Goal: Transaction & Acquisition: Download file/media

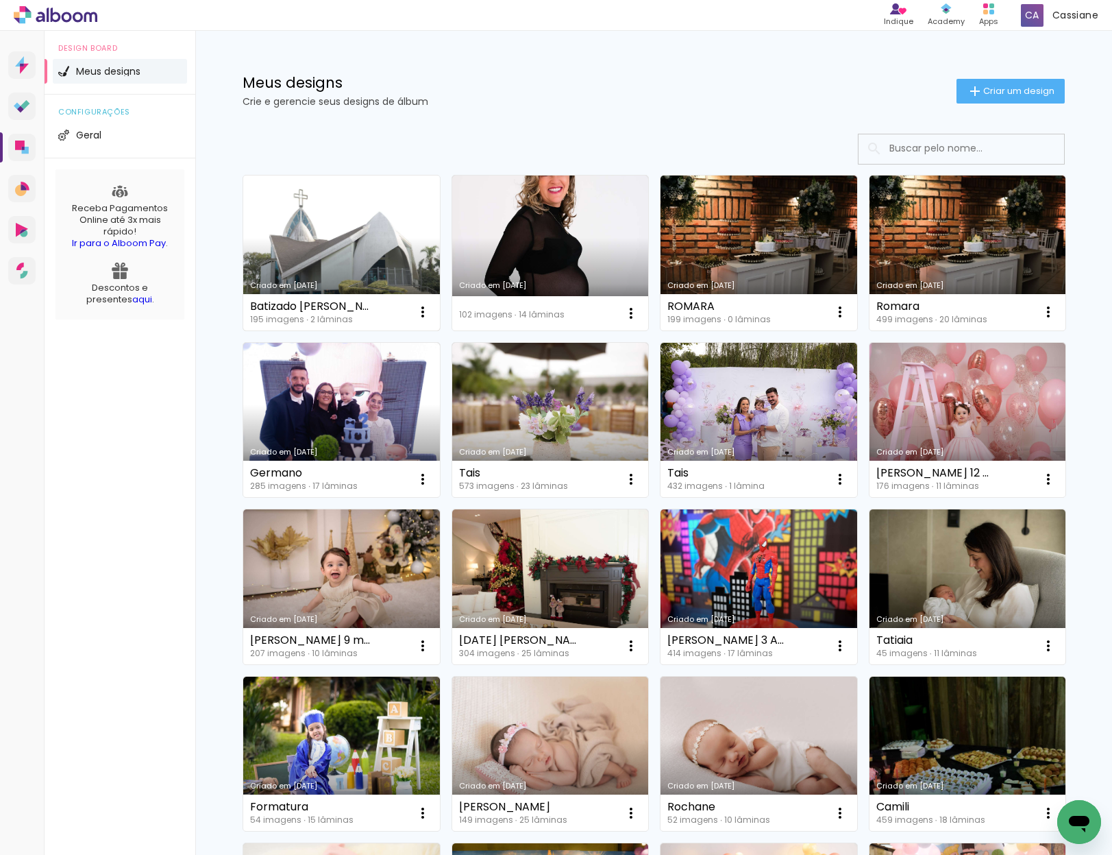
click at [322, 241] on link "Criado em [DATE]" at bounding box center [341, 252] width 197 height 155
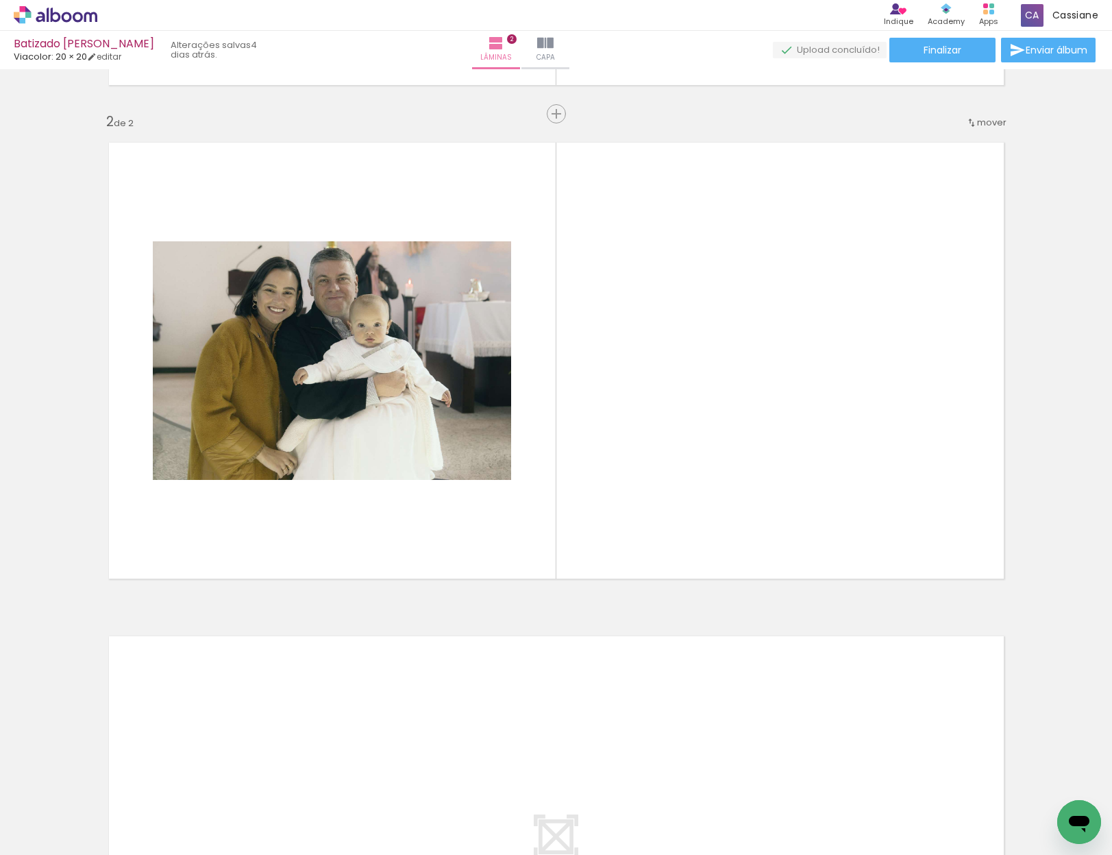
scroll to position [0, 1217]
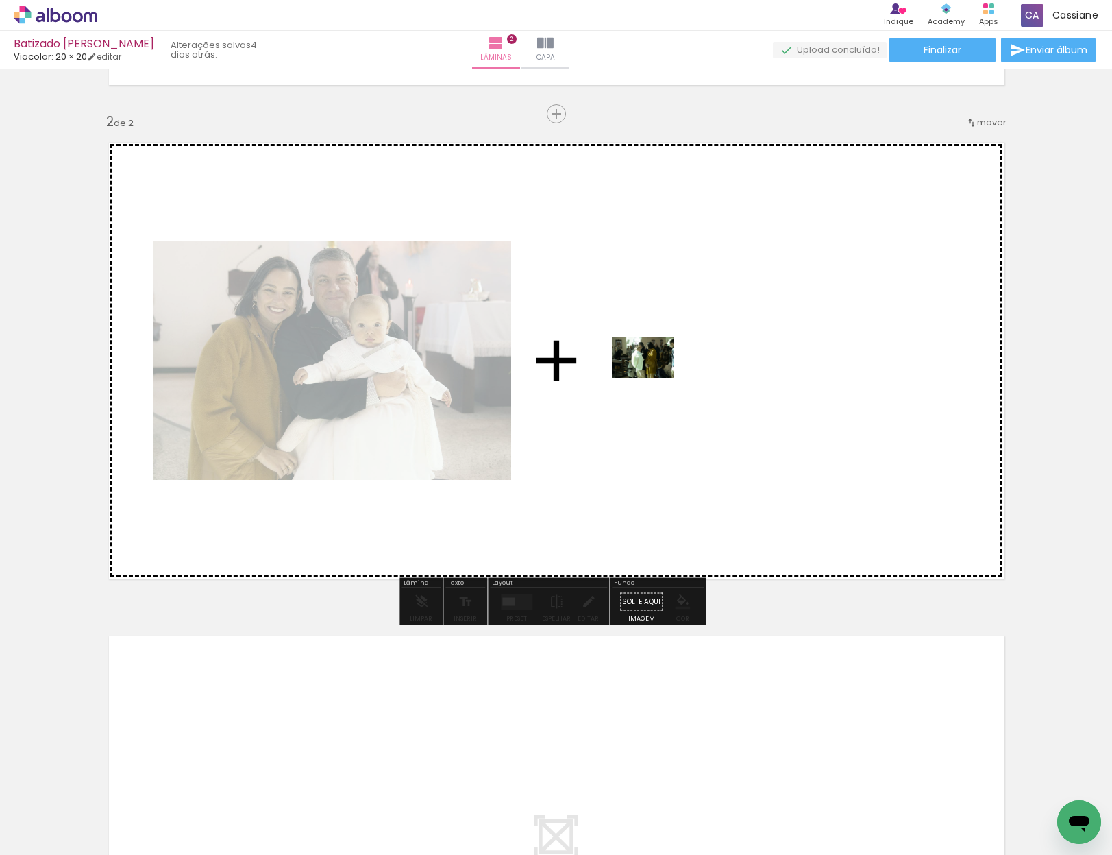
drag, startPoint x: 538, startPoint y: 812, endPoint x: 654, endPoint y: 379, distance: 447.8
click at [654, 379] on quentale-workspace at bounding box center [556, 427] width 1112 height 855
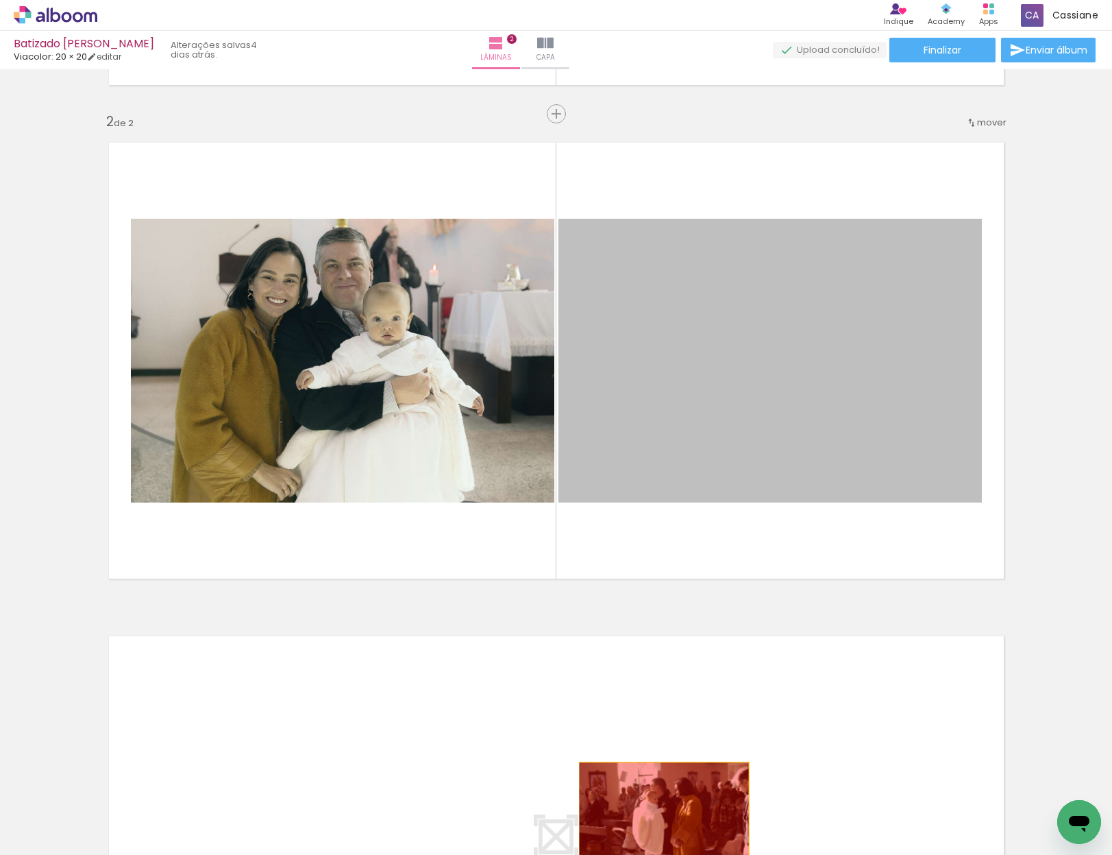
drag, startPoint x: 700, startPoint y: 341, endPoint x: 659, endPoint y: 819, distance: 479.5
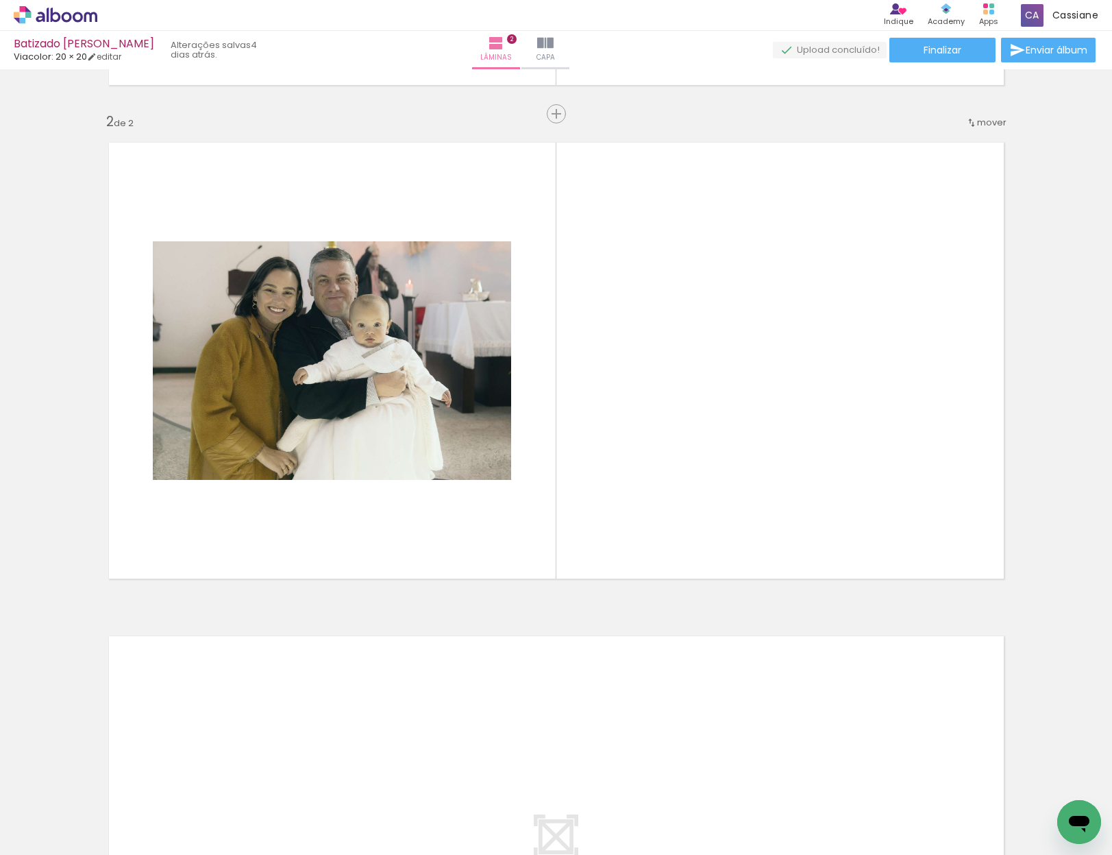
scroll to position [0, 2192]
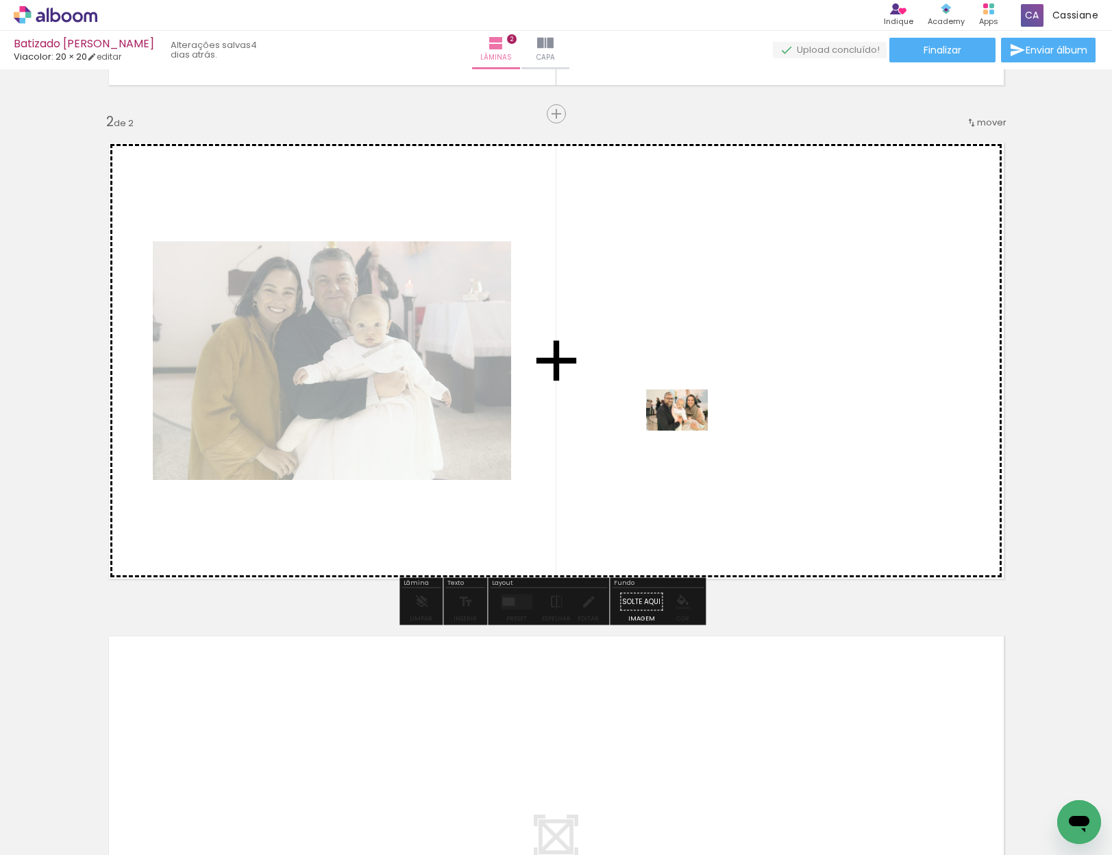
drag, startPoint x: 787, startPoint y: 765, endPoint x: 687, endPoint y: 434, distance: 345.9
click at [687, 434] on quentale-workspace at bounding box center [556, 427] width 1112 height 855
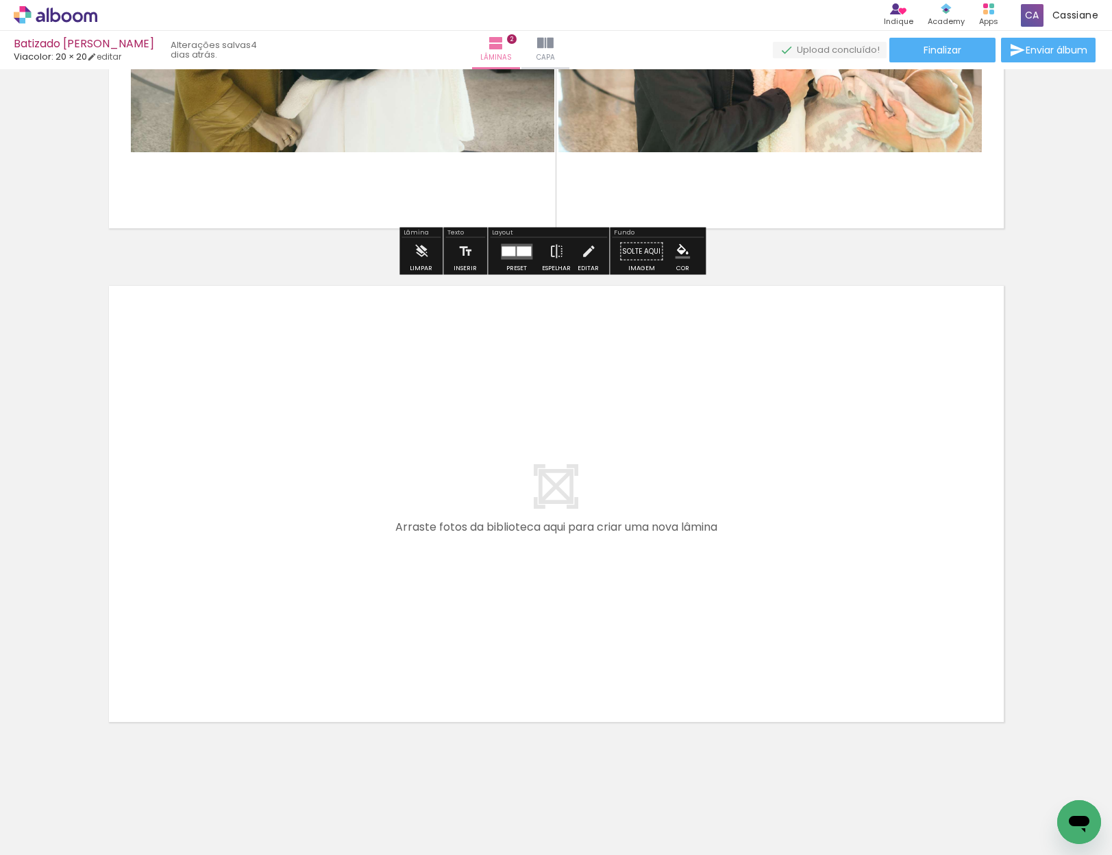
scroll to position [834, 0]
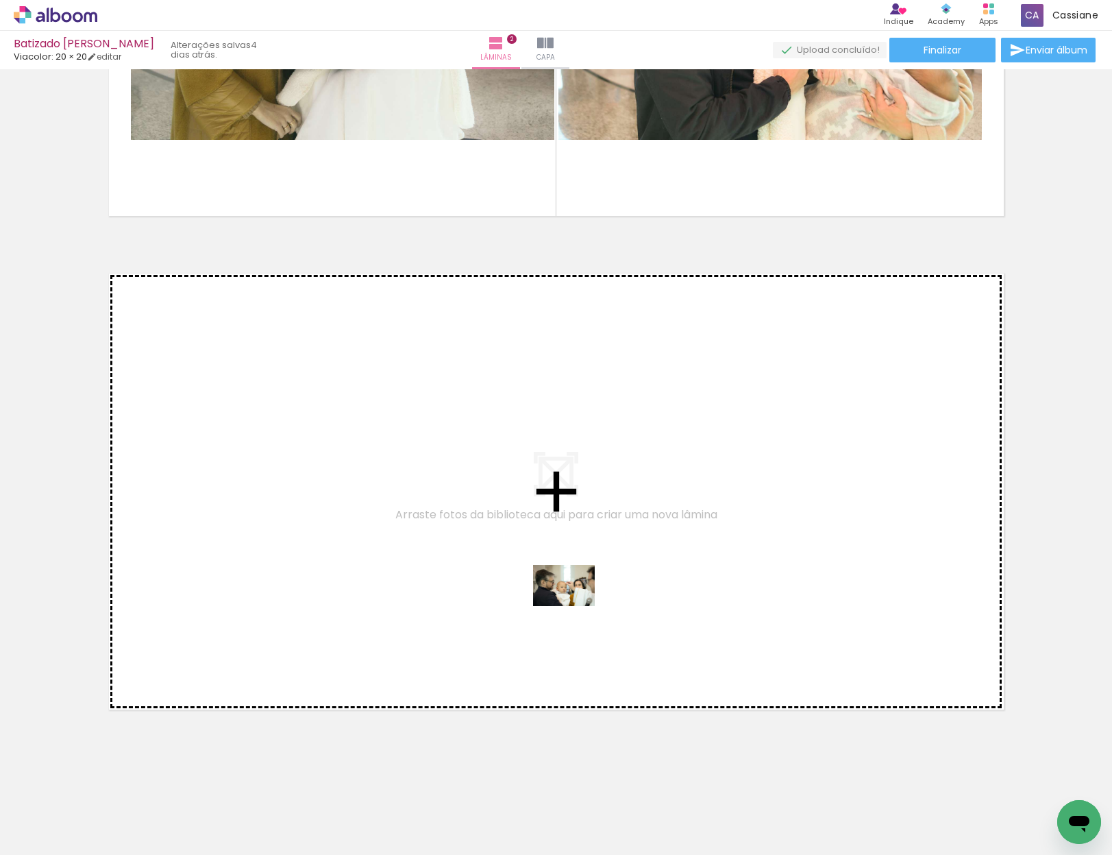
drag, startPoint x: 947, startPoint y: 812, endPoint x: 574, endPoint y: 606, distance: 426.1
click at [574, 606] on quentale-workspace at bounding box center [556, 427] width 1112 height 855
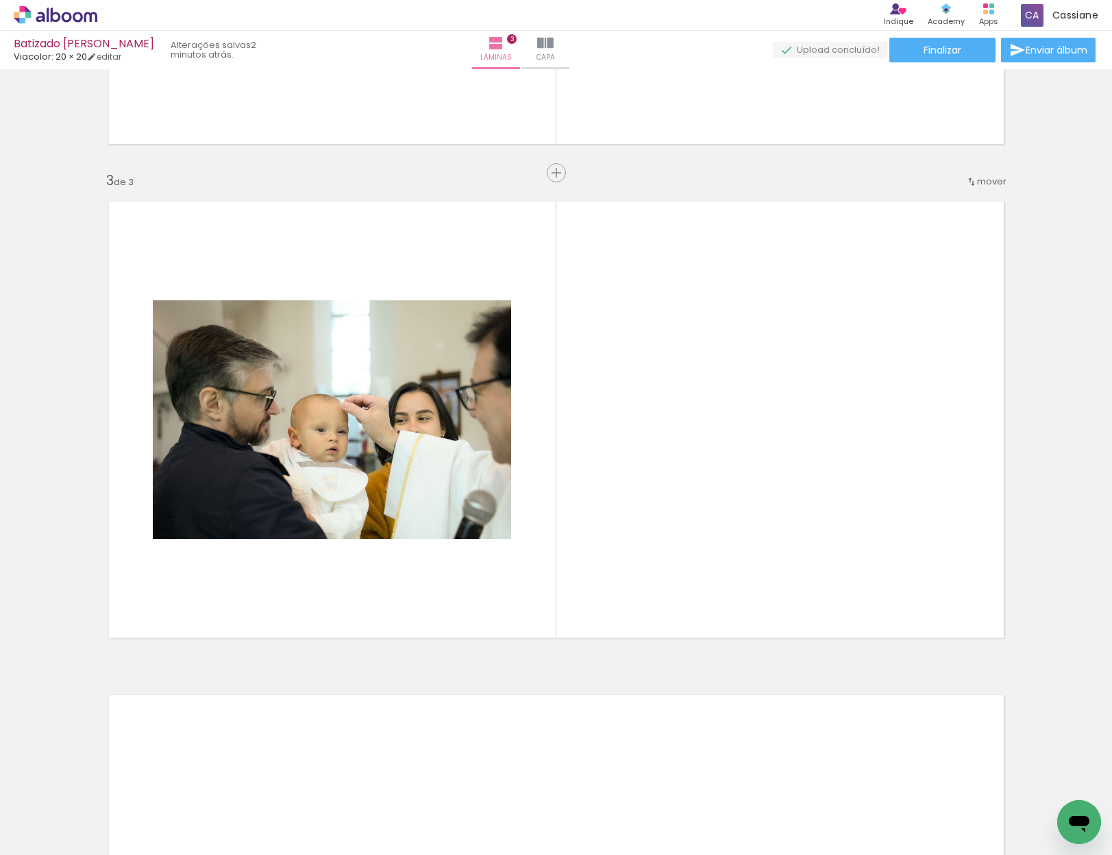
scroll to position [0, 3088]
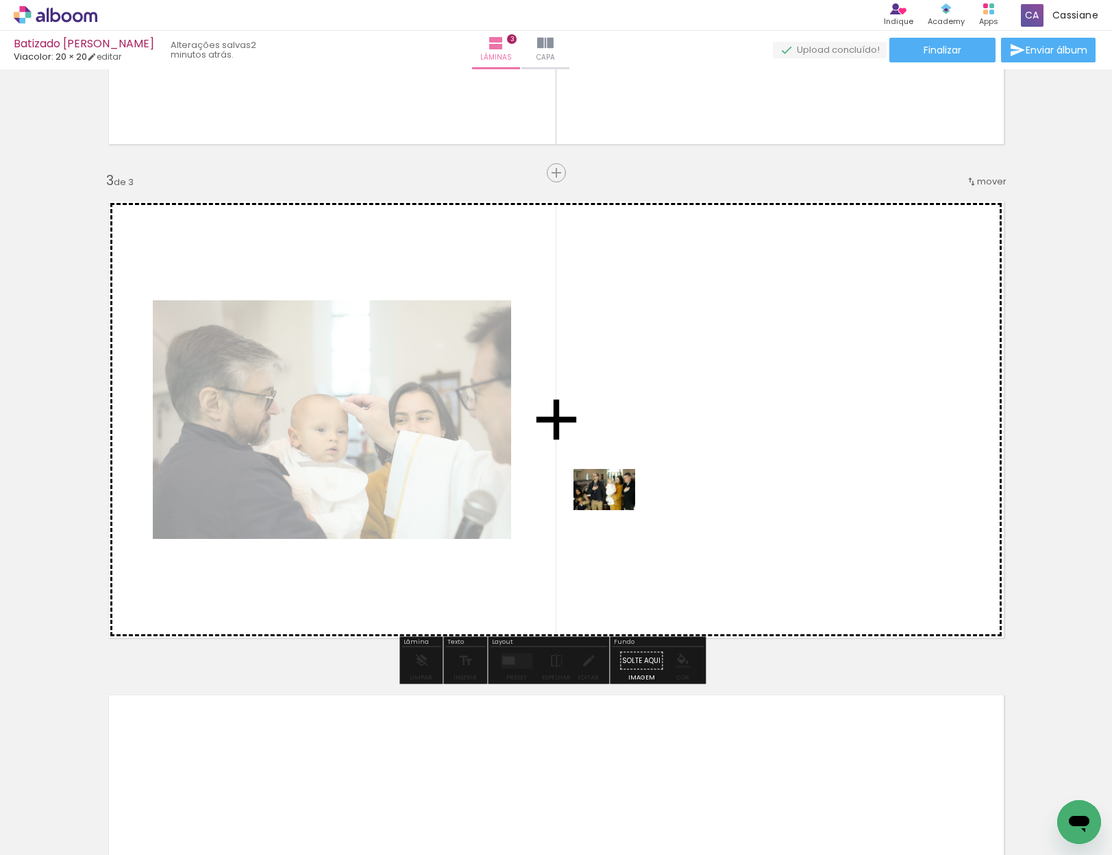
drag, startPoint x: 825, startPoint y: 816, endPoint x: 615, endPoint y: 510, distance: 371.7
click at [615, 510] on quentale-workspace at bounding box center [556, 427] width 1112 height 855
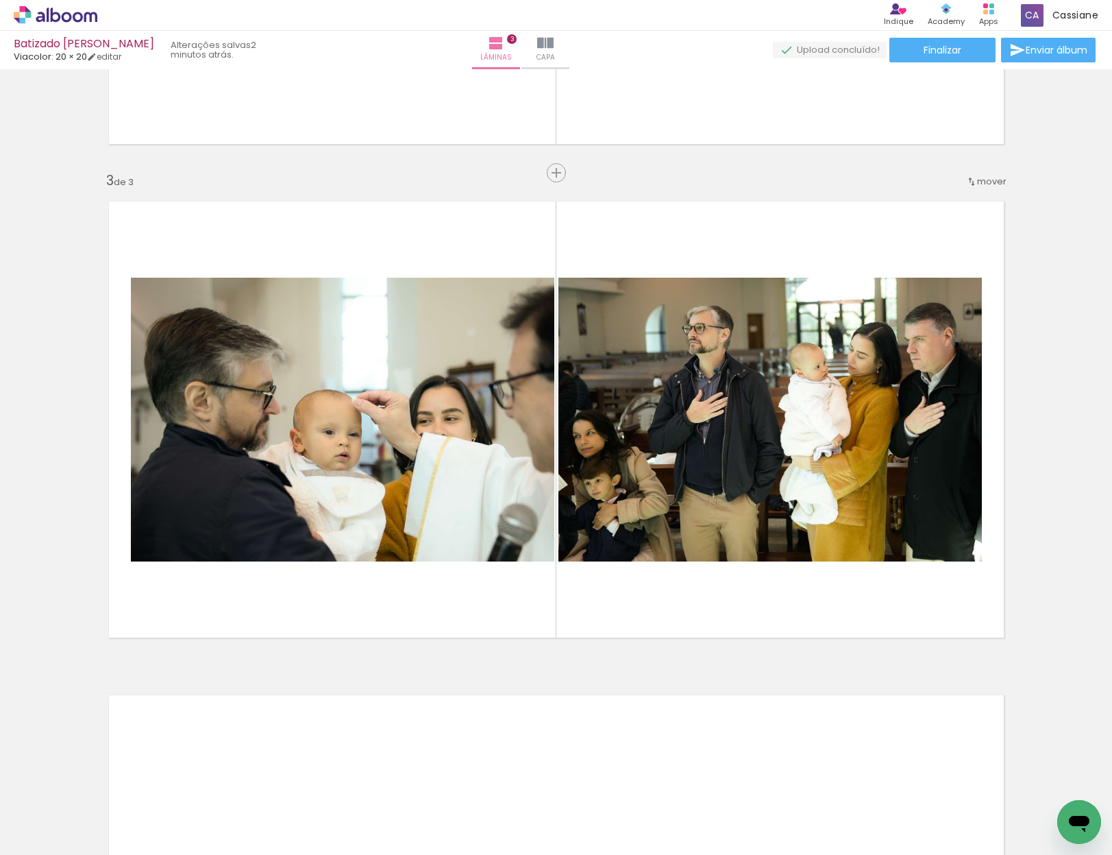
scroll to position [0, 3265]
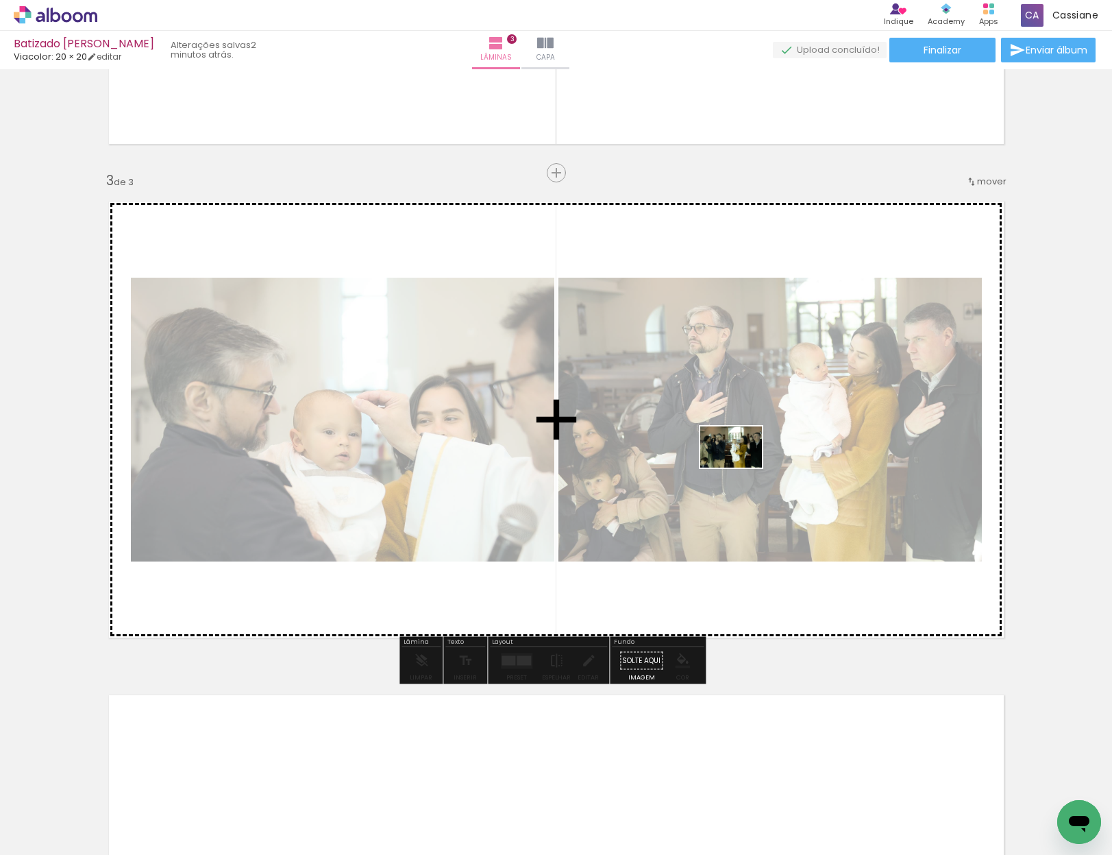
drag, startPoint x: 802, startPoint y: 813, endPoint x: 744, endPoint y: 489, distance: 328.7
click at [742, 472] on quentale-workspace at bounding box center [556, 427] width 1112 height 855
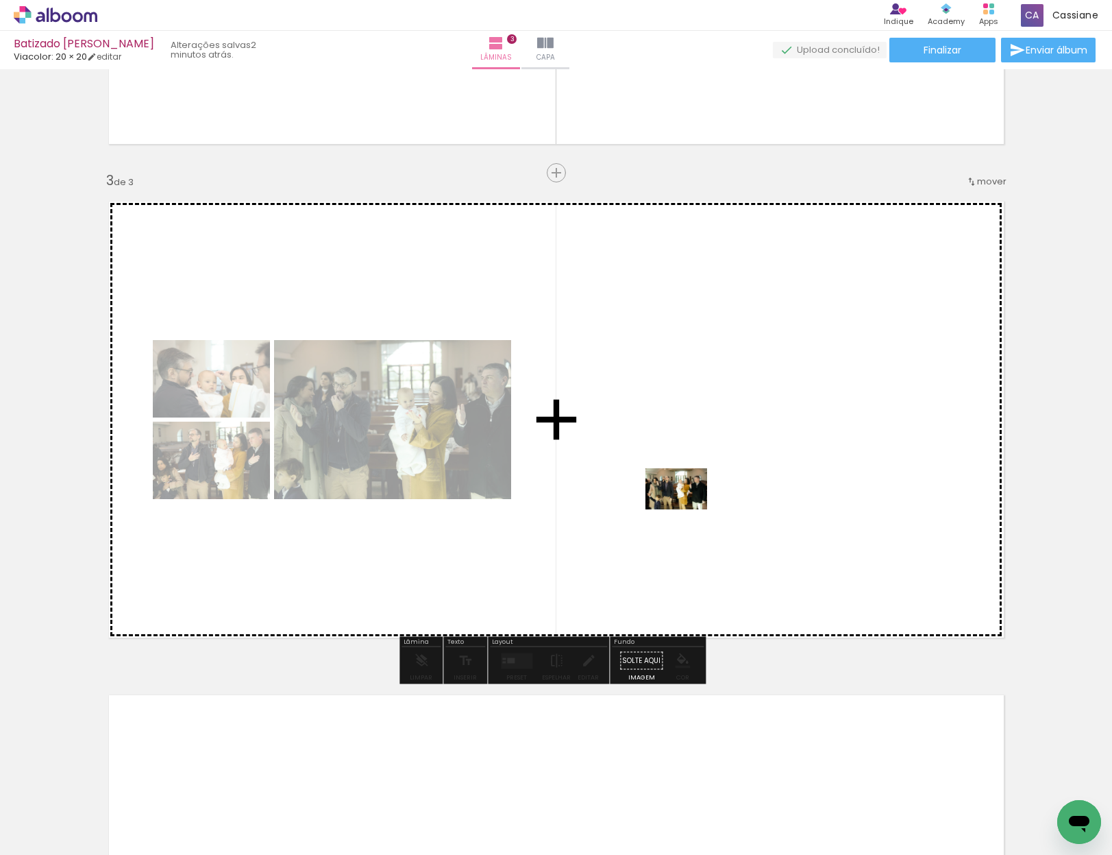
drag, startPoint x: 710, startPoint y: 812, endPoint x: 687, endPoint y: 509, distance: 303.9
click at [687, 509] on quentale-workspace at bounding box center [556, 427] width 1112 height 855
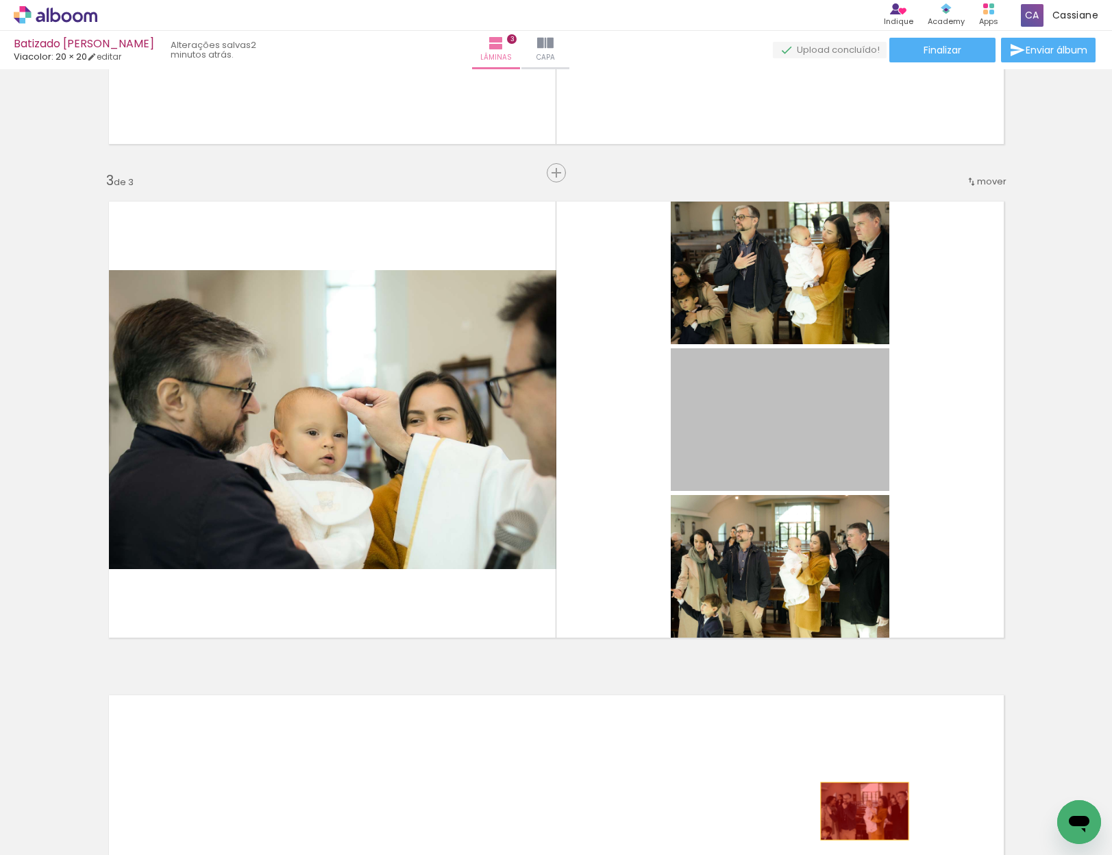
drag, startPoint x: 789, startPoint y: 435, endPoint x: 860, endPoint y: 813, distance: 384.2
click at [860, 812] on quentale-workspace at bounding box center [556, 427] width 1112 height 855
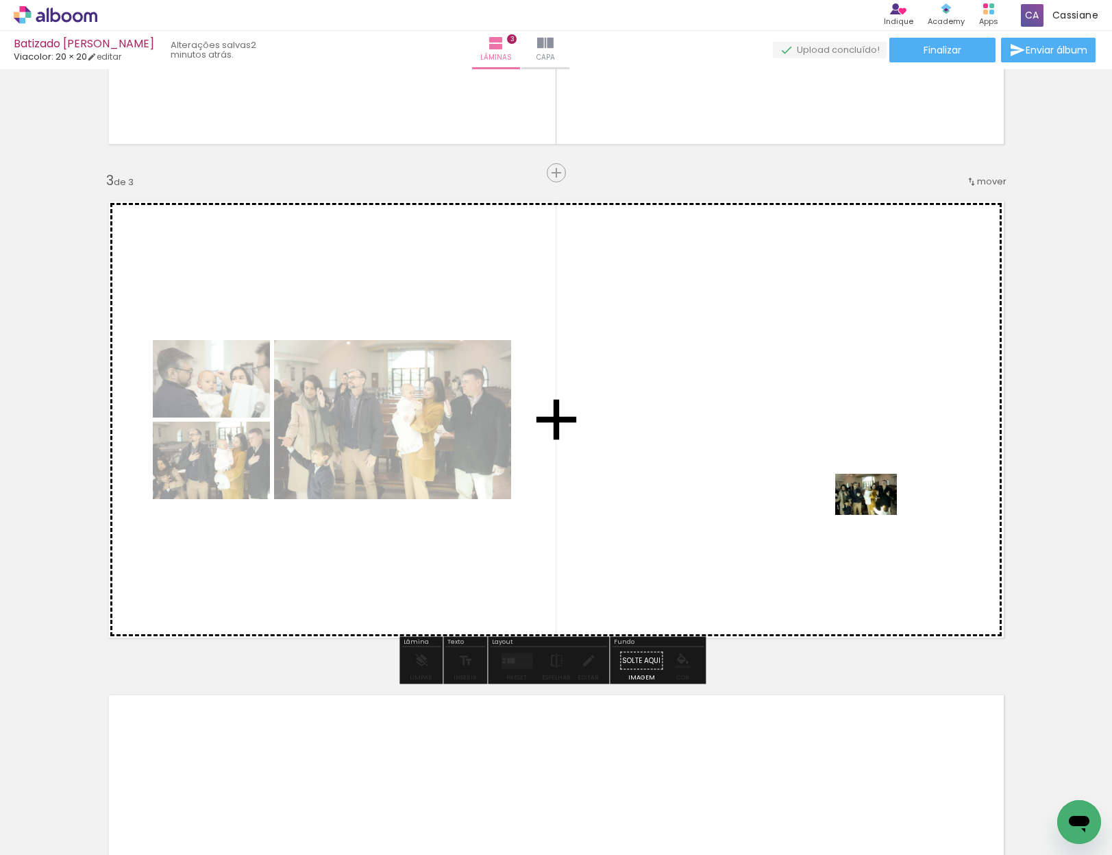
drag, startPoint x: 1017, startPoint y: 812, endPoint x: 877, endPoint y: 515, distance: 329.0
click at [877, 515] on quentale-workspace at bounding box center [556, 427] width 1112 height 855
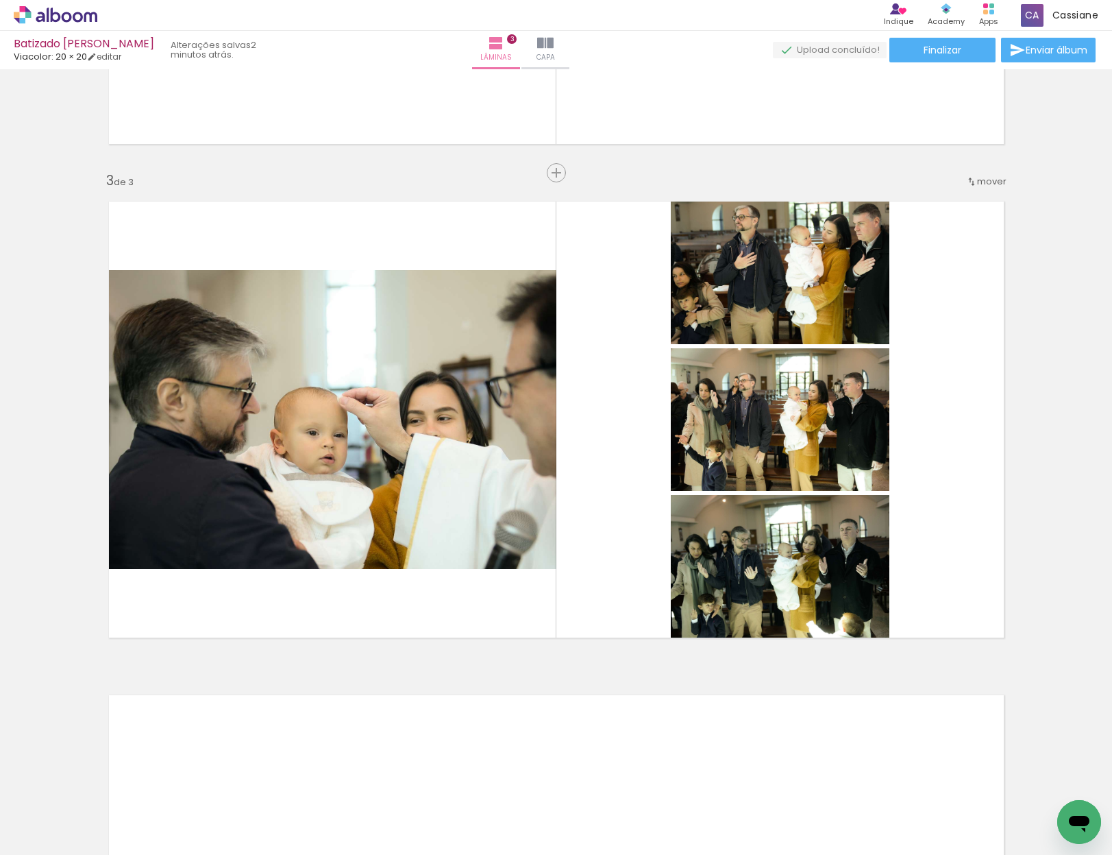
scroll to position [0, 3705]
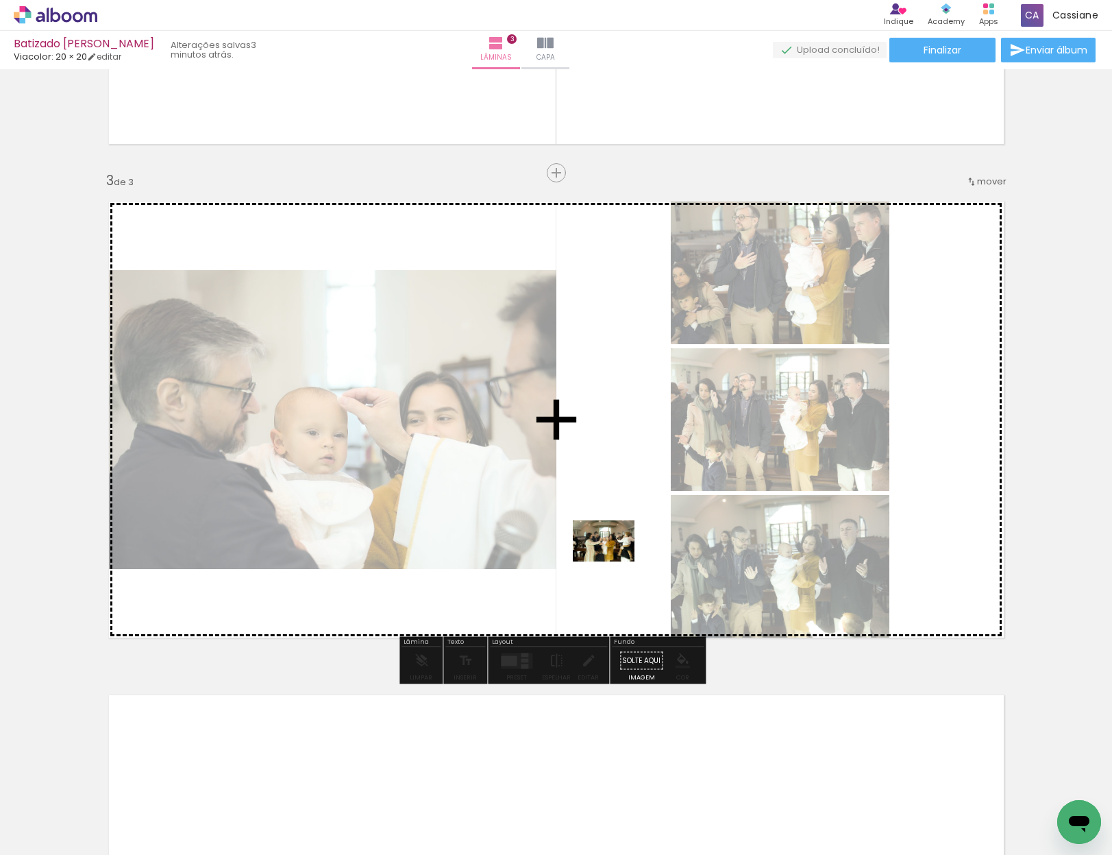
drag, startPoint x: 750, startPoint y: 820, endPoint x: 614, endPoint y: 561, distance: 292.5
click at [614, 561] on quentale-workspace at bounding box center [556, 427] width 1112 height 855
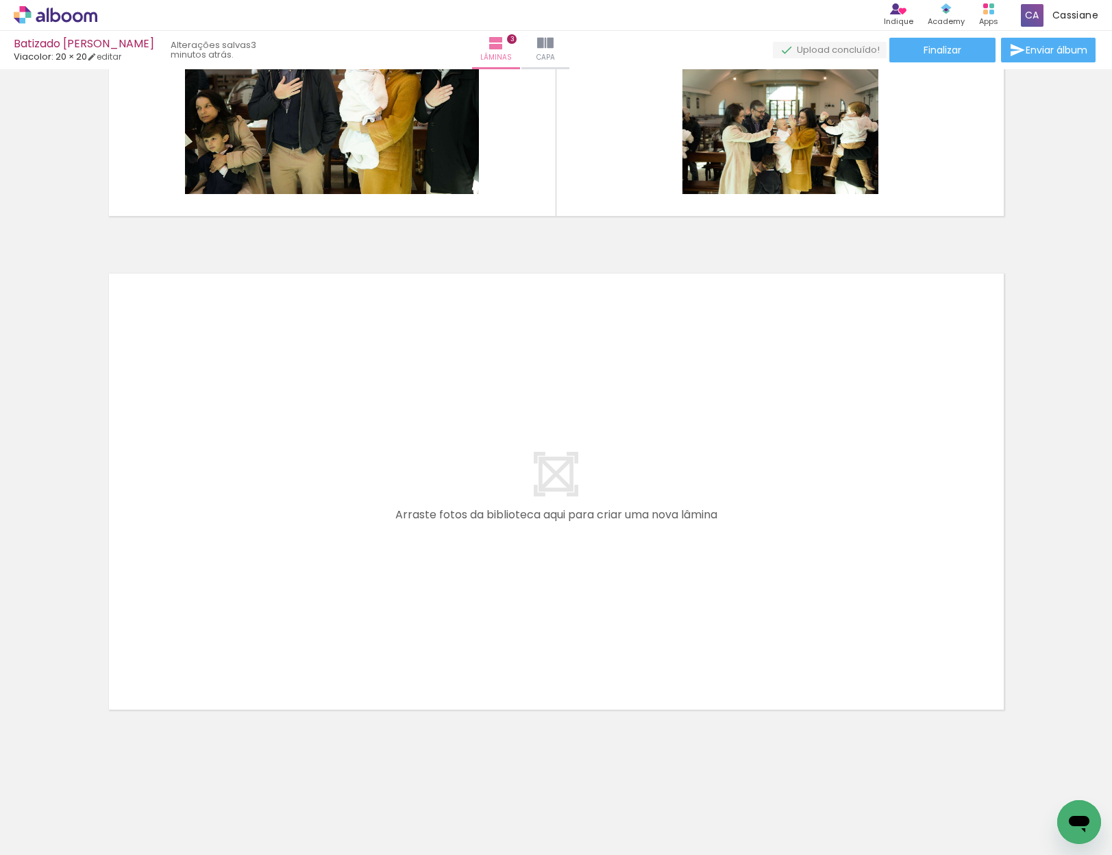
scroll to position [0, 4311]
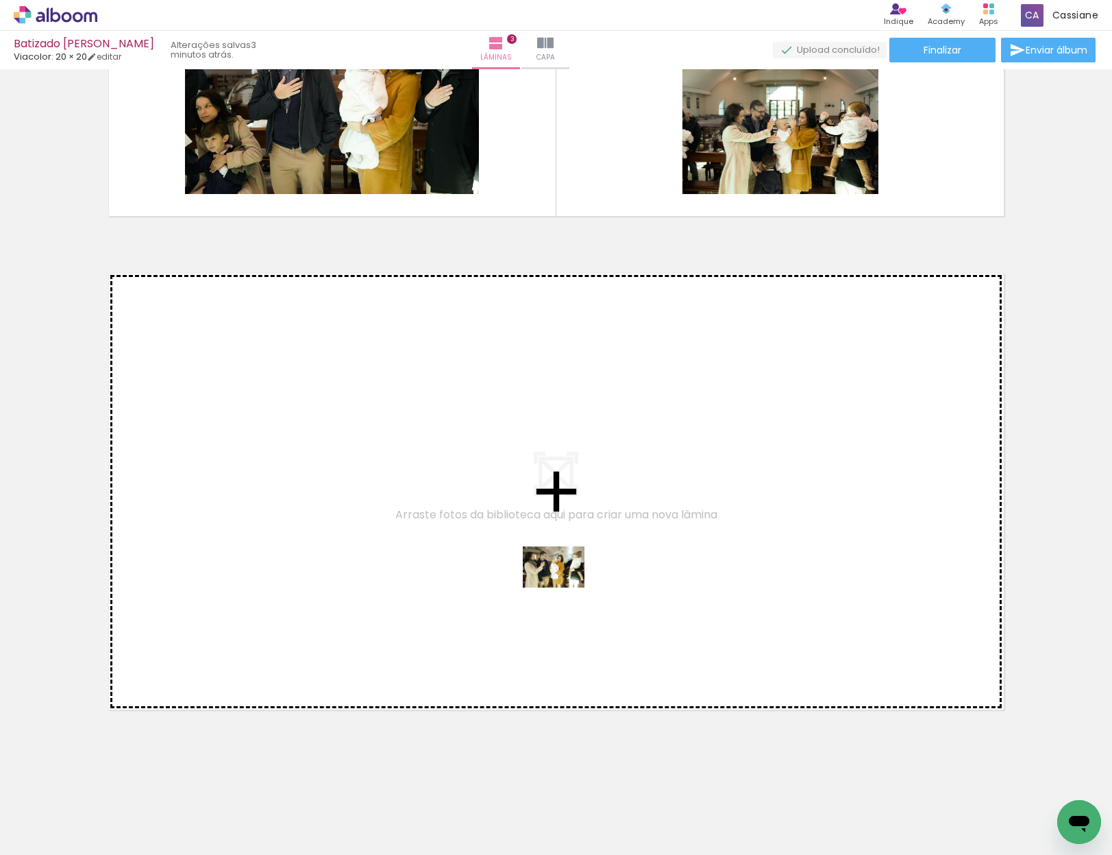
drag, startPoint x: 600, startPoint y: 808, endPoint x: 564, endPoint y: 587, distance: 223.7
click at [564, 587] on quentale-workspace at bounding box center [556, 427] width 1112 height 855
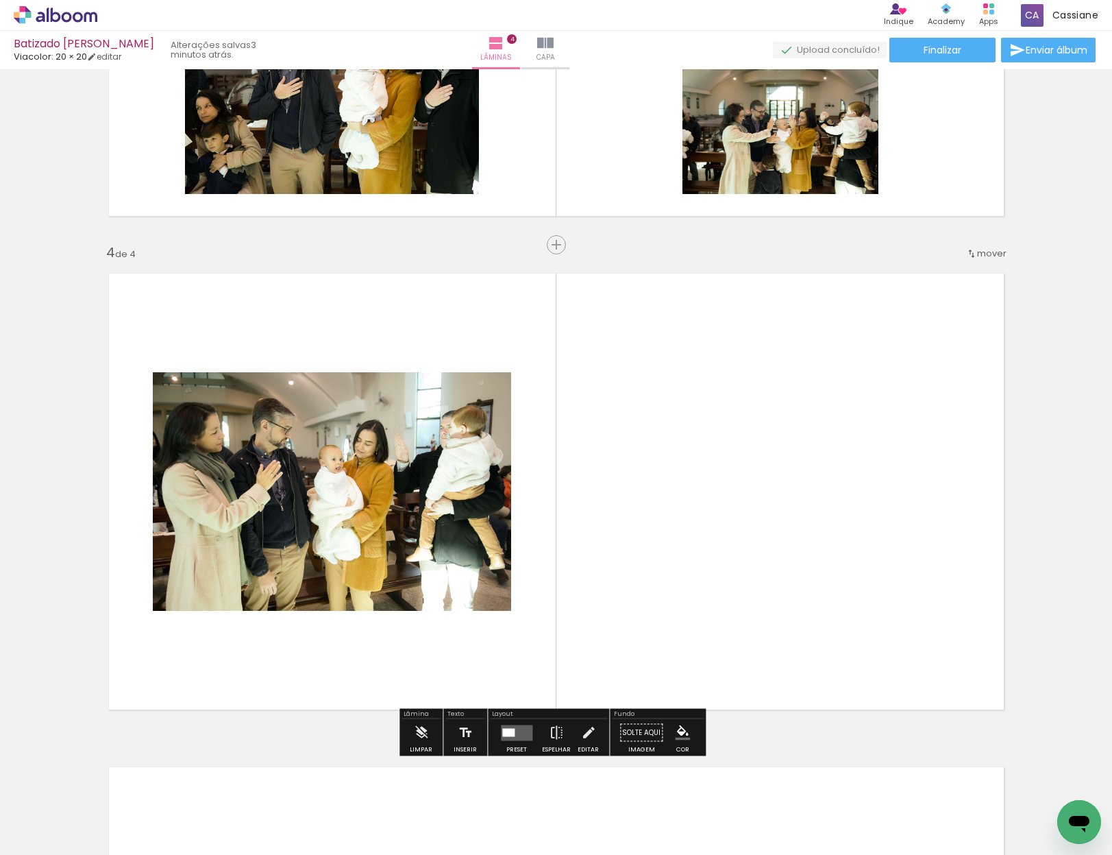
scroll to position [1400, 0]
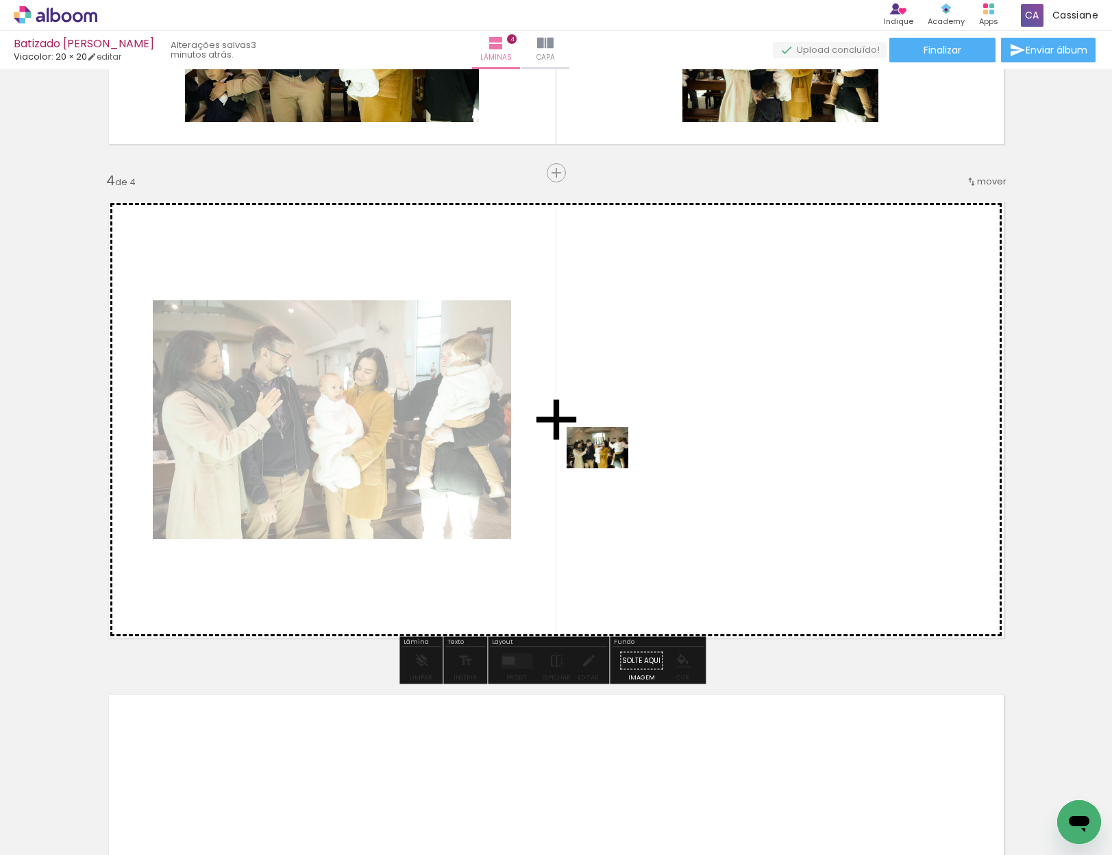
drag, startPoint x: 502, startPoint y: 672, endPoint x: 612, endPoint y: 465, distance: 234.9
click at [612, 465] on quentale-workspace at bounding box center [556, 427] width 1112 height 855
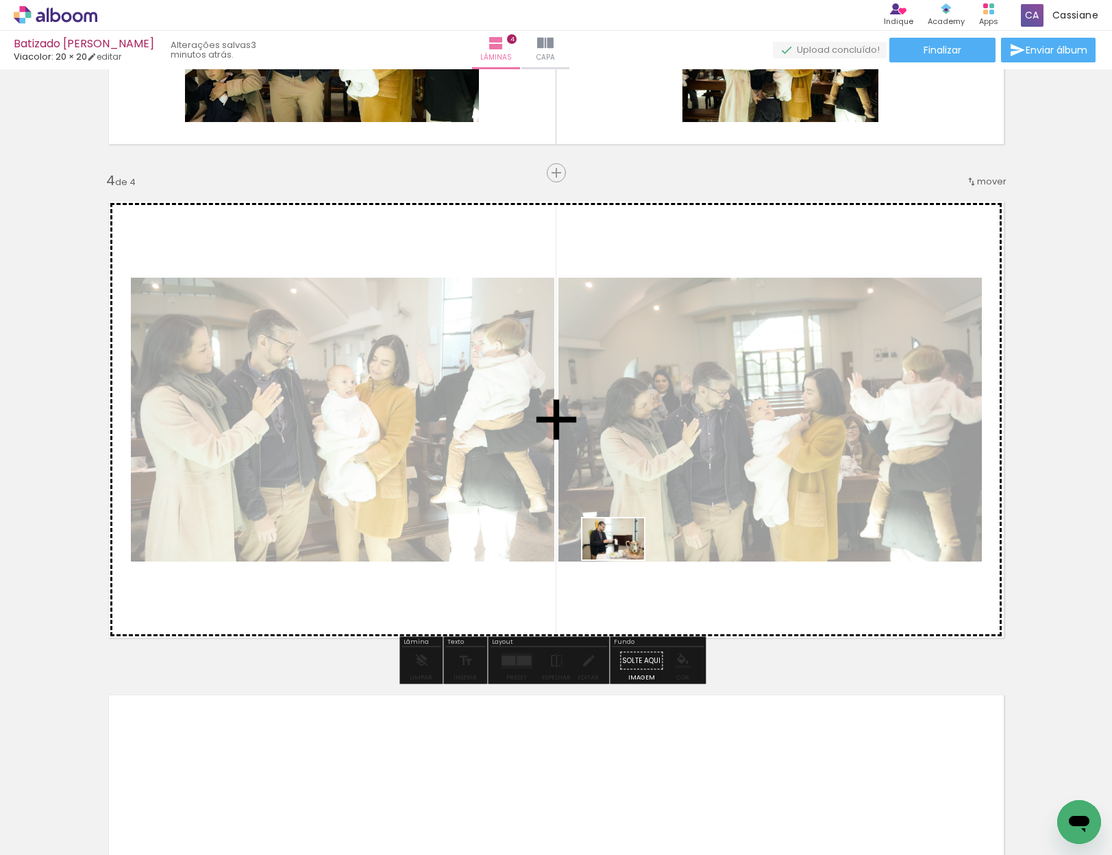
drag, startPoint x: 671, startPoint y: 819, endPoint x: 624, endPoint y: 559, distance: 264.0
click at [624, 559] on quentale-workspace at bounding box center [556, 427] width 1112 height 855
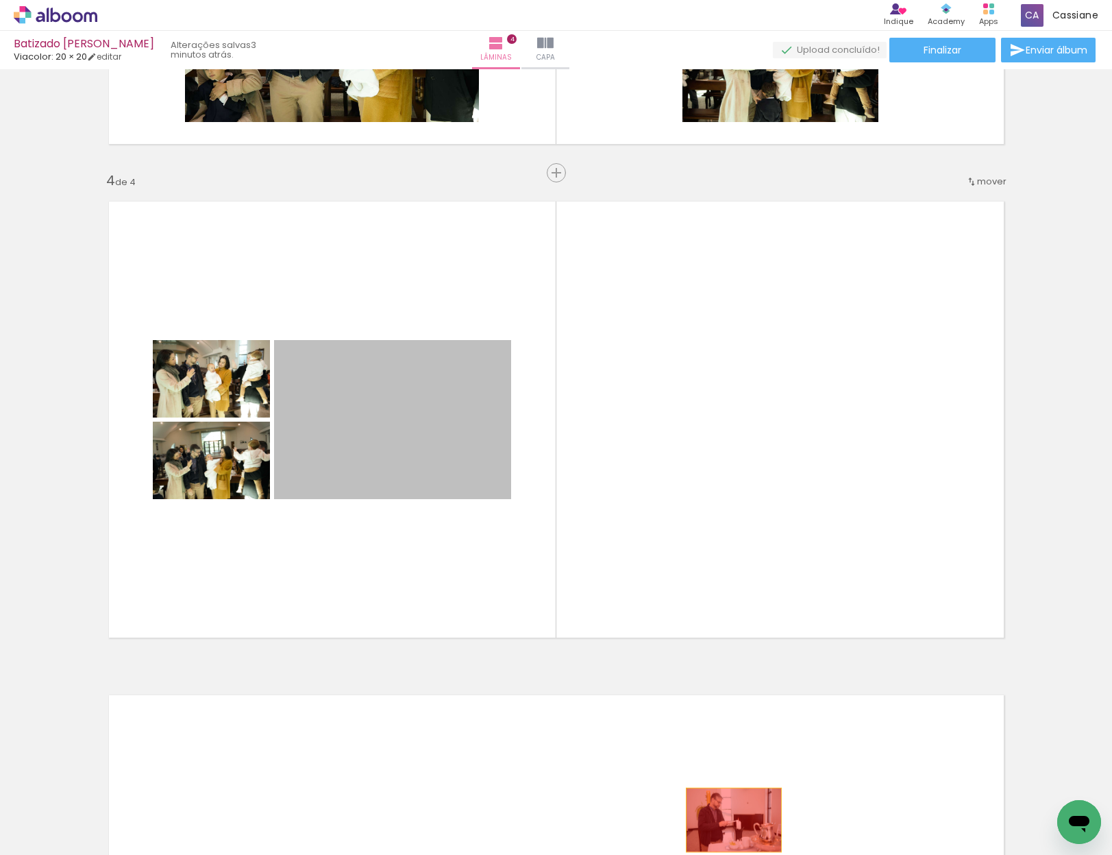
drag, startPoint x: 366, startPoint y: 394, endPoint x: 729, endPoint y: 820, distance: 559.2
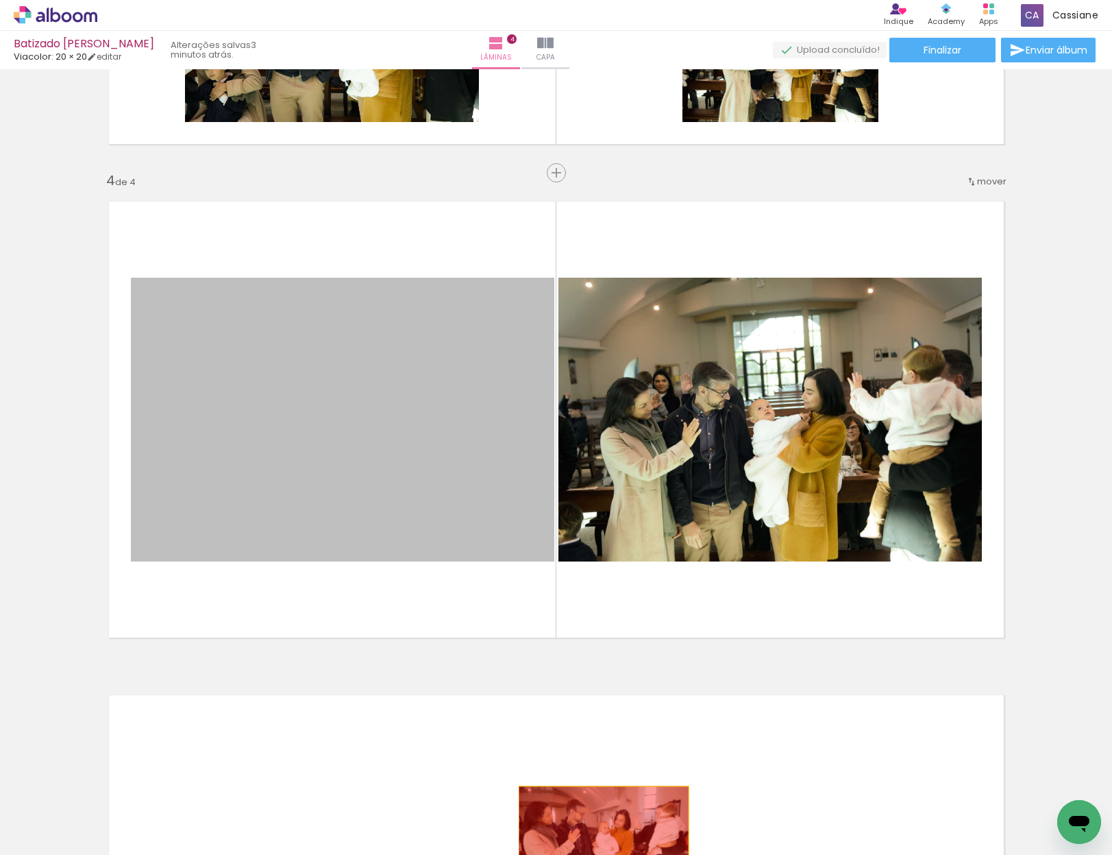
drag, startPoint x: 429, startPoint y: 425, endPoint x: 598, endPoint y: 843, distance: 451.1
click at [598, 843] on quentale-workspace at bounding box center [556, 427] width 1112 height 855
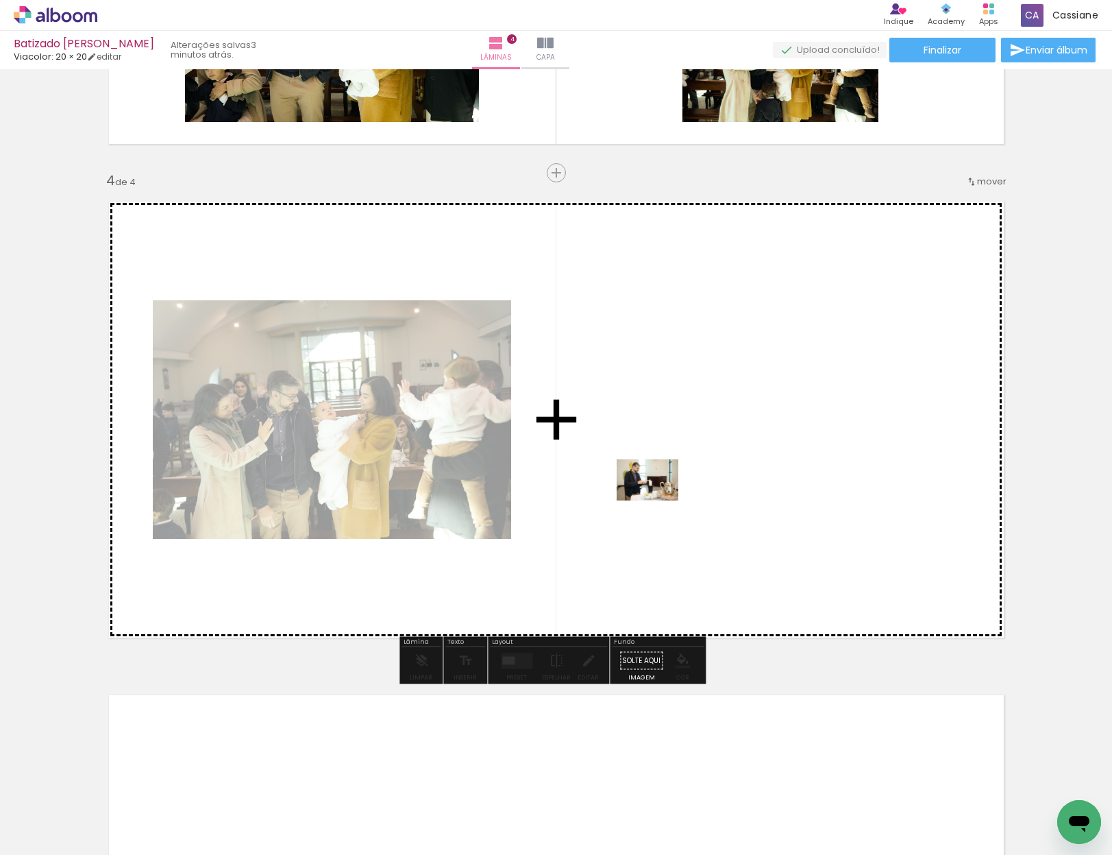
drag, startPoint x: 673, startPoint y: 812, endPoint x: 658, endPoint y: 500, distance: 312.9
click at [658, 500] on quentale-workspace at bounding box center [556, 427] width 1112 height 855
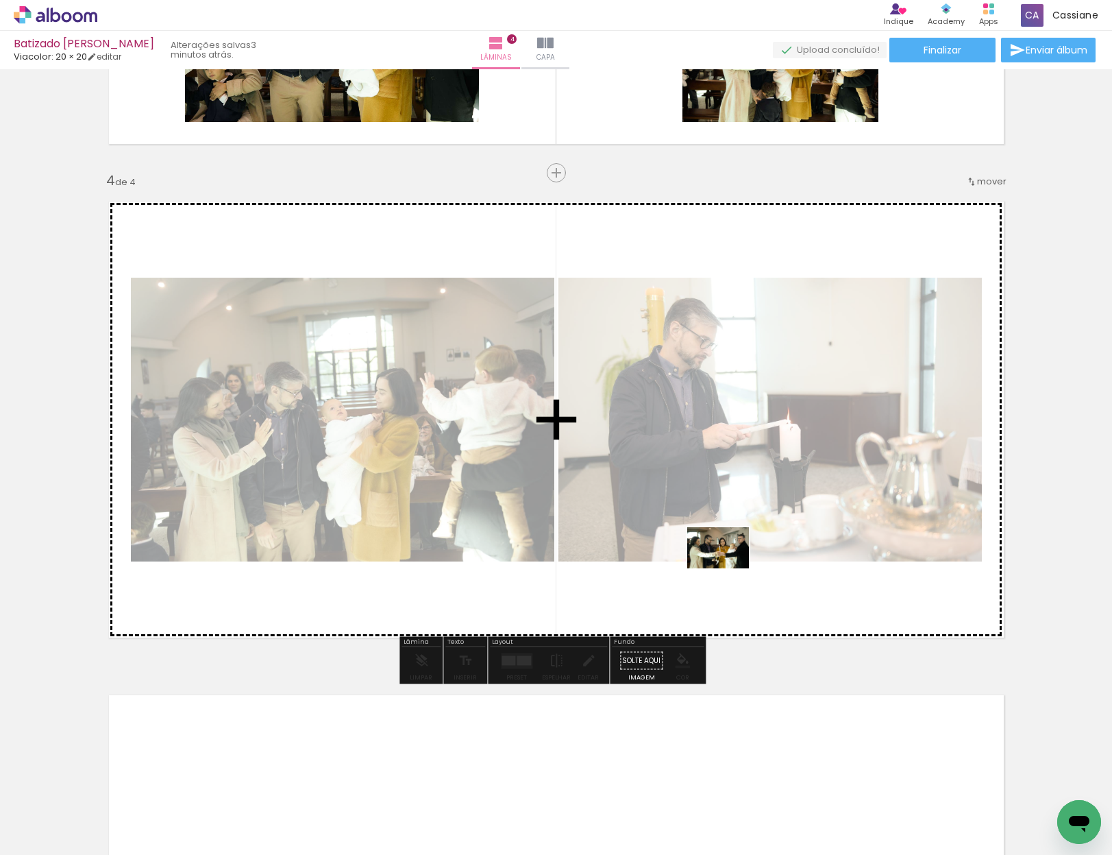
drag, startPoint x: 966, startPoint y: 812, endPoint x: 729, endPoint y: 568, distance: 340.8
click at [729, 568] on quentale-workspace at bounding box center [556, 427] width 1112 height 855
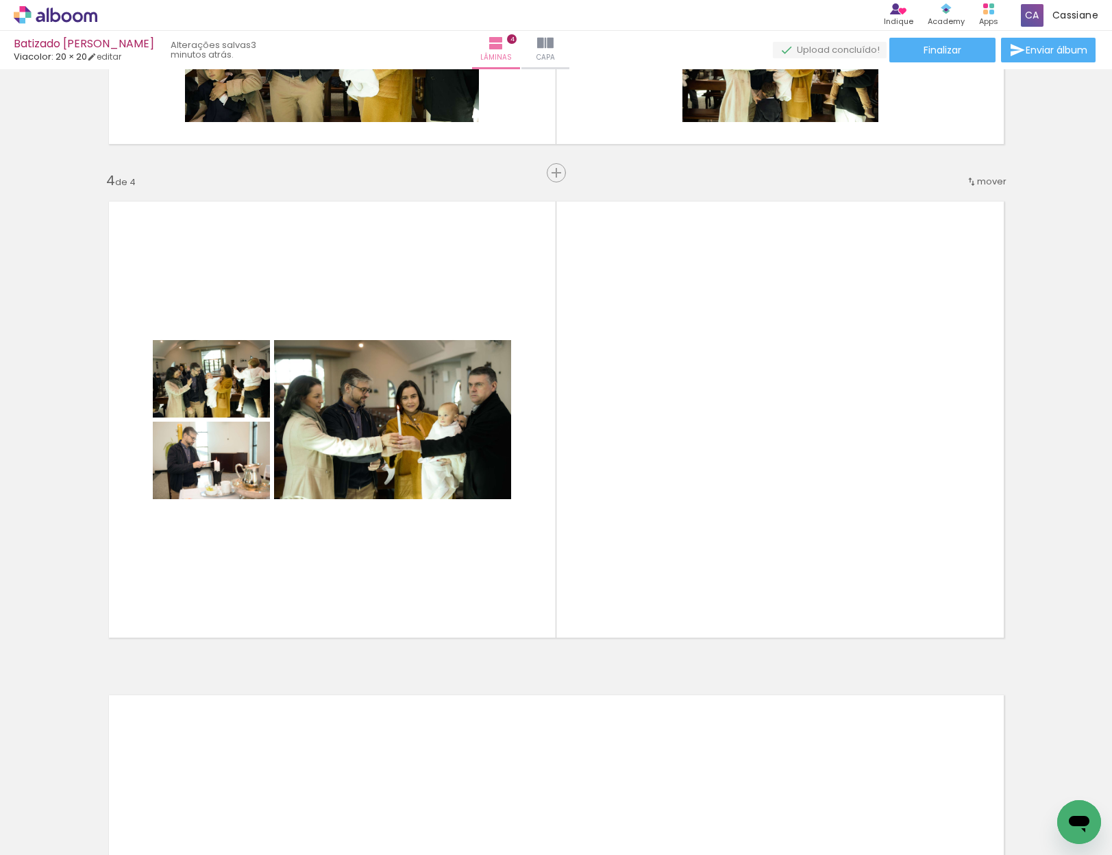
scroll to position [0, 4880]
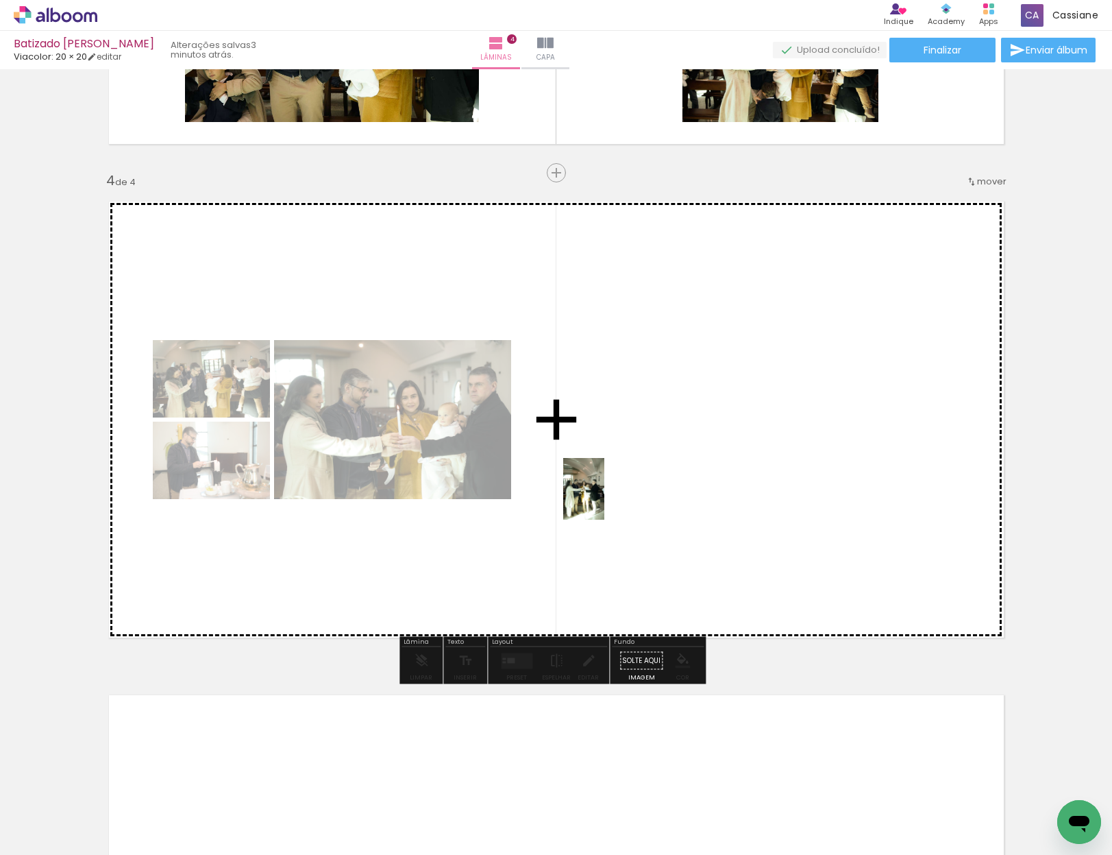
drag, startPoint x: 556, startPoint y: 812, endPoint x: 605, endPoint y: 504, distance: 311.6
click at [605, 500] on quentale-workspace at bounding box center [556, 427] width 1112 height 855
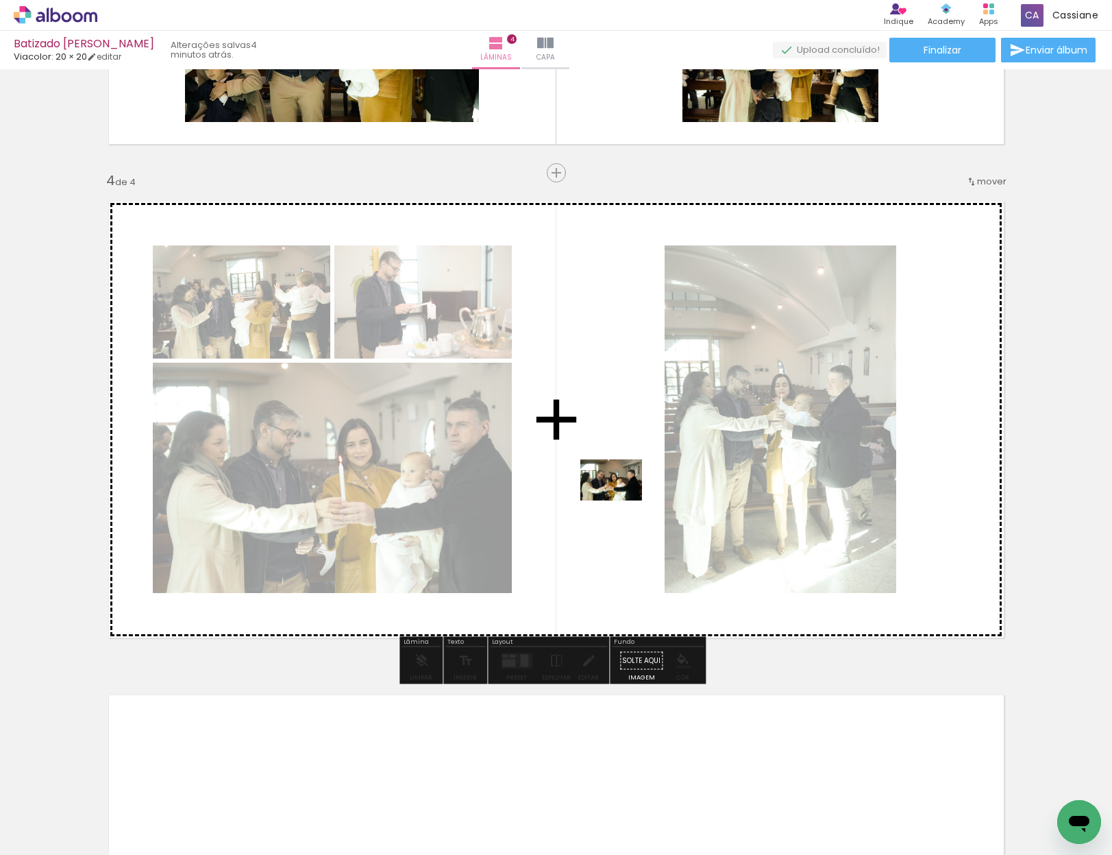
drag, startPoint x: 644, startPoint y: 816, endPoint x: 622, endPoint y: 500, distance: 316.7
click at [622, 500] on quentale-workspace at bounding box center [556, 427] width 1112 height 855
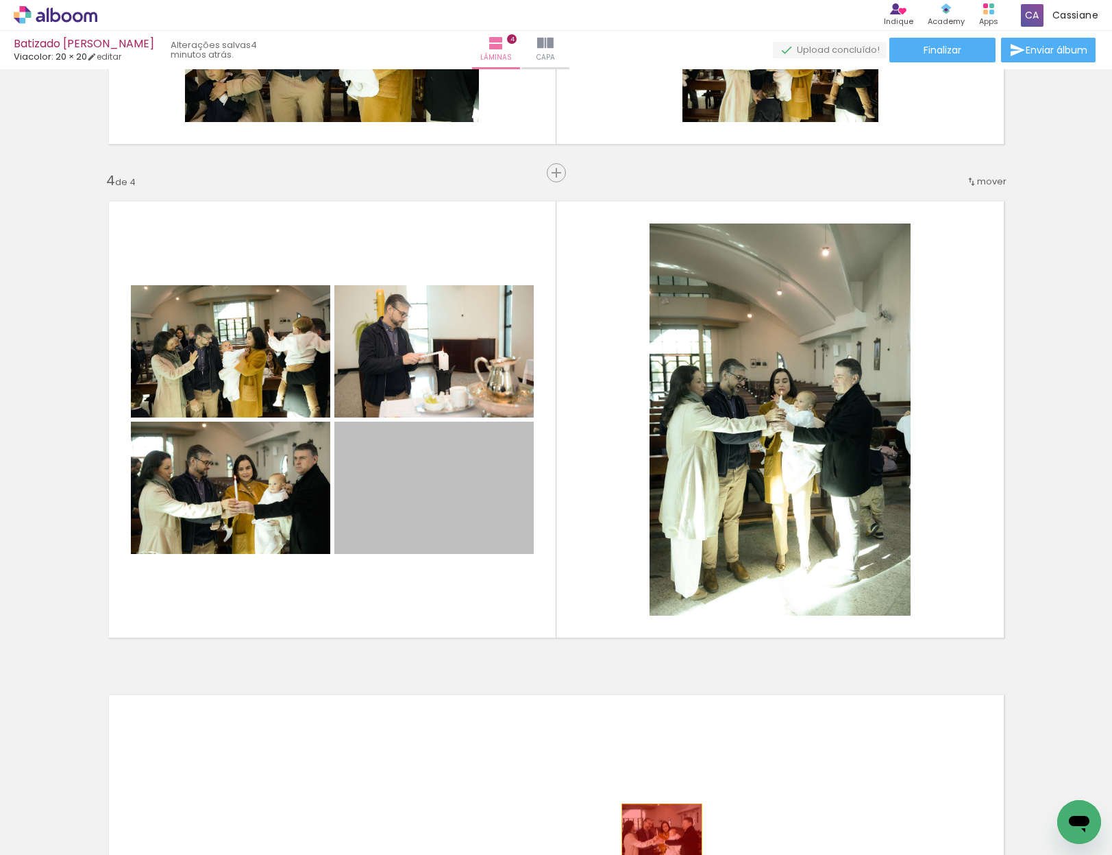
drag, startPoint x: 441, startPoint y: 491, endPoint x: 742, endPoint y: 835, distance: 456.1
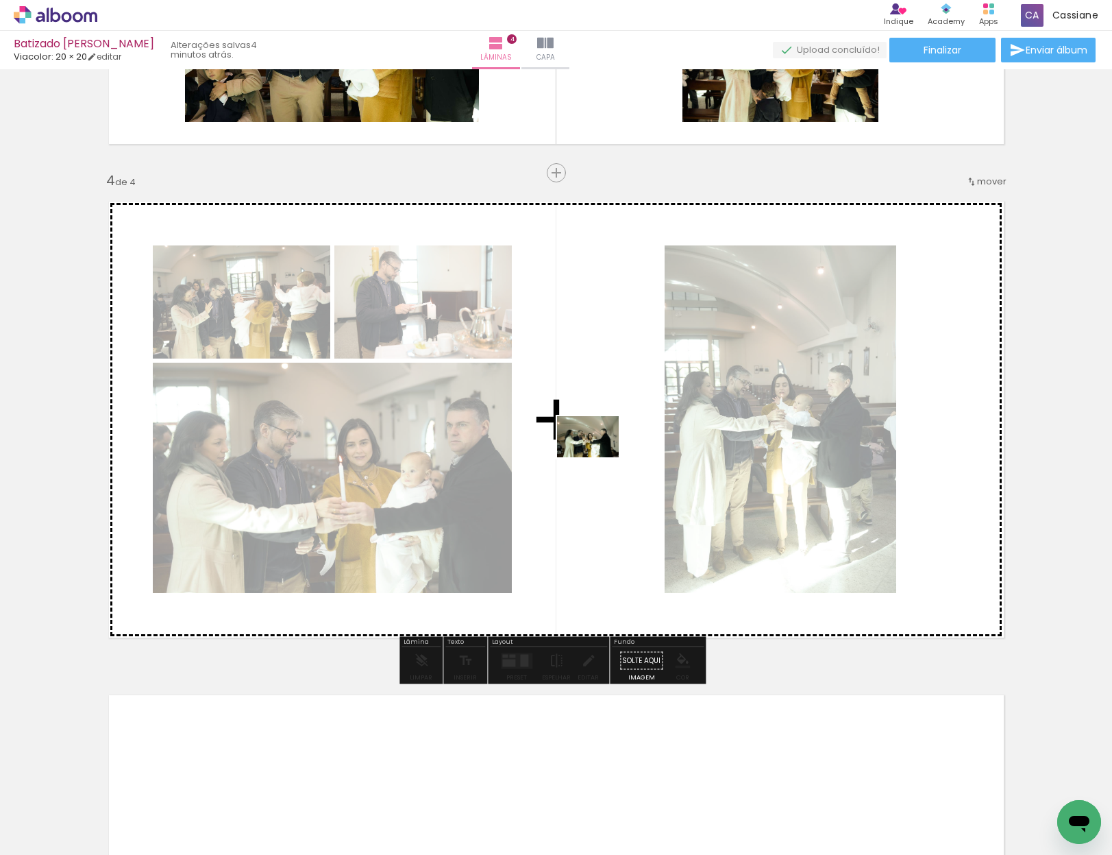
drag, startPoint x: 788, startPoint y: 813, endPoint x: 598, endPoint y: 456, distance: 404.2
click at [598, 456] on quentale-workspace at bounding box center [556, 427] width 1112 height 855
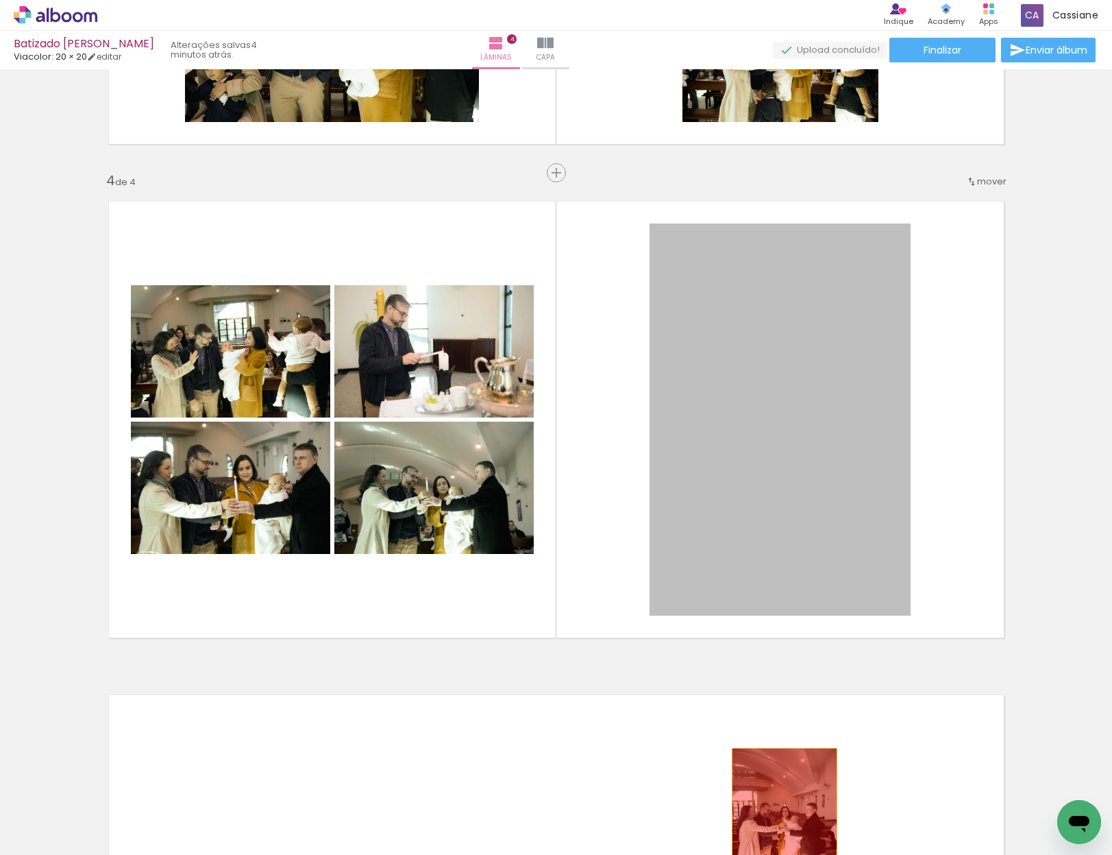
drag, startPoint x: 677, startPoint y: 440, endPoint x: 781, endPoint y: 827, distance: 401.2
click at [780, 827] on quentale-workspace at bounding box center [556, 427] width 1112 height 855
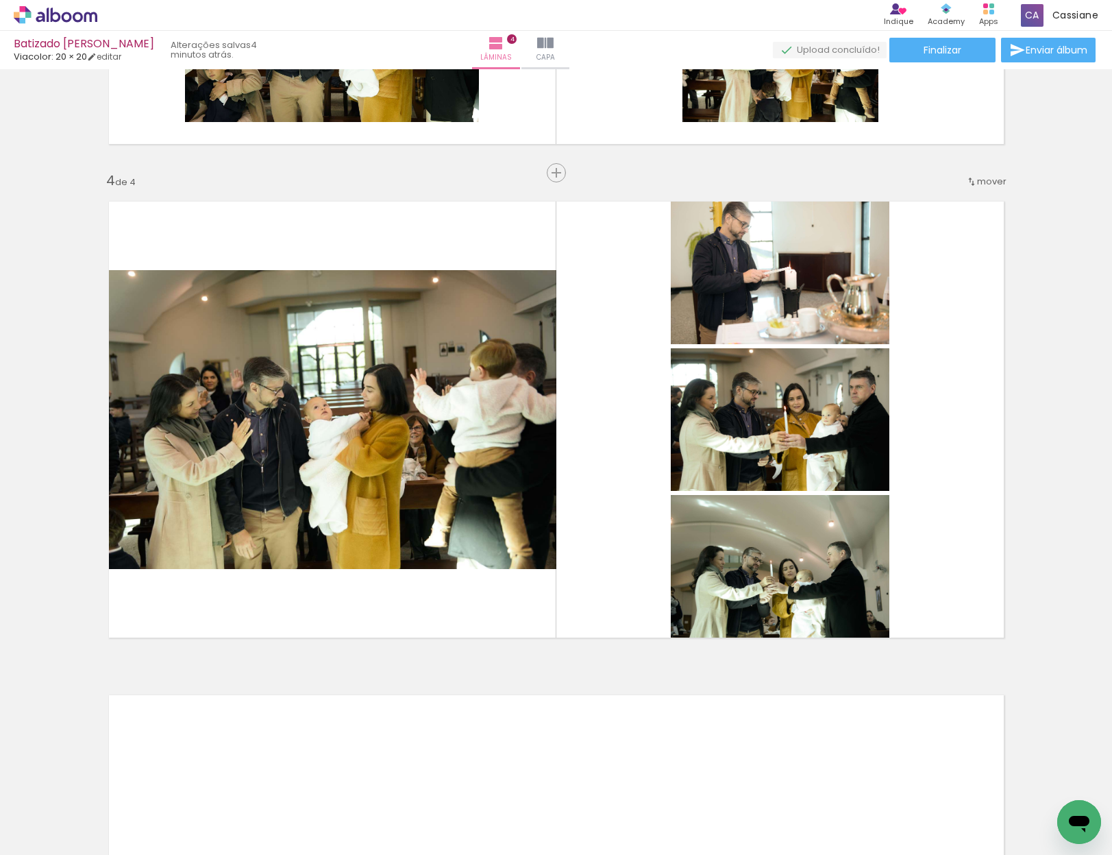
scroll to position [0, 5225]
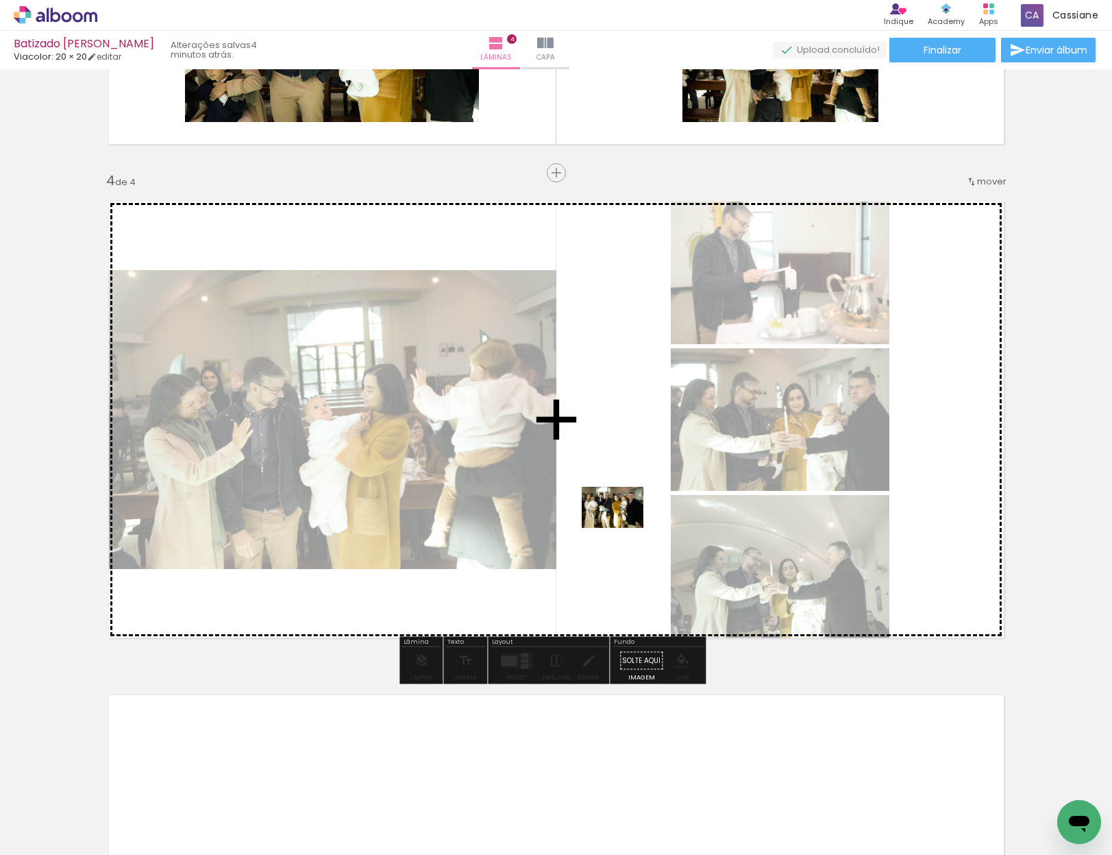
drag, startPoint x: 985, startPoint y: 820, endPoint x: 622, endPoint y: 527, distance: 466.9
click at [622, 527] on quentale-workspace at bounding box center [556, 427] width 1112 height 855
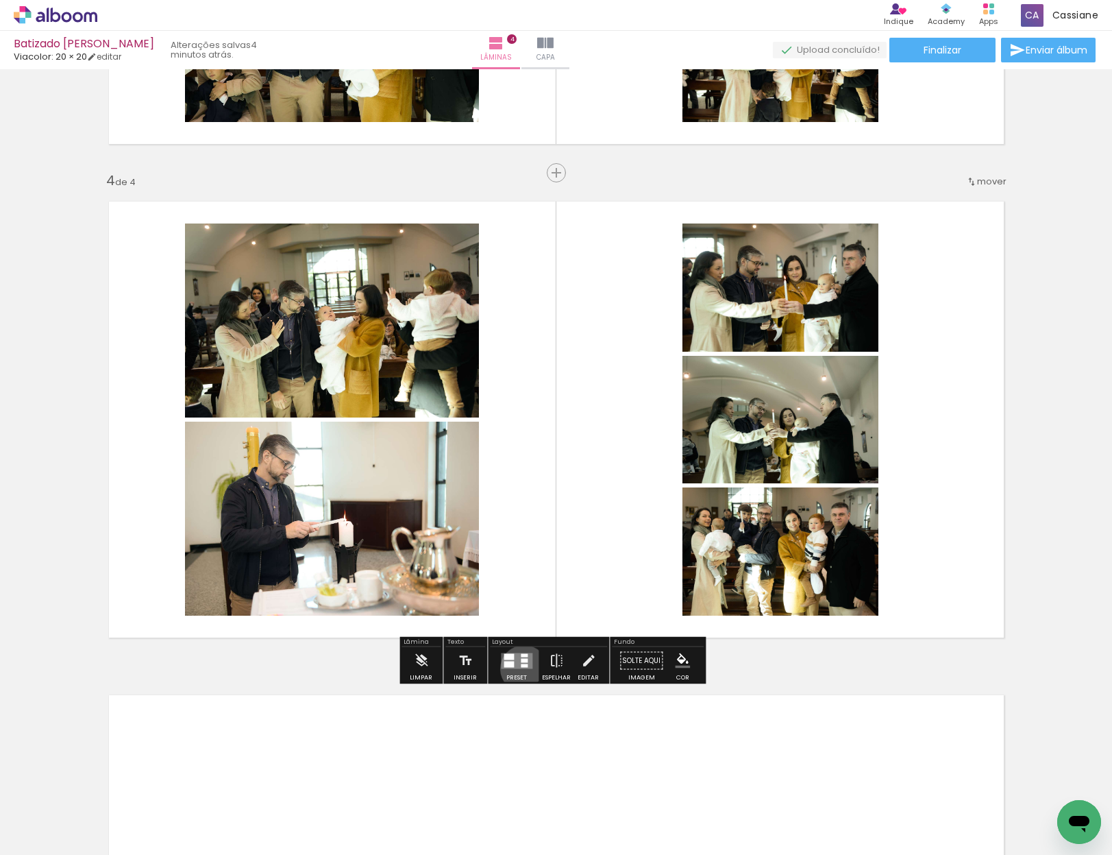
click at [521, 668] on div at bounding box center [516, 660] width 37 height 27
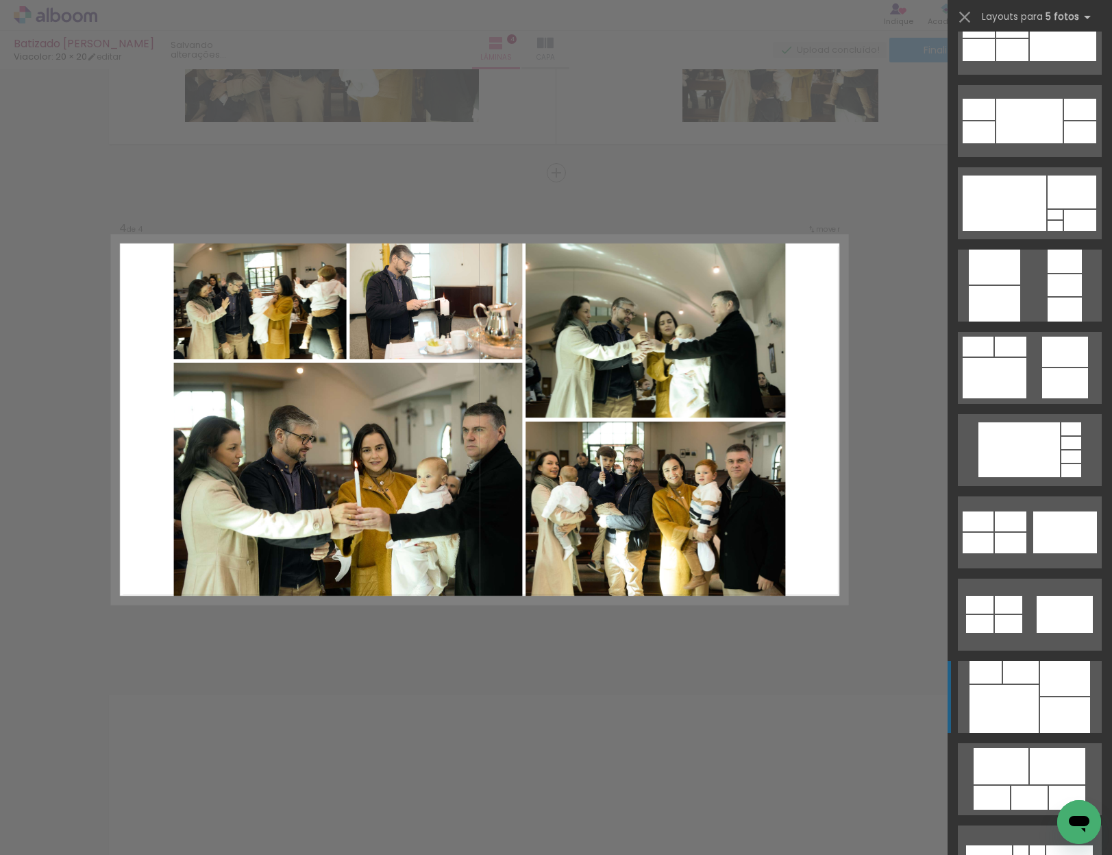
scroll to position [971, 0]
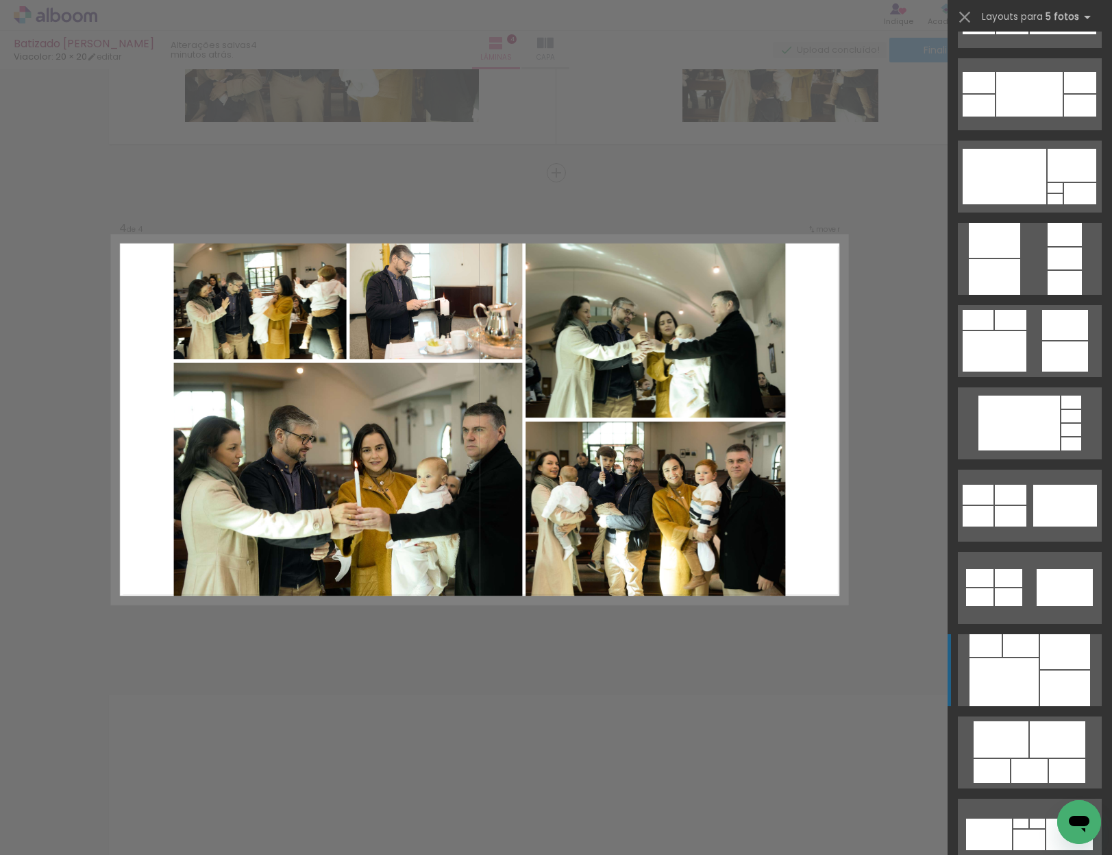
click at [1025, 656] on div at bounding box center [1021, 645] width 36 height 23
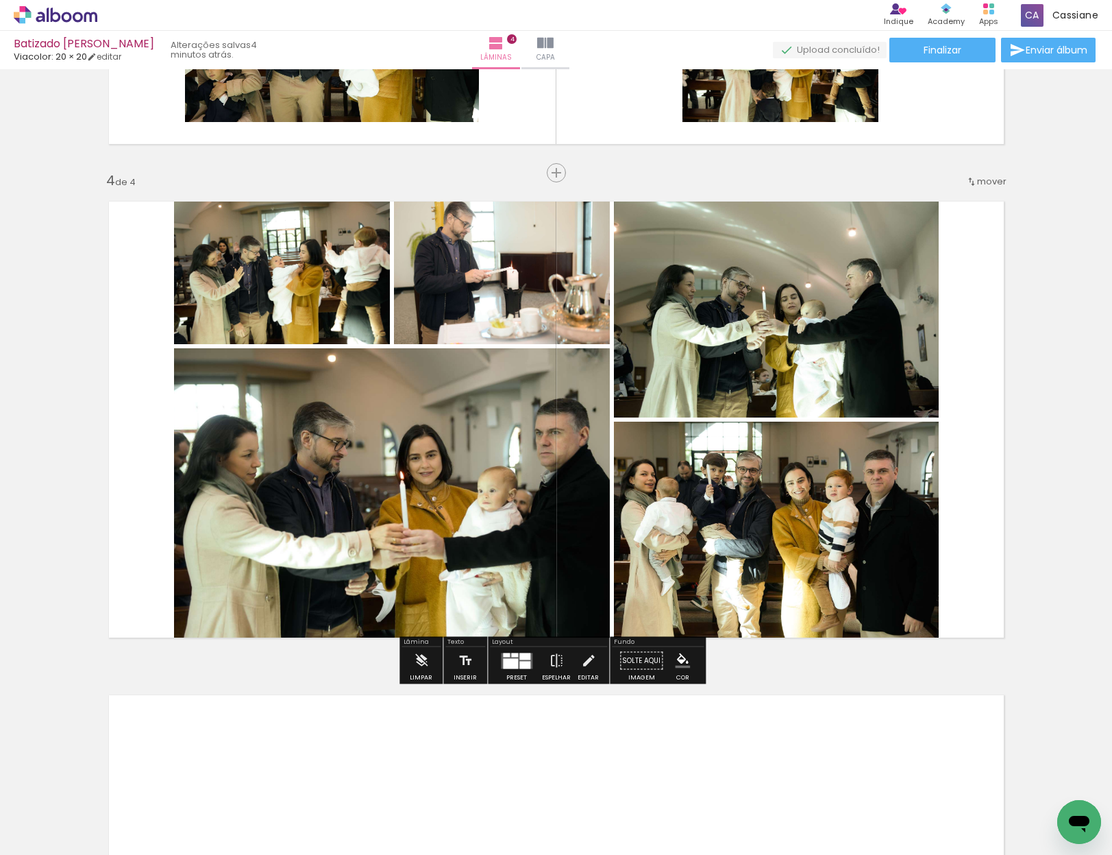
click at [520, 666] on div at bounding box center [525, 665] width 11 height 8
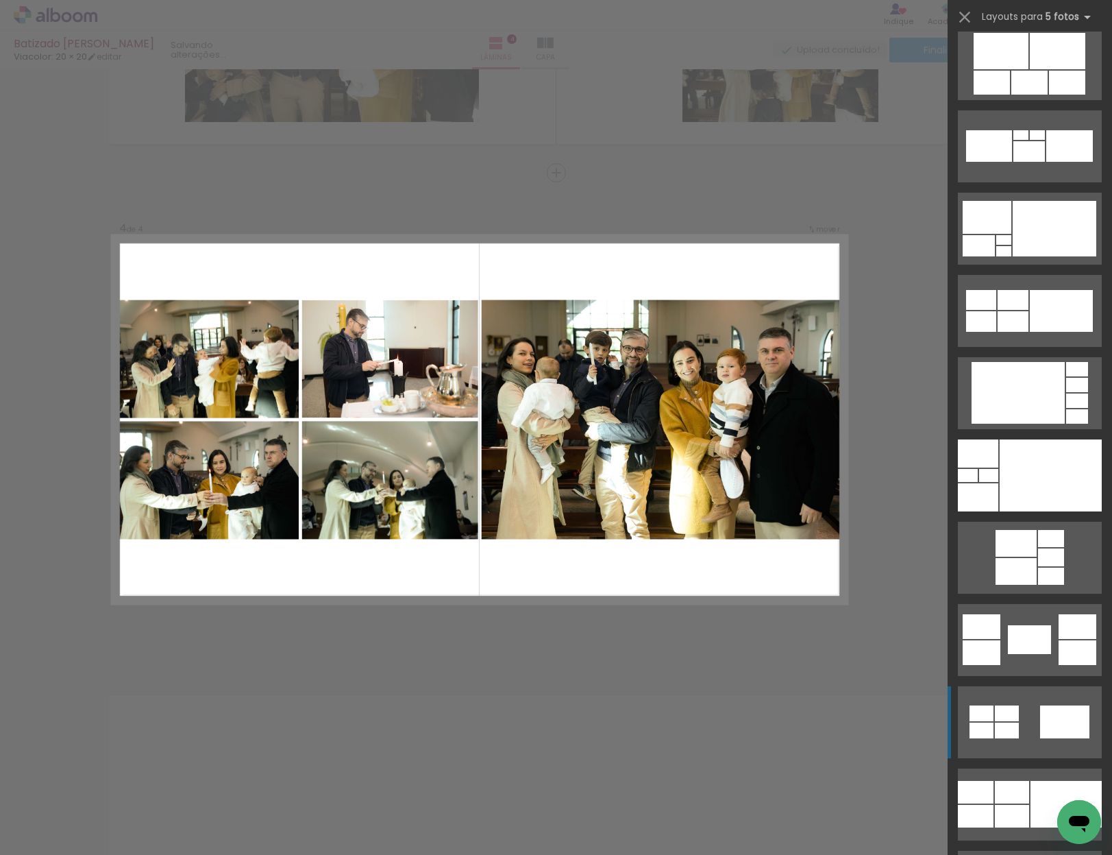
scroll to position [1877, 0]
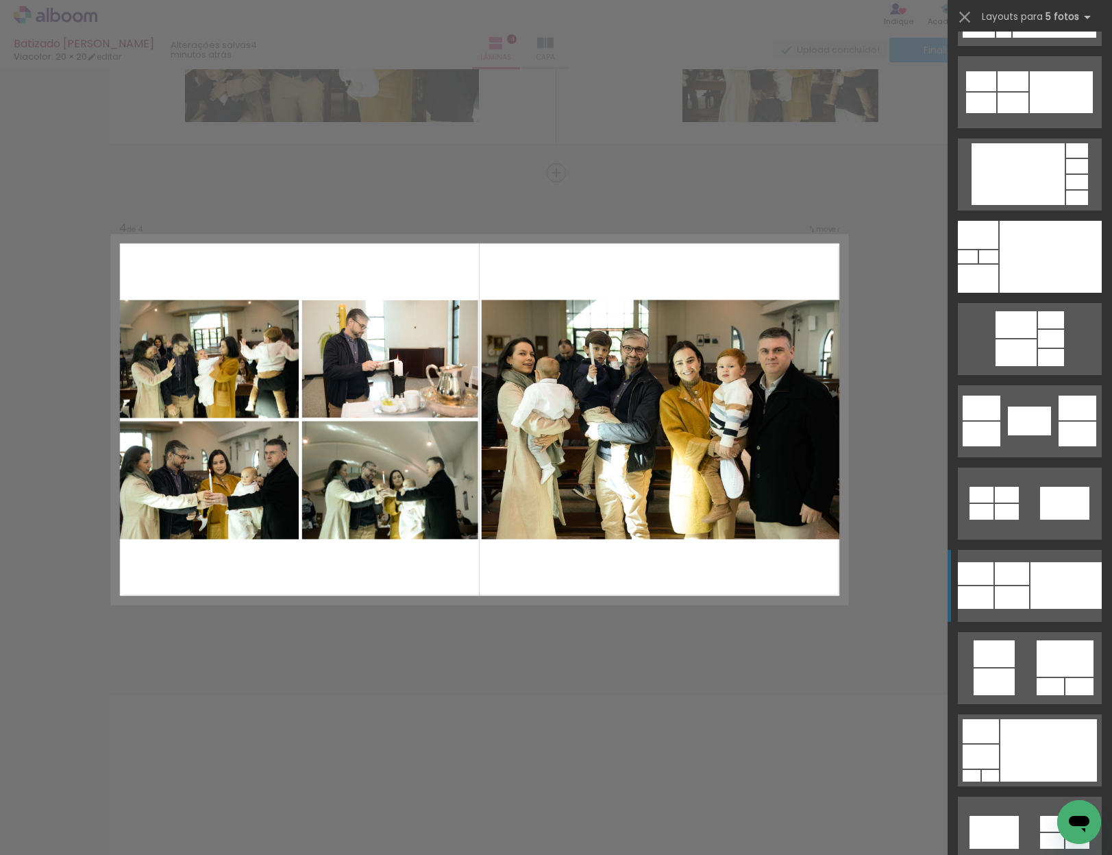
click at [1025, 594] on quentale-layouter at bounding box center [1030, 586] width 144 height 72
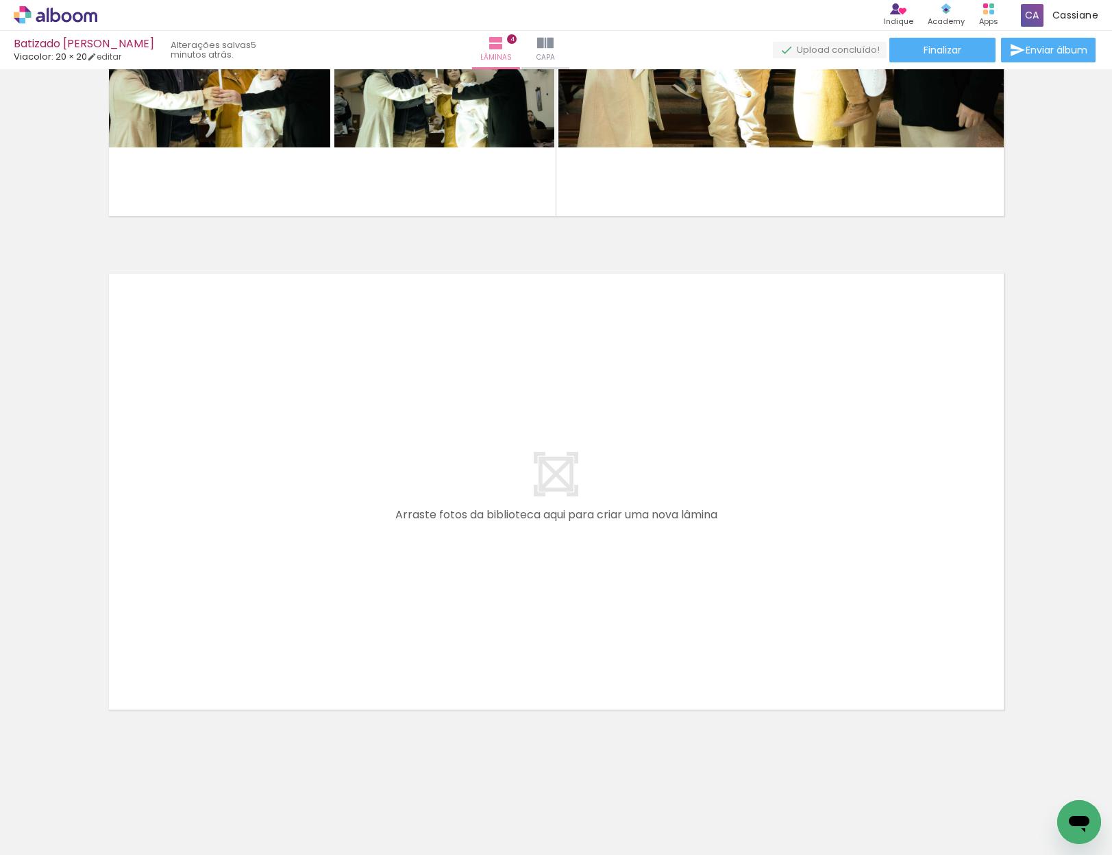
scroll to position [0, 5829]
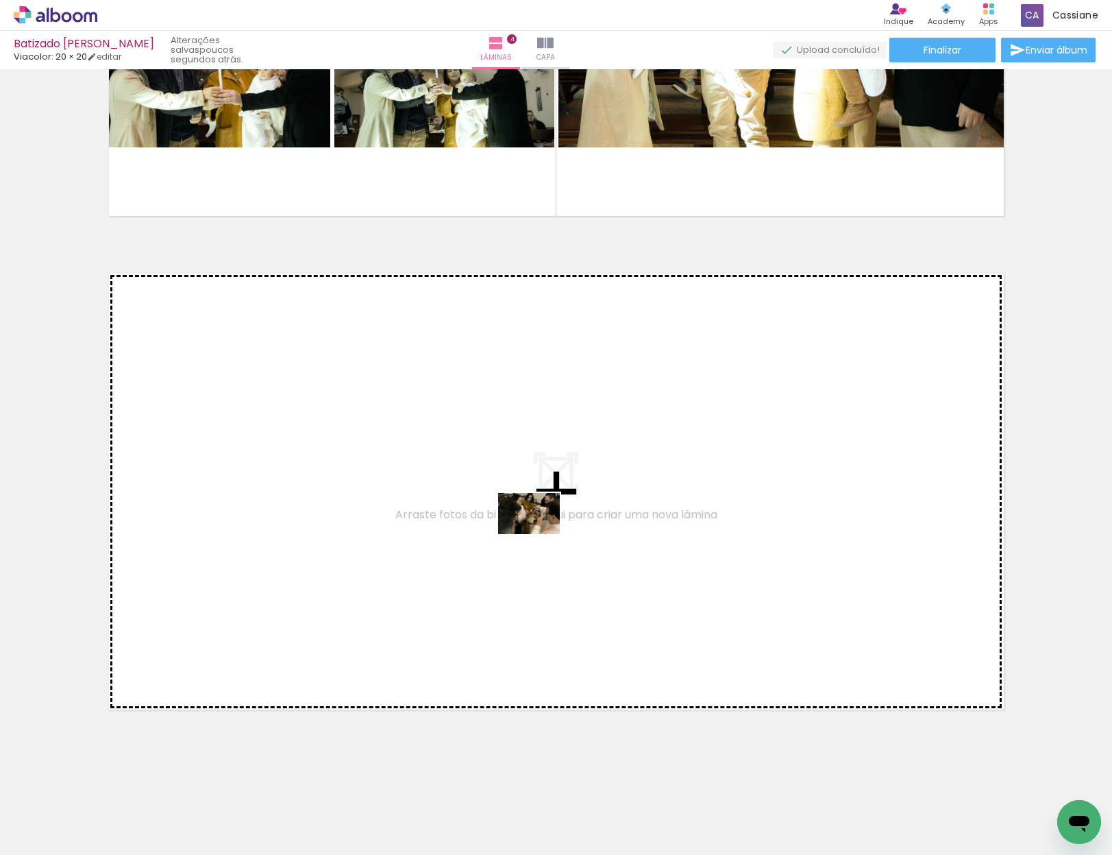
drag, startPoint x: 781, startPoint y: 825, endPoint x: 539, endPoint y: 535, distance: 378.1
click at [539, 535] on quentale-workspace at bounding box center [556, 427] width 1112 height 855
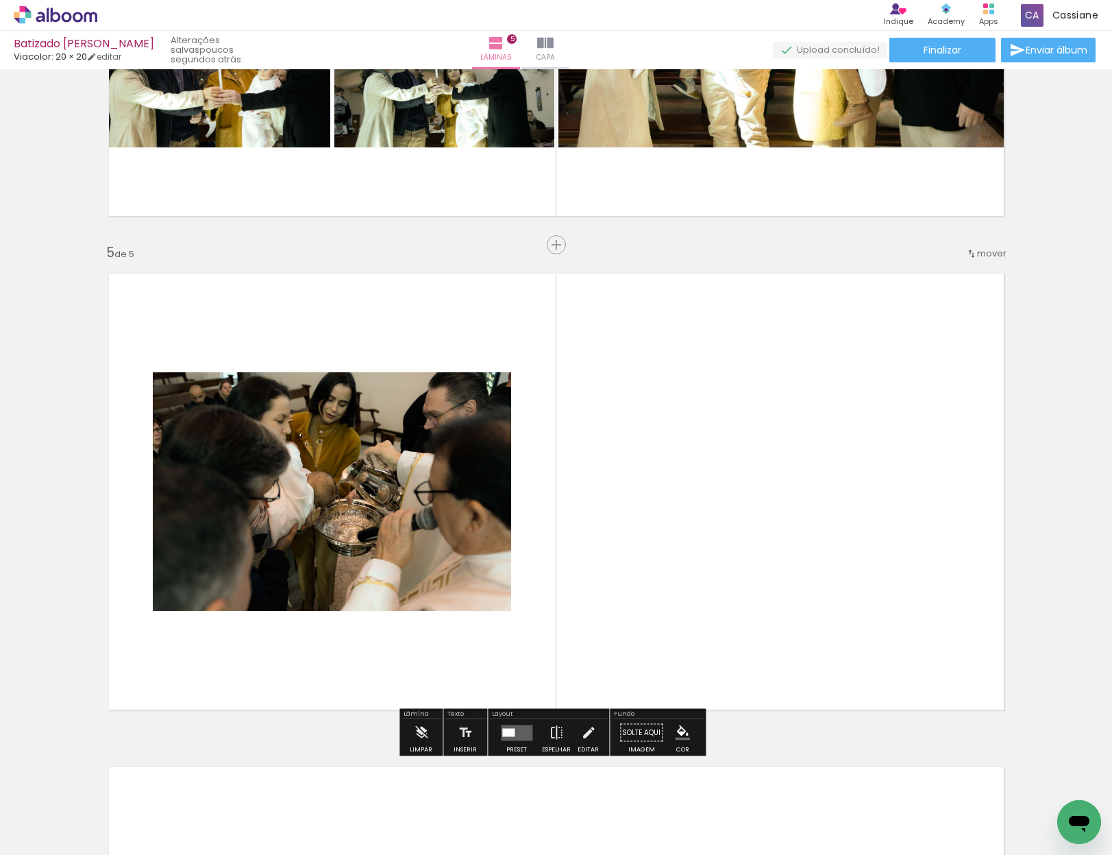
scroll to position [1893, 0]
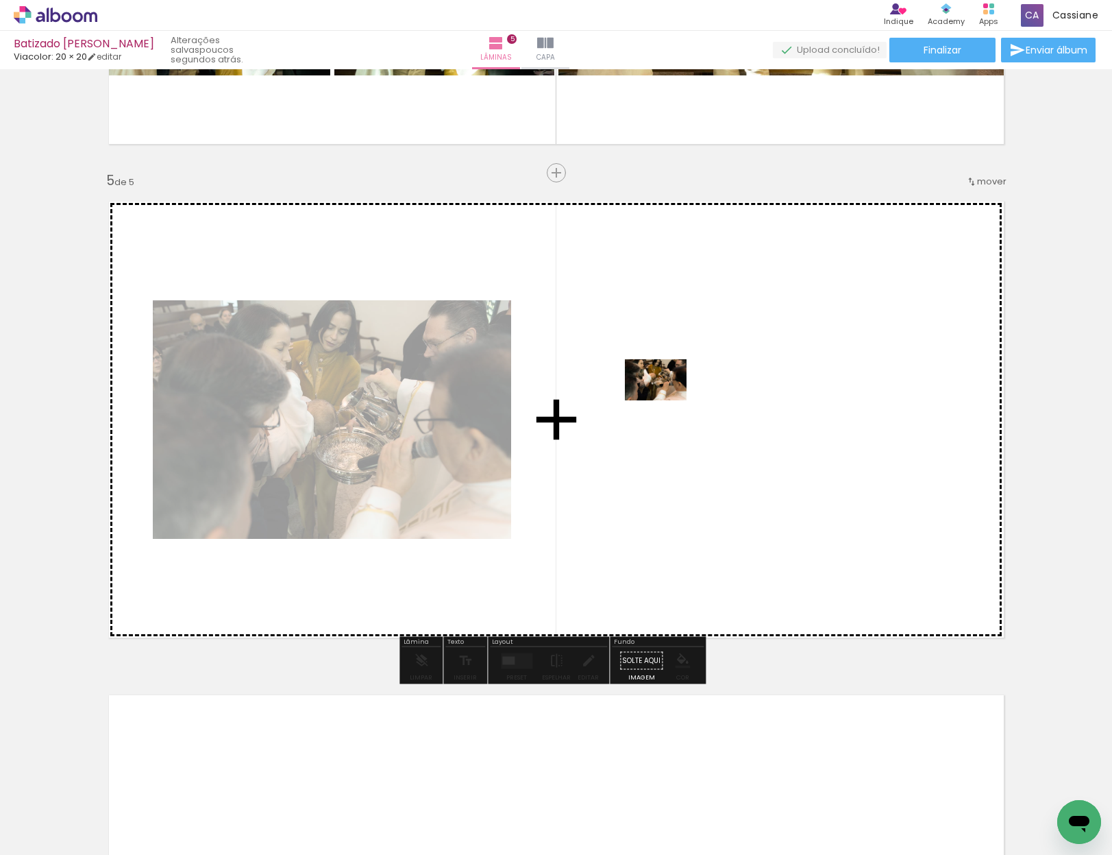
drag, startPoint x: 614, startPoint y: 809, endPoint x: 666, endPoint y: 400, distance: 412.5
click at [666, 400] on quentale-workspace at bounding box center [556, 427] width 1112 height 855
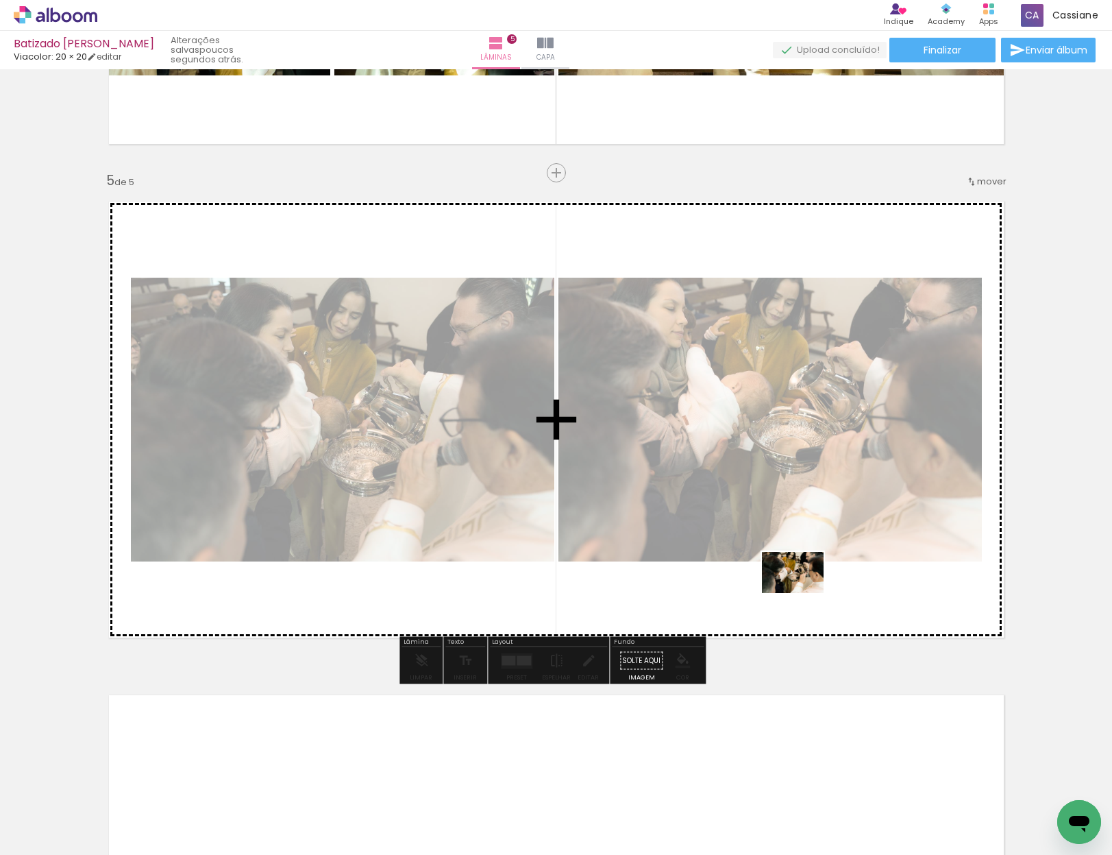
drag, startPoint x: 928, startPoint y: 823, endPoint x: 803, endPoint y: 593, distance: 261.3
click at [803, 593] on quentale-workspace at bounding box center [556, 427] width 1112 height 855
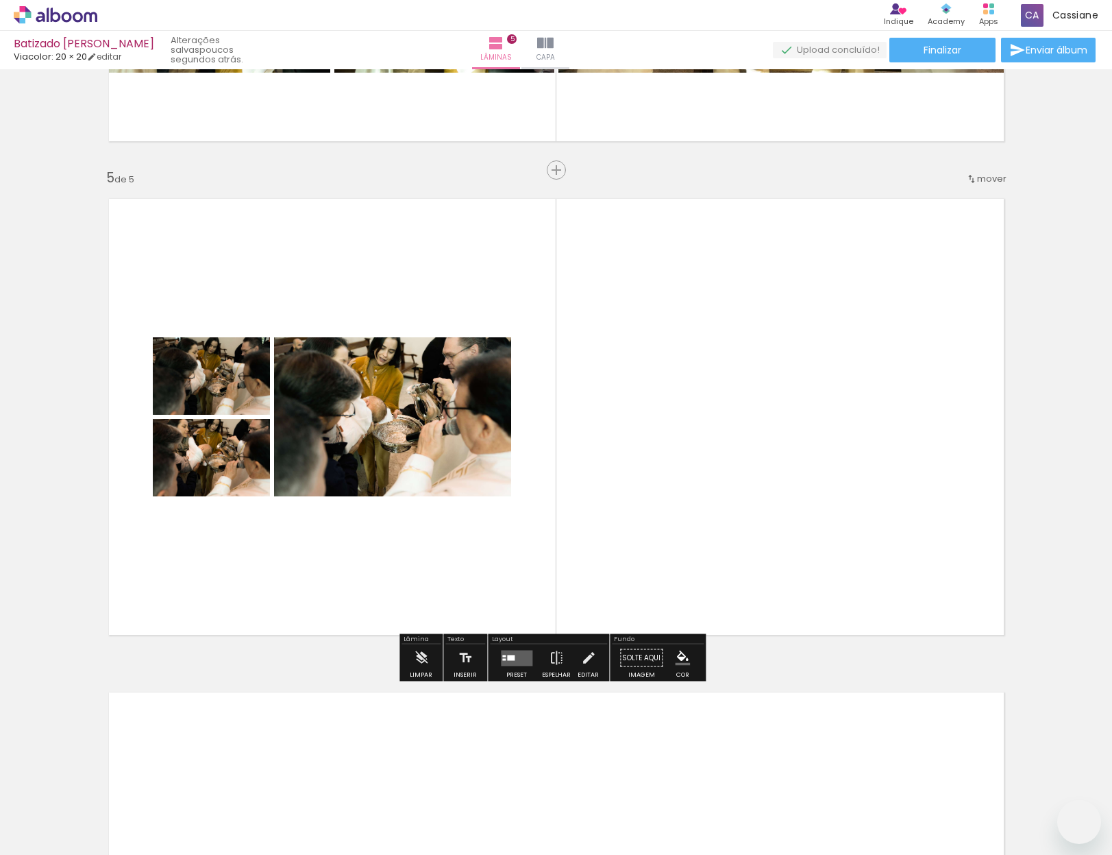
click at [0, 0] on div "Confirmar Cancelar" at bounding box center [0, 0] width 0 height 0
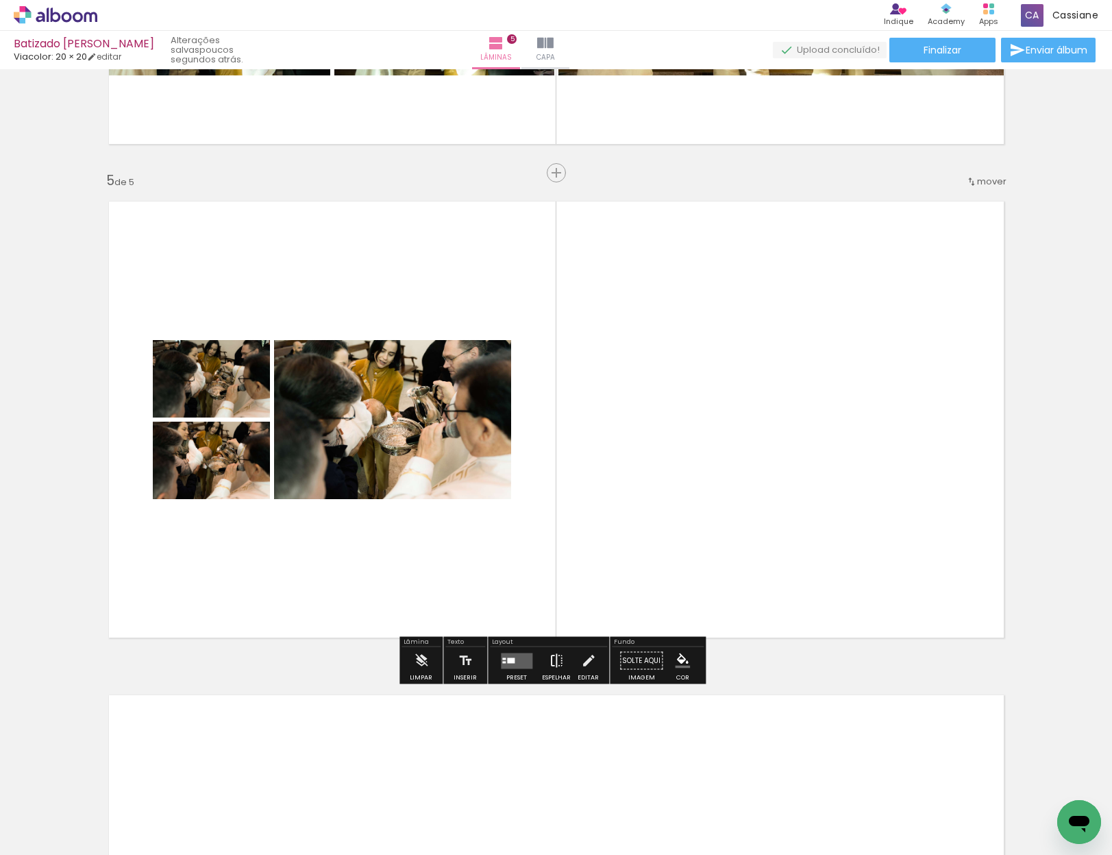
scroll to position [0, 5829]
click at [521, 657] on quentale-layouter at bounding box center [517, 661] width 32 height 16
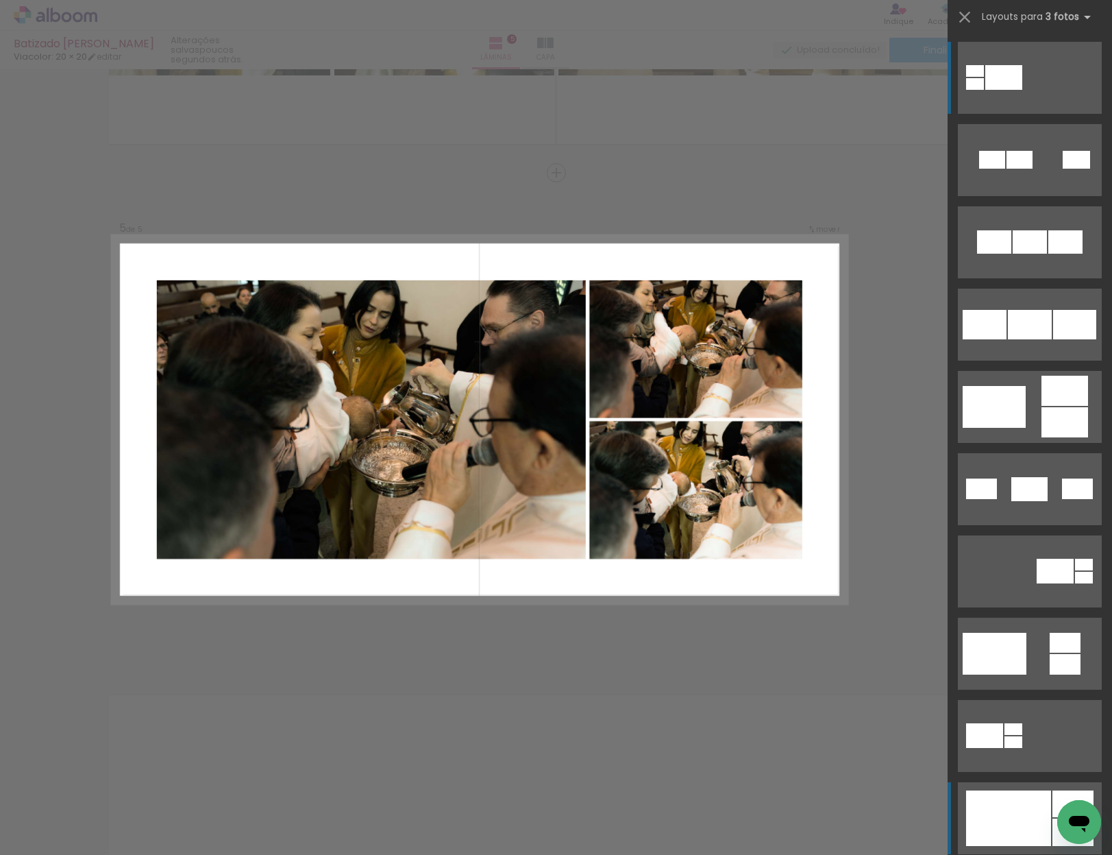
click at [1014, 820] on div at bounding box center [1008, 818] width 85 height 56
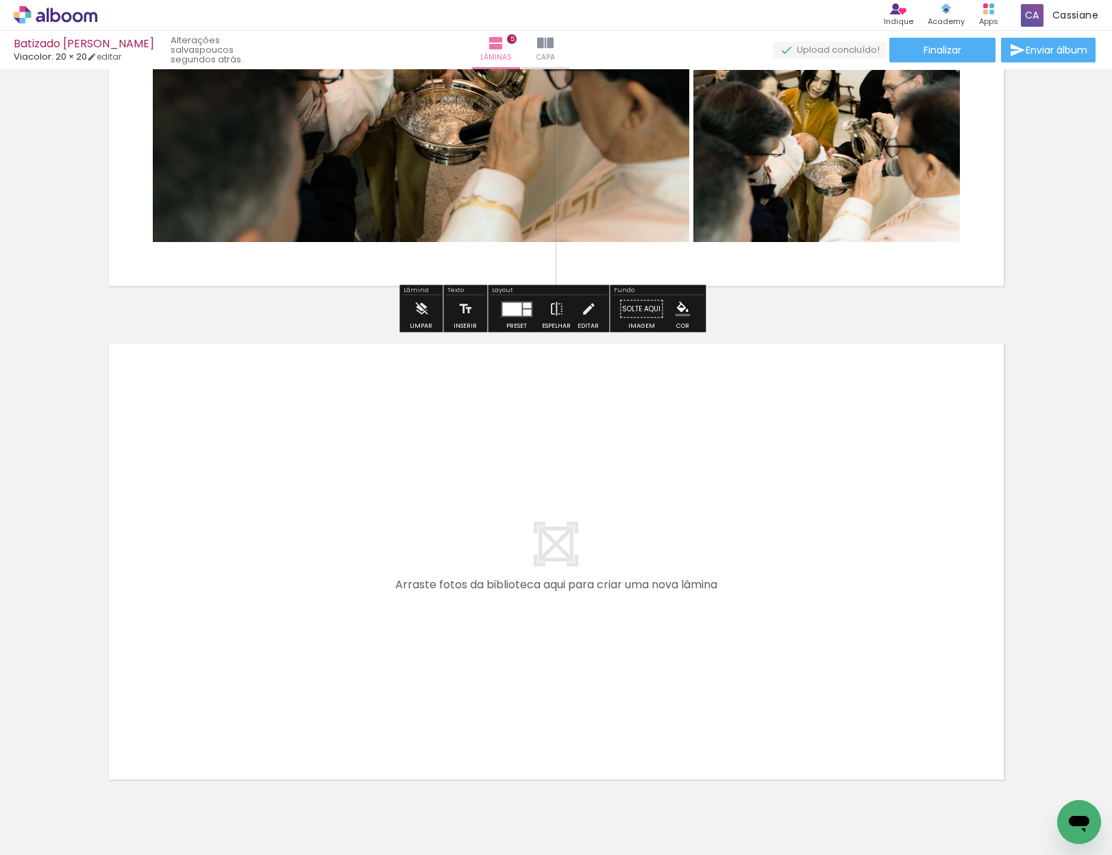
scroll to position [2256, 0]
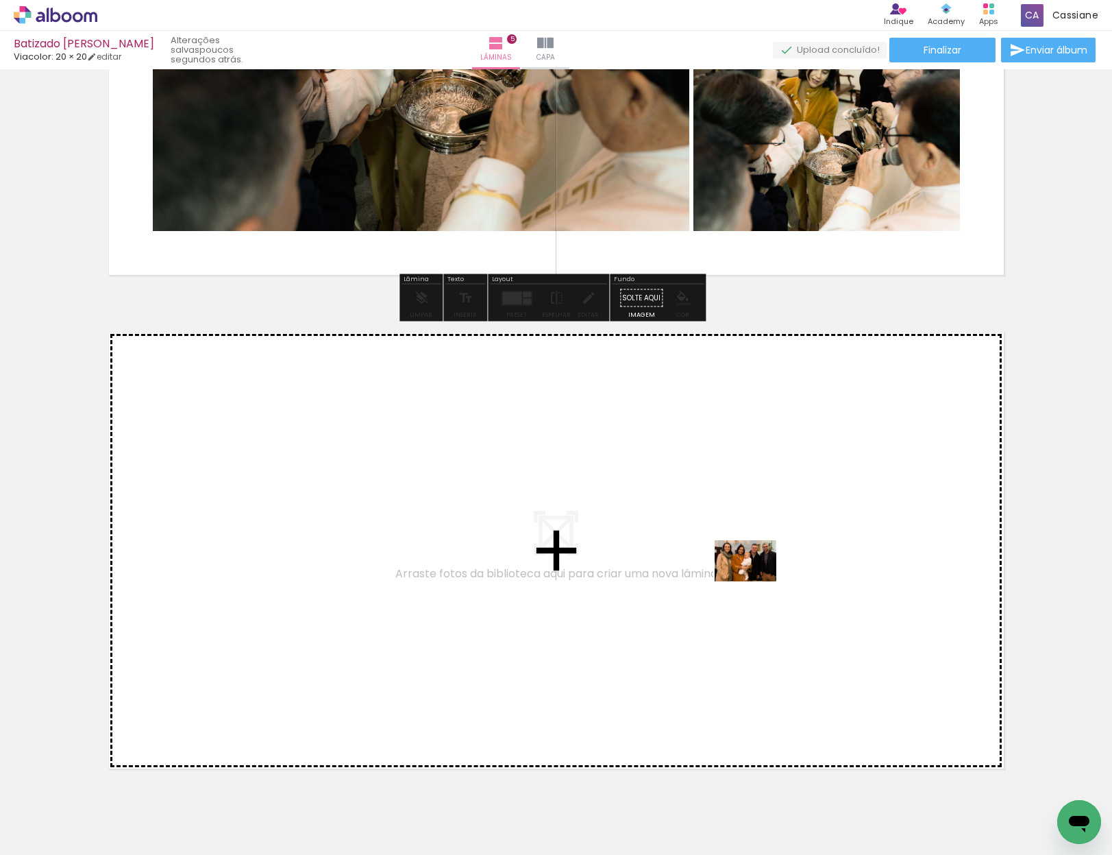
drag, startPoint x: 982, startPoint y: 805, endPoint x: 756, endPoint y: 581, distance: 318.4
click at [756, 581] on quentale-workspace at bounding box center [556, 427] width 1112 height 855
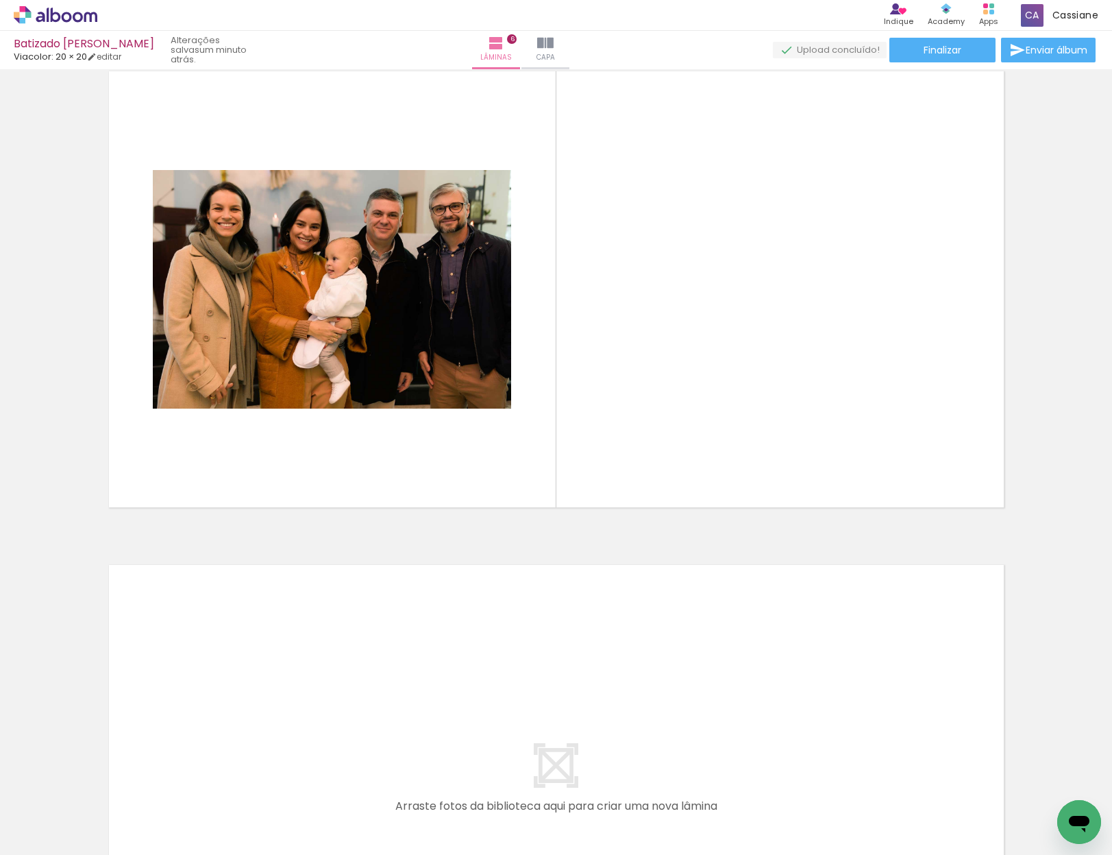
scroll to position [0, 6547]
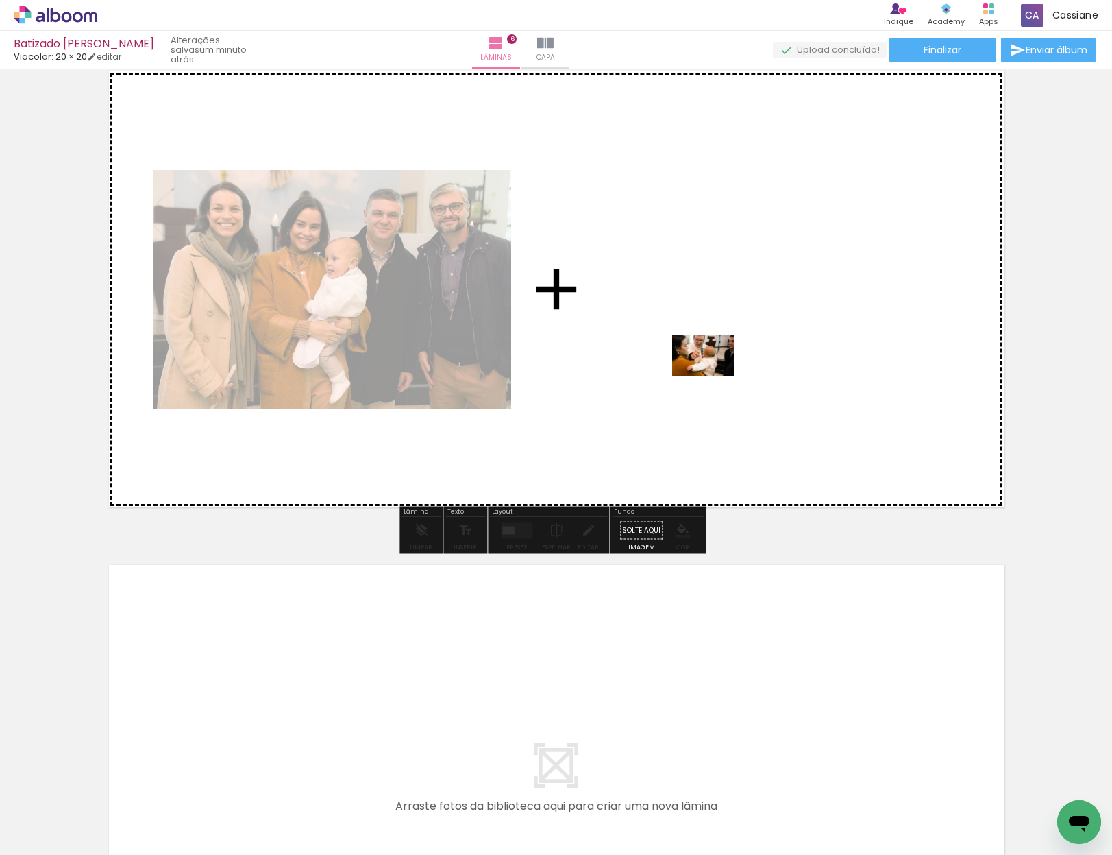
drag, startPoint x: 879, startPoint y: 825, endPoint x: 714, endPoint y: 376, distance: 478.4
click at [714, 376] on quentale-workspace at bounding box center [556, 427] width 1112 height 855
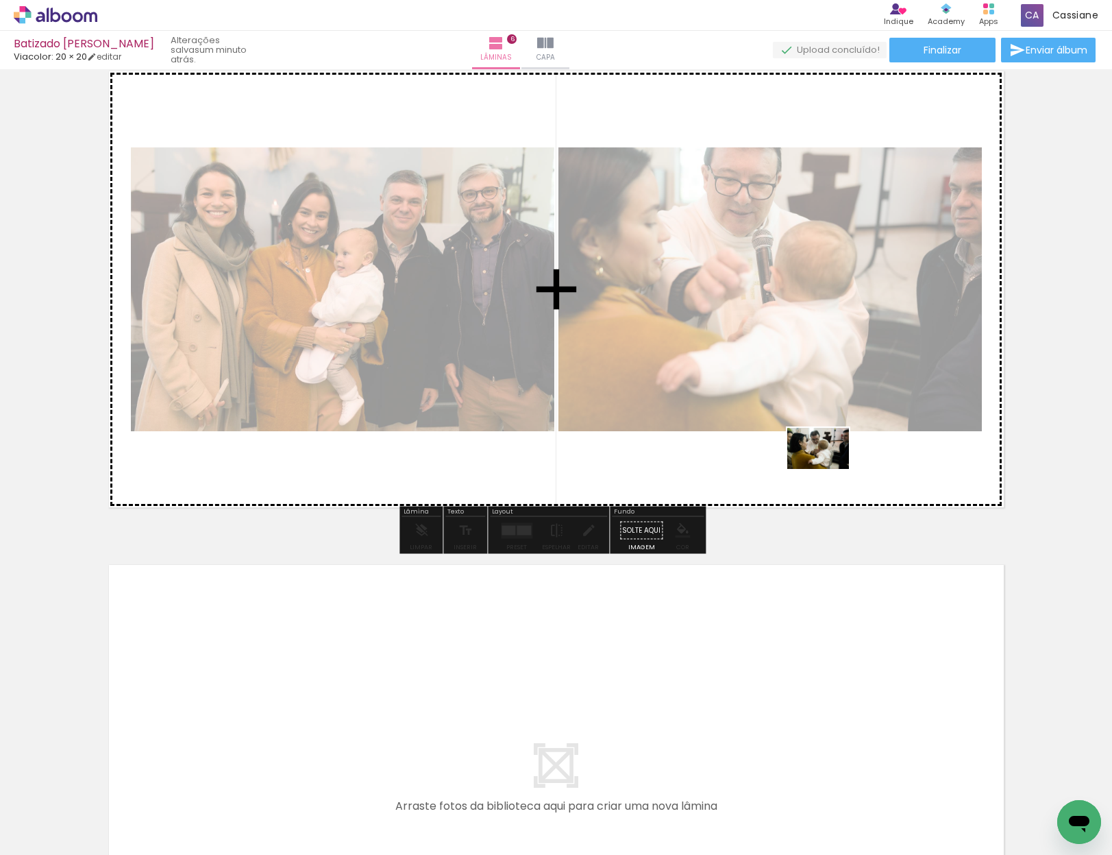
drag, startPoint x: 962, startPoint y: 806, endPoint x: 829, endPoint y: 469, distance: 362.8
click at [829, 469] on quentale-workspace at bounding box center [556, 427] width 1112 height 855
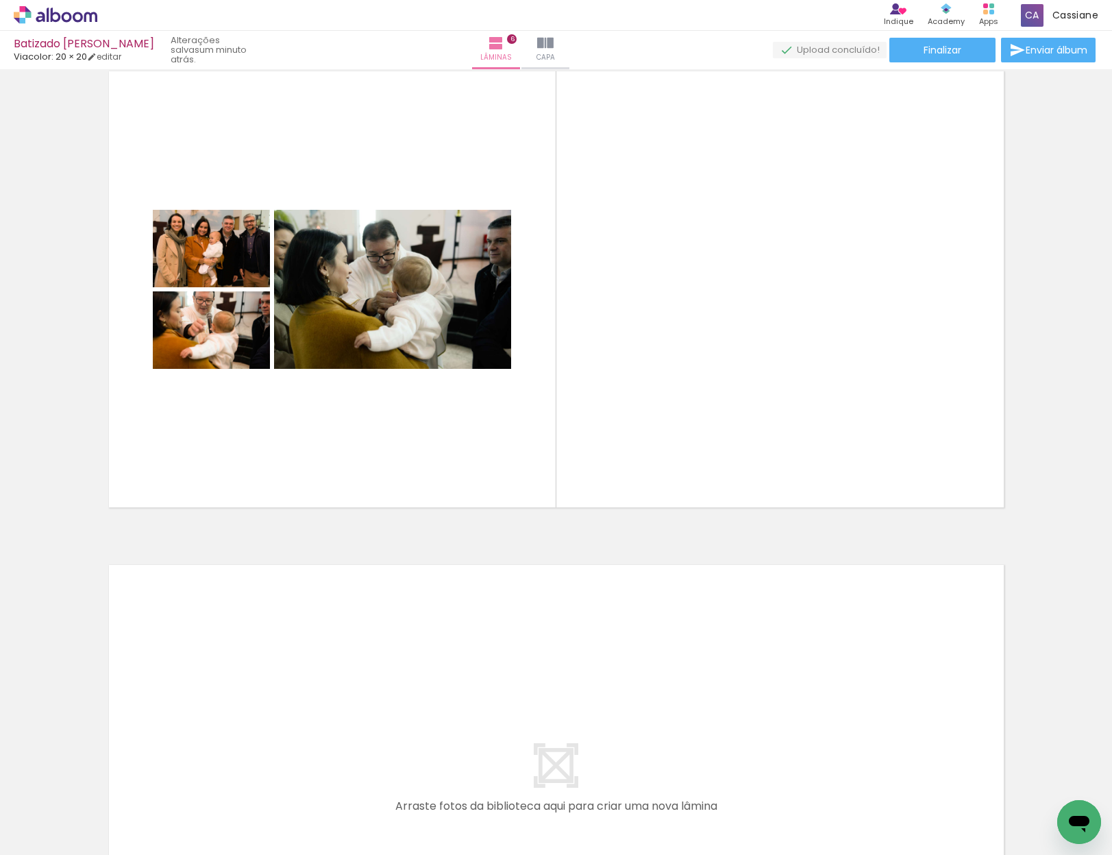
scroll to position [0, 7540]
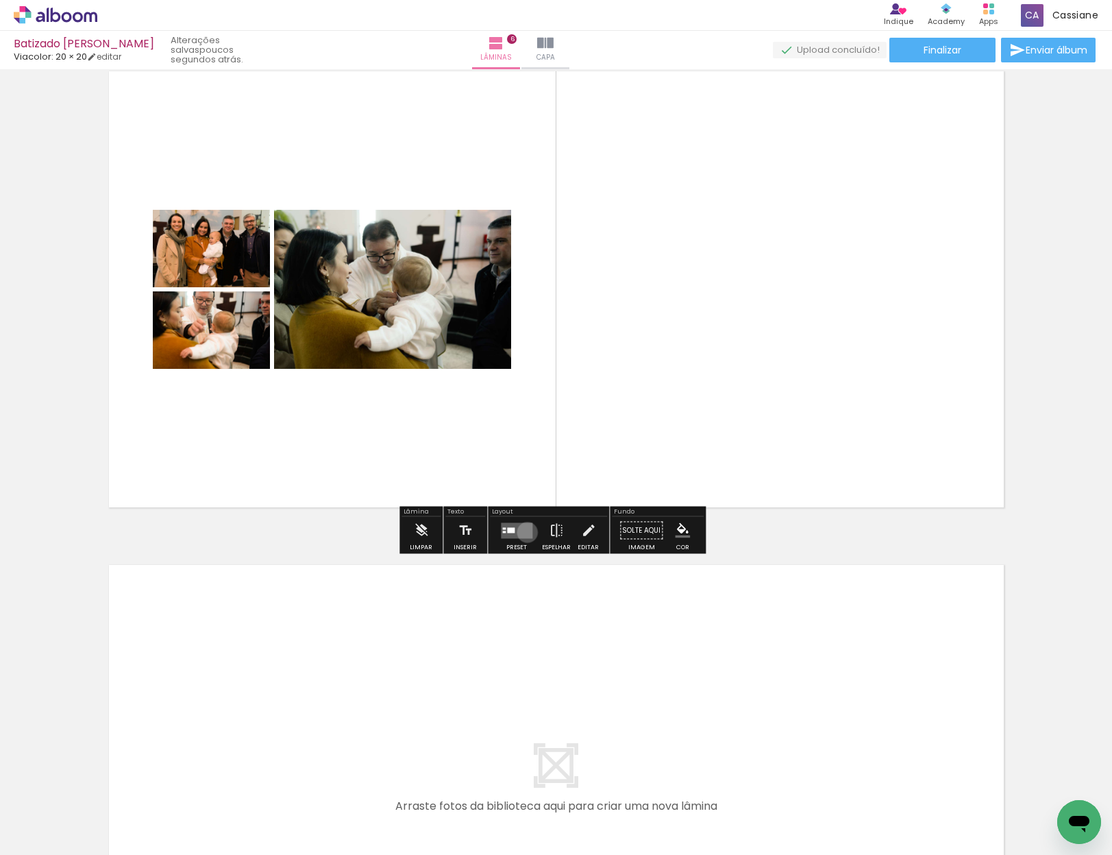
click at [524, 532] on quentale-layouter at bounding box center [517, 530] width 32 height 16
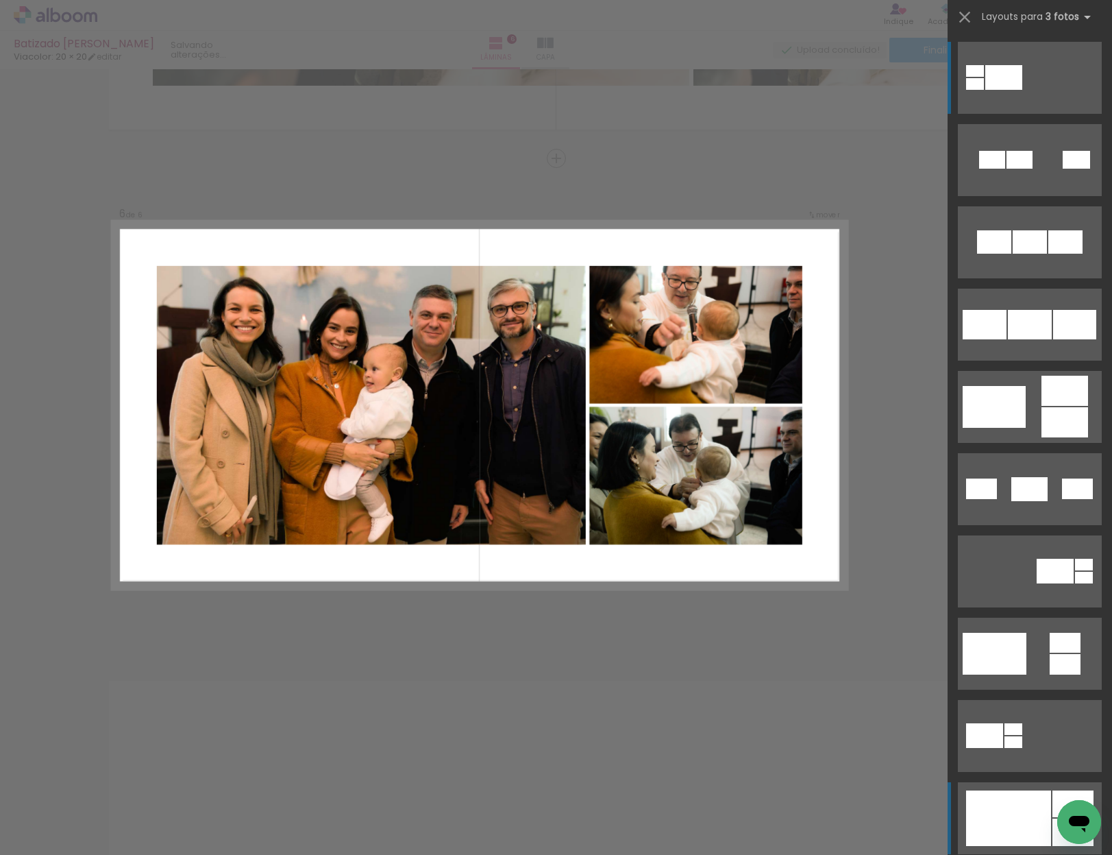
scroll to position [2387, 0]
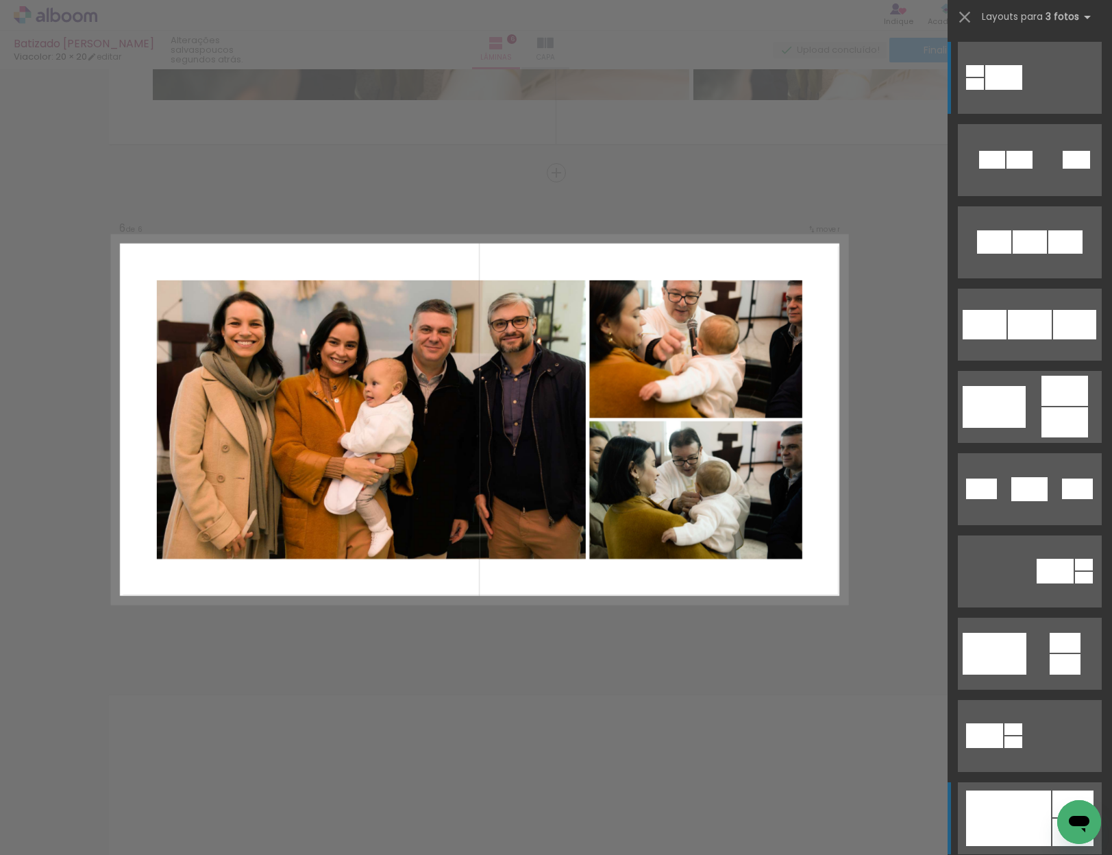
click at [997, 812] on div at bounding box center [1008, 818] width 85 height 56
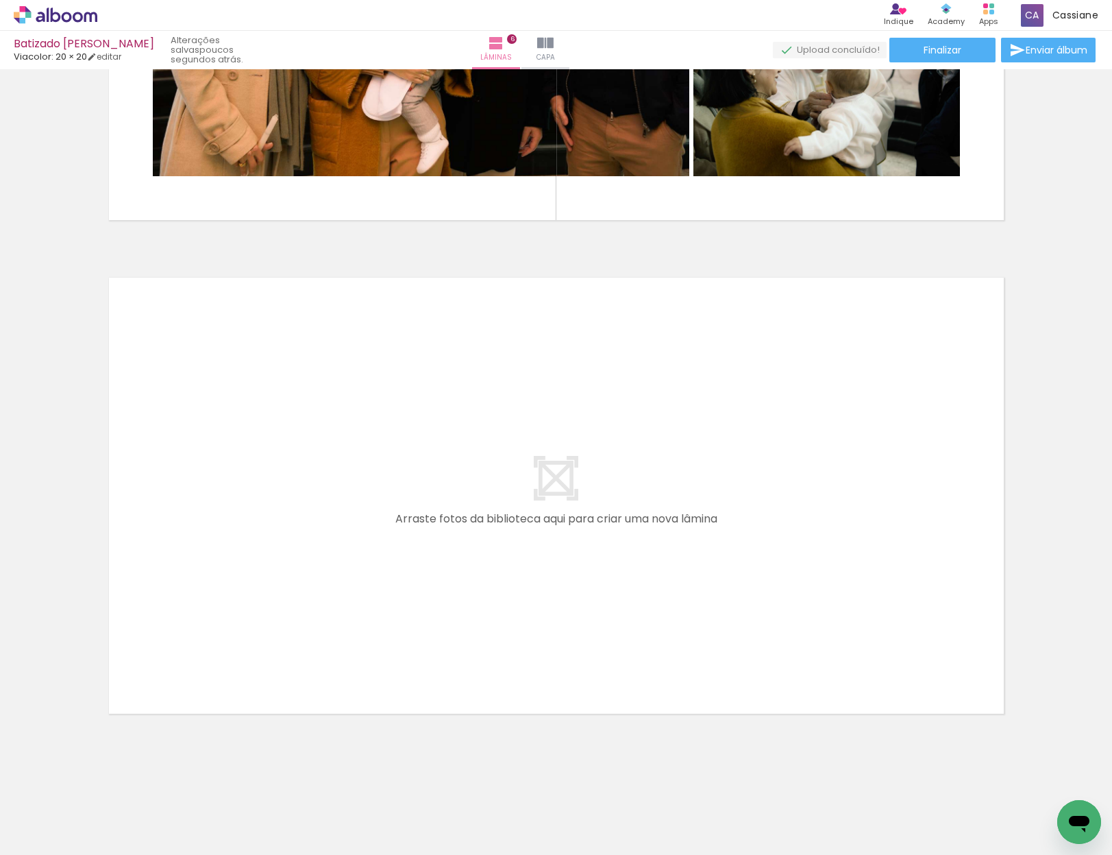
scroll to position [2808, 0]
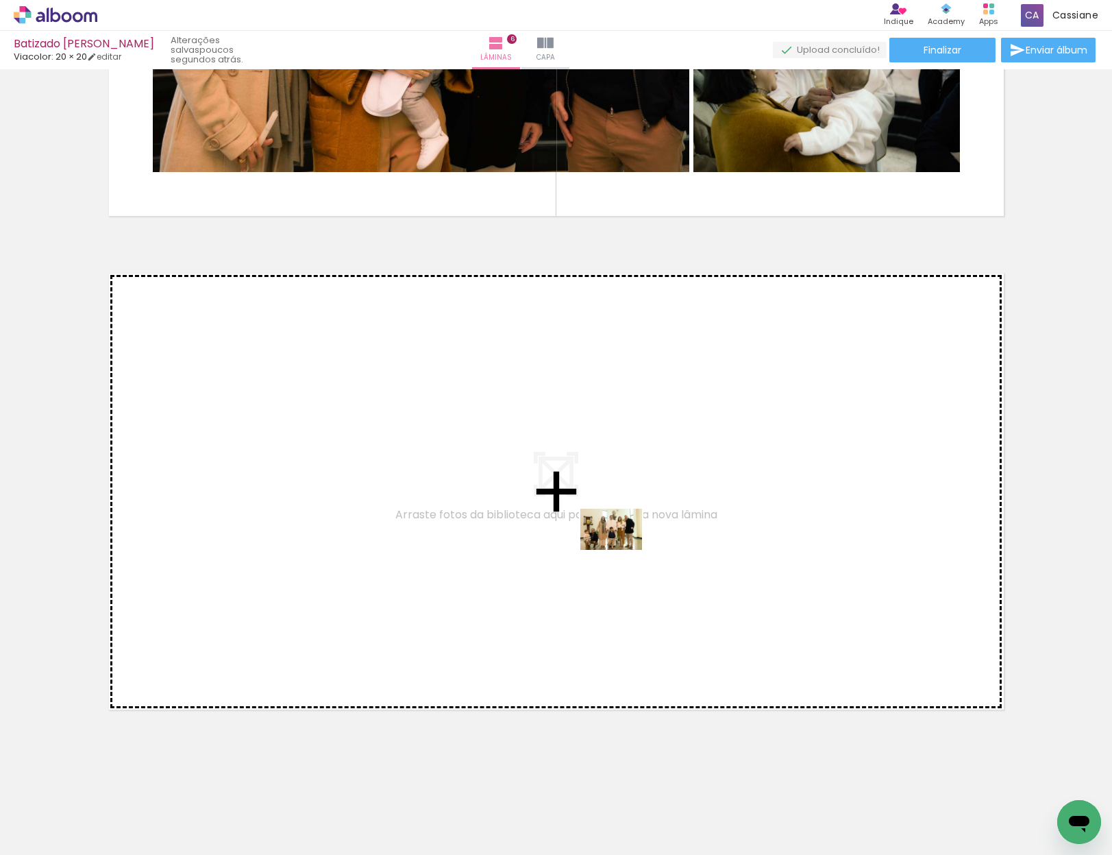
drag, startPoint x: 738, startPoint y: 816, endPoint x: 621, endPoint y: 550, distance: 290.0
click at [621, 550] on quentale-workspace at bounding box center [556, 427] width 1112 height 855
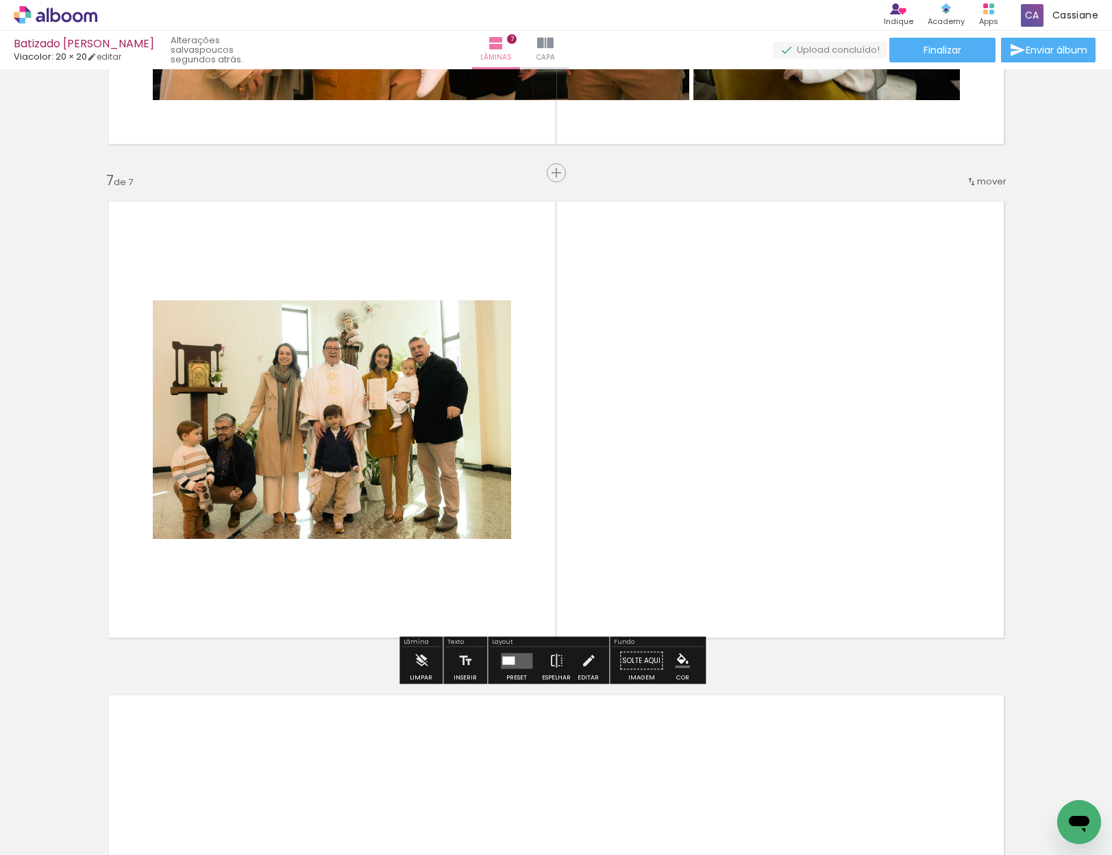
scroll to position [2880, 0]
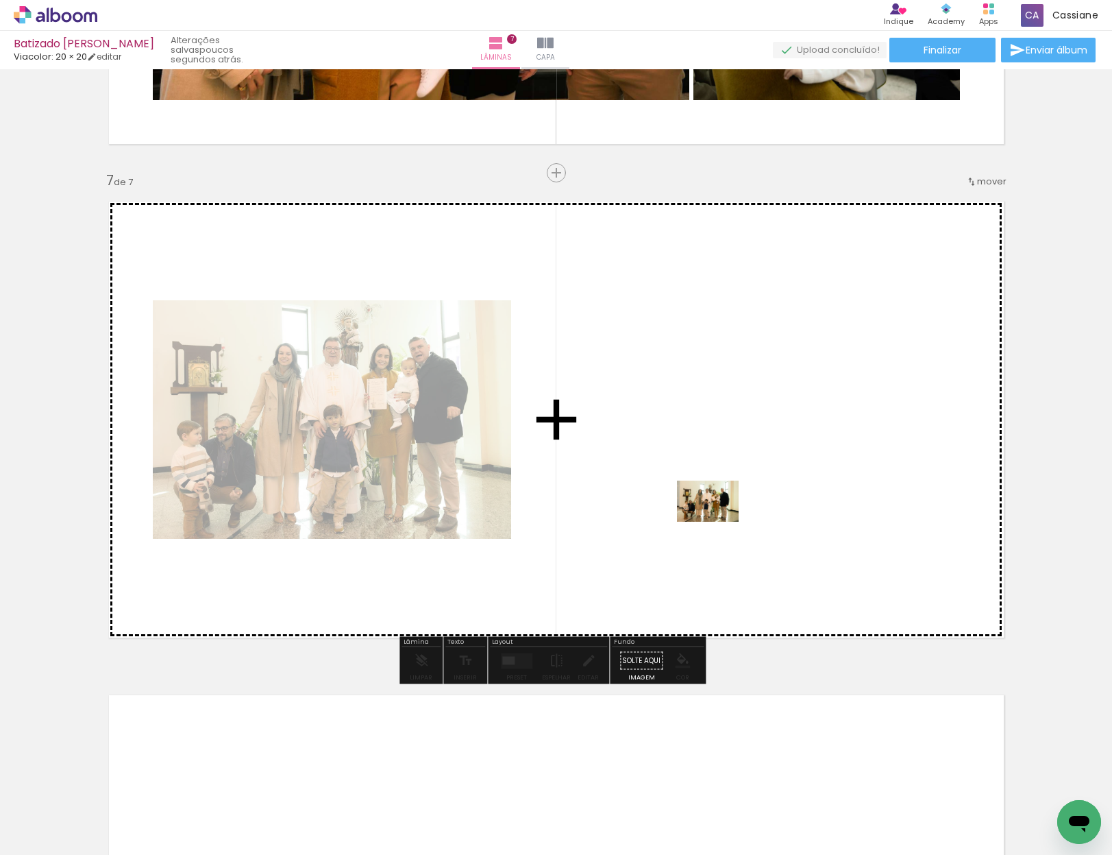
drag, startPoint x: 668, startPoint y: 823, endPoint x: 718, endPoint y: 522, distance: 305.7
click at [718, 522] on quentale-workspace at bounding box center [556, 427] width 1112 height 855
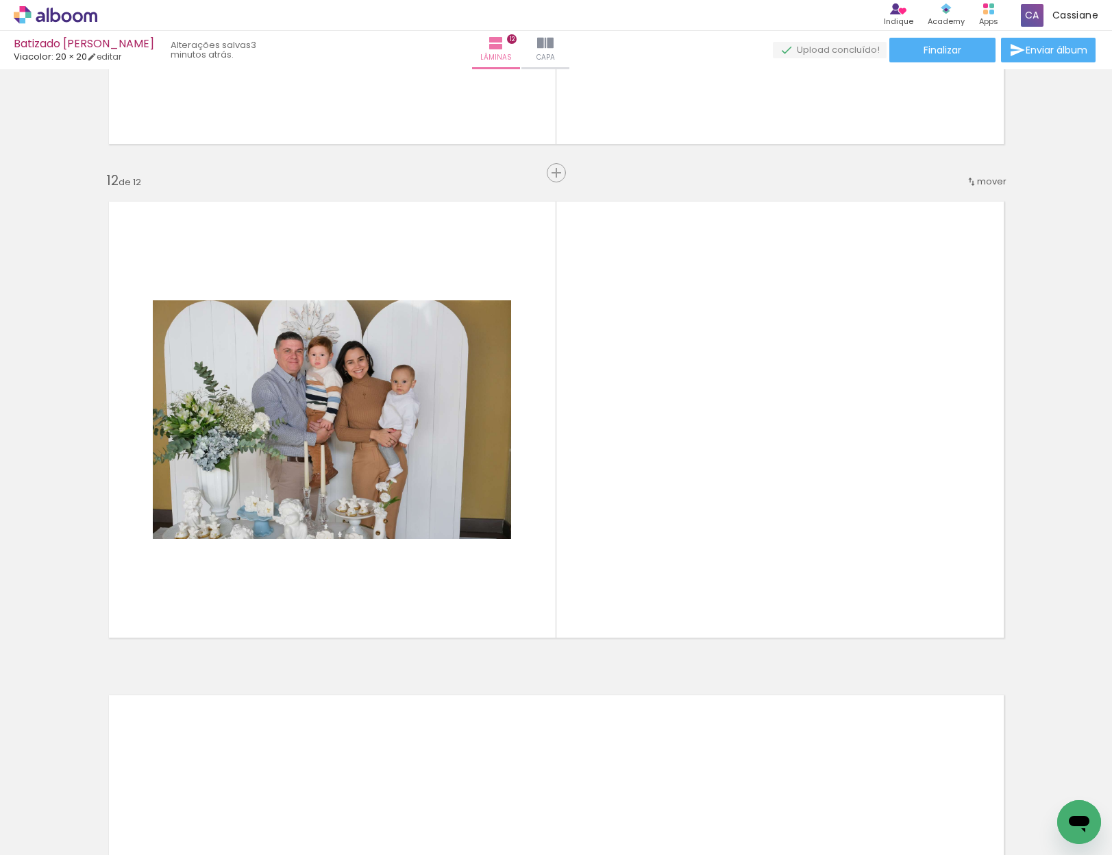
scroll to position [0, 12563]
click at [863, 818] on div at bounding box center [855, 808] width 68 height 45
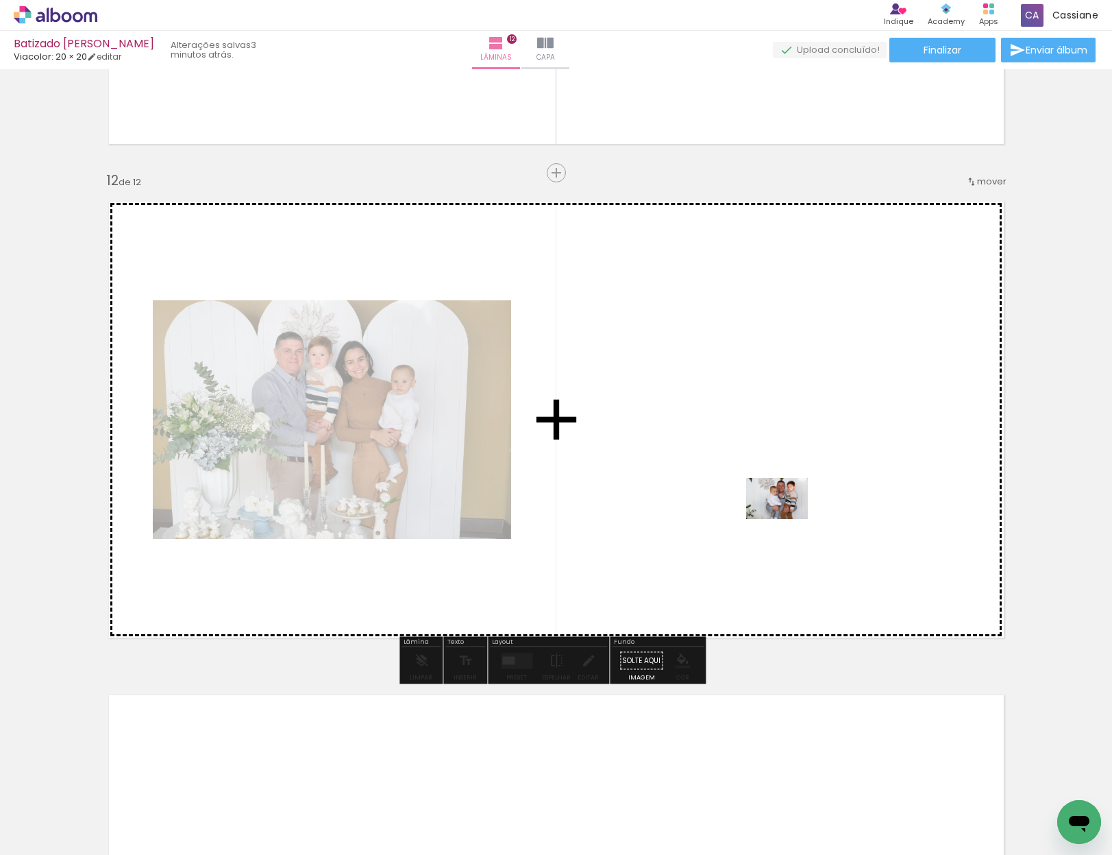
drag, startPoint x: 864, startPoint y: 818, endPoint x: 787, endPoint y: 516, distance: 311.2
click at [787, 516] on quentale-workspace at bounding box center [556, 427] width 1112 height 855
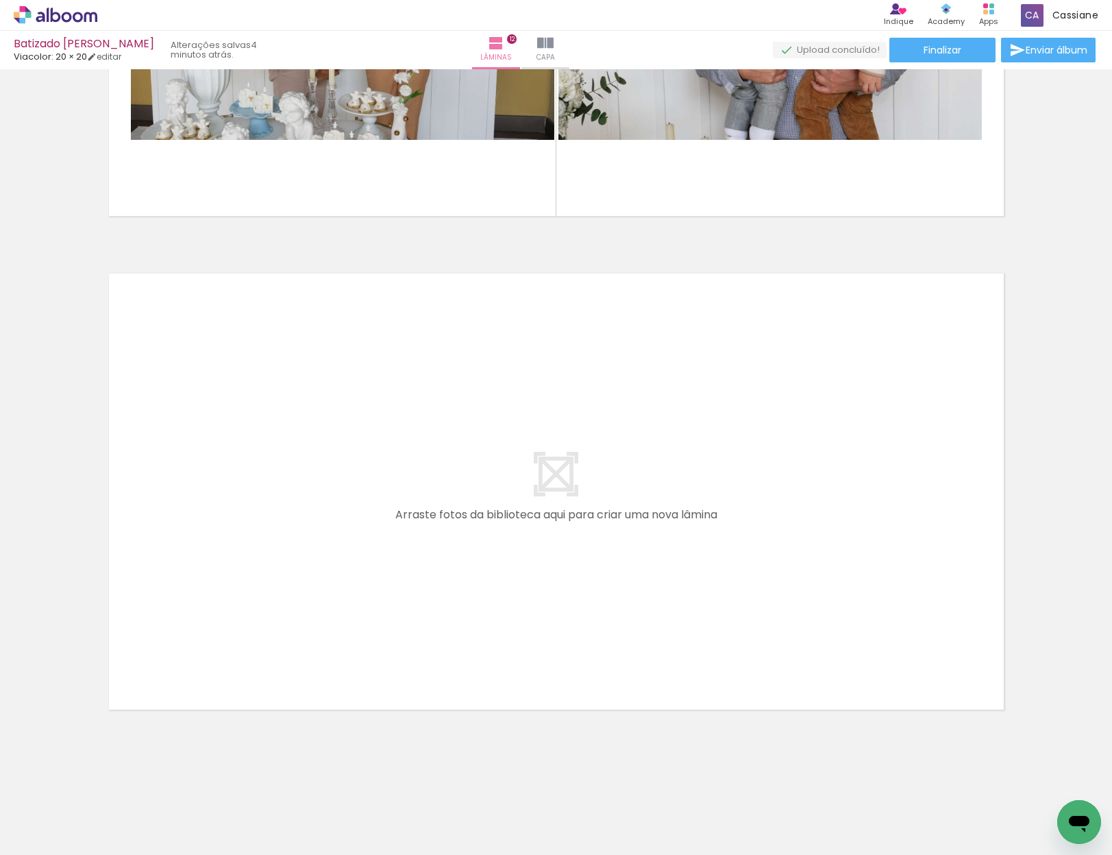
scroll to position [0, 12951]
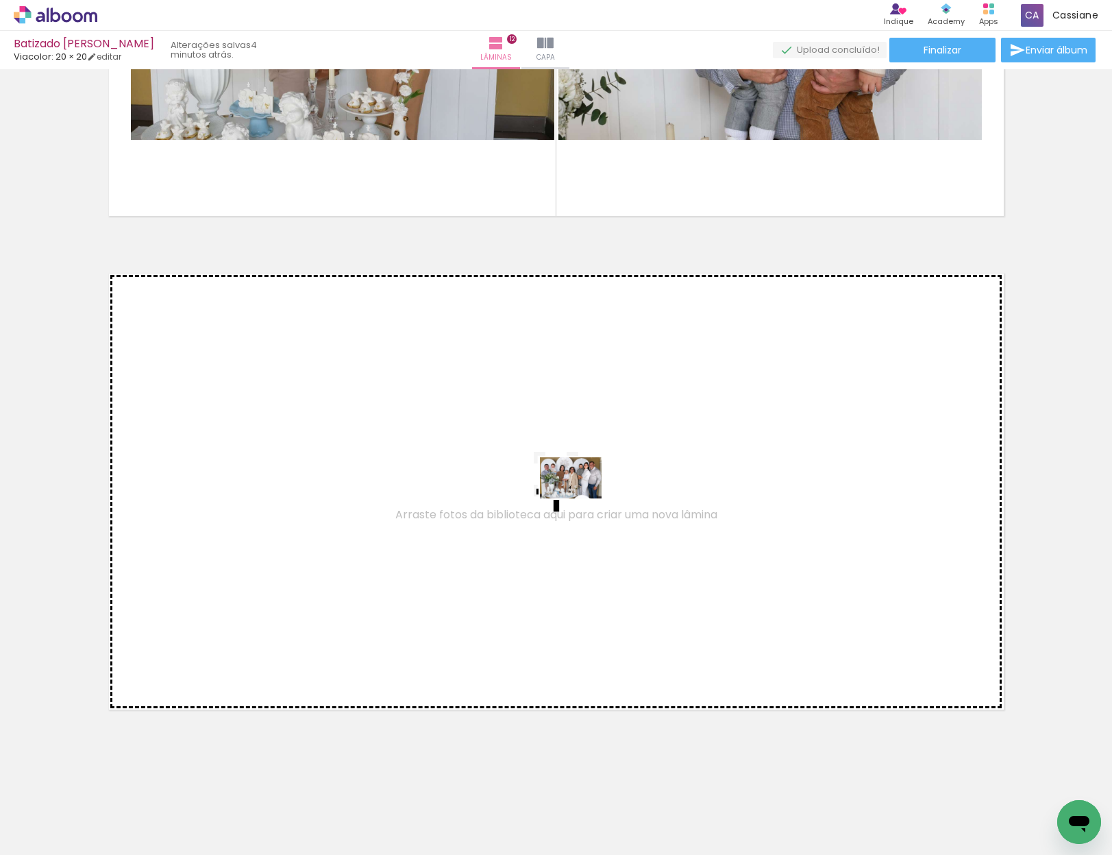
drag, startPoint x: 626, startPoint y: 807, endPoint x: 581, endPoint y: 498, distance: 312.4
click at [581, 498] on quentale-workspace at bounding box center [556, 427] width 1112 height 855
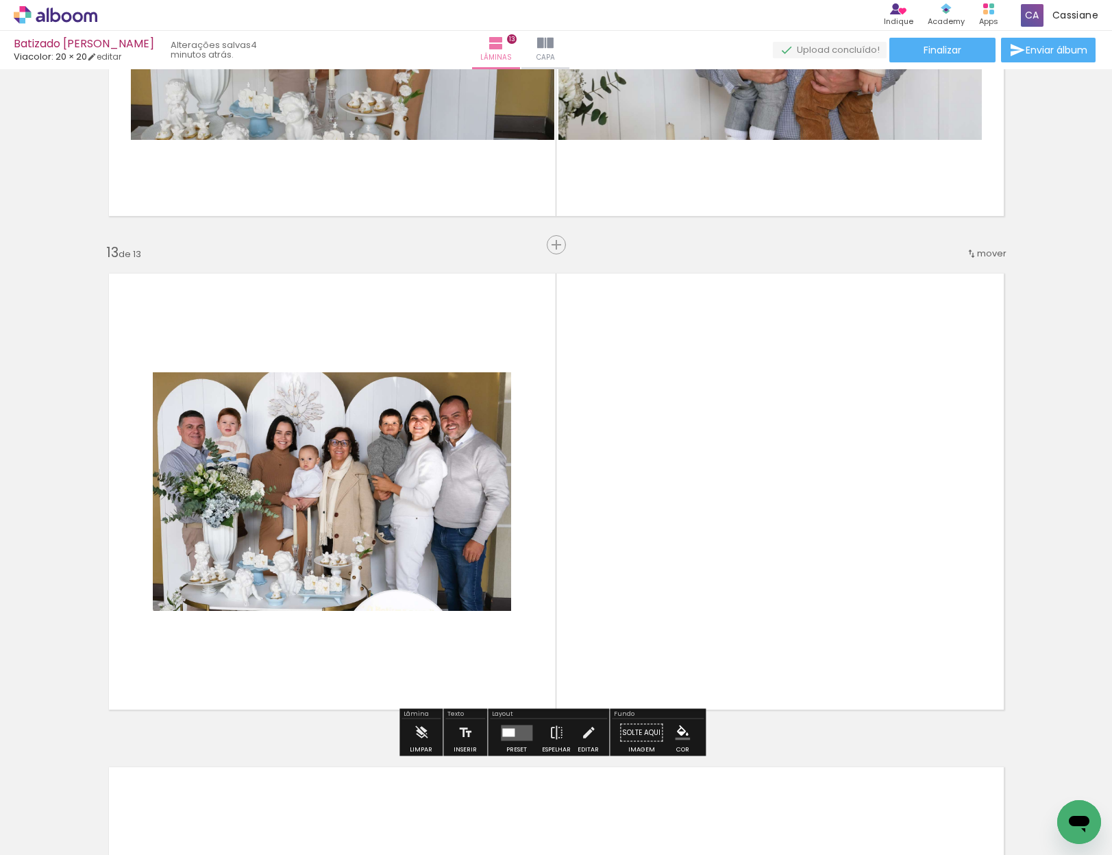
scroll to position [5841, 0]
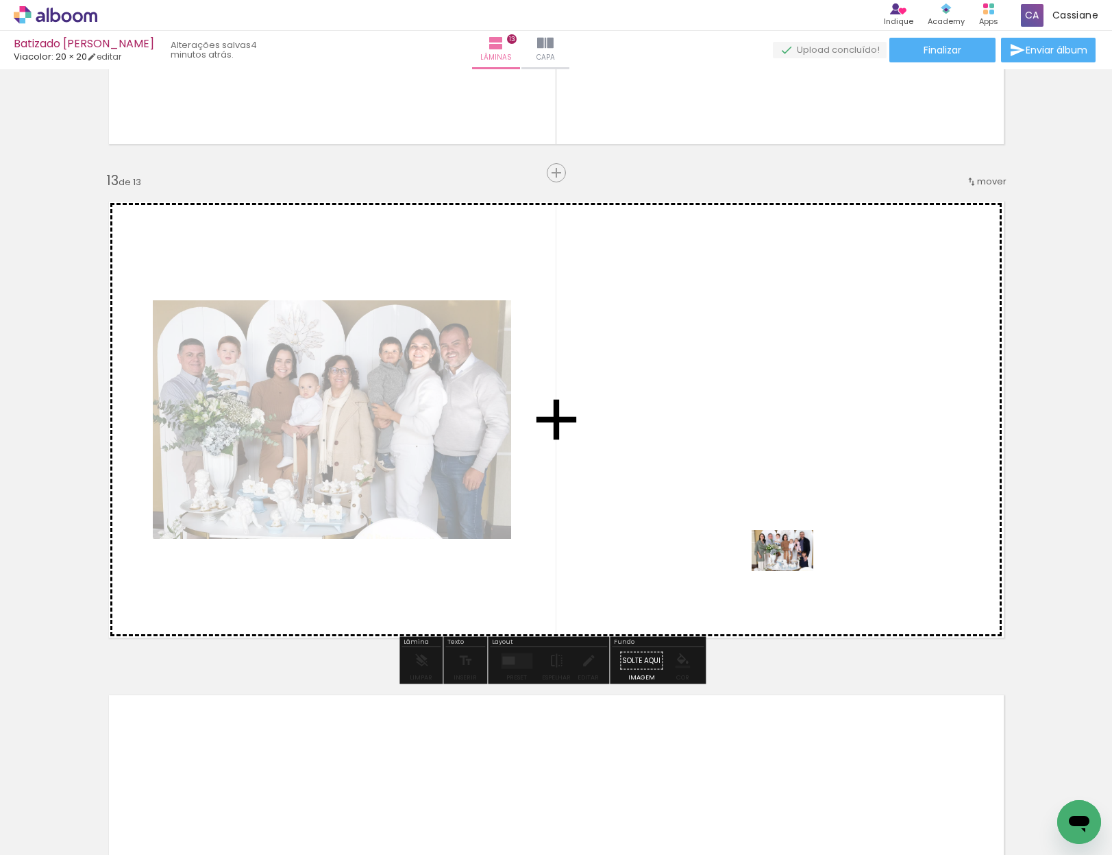
drag, startPoint x: 860, startPoint y: 820, endPoint x: 793, endPoint y: 570, distance: 258.9
click at [793, 570] on quentale-workspace at bounding box center [556, 427] width 1112 height 855
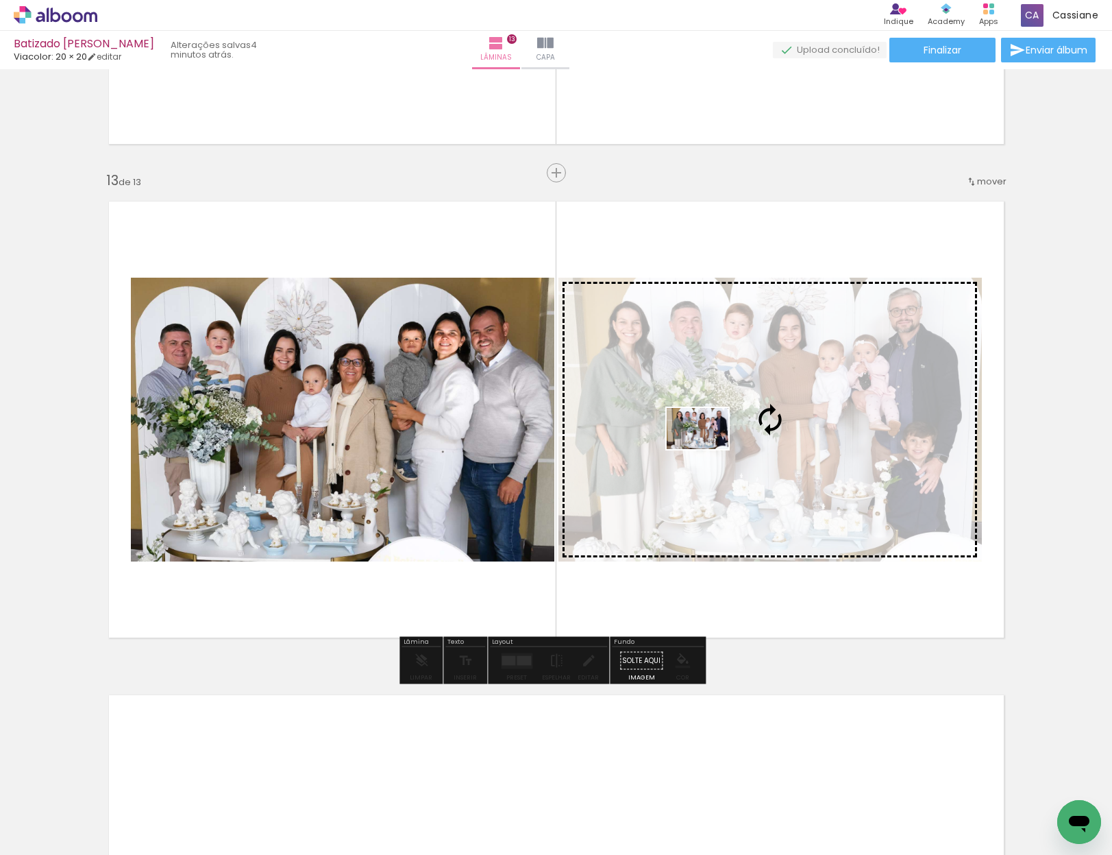
drag, startPoint x: 928, startPoint y: 797, endPoint x: 708, endPoint y: 449, distance: 411.9
click at [708, 449] on quentale-workspace at bounding box center [556, 427] width 1112 height 855
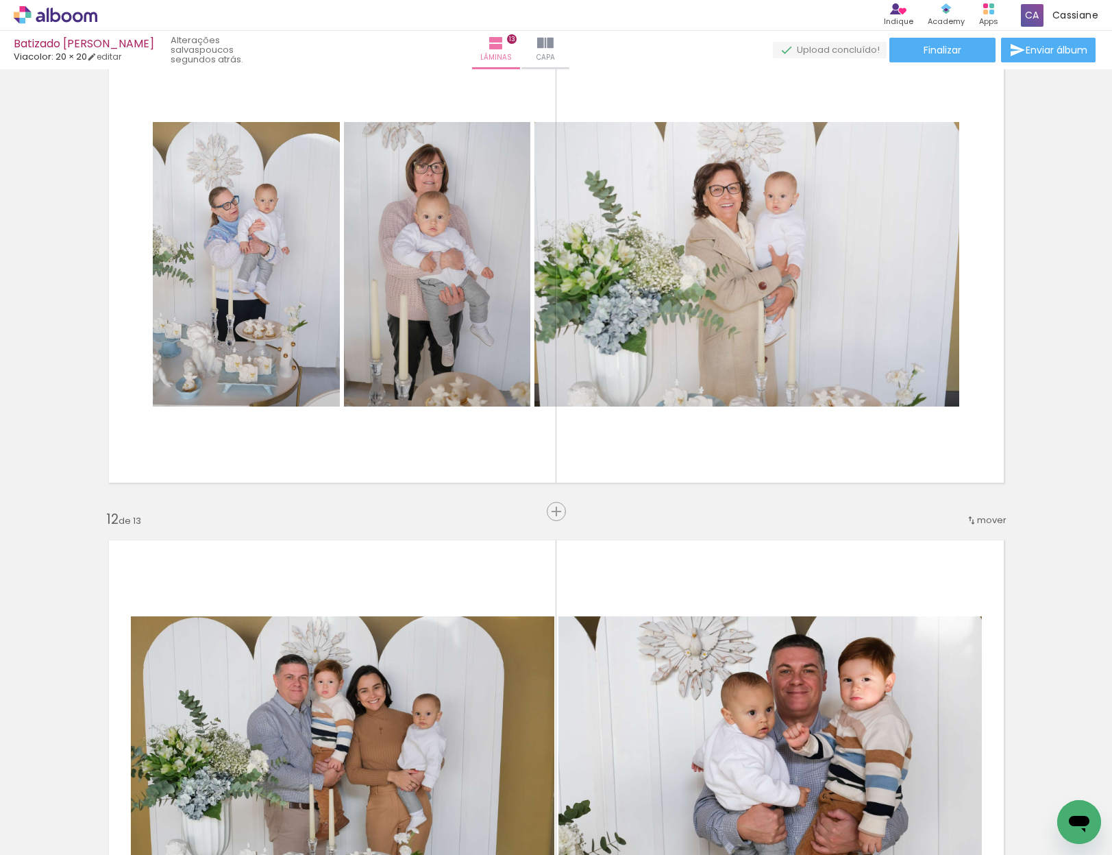
scroll to position [5006, 0]
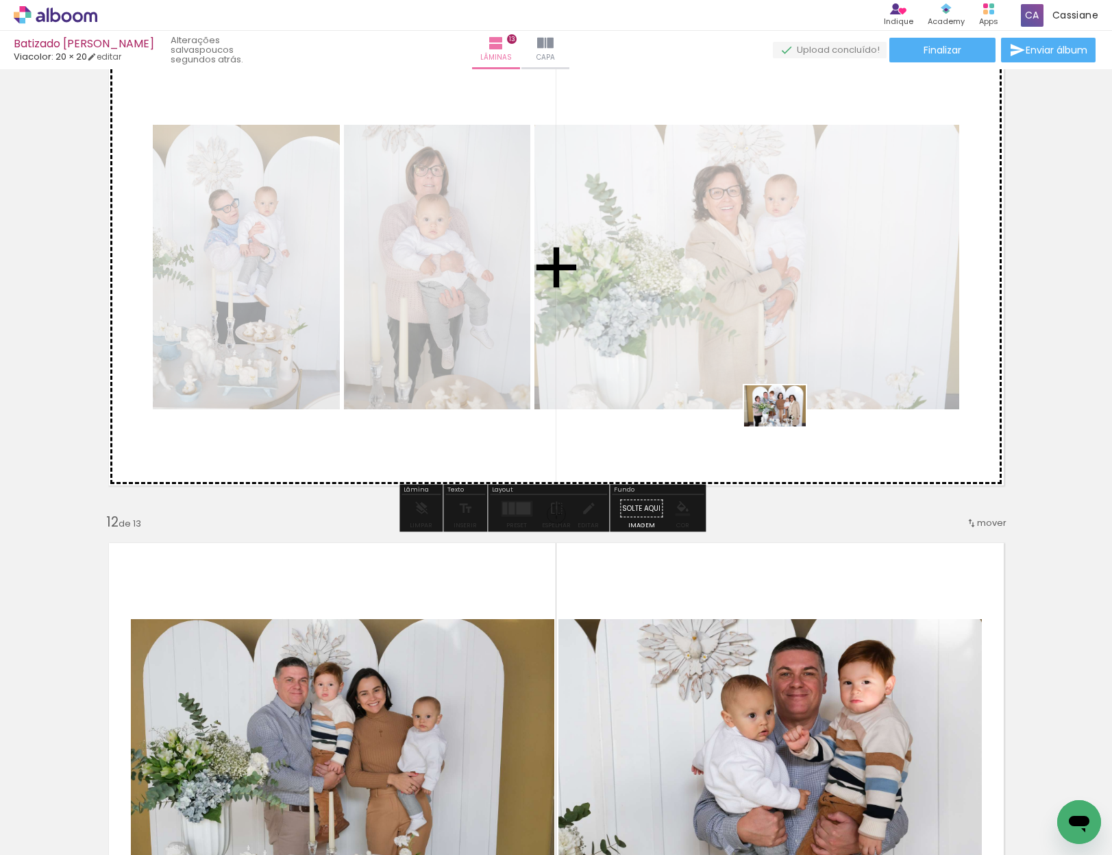
drag, startPoint x: 847, startPoint y: 788, endPoint x: 786, endPoint y: 426, distance: 367.1
click at [786, 426] on quentale-workspace at bounding box center [556, 427] width 1112 height 855
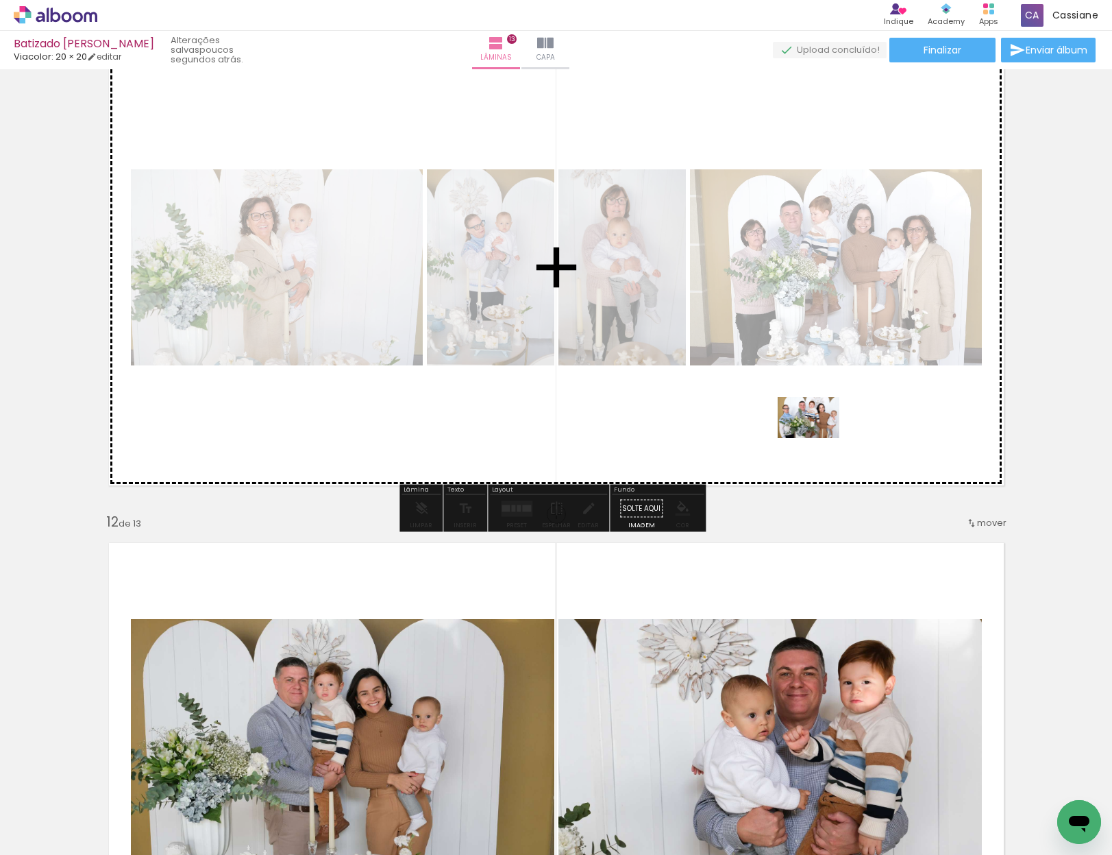
drag, startPoint x: 918, startPoint y: 820, endPoint x: 819, endPoint y: 438, distance: 395.2
click at [819, 438] on quentale-workspace at bounding box center [556, 427] width 1112 height 855
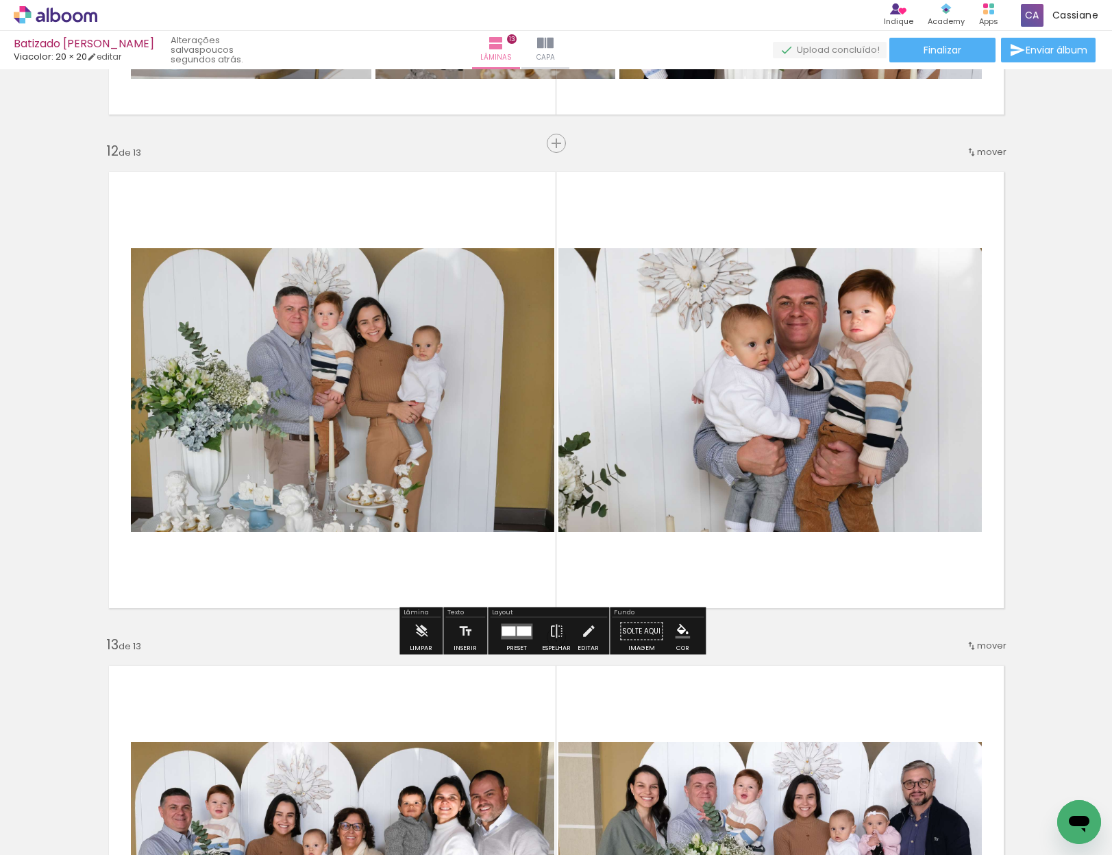
scroll to position [5427, 0]
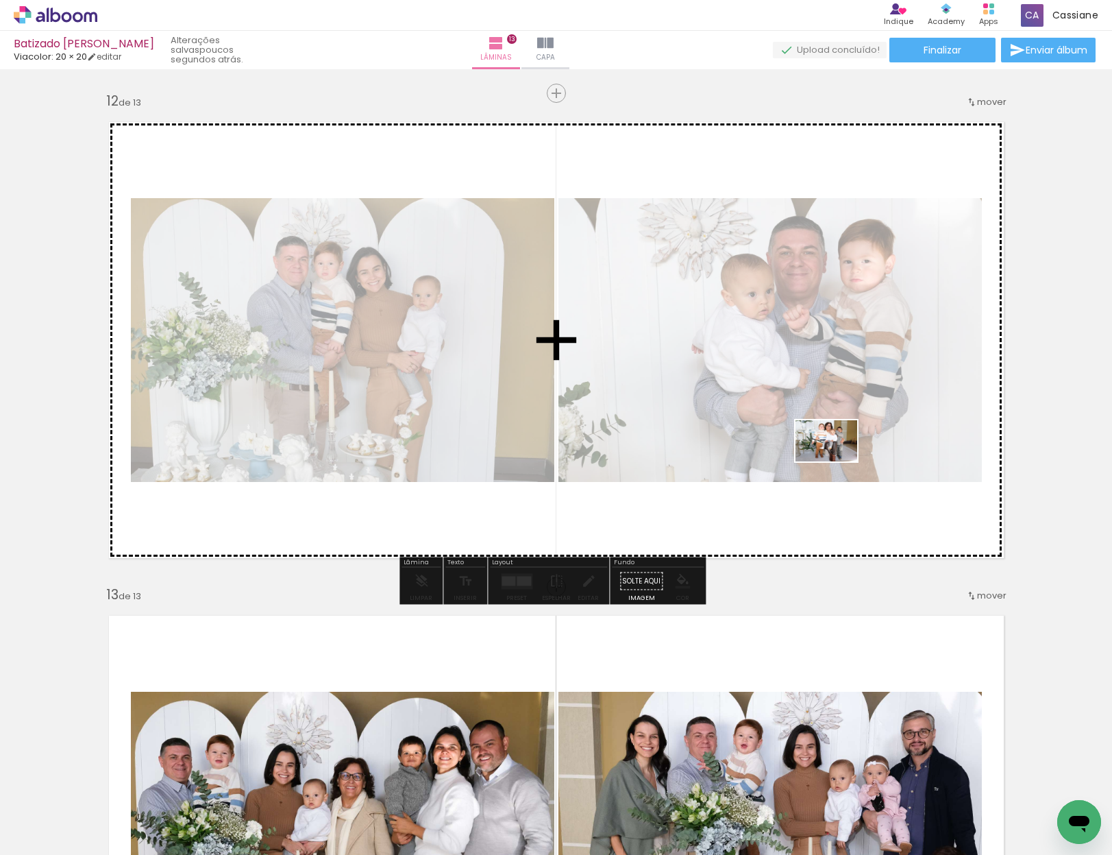
drag, startPoint x: 1054, startPoint y: 809, endPoint x: 837, endPoint y: 461, distance: 409.5
click at [837, 461] on quentale-workspace at bounding box center [556, 427] width 1112 height 855
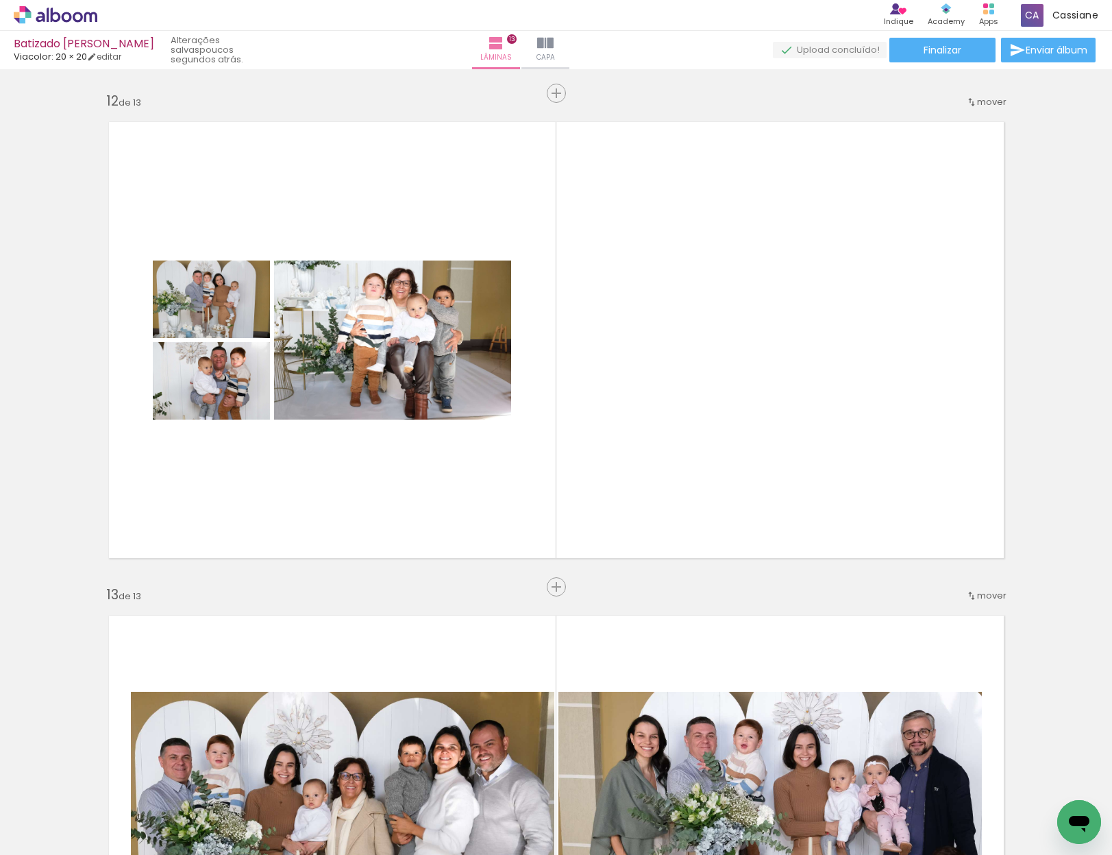
scroll to position [0, 13773]
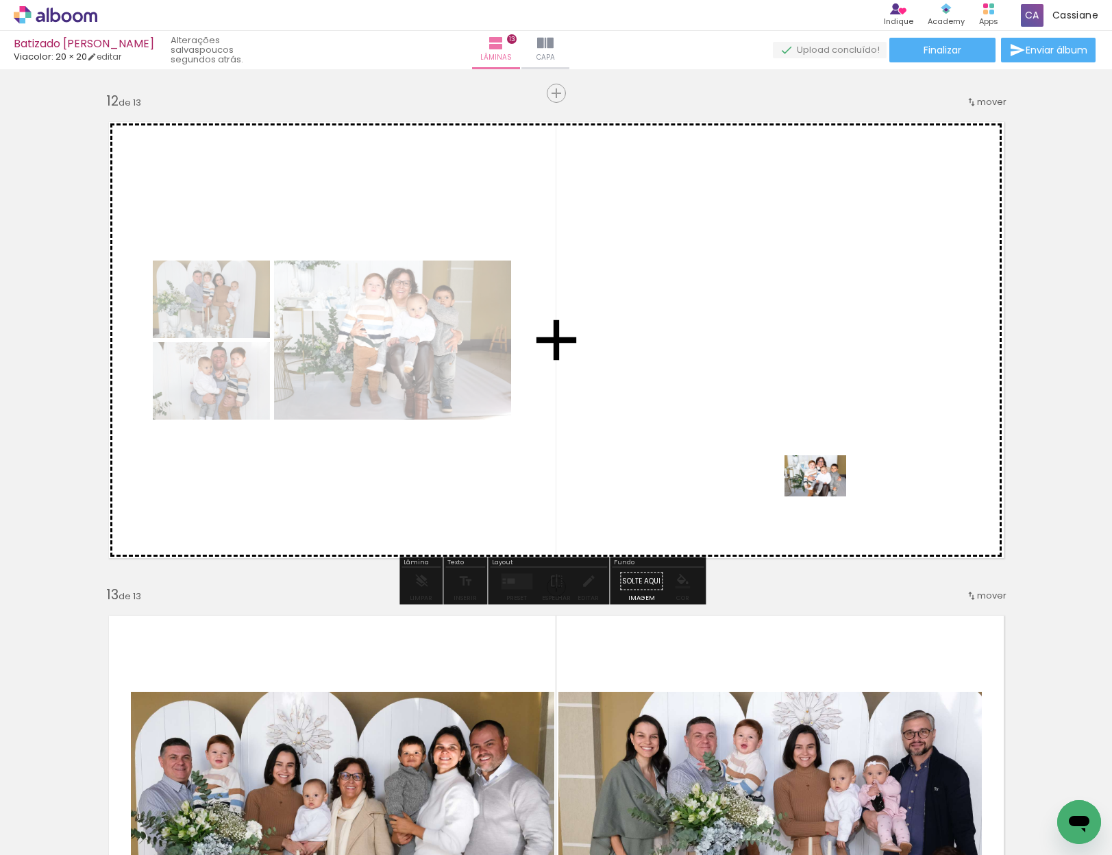
drag, startPoint x: 968, startPoint y: 818, endPoint x: 826, endPoint y: 496, distance: 352.0
click at [826, 496] on quentale-workspace at bounding box center [556, 427] width 1112 height 855
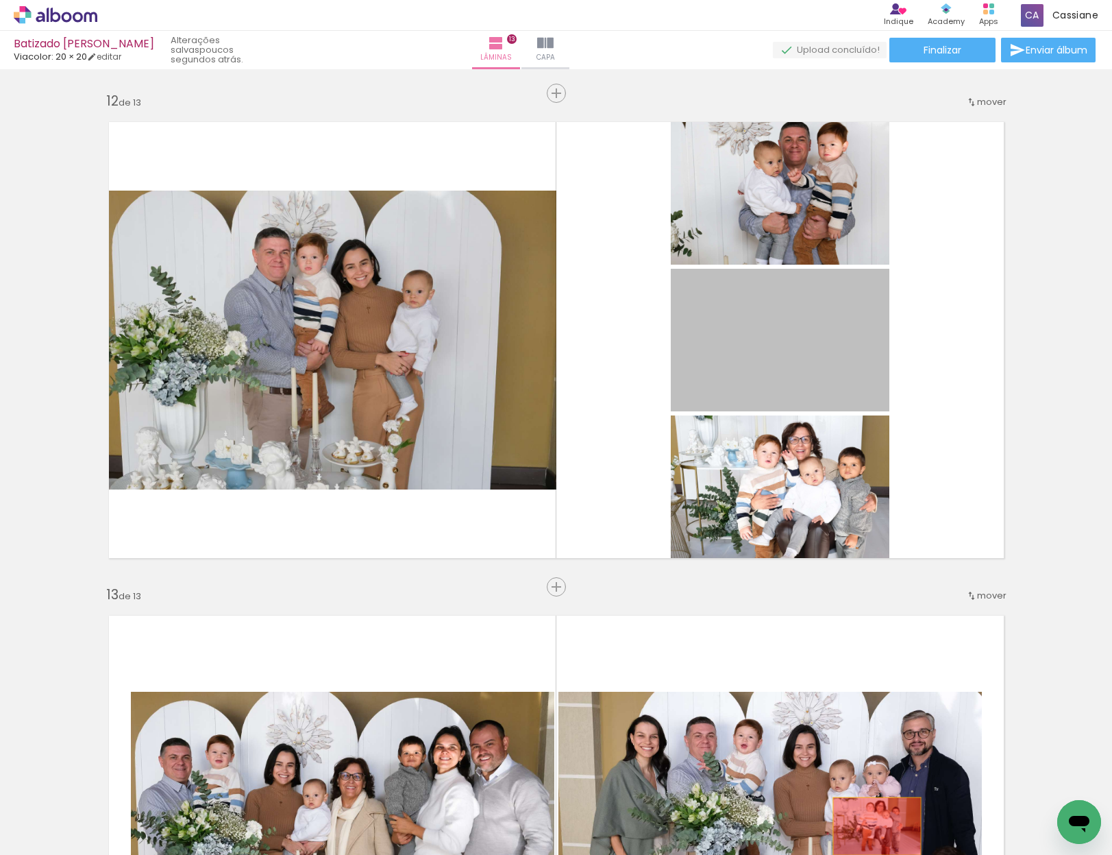
drag, startPoint x: 734, startPoint y: 327, endPoint x: 903, endPoint y: 827, distance: 528.2
click at [874, 827] on quentale-workspace at bounding box center [556, 427] width 1112 height 855
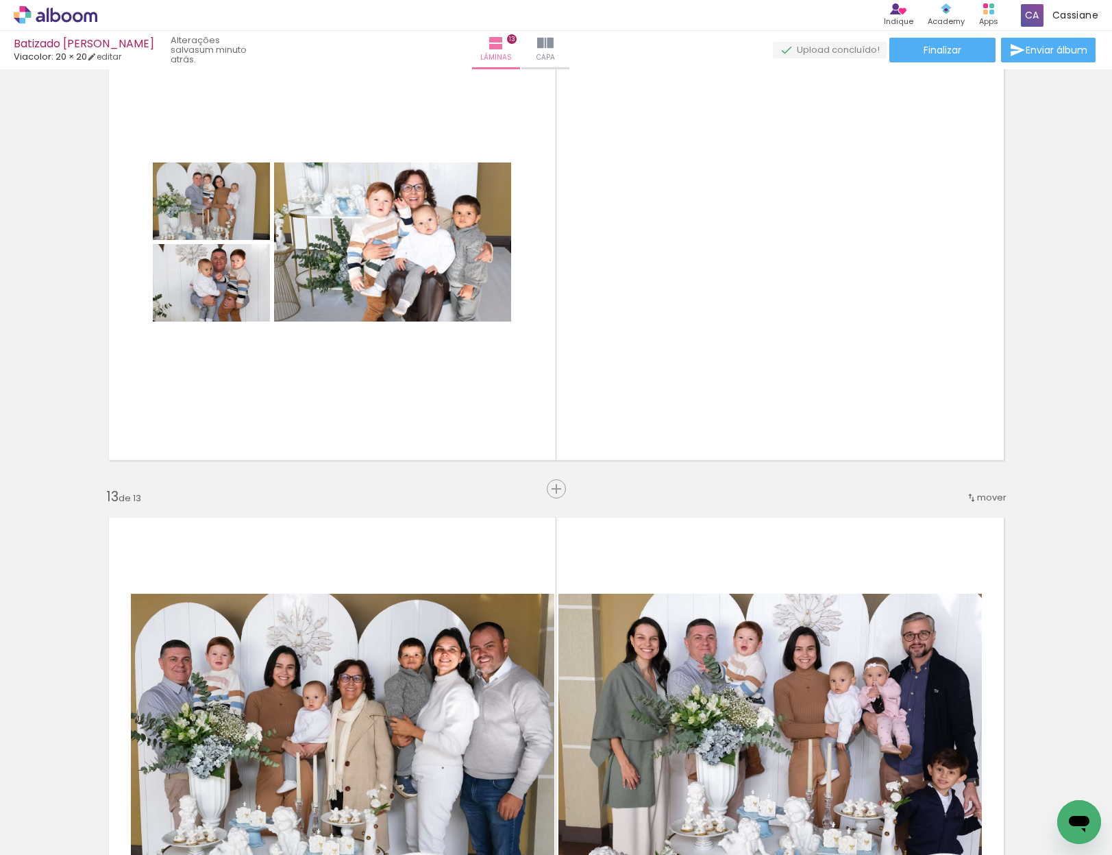
scroll to position [5463, 0]
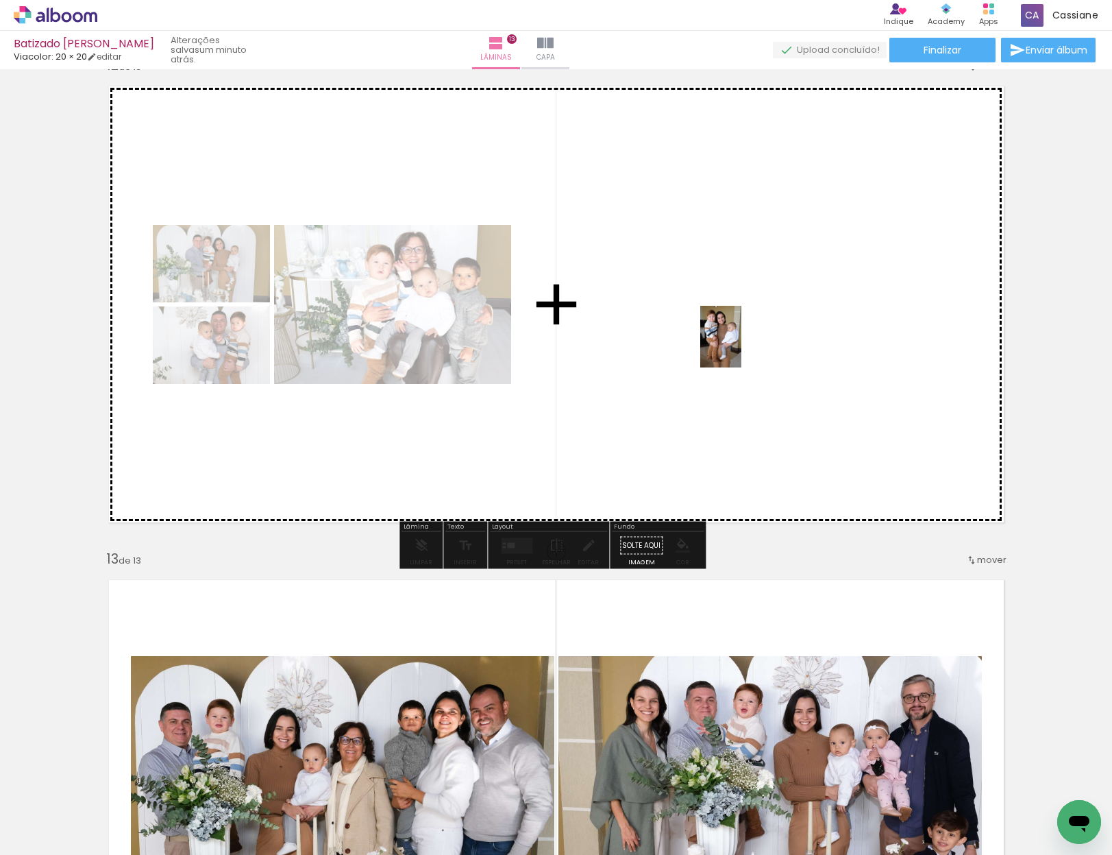
drag, startPoint x: 1032, startPoint y: 818, endPoint x: 742, endPoint y: 347, distance: 553.6
click at [742, 347] on quentale-workspace at bounding box center [556, 427] width 1112 height 855
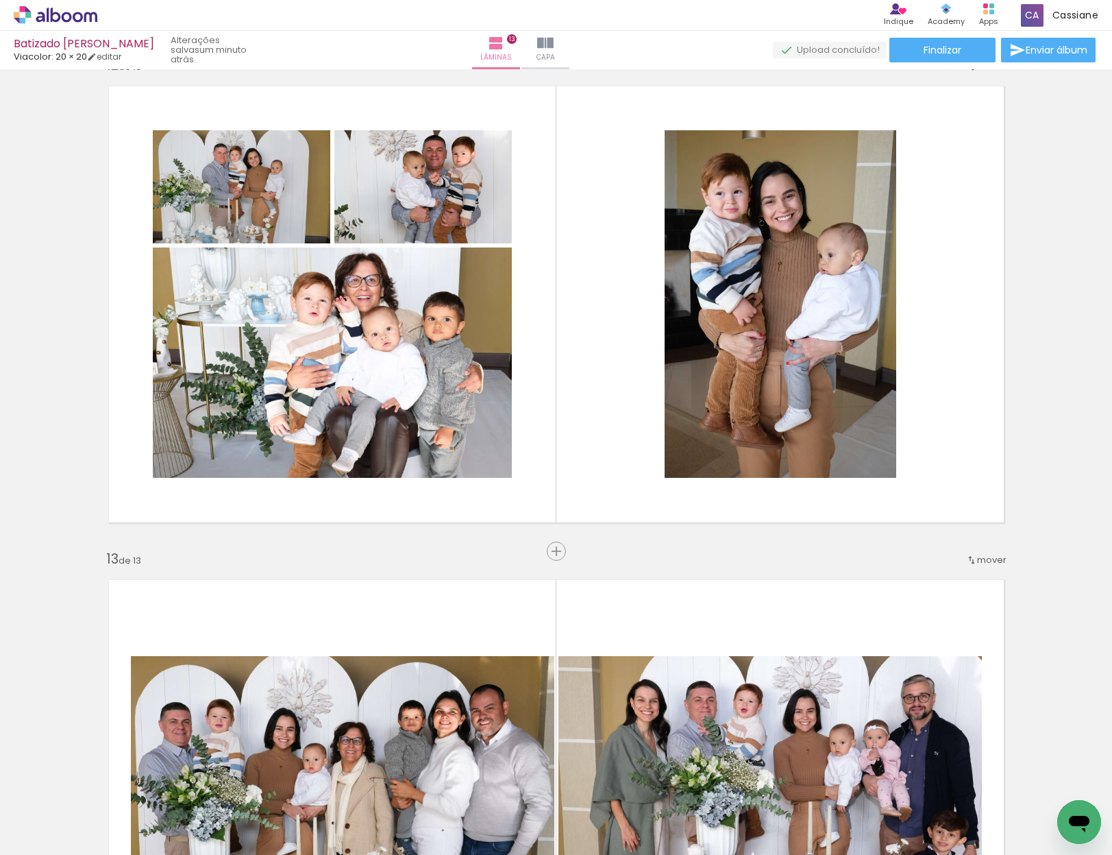
scroll to position [0, 13974]
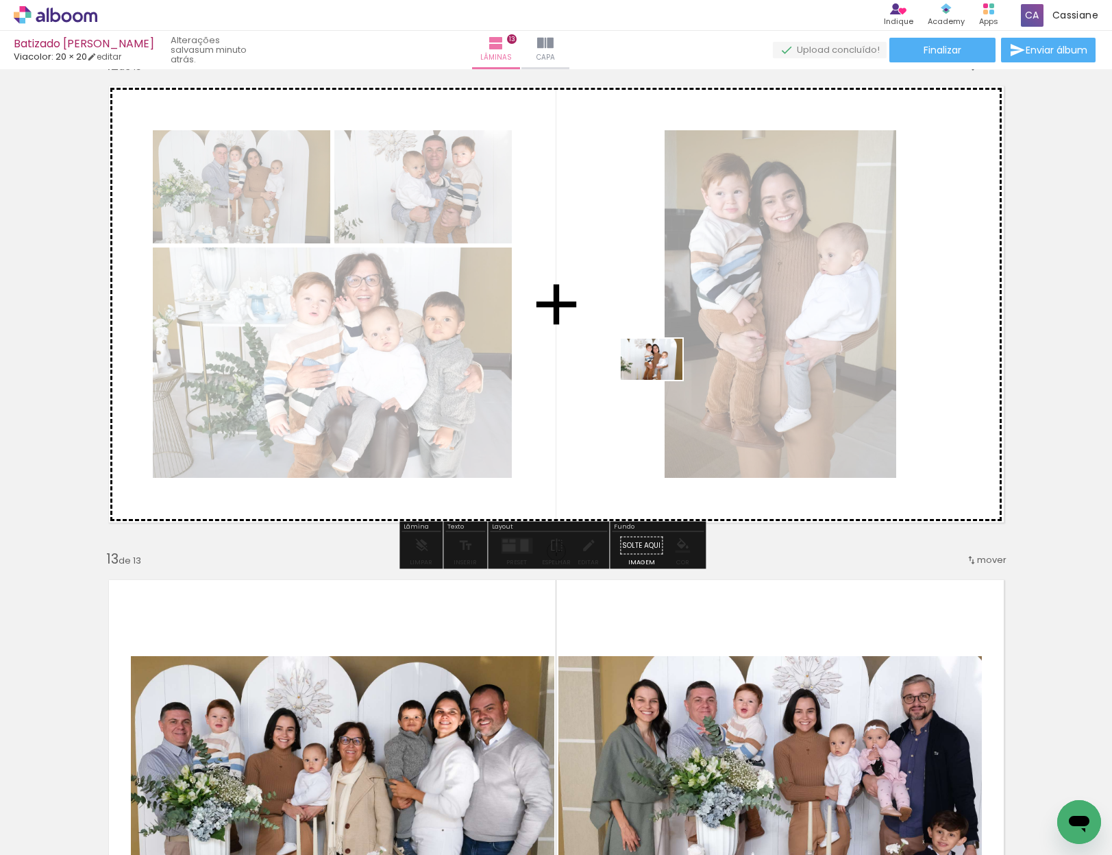
drag, startPoint x: 958, startPoint y: 669, endPoint x: 654, endPoint y: 381, distance: 418.9
click at [654, 381] on quentale-workspace at bounding box center [556, 427] width 1112 height 855
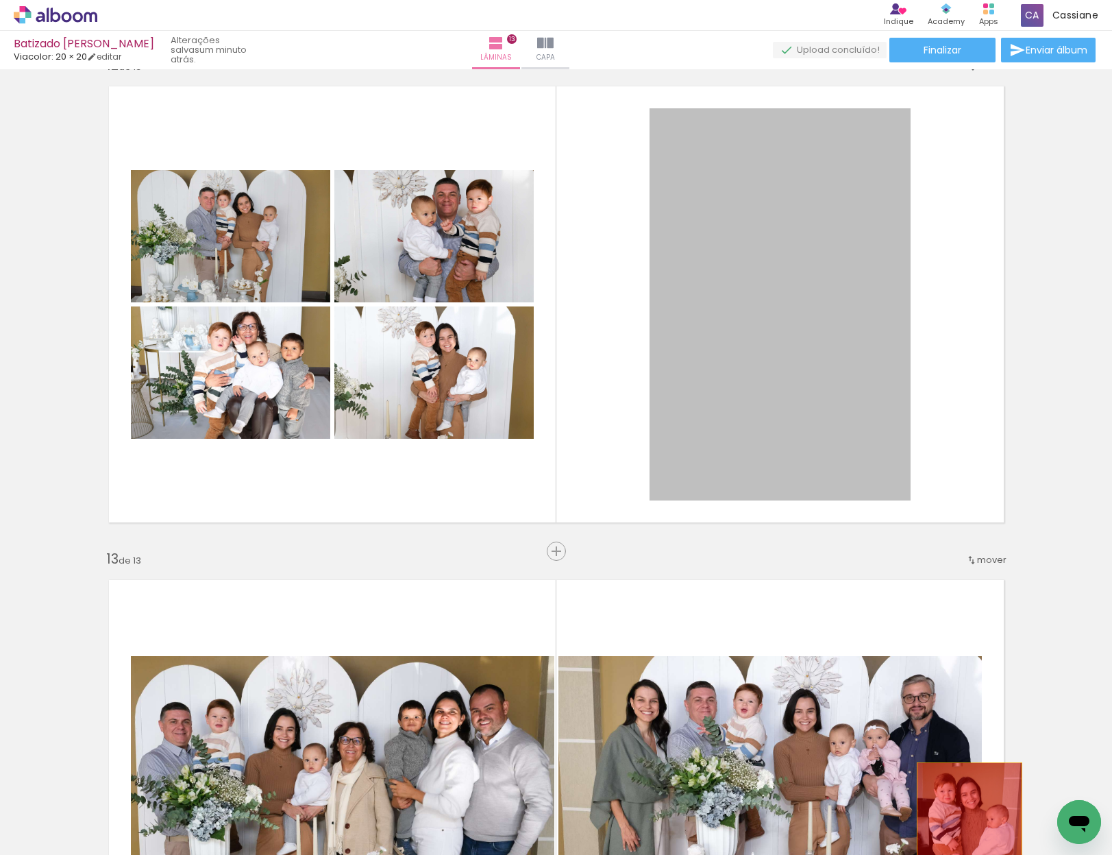
drag, startPoint x: 770, startPoint y: 325, endPoint x: 964, endPoint y: 841, distance: 551.4
click at [964, 841] on quentale-workspace at bounding box center [556, 427] width 1112 height 855
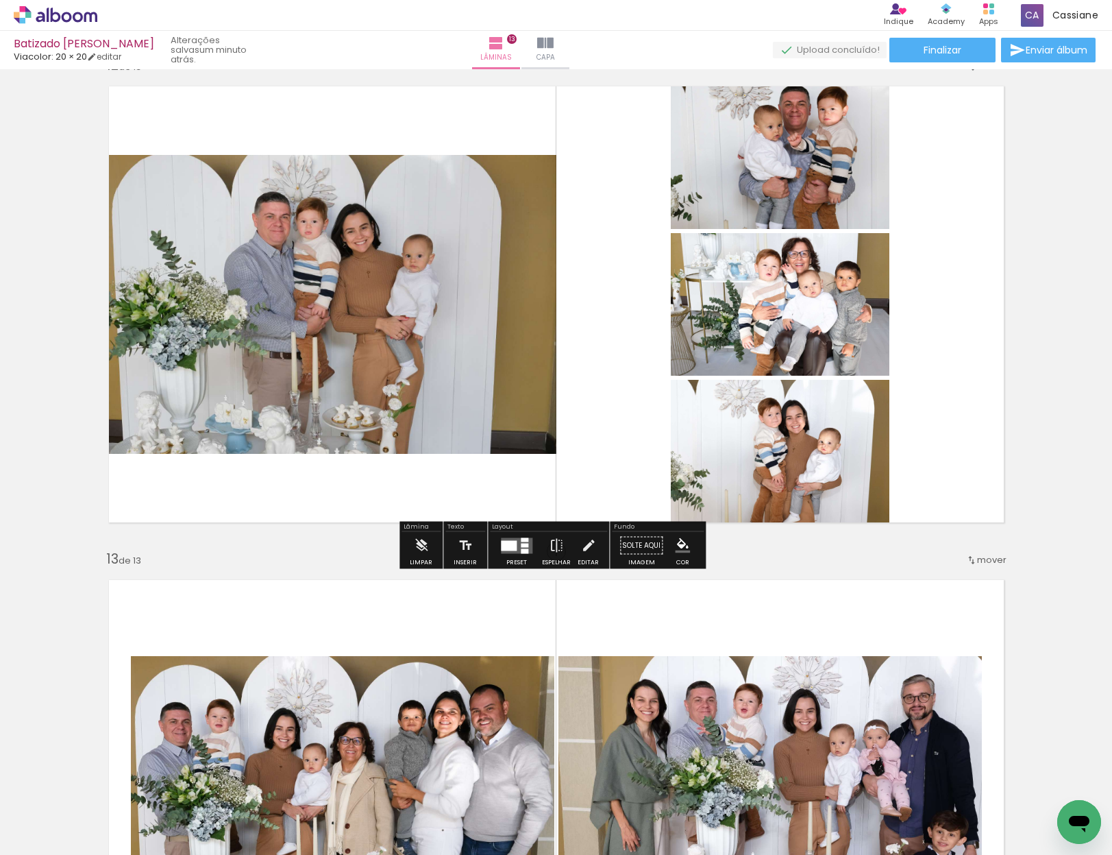
click at [516, 550] on quentale-layouter at bounding box center [517, 545] width 32 height 16
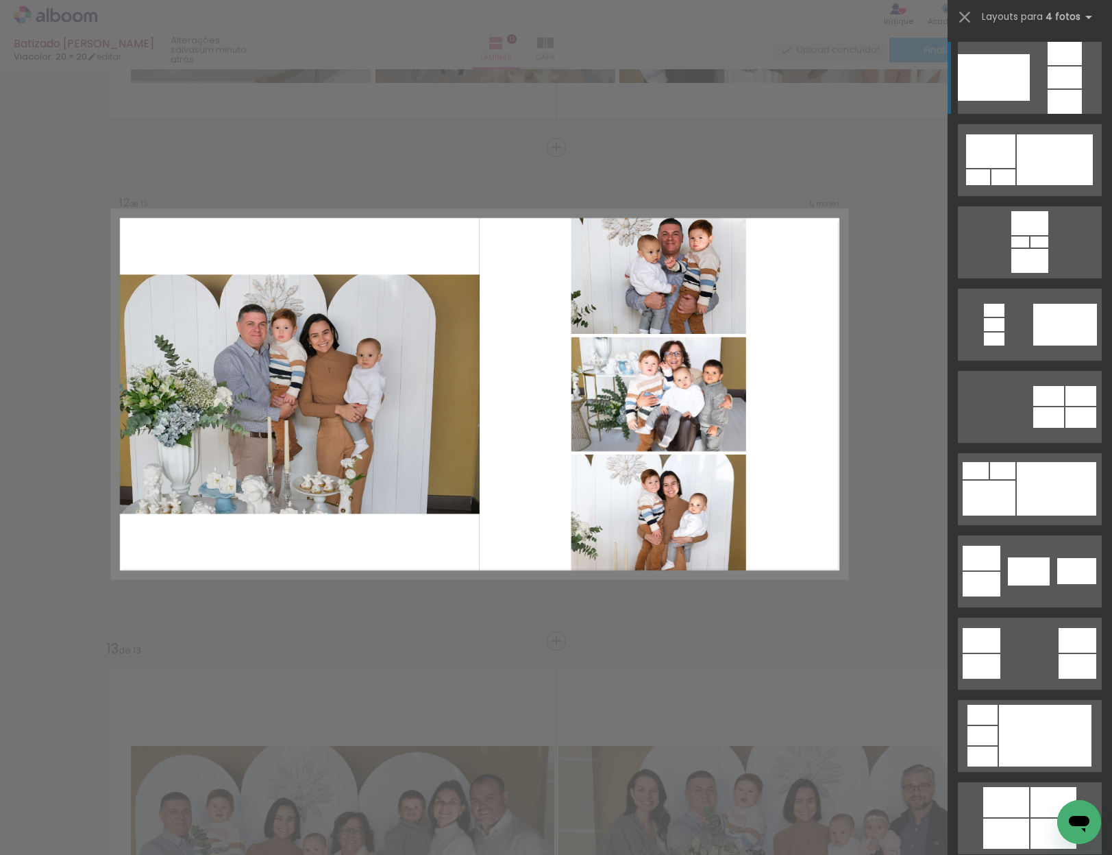
scroll to position [5348, 0]
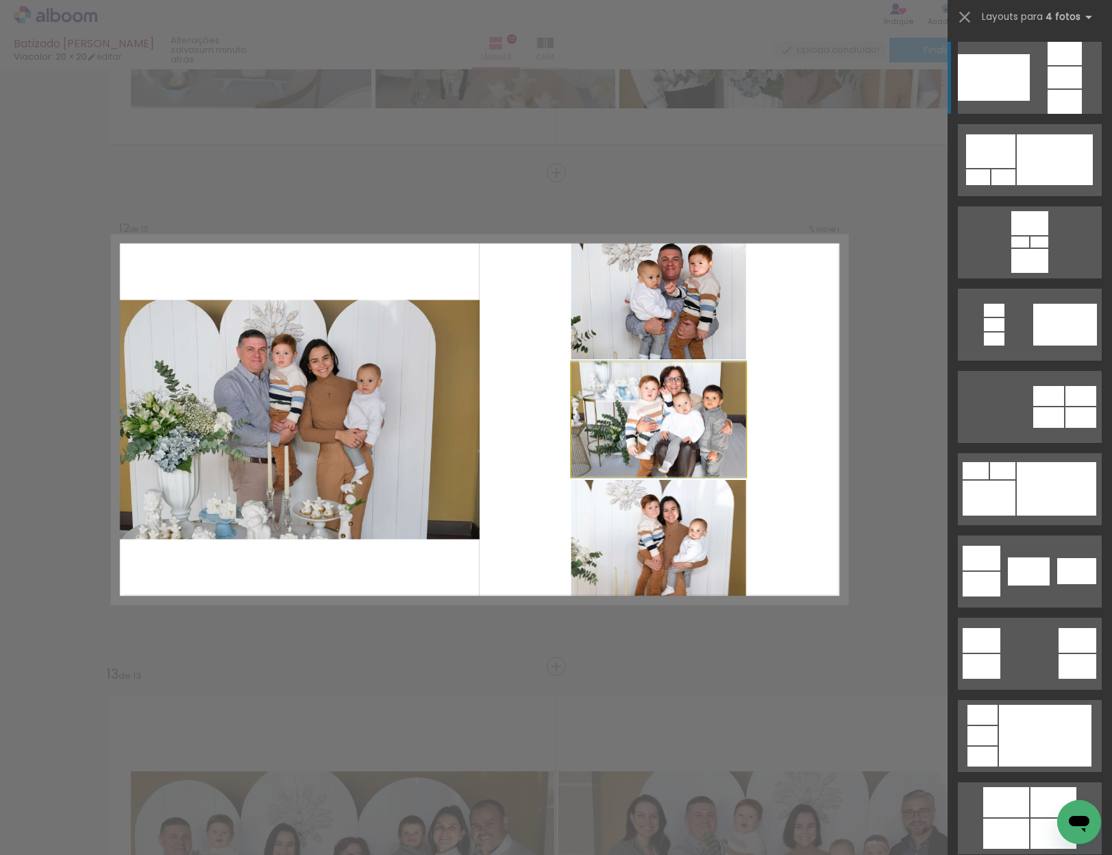
click at [600, 422] on quentale-photo at bounding box center [658, 420] width 175 height 114
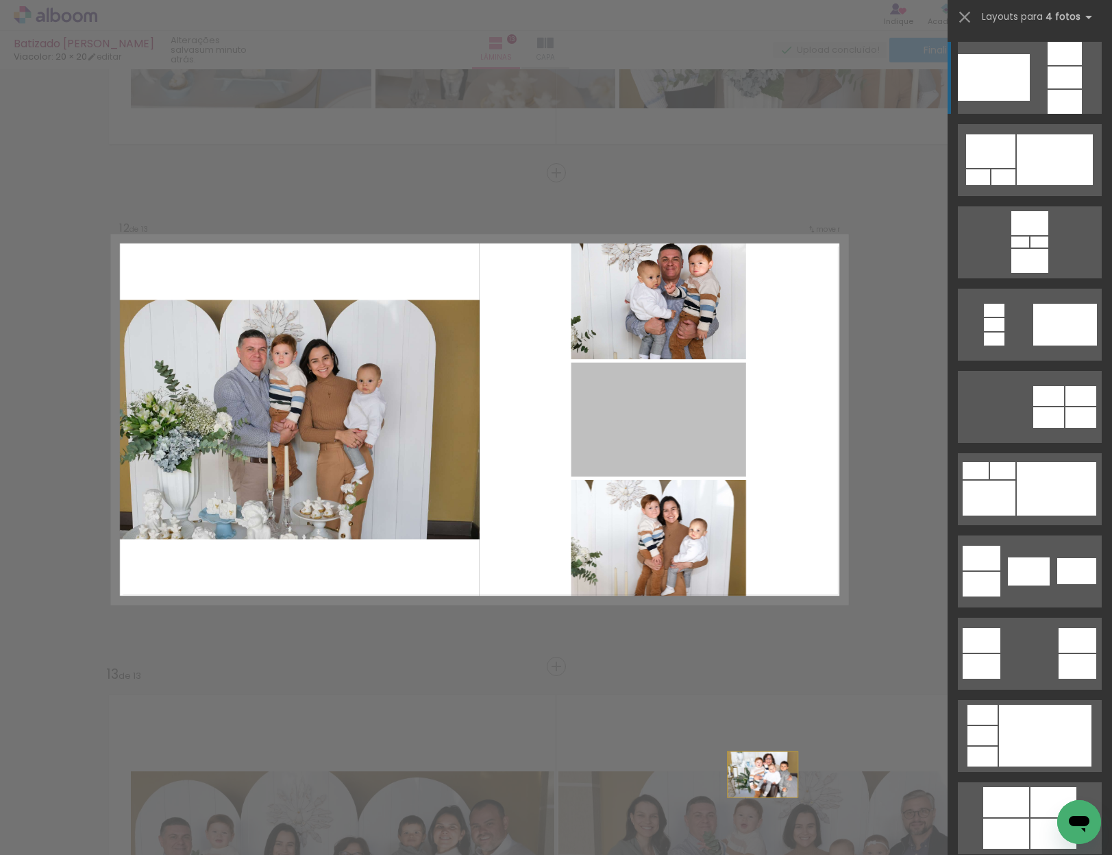
drag, startPoint x: 600, startPoint y: 420, endPoint x: 783, endPoint y: 863, distance: 479.1
click at [783, 854] on html "link( href="../../bower_components/polymer/polymer.html" rel="import" ) picture…" at bounding box center [556, 427] width 1112 height 855
drag, startPoint x: 683, startPoint y: 409, endPoint x: 890, endPoint y: 890, distance: 524.1
click at [890, 854] on html "link( href="../../bower_components/polymer/polymer.html" rel="import" ) picture…" at bounding box center [556, 427] width 1112 height 855
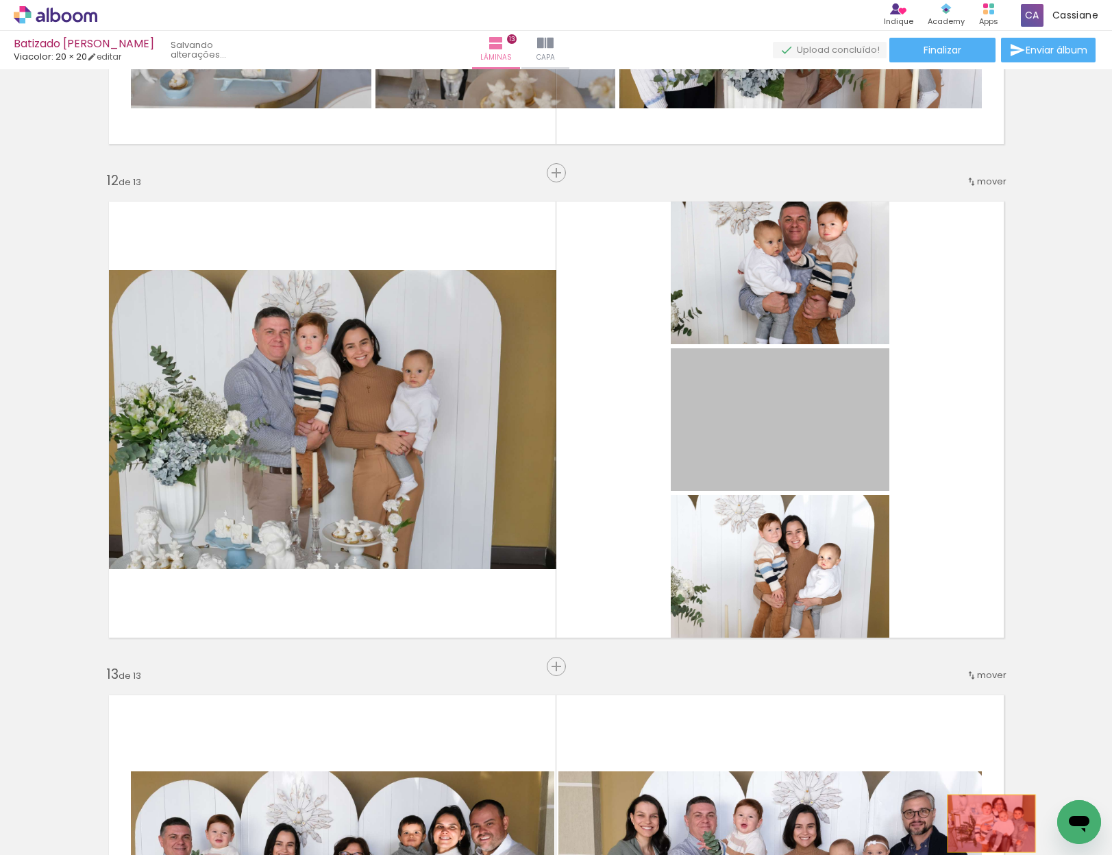
drag, startPoint x: 778, startPoint y: 419, endPoint x: 987, endPoint y: 824, distance: 455.9
click at [987, 823] on quentale-workspace at bounding box center [556, 427] width 1112 height 855
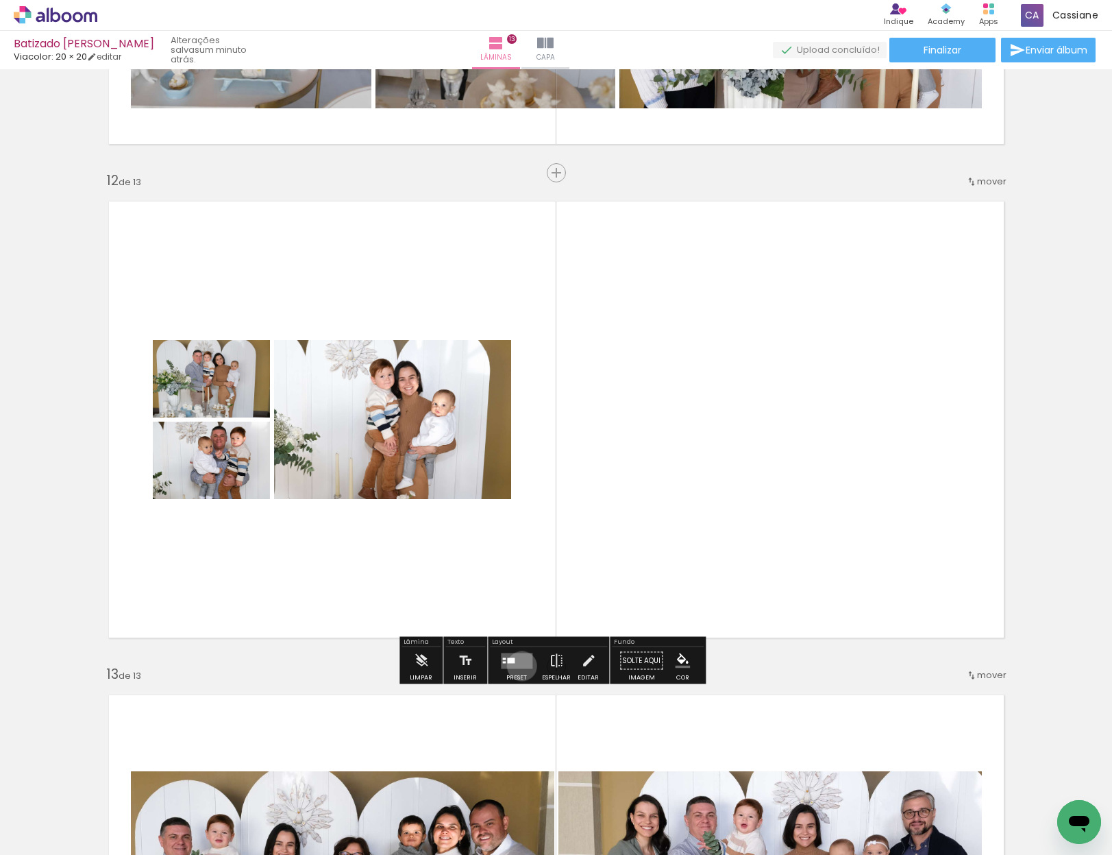
click at [519, 666] on quentale-layouter at bounding box center [517, 661] width 32 height 16
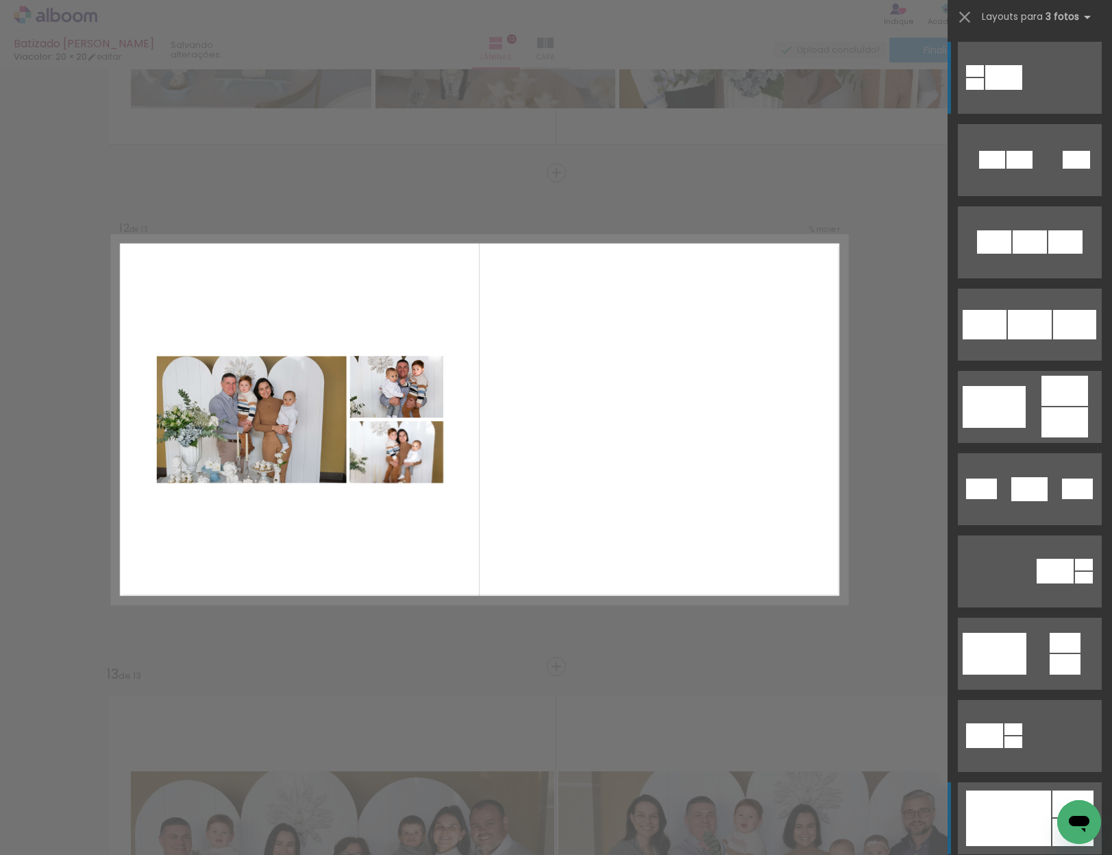
click at [1039, 810] on div at bounding box center [1008, 818] width 85 height 56
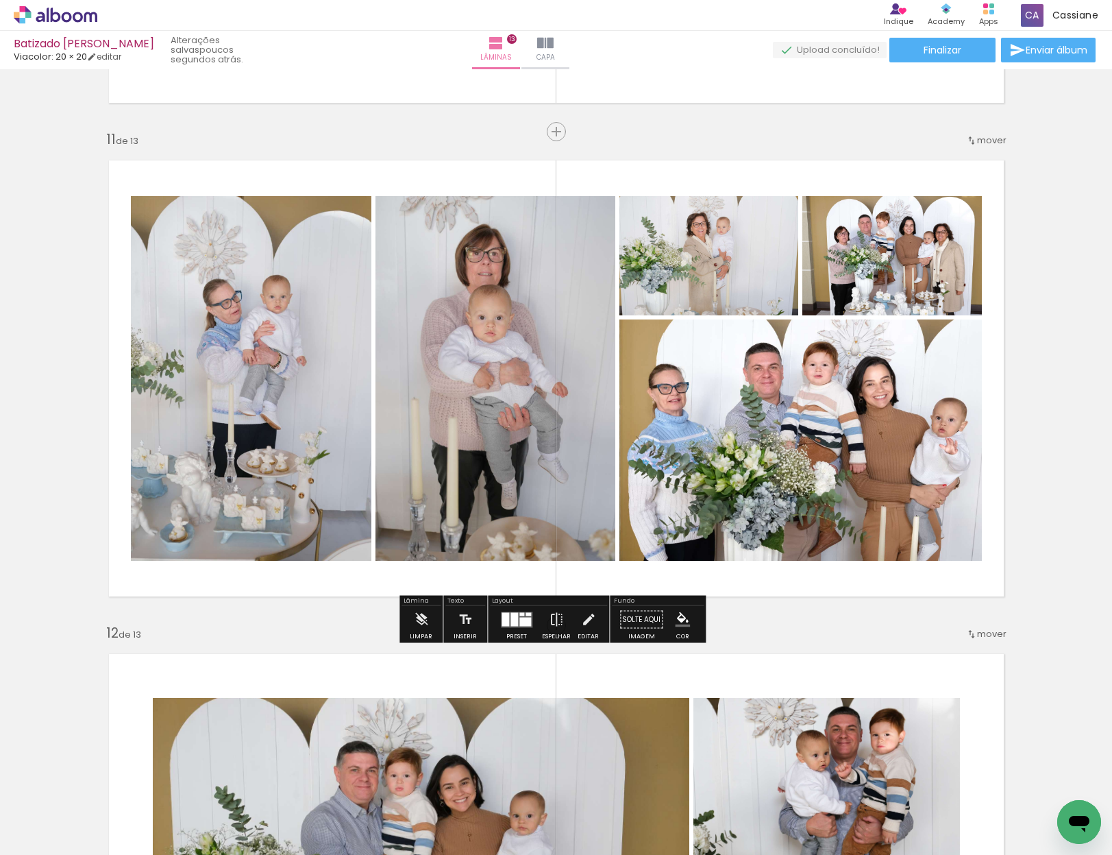
scroll to position [4893, 0]
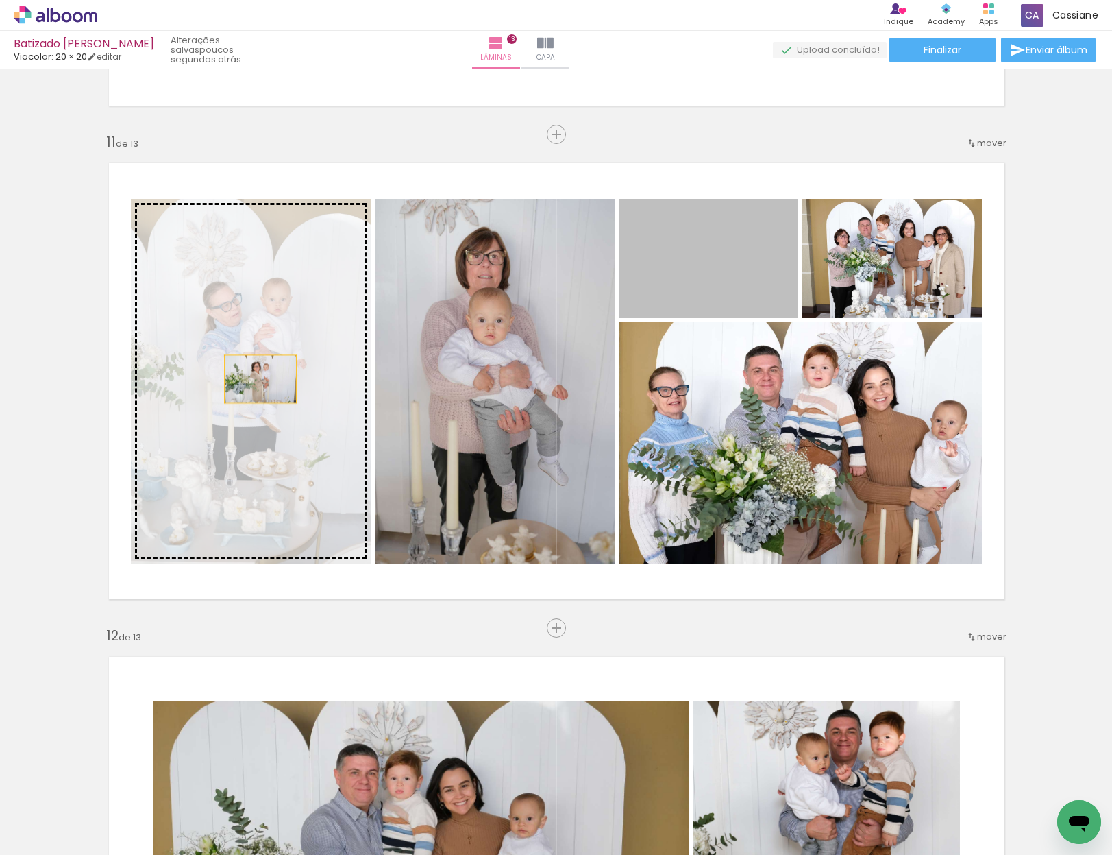
drag, startPoint x: 740, startPoint y: 274, endPoint x: 254, endPoint y: 380, distance: 497.3
click at [0, 0] on slot at bounding box center [0, 0] width 0 height 0
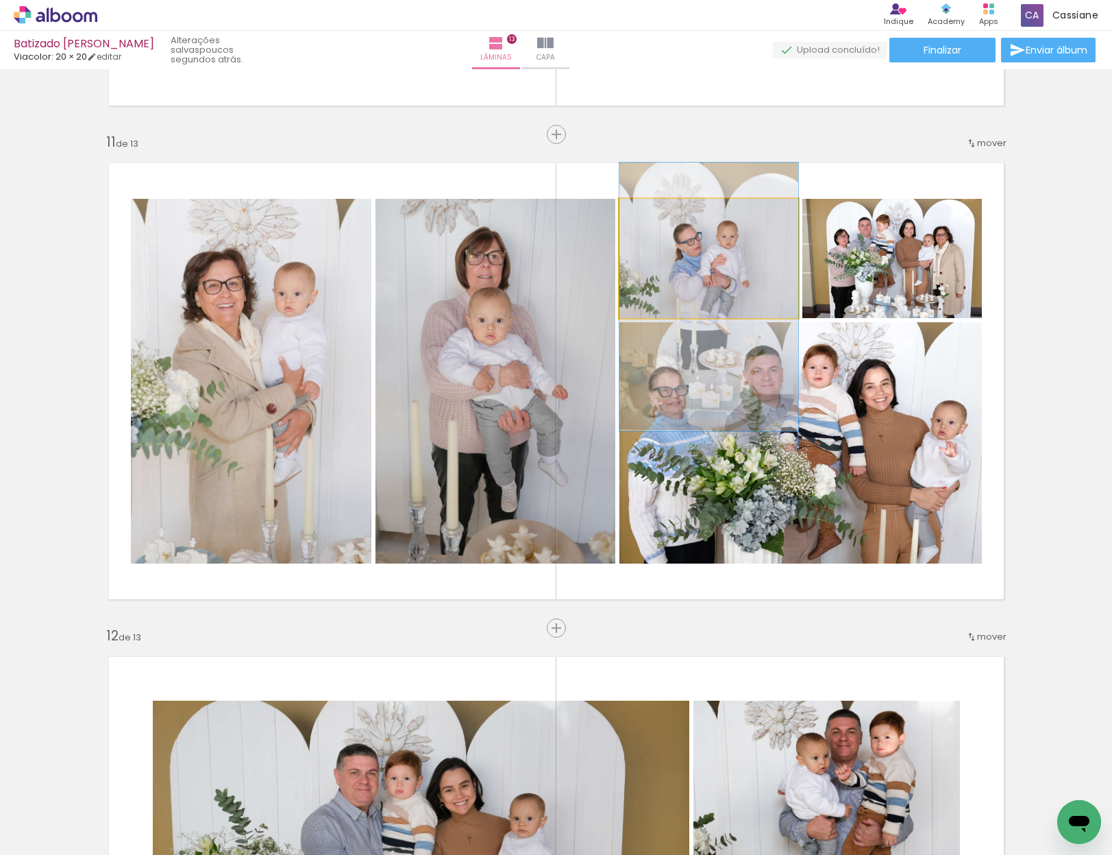
drag, startPoint x: 702, startPoint y: 257, endPoint x: 698, endPoint y: 295, distance: 38.5
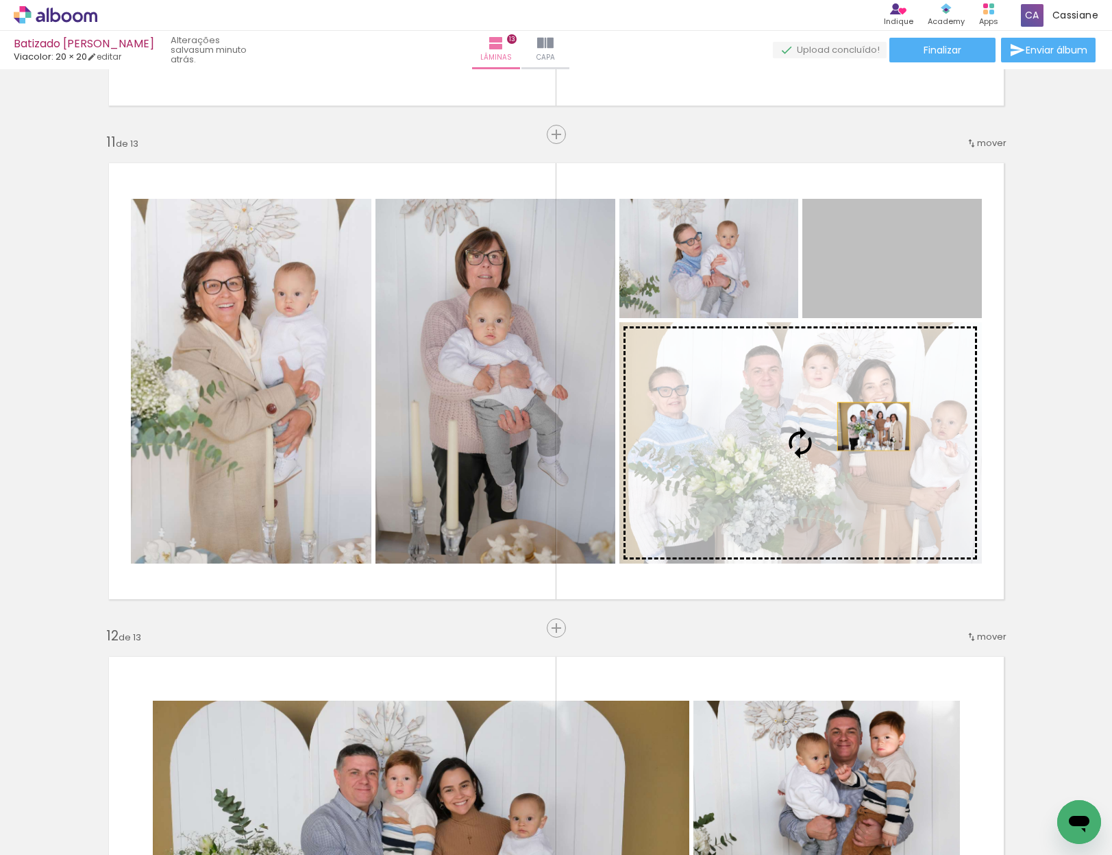
drag, startPoint x: 916, startPoint y: 252, endPoint x: 868, endPoint y: 426, distance: 181.1
click at [0, 0] on slot at bounding box center [0, 0] width 0 height 0
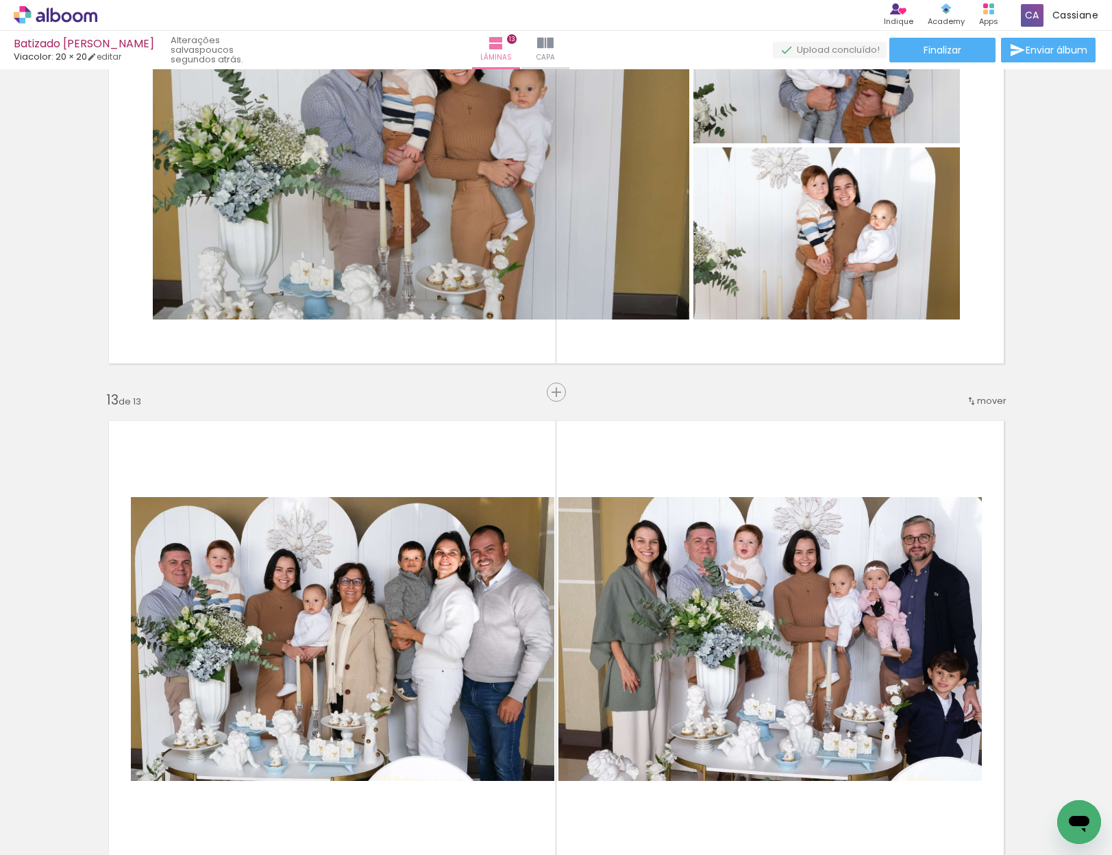
scroll to position [5531, 0]
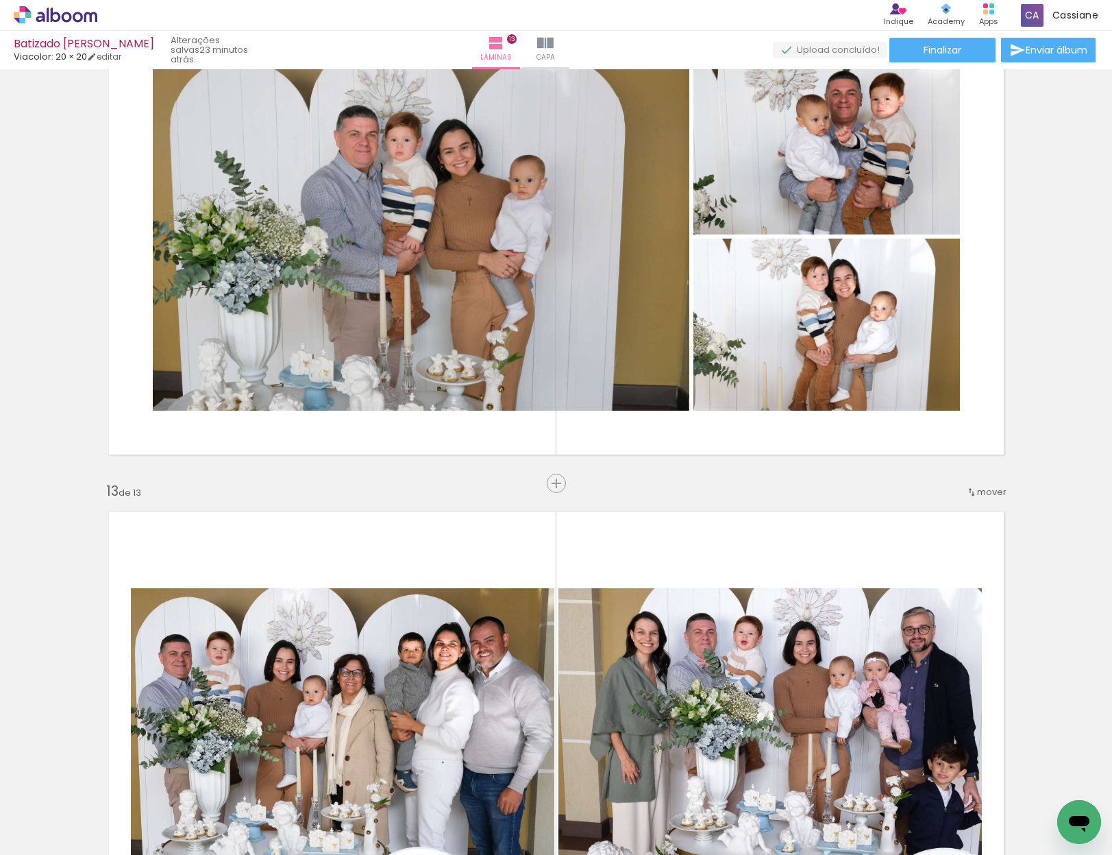
scroll to position [0, 13974]
click at [54, 833] on span "Adicionar Fotos" at bounding box center [48, 836] width 41 height 15
click at [0, 0] on input "file" at bounding box center [0, 0] width 0 height 0
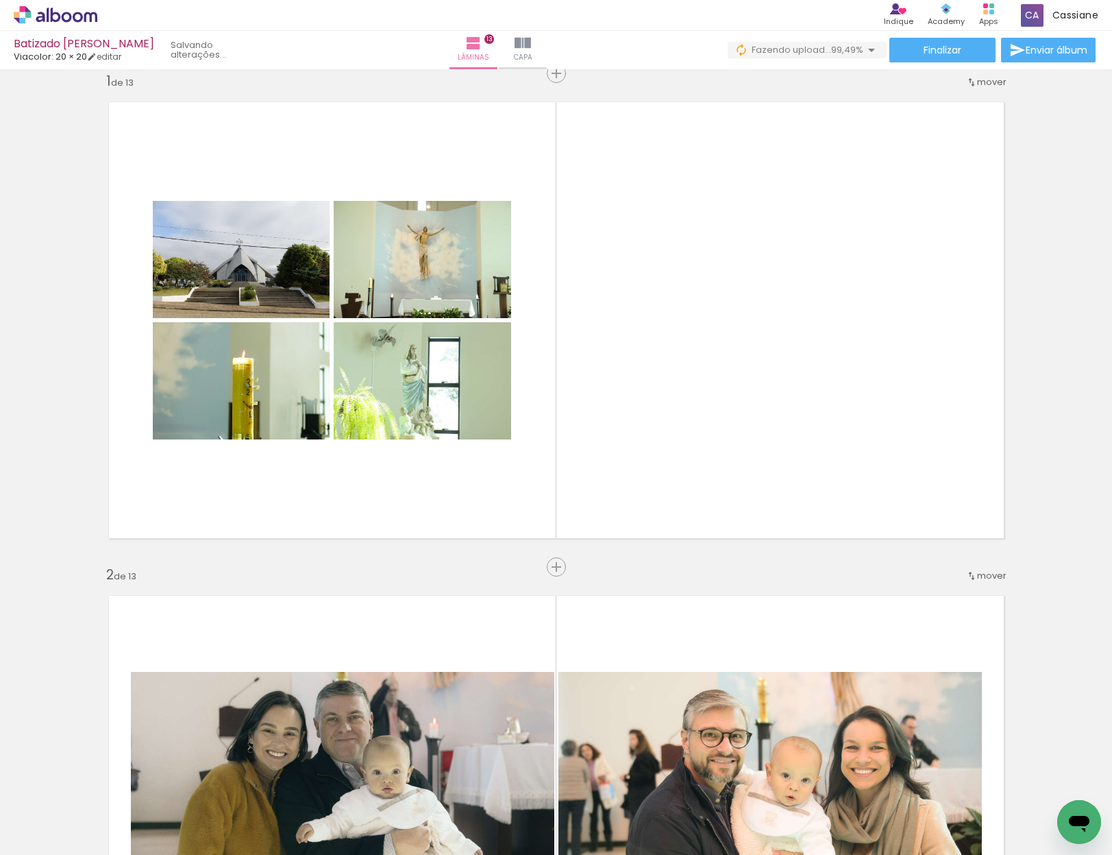
scroll to position [0, 0]
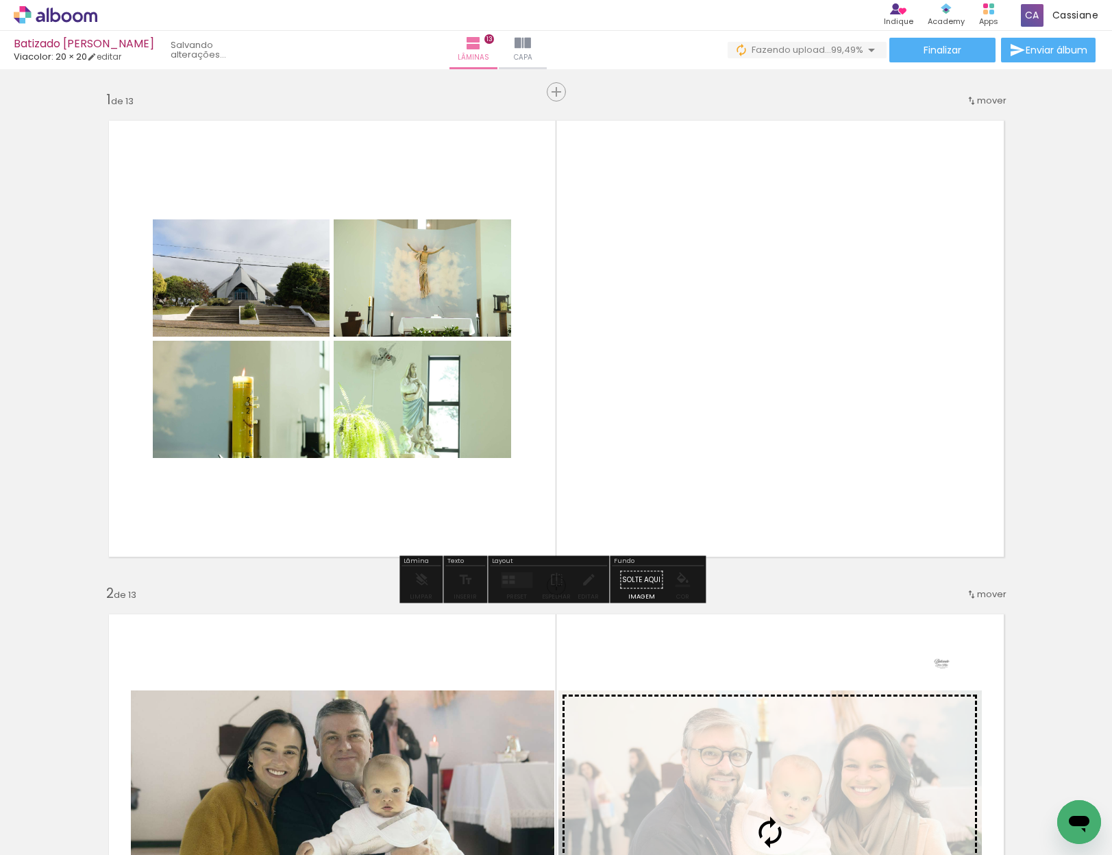
drag, startPoint x: 936, startPoint y: 692, endPoint x: 624, endPoint y: 581, distance: 331.7
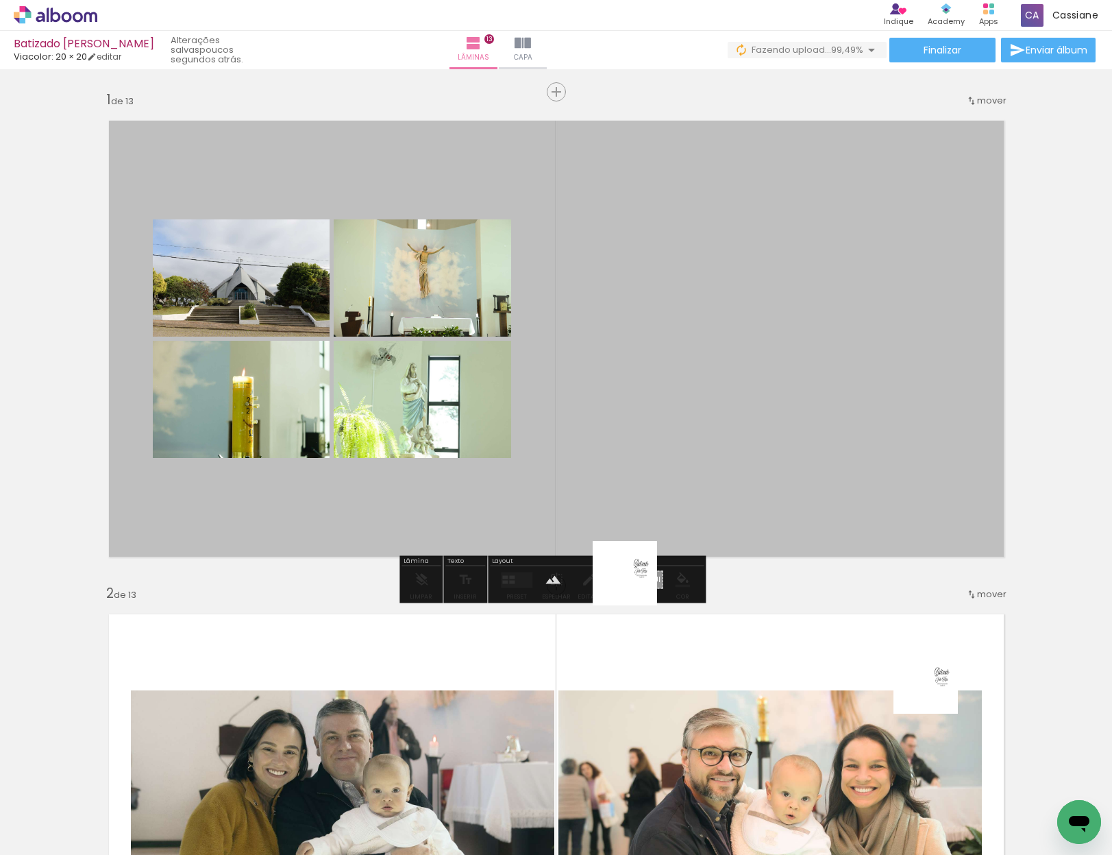
drag, startPoint x: 1058, startPoint y: 803, endPoint x: 637, endPoint y: 582, distance: 474.6
click at [635, 583] on quentale-workspace at bounding box center [556, 427] width 1112 height 855
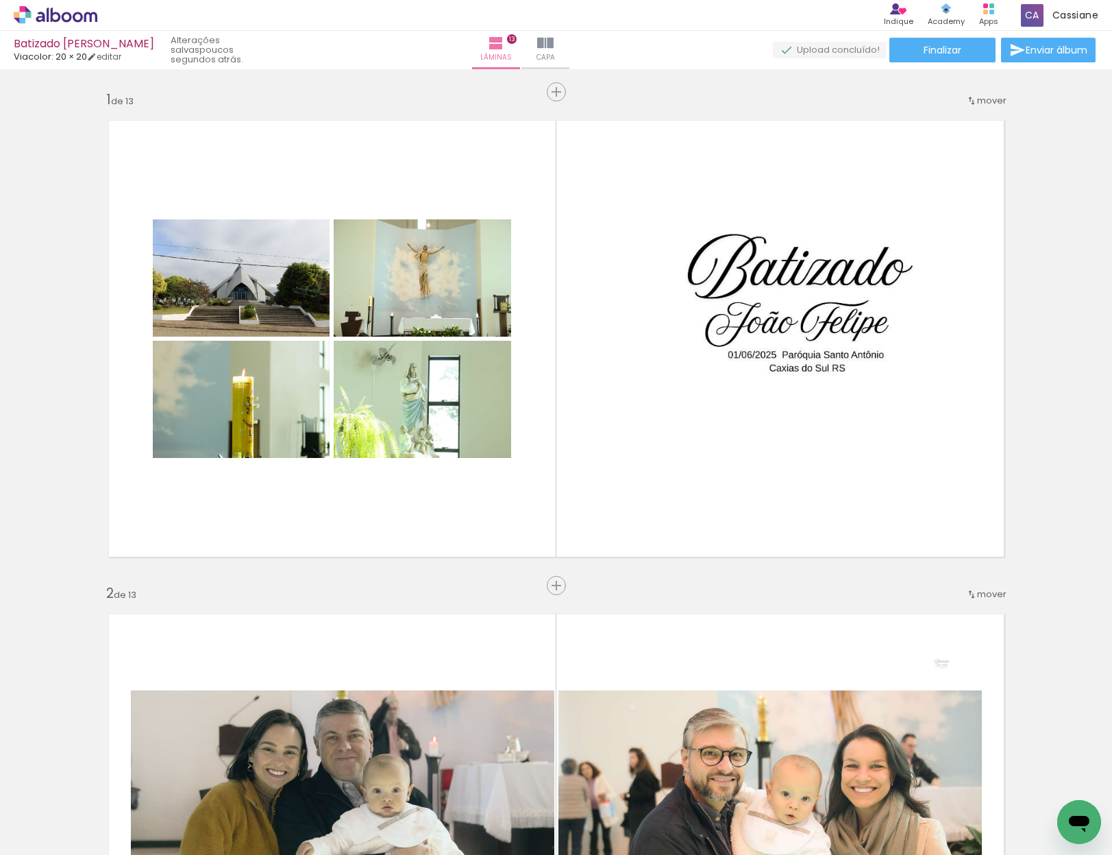
scroll to position [0, 14051]
click at [51, 837] on span "Adicionar Fotos" at bounding box center [48, 836] width 41 height 15
click at [0, 0] on input "file" at bounding box center [0, 0] width 0 height 0
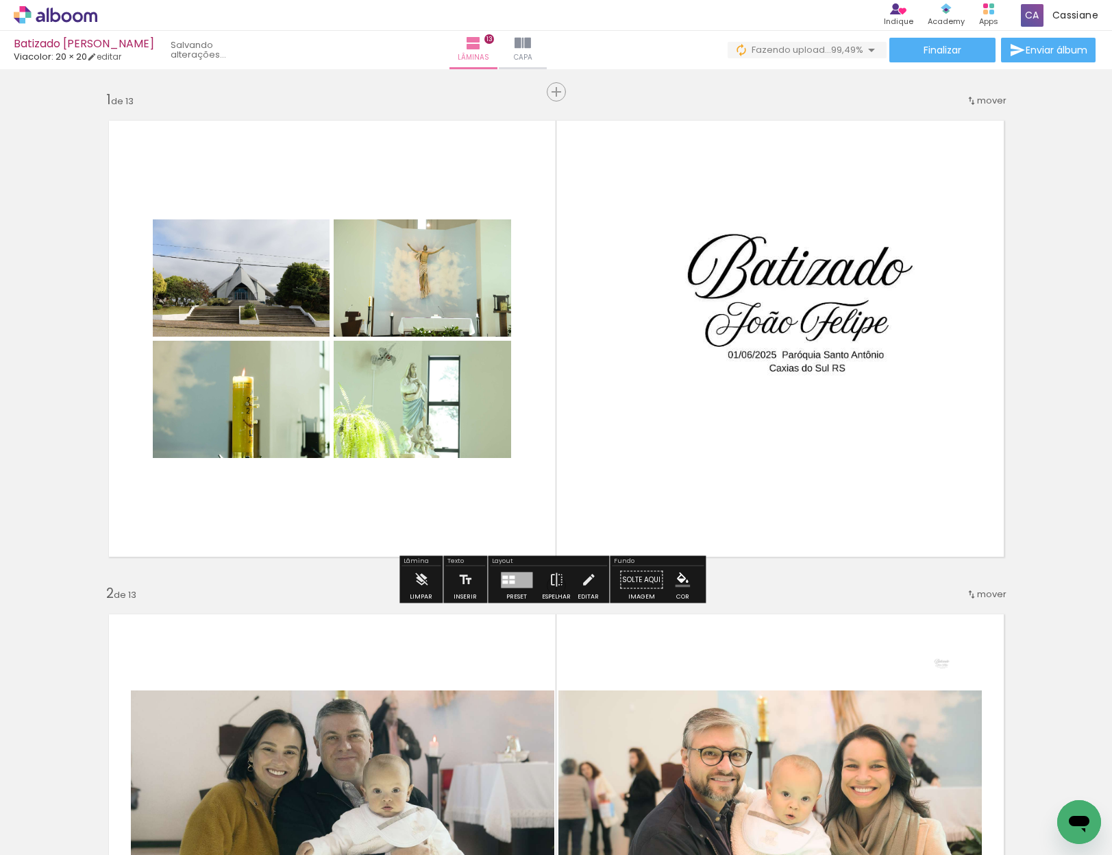
click at [779, 323] on quentale-layouter at bounding box center [556, 338] width 918 height 459
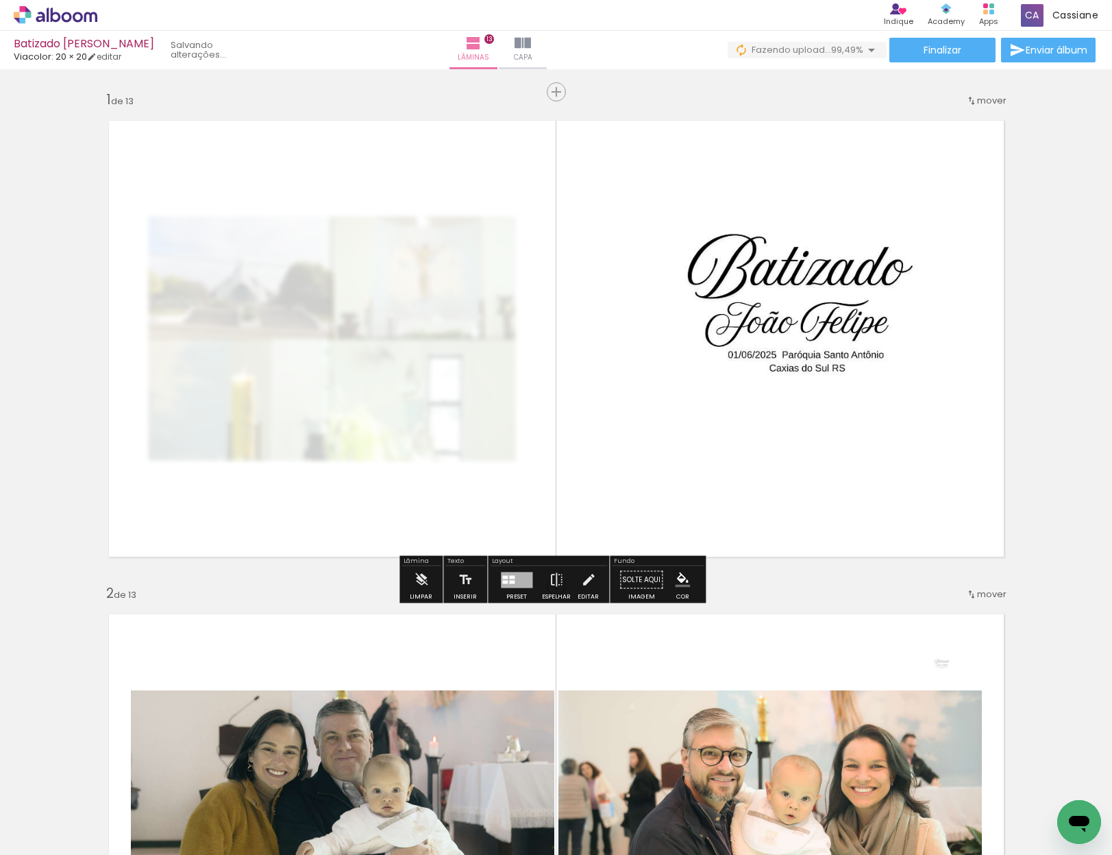
click at [640, 581] on paper-button "Solte aqui Imagem" at bounding box center [641, 583] width 49 height 35
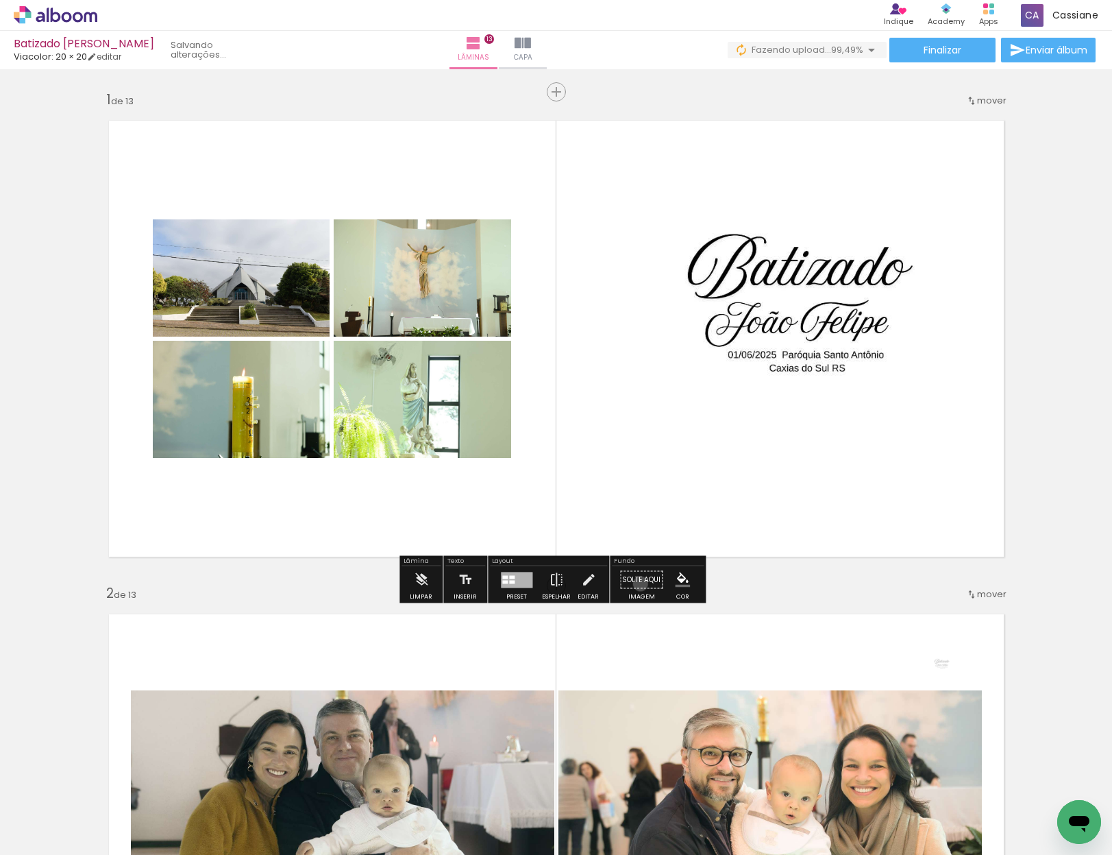
click at [636, 583] on paper-button "Solte aqui Imagem" at bounding box center [641, 583] width 49 height 35
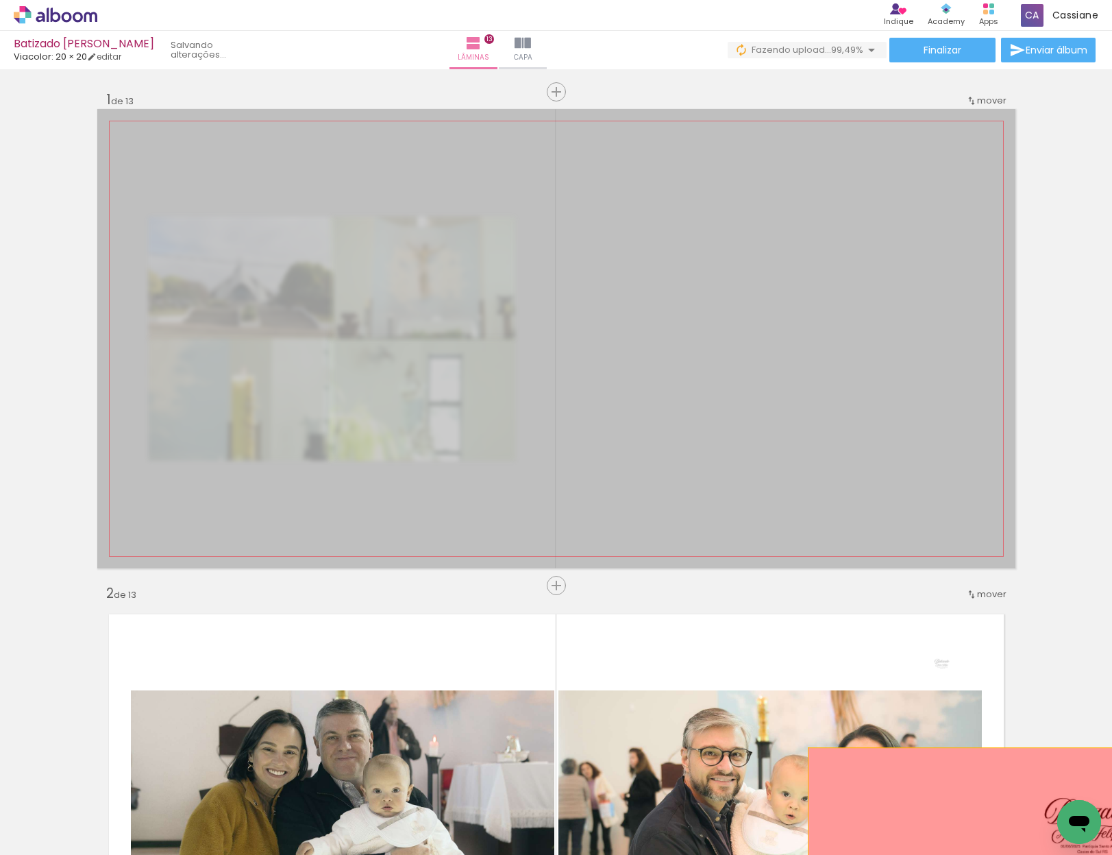
drag, startPoint x: 679, startPoint y: 452, endPoint x: 987, endPoint y: 840, distance: 495.6
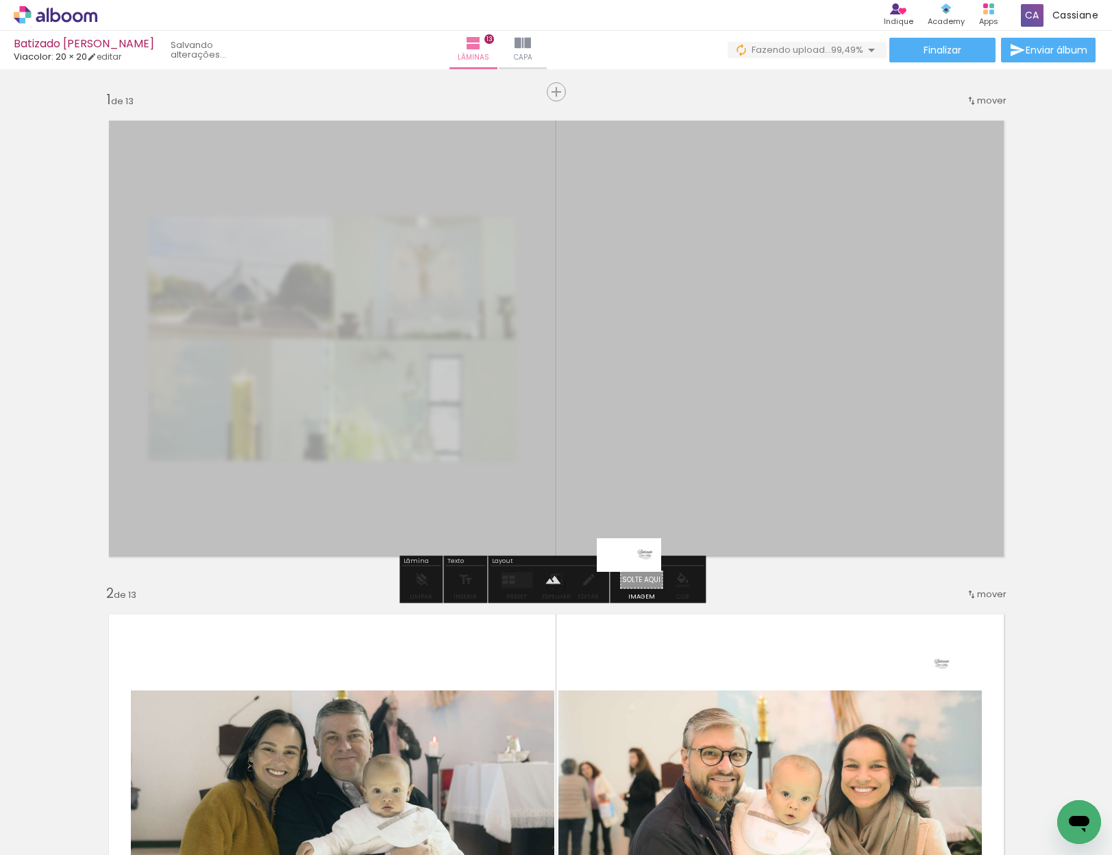
drag, startPoint x: 1054, startPoint y: 809, endPoint x: 640, endPoint y: 581, distance: 473.7
click at [640, 581] on quentale-workspace at bounding box center [556, 427] width 1112 height 855
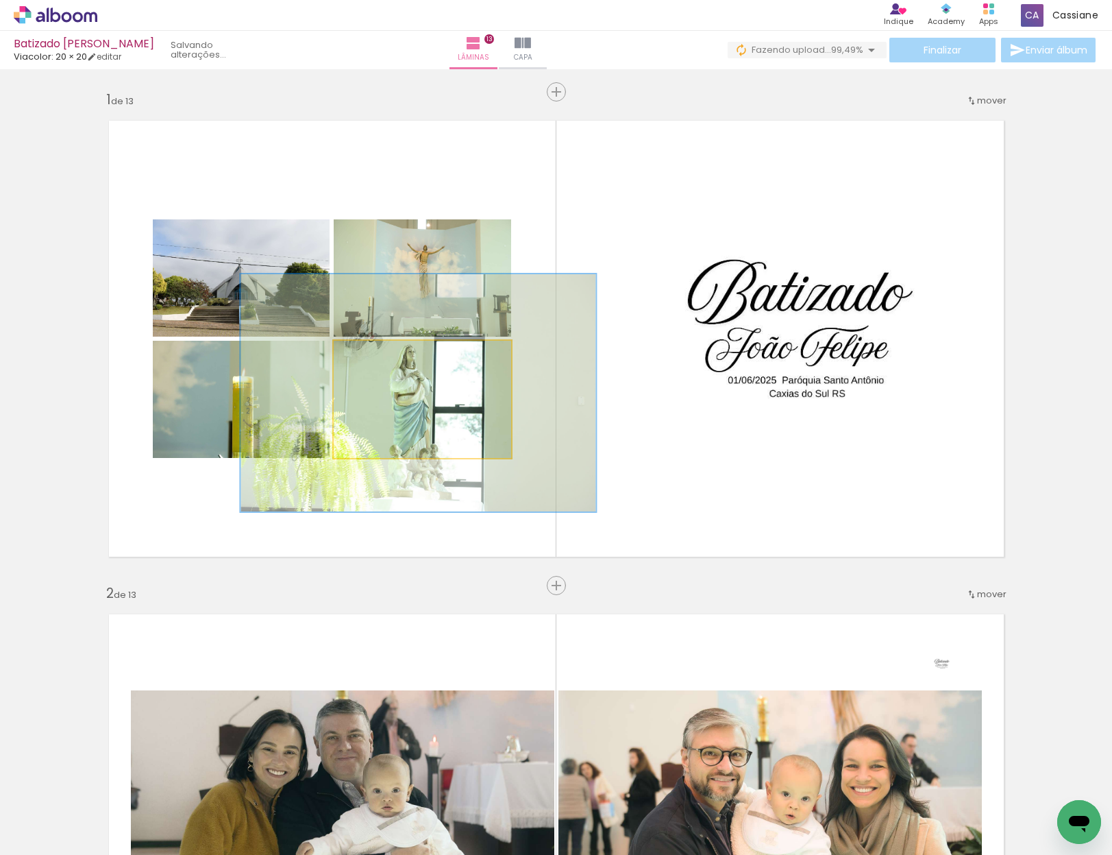
drag, startPoint x: 376, startPoint y: 354, endPoint x: 440, endPoint y: 352, distance: 64.5
click at [440, 344] on div "P&B Largura Cor" at bounding box center [426, 344] width 178 height 0
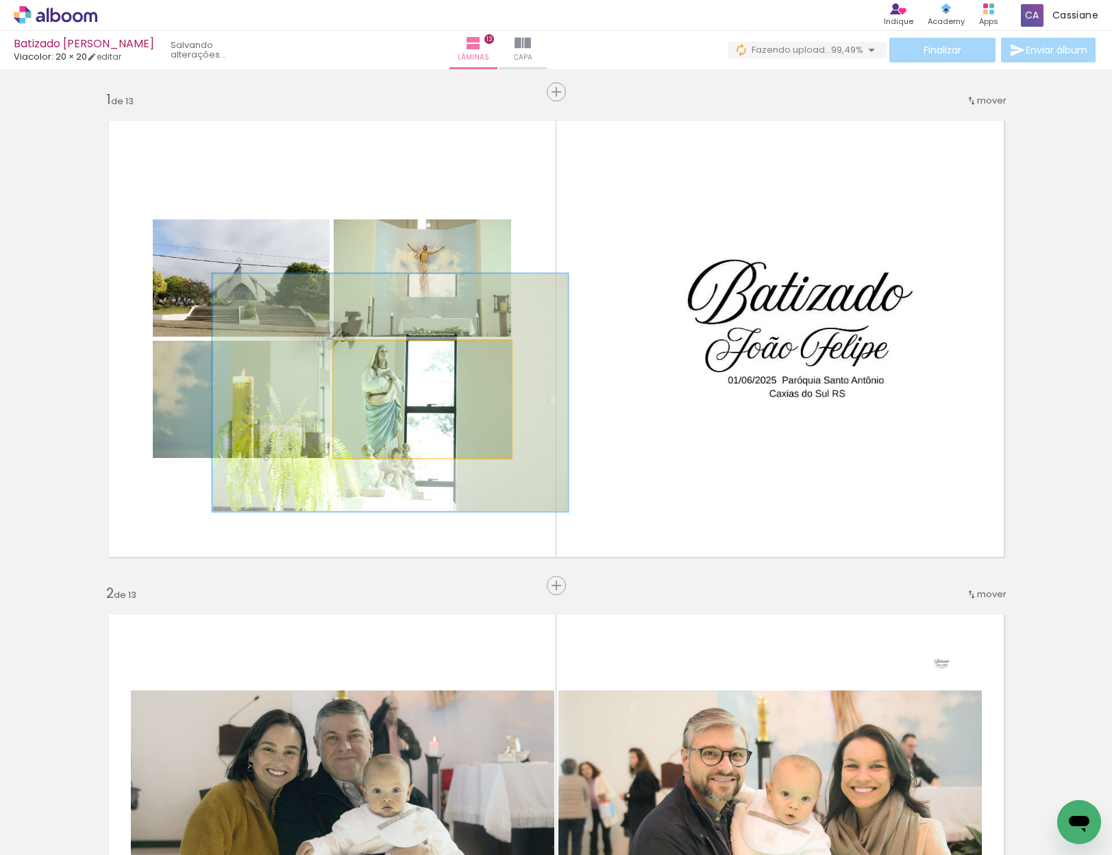
drag, startPoint x: 415, startPoint y: 415, endPoint x: 387, endPoint y: 414, distance: 28.1
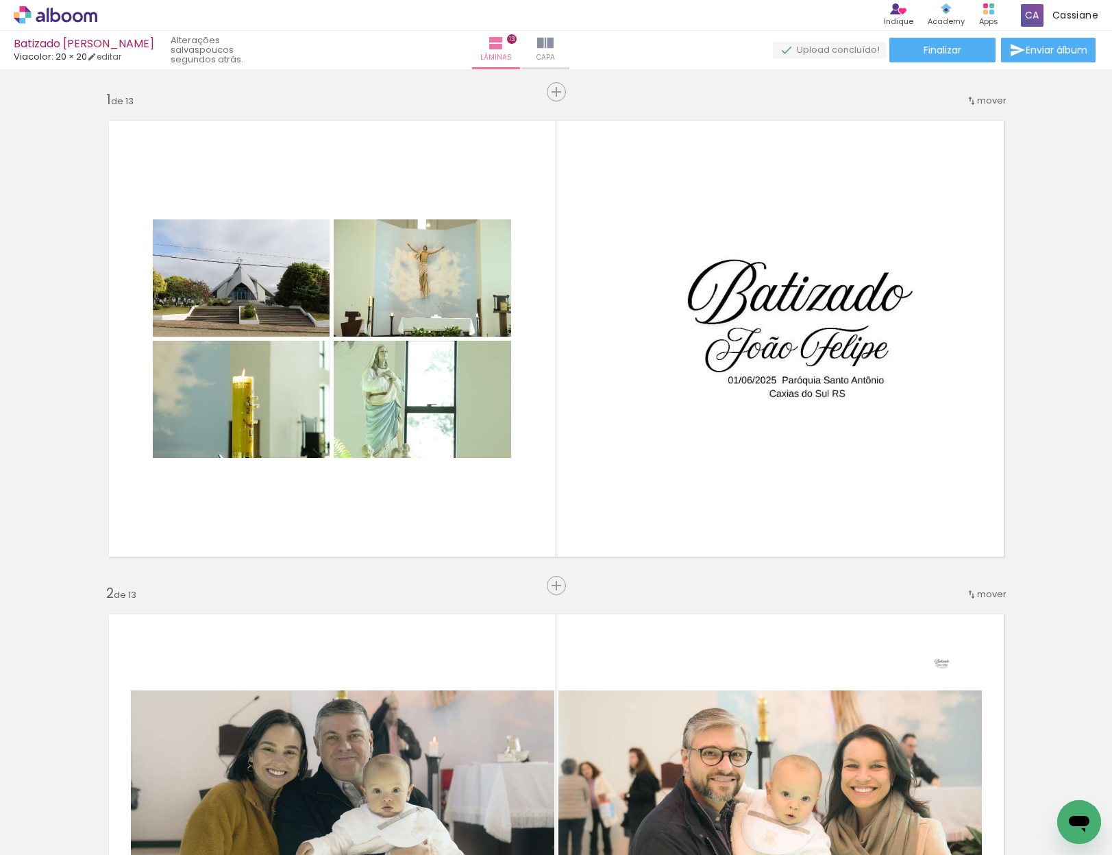
scroll to position [0, 1013]
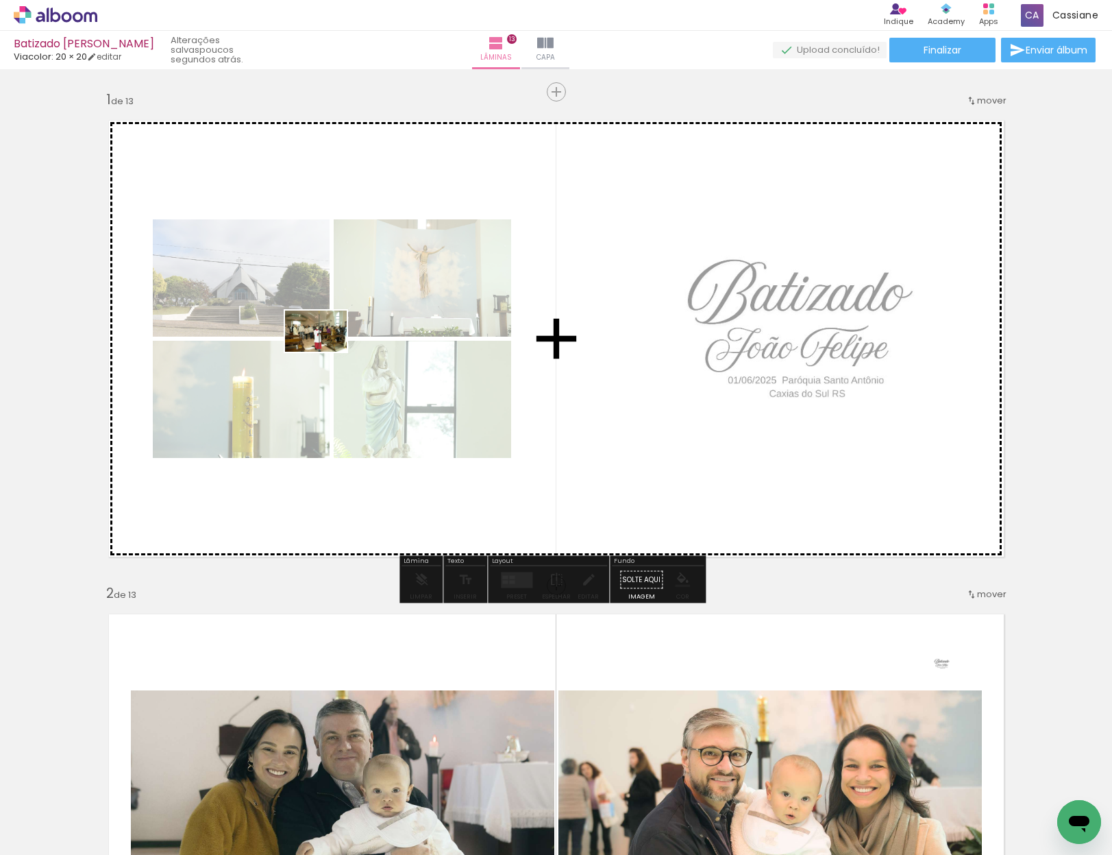
drag, startPoint x: 289, startPoint y: 819, endPoint x: 326, endPoint y: 352, distance: 469.0
click at [326, 352] on quentale-workspace at bounding box center [556, 427] width 1112 height 855
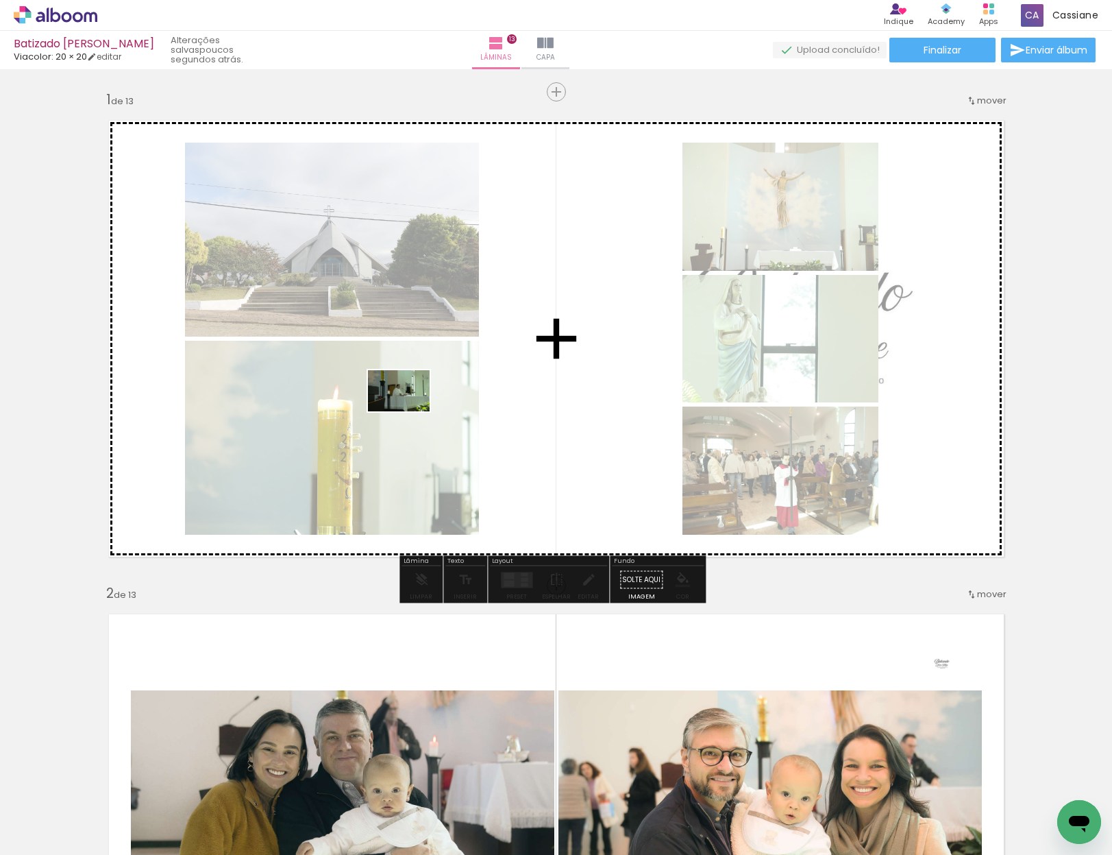
drag, startPoint x: 829, startPoint y: 821, endPoint x: 409, endPoint y: 411, distance: 586.5
click at [409, 411] on quentale-workspace at bounding box center [556, 427] width 1112 height 855
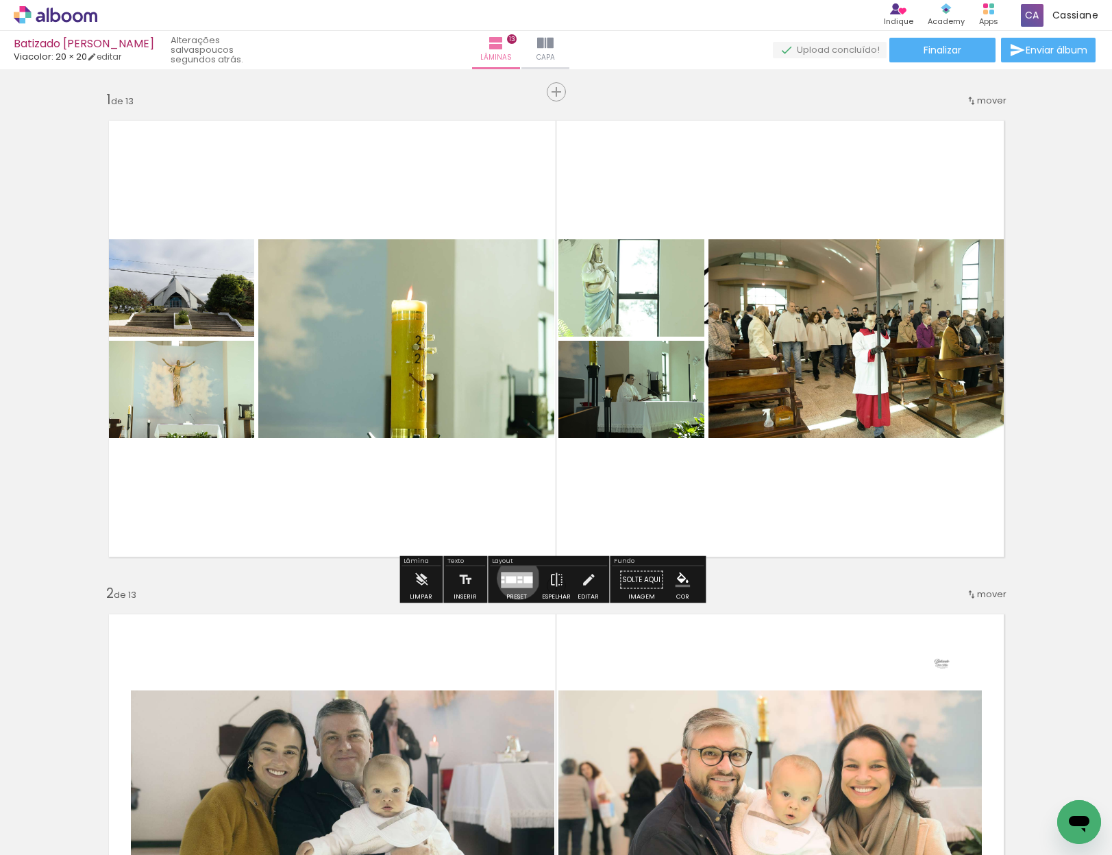
click at [518, 578] on div at bounding box center [520, 577] width 5 height 3
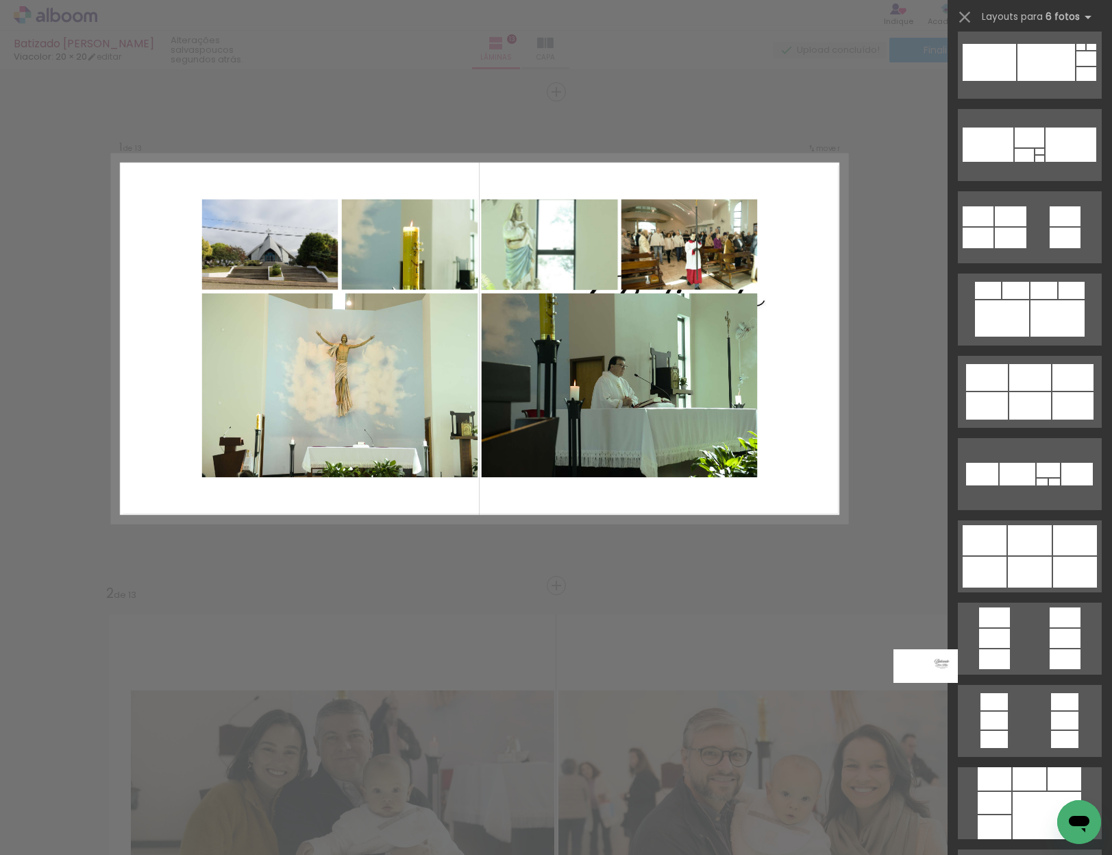
scroll to position [3064, 0]
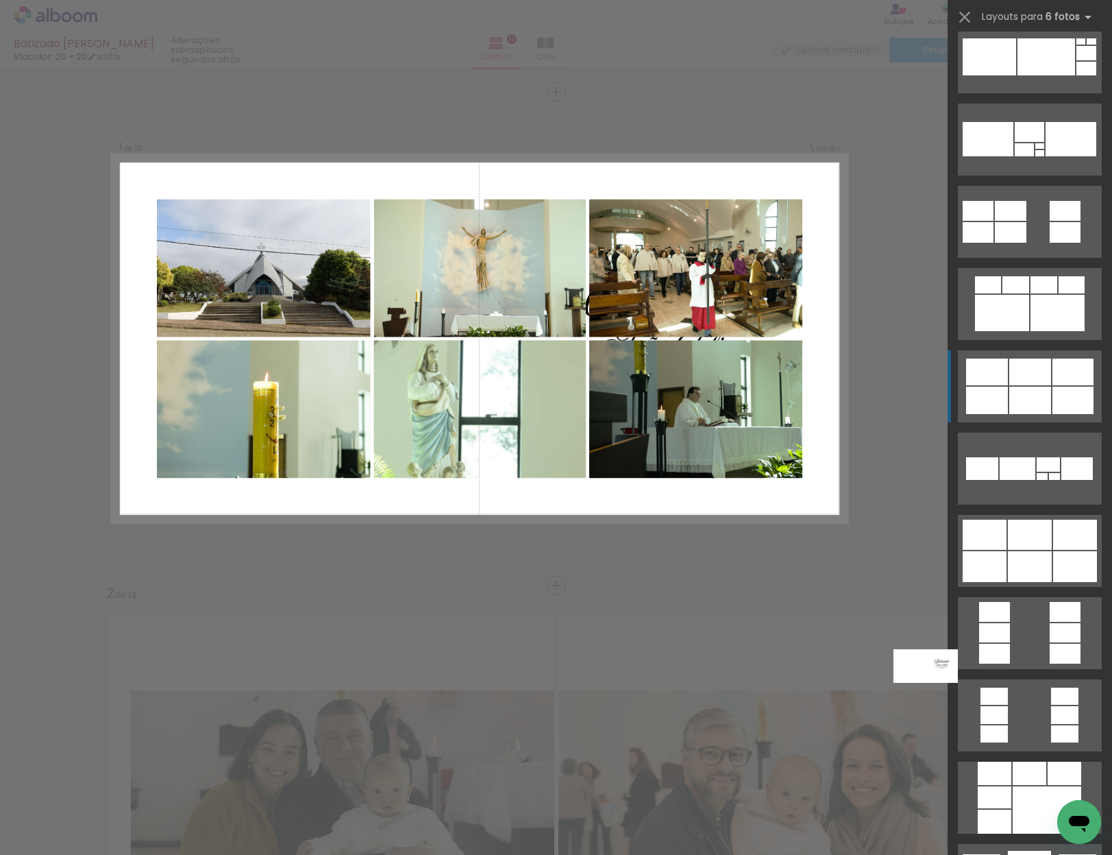
click at [1012, 391] on div at bounding box center [1031, 400] width 42 height 27
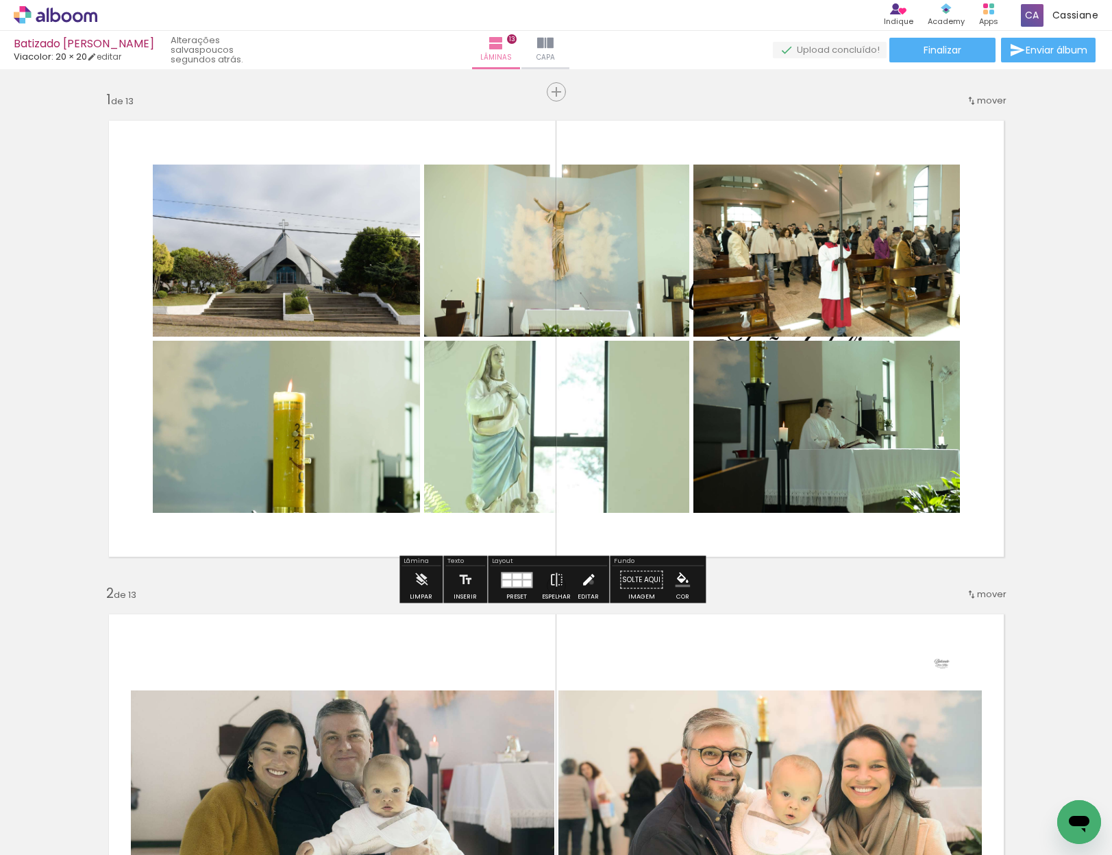
click at [588, 582] on iron-icon at bounding box center [588, 579] width 15 height 27
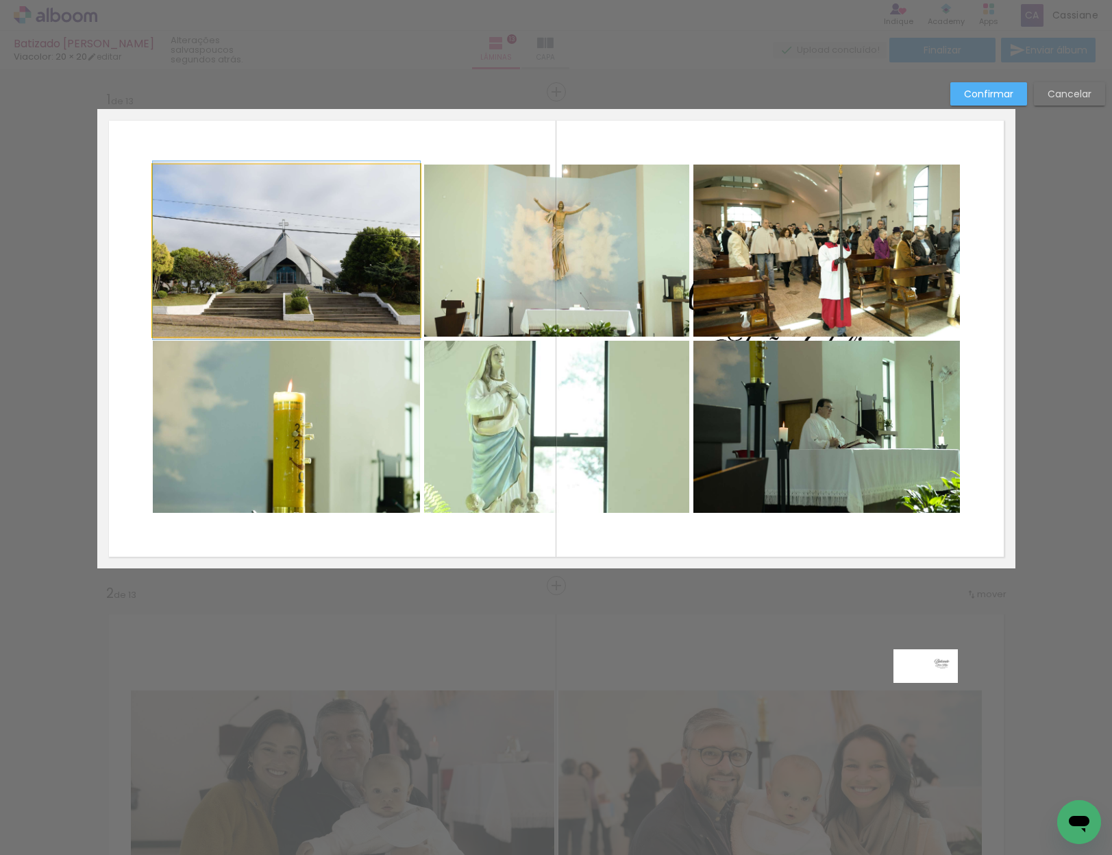
click at [339, 301] on quentale-photo at bounding box center [286, 251] width 267 height 172
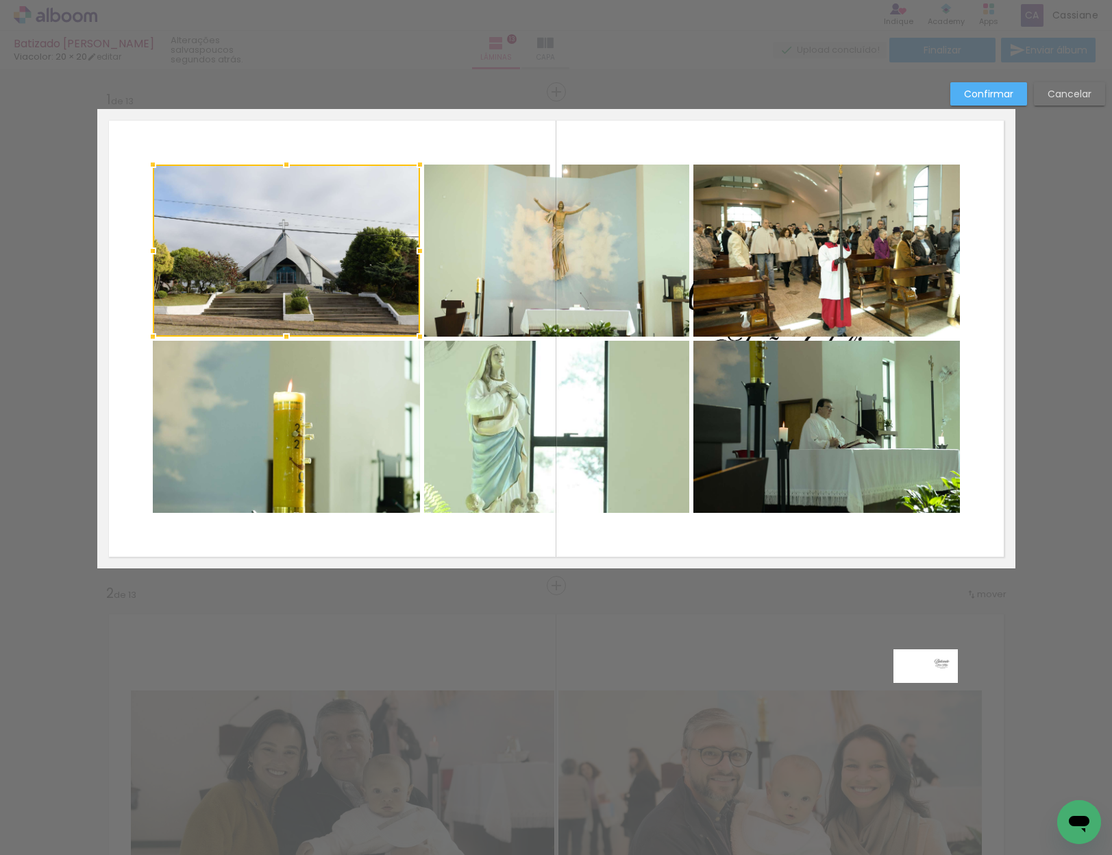
click at [575, 213] on quentale-photo at bounding box center [556, 251] width 265 height 172
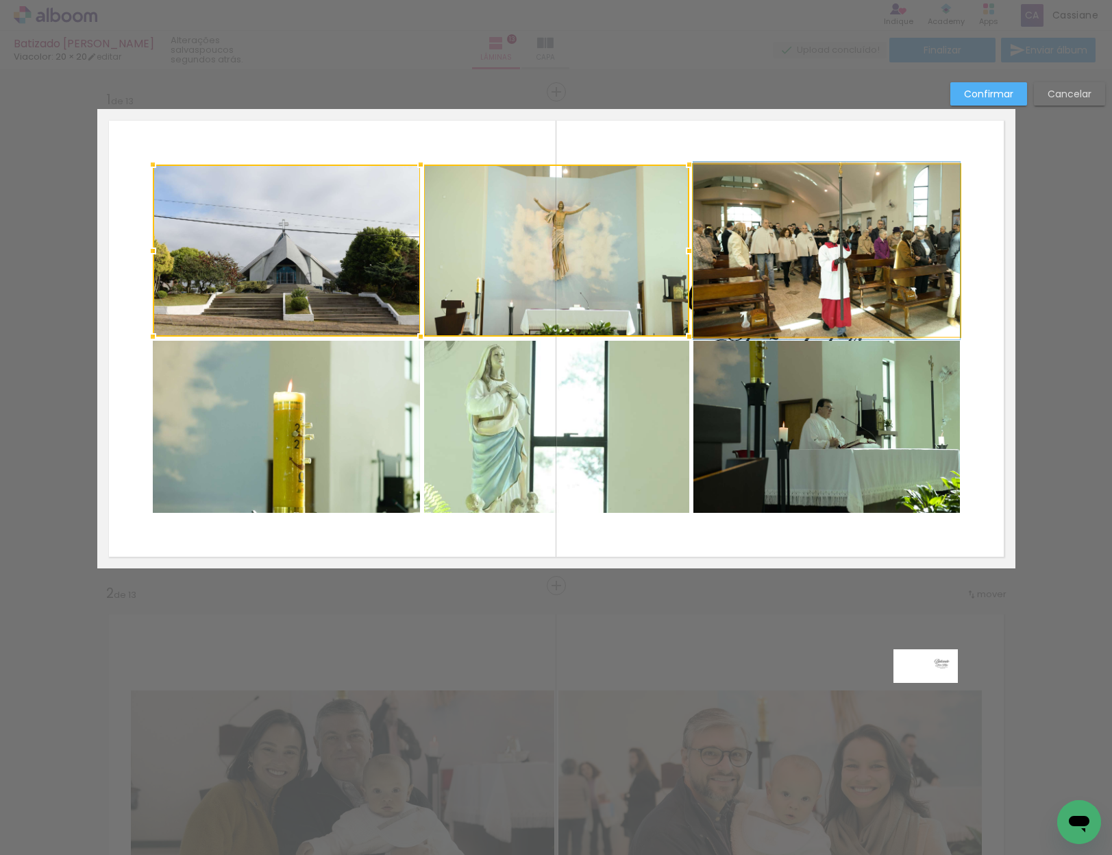
click at [720, 236] on quentale-photo at bounding box center [827, 251] width 267 height 172
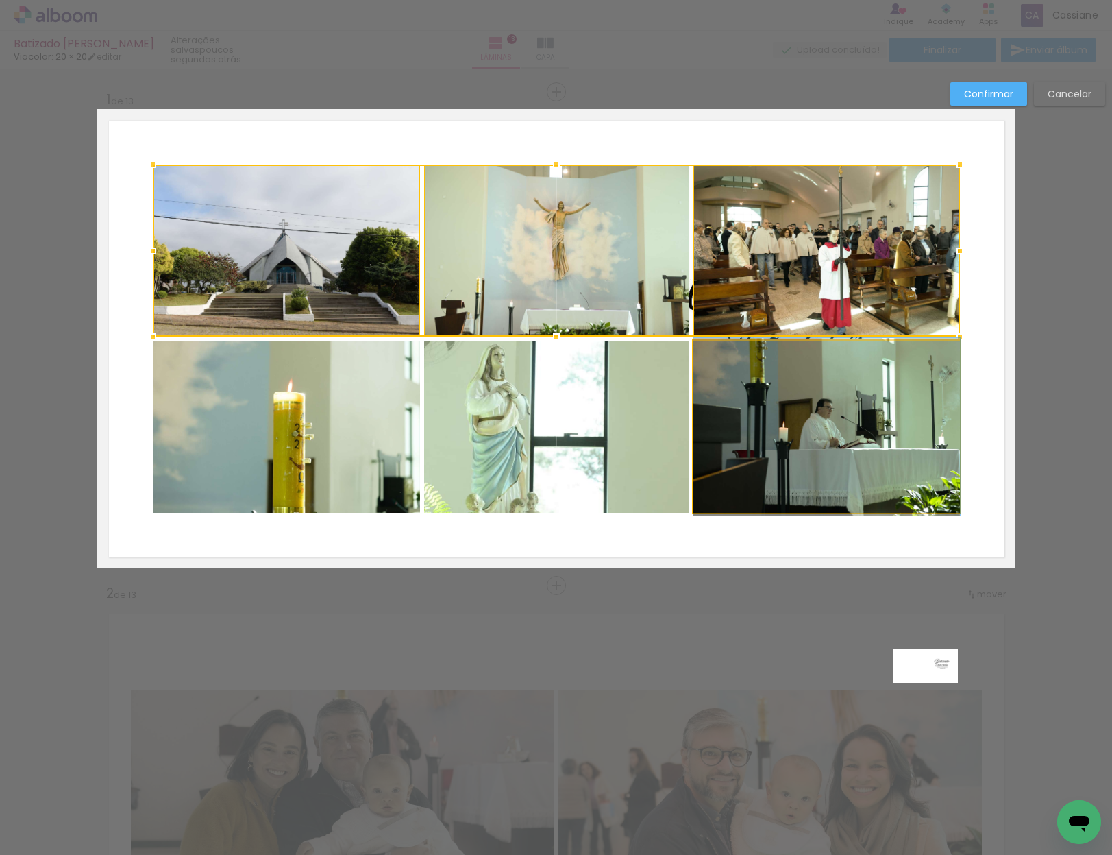
drag, startPoint x: 742, startPoint y: 450, endPoint x: 720, endPoint y: 452, distance: 22.8
click at [742, 450] on quentale-photo at bounding box center [827, 427] width 267 height 172
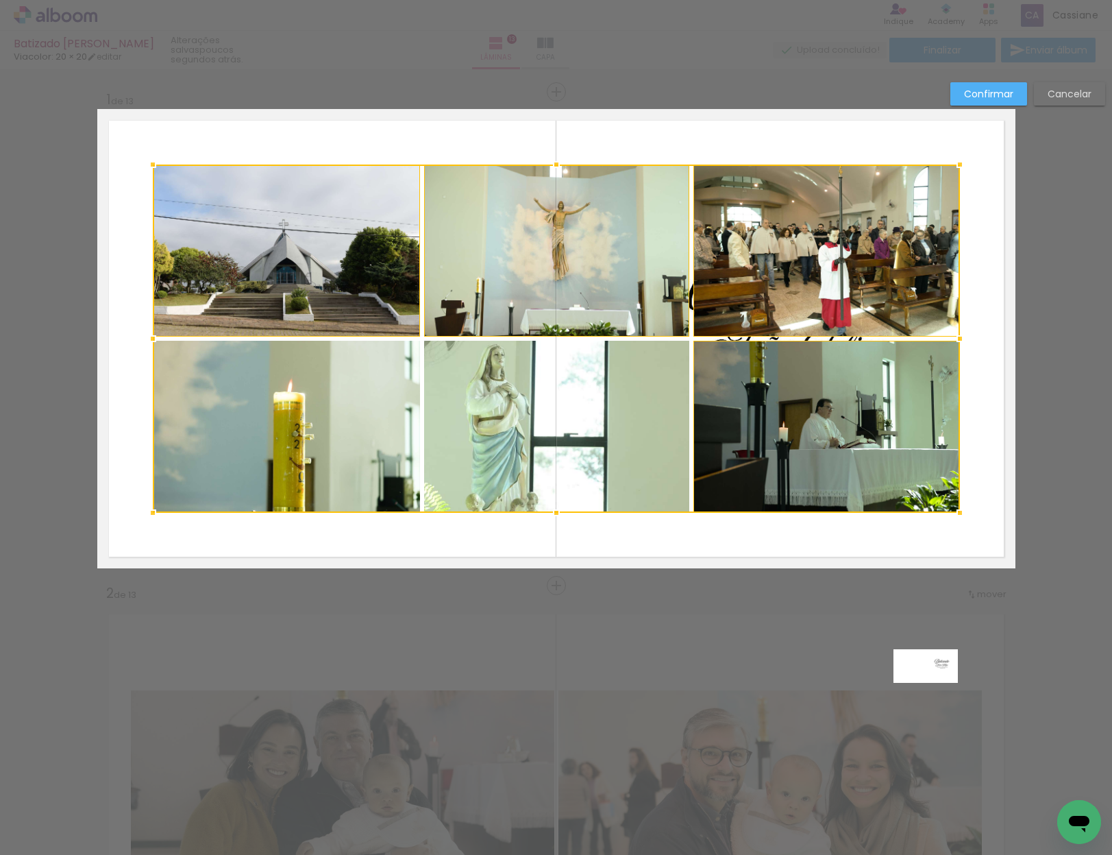
click at [474, 457] on div at bounding box center [556, 339] width 807 height 348
click at [321, 429] on div at bounding box center [556, 339] width 807 height 348
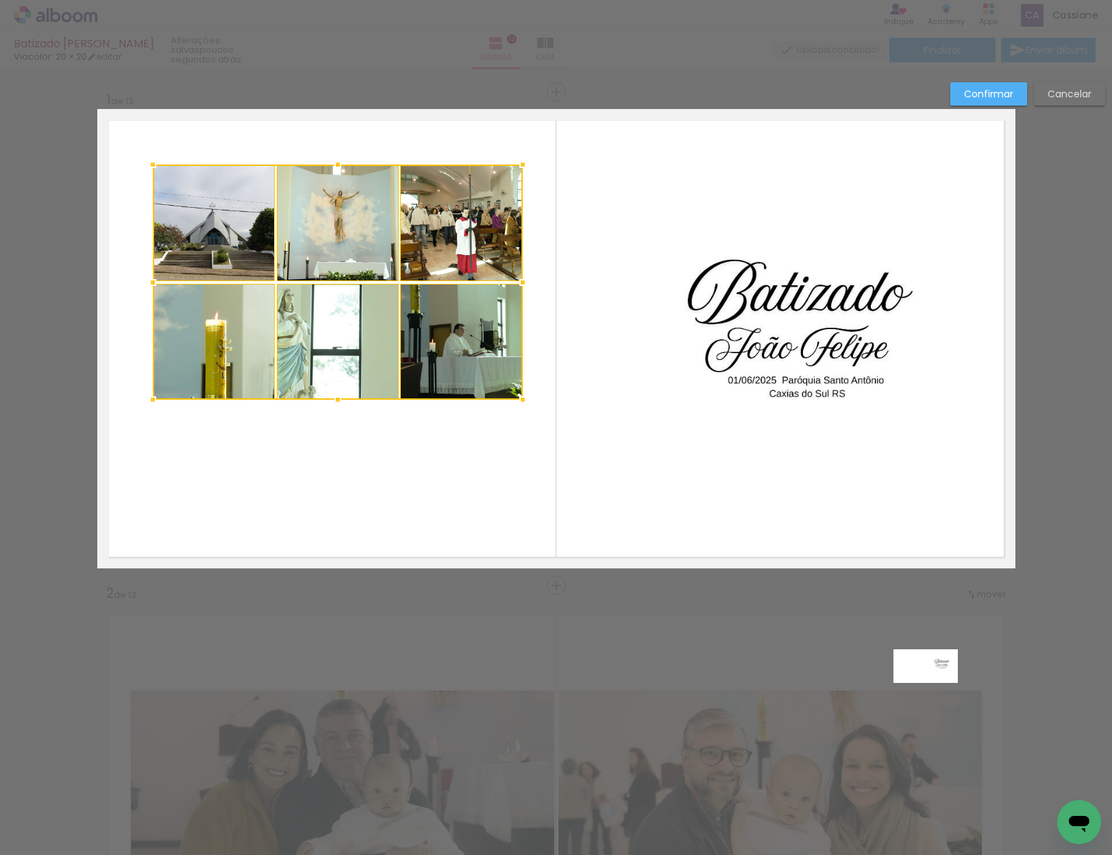
drag, startPoint x: 873, startPoint y: 483, endPoint x: 515, endPoint y: 397, distance: 367.2
click at [515, 397] on div at bounding box center [522, 399] width 27 height 27
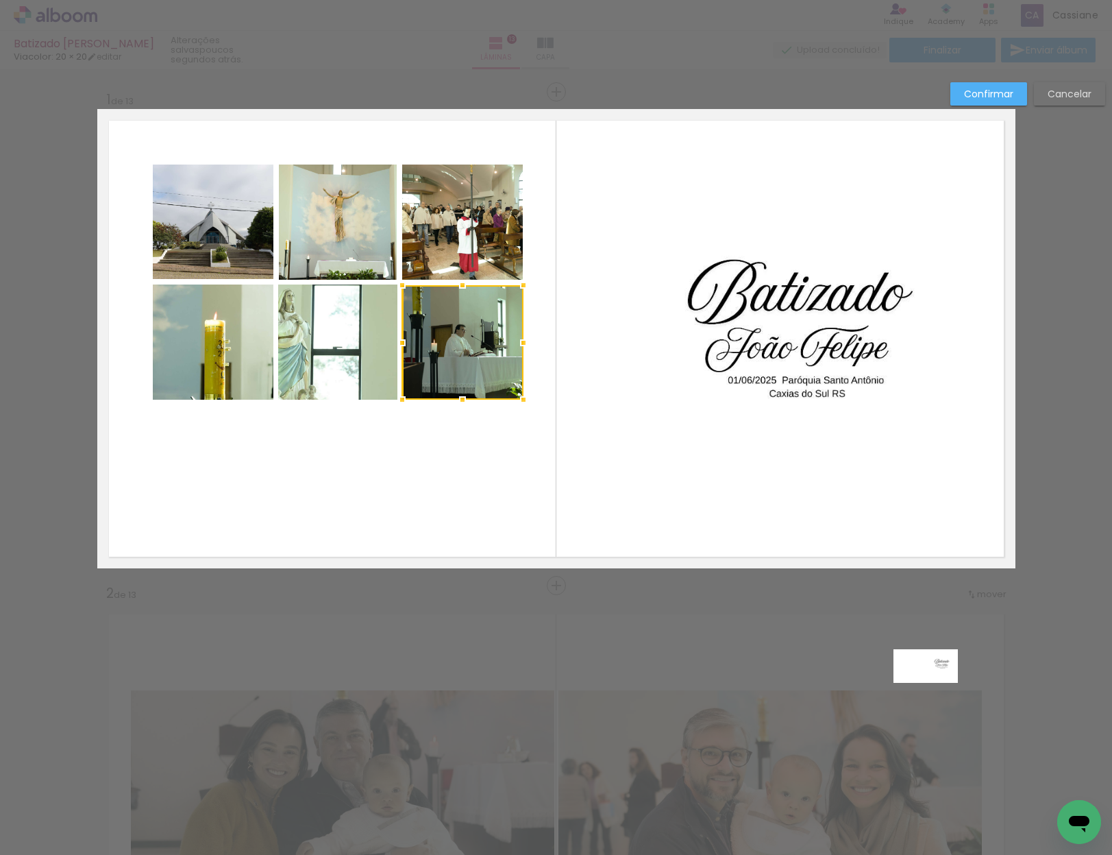
click at [448, 247] on quentale-photo at bounding box center [462, 222] width 121 height 115
click at [326, 241] on quentale-photo at bounding box center [338, 222] width 118 height 115
drag, startPoint x: 369, startPoint y: 325, endPoint x: 343, endPoint y: 328, distance: 26.3
click at [369, 325] on div at bounding box center [402, 282] width 244 height 235
click at [232, 325] on quentale-photo at bounding box center [213, 341] width 121 height 115
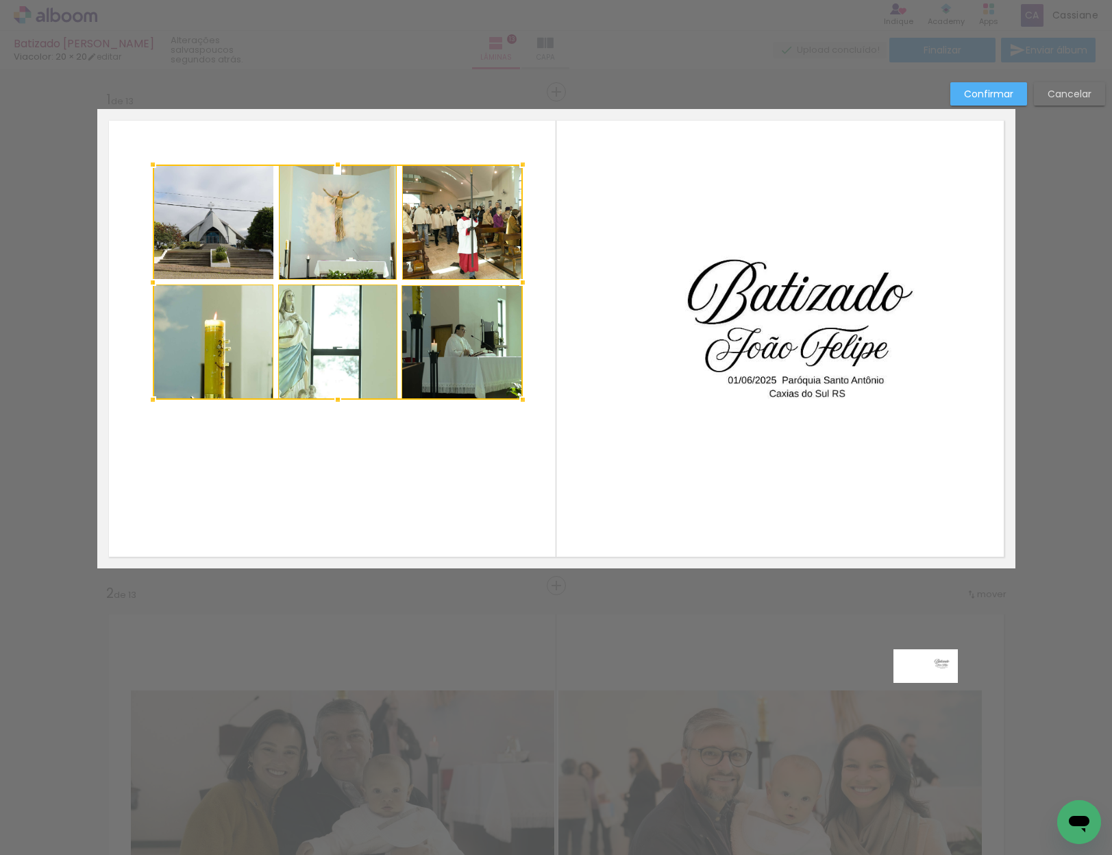
click at [230, 233] on div at bounding box center [338, 282] width 370 height 235
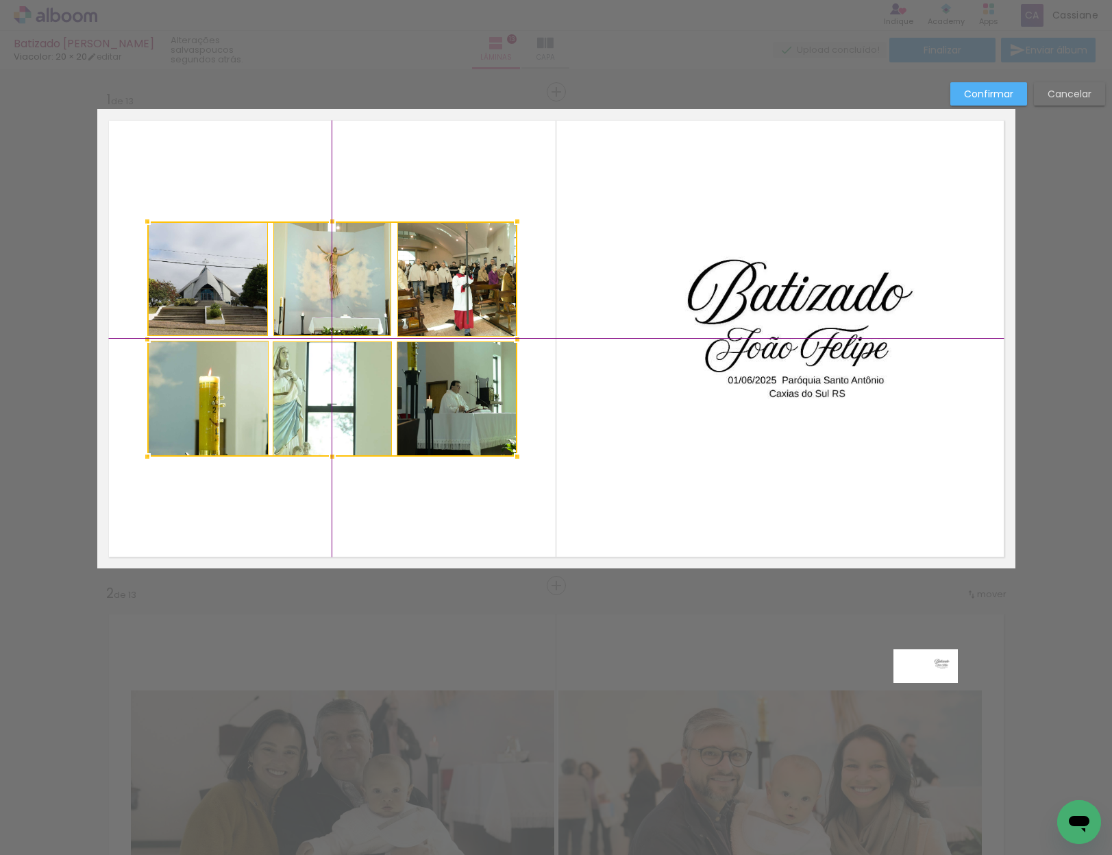
drag, startPoint x: 354, startPoint y: 280, endPoint x: 349, endPoint y: 337, distance: 57.1
click at [349, 337] on div at bounding box center [332, 338] width 370 height 235
click at [303, 400] on div at bounding box center [333, 338] width 370 height 235
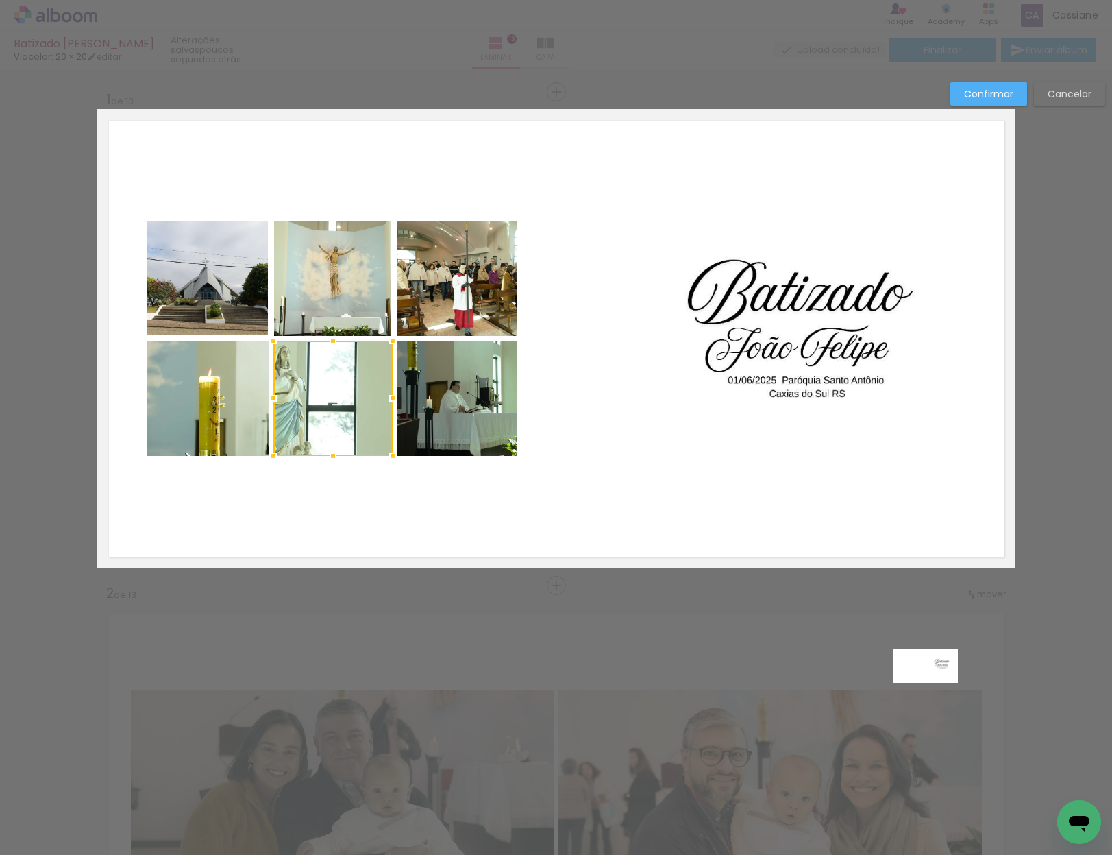
click at [303, 400] on div at bounding box center [332, 398] width 119 height 115
click at [307, 398] on div at bounding box center [332, 398] width 119 height 115
click at [345, 492] on quentale-layouter at bounding box center [556, 338] width 918 height 459
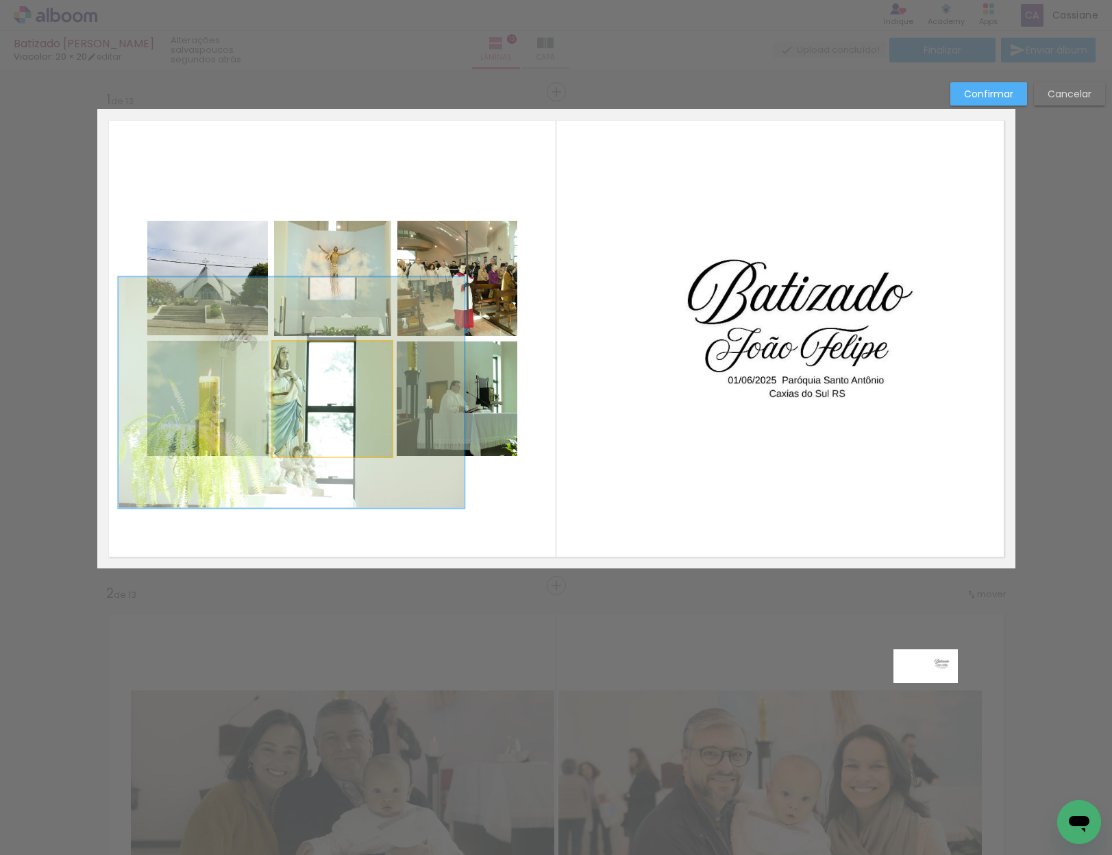
click at [334, 412] on quentale-photo at bounding box center [332, 398] width 119 height 115
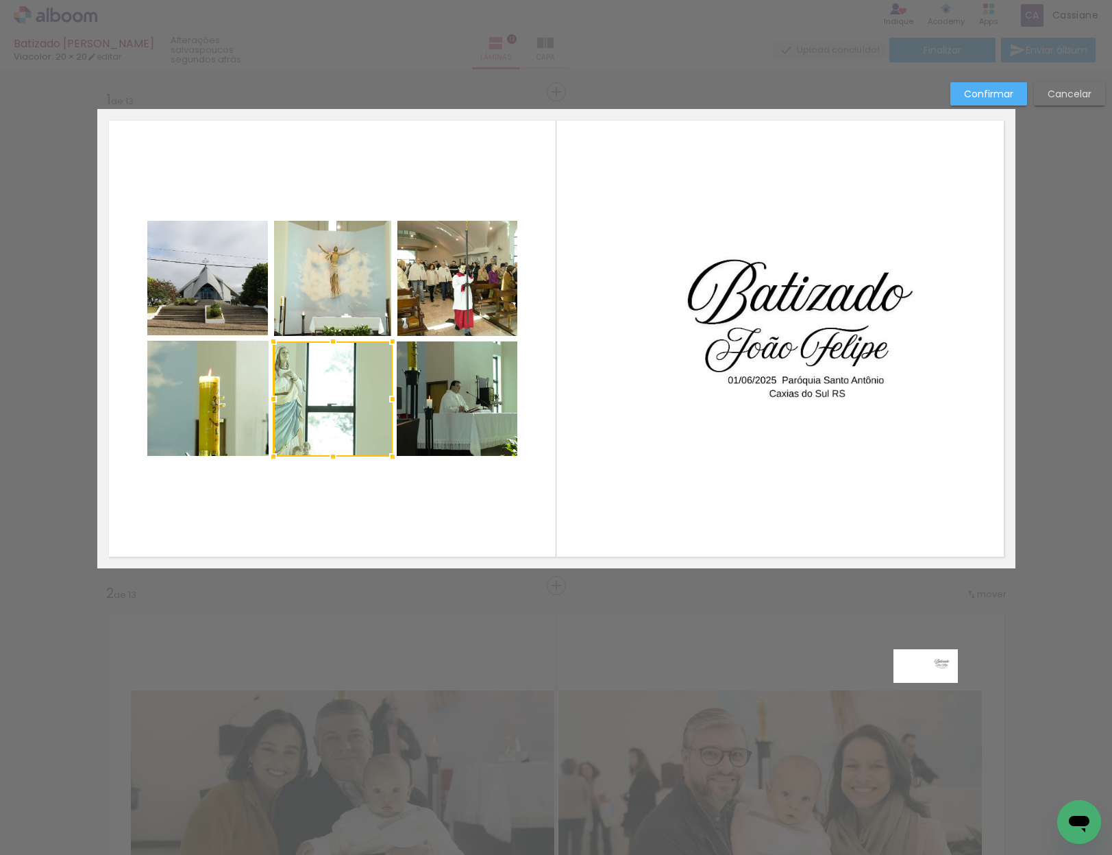
click at [411, 501] on quentale-layouter at bounding box center [556, 338] width 918 height 459
click at [0, 0] on slot "Confirmar" at bounding box center [0, 0] width 0 height 0
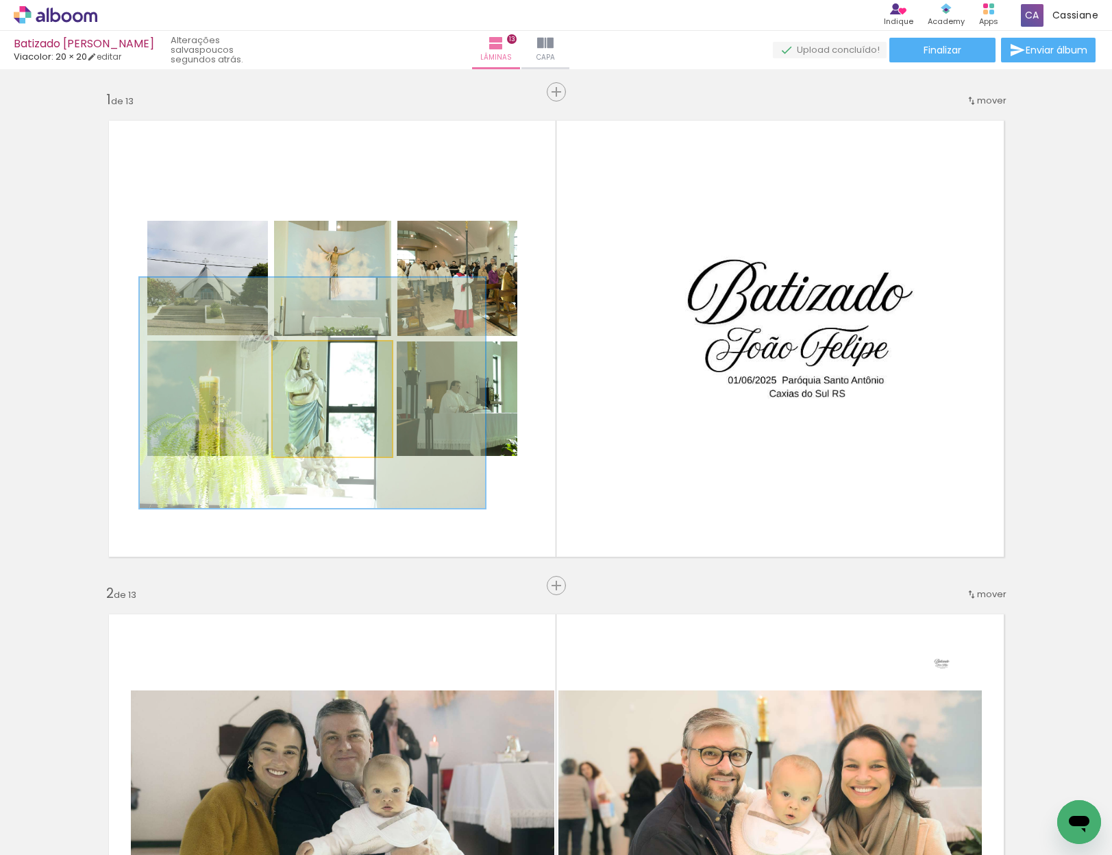
drag, startPoint x: 339, startPoint y: 392, endPoint x: 361, endPoint y: 393, distance: 21.3
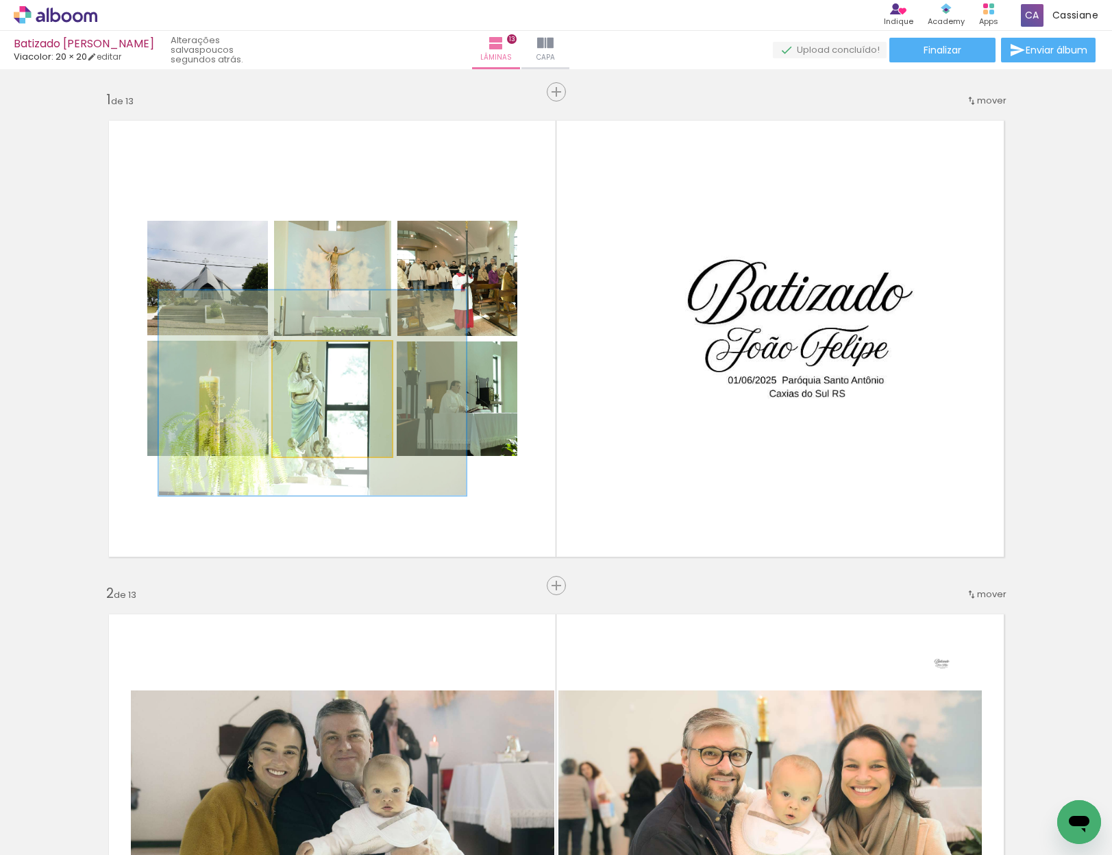
drag, startPoint x: 353, startPoint y: 356, endPoint x: 341, endPoint y: 356, distance: 11.7
type paper-slider "178"
click at [341, 356] on div at bounding box center [347, 356] width 12 height 12
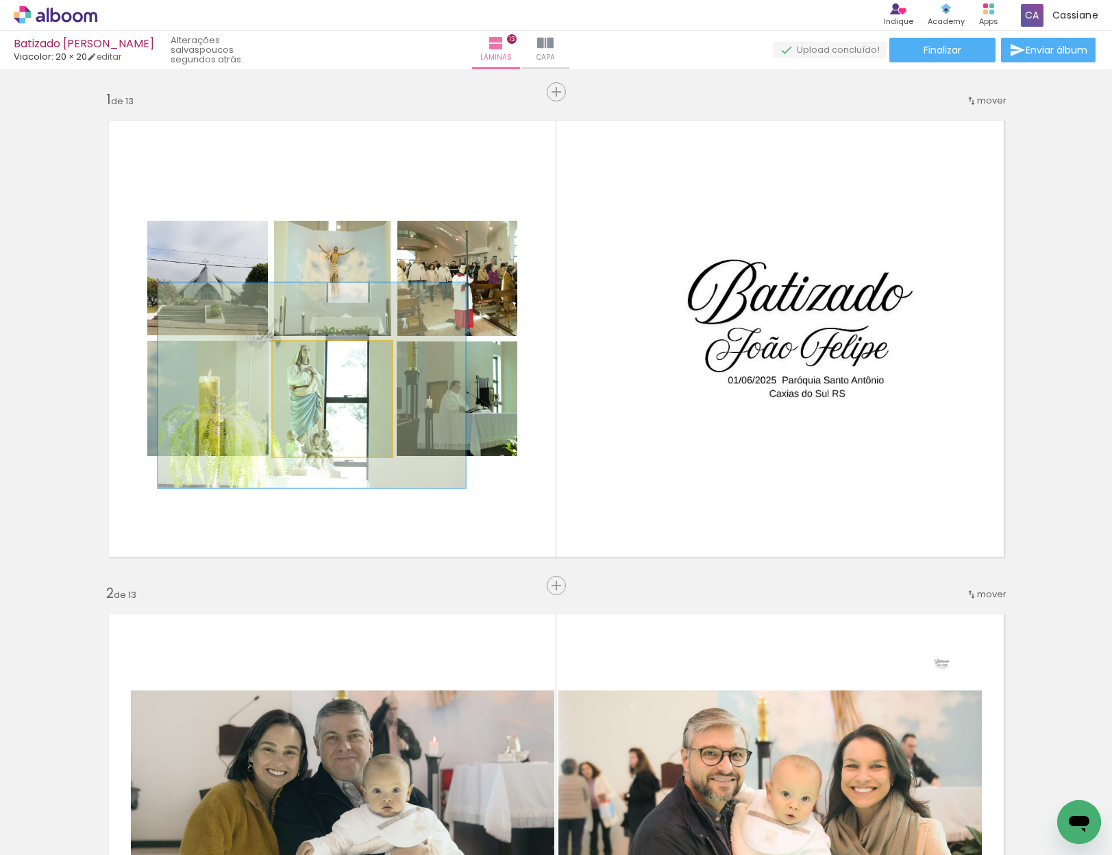
drag, startPoint x: 341, startPoint y: 406, endPoint x: 342, endPoint y: 400, distance: 6.9
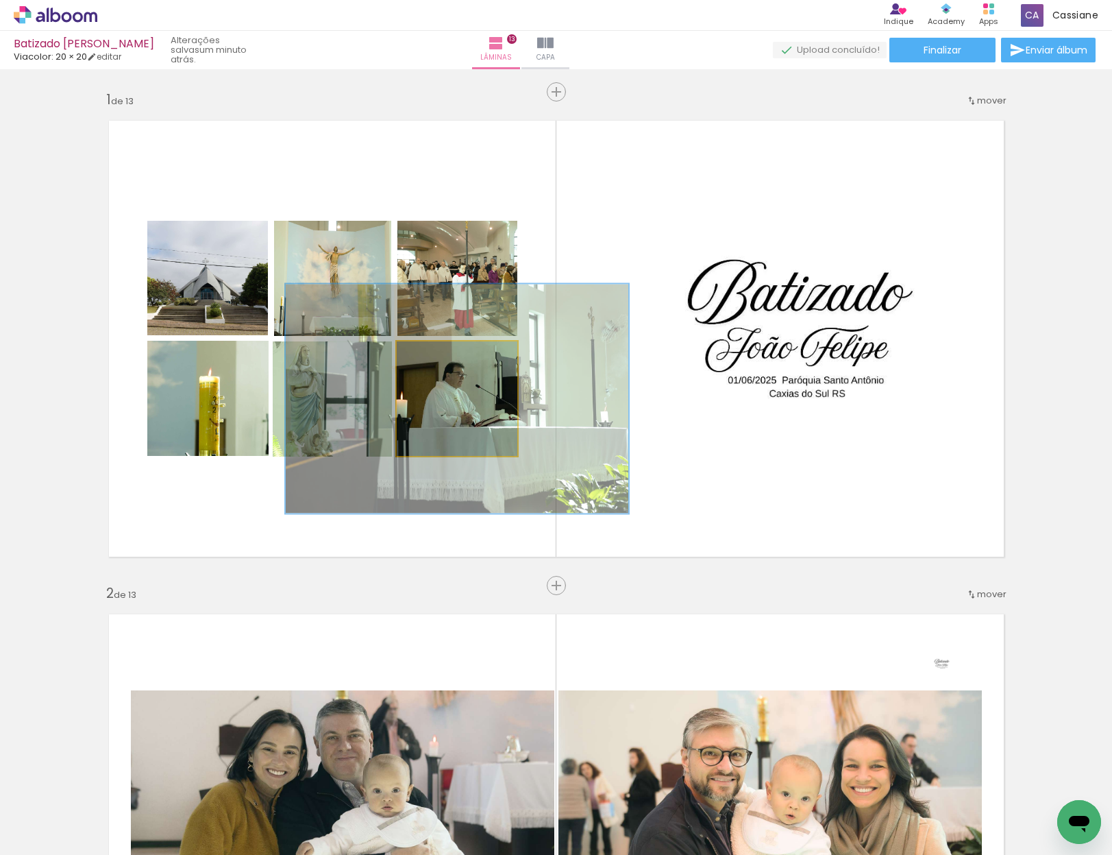
drag, startPoint x: 423, startPoint y: 354, endPoint x: 481, endPoint y: 367, distance: 59.9
type paper-slider "200"
click at [481, 367] on quentale-photo at bounding box center [457, 398] width 121 height 114
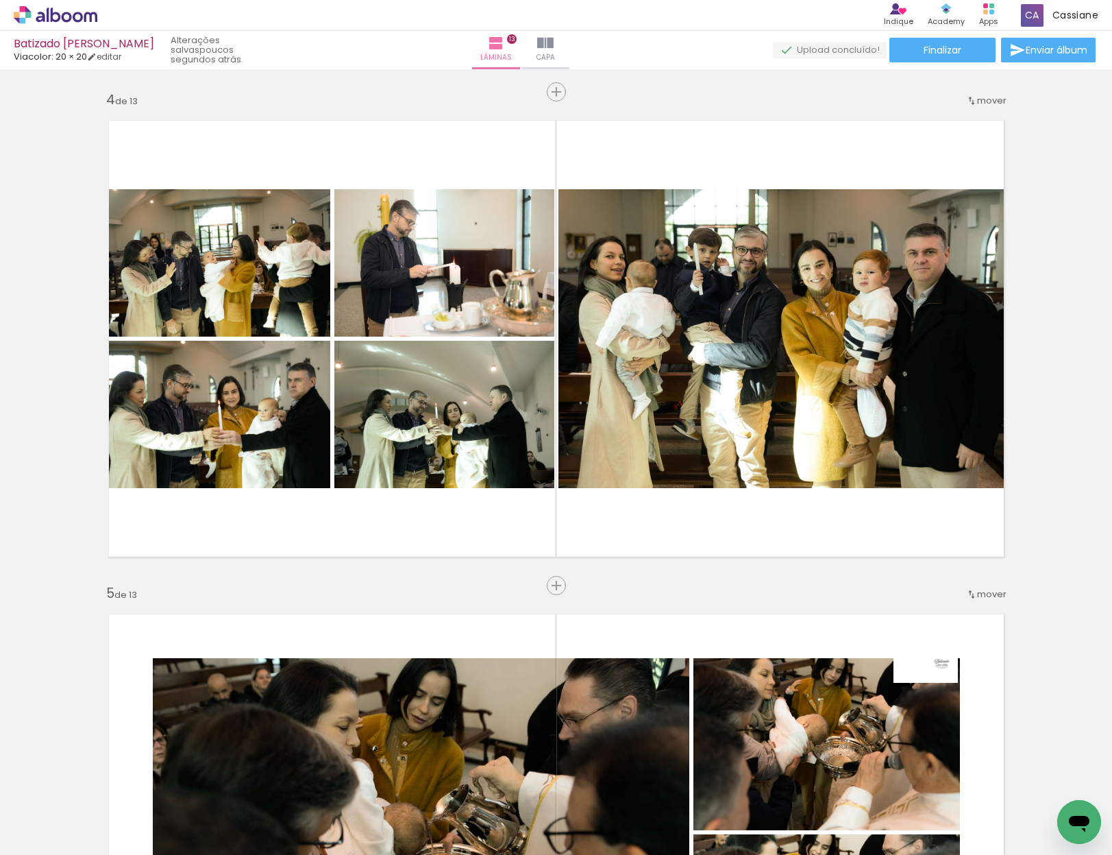
scroll to position [0, 4562]
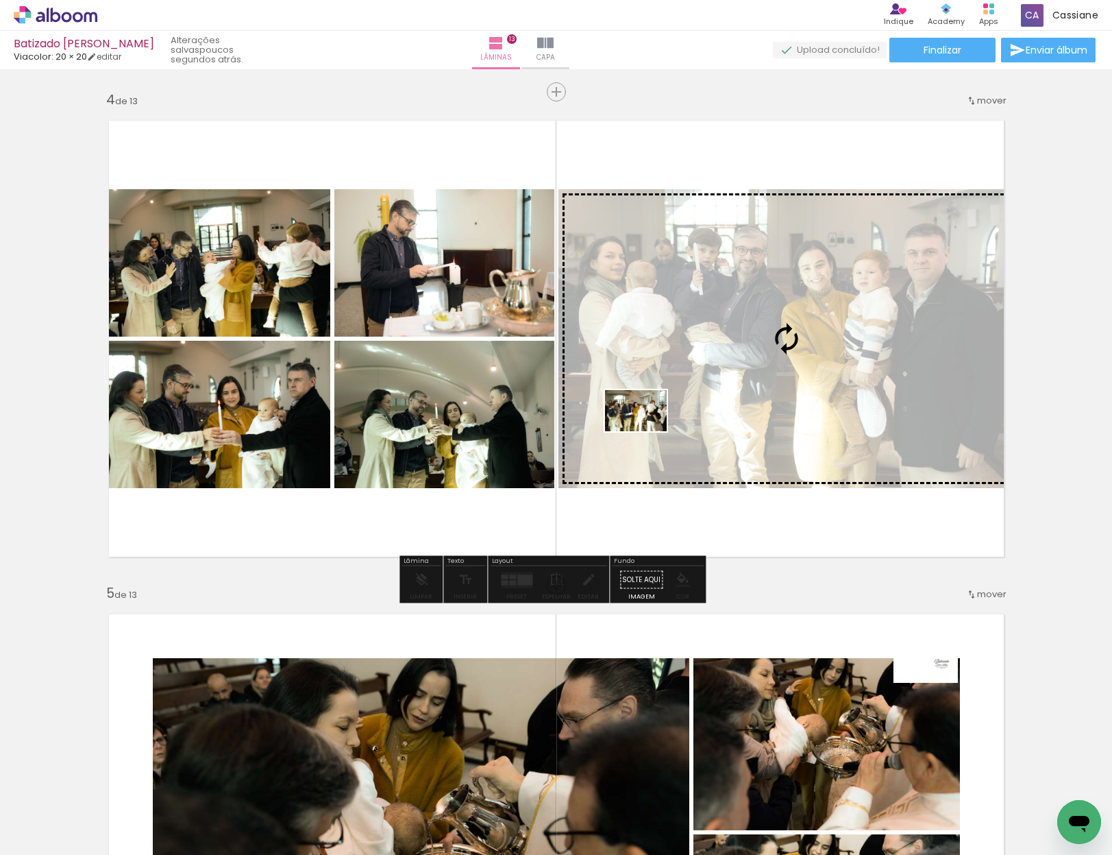
drag, startPoint x: 572, startPoint y: 820, endPoint x: 647, endPoint y: 432, distance: 395.1
click at [646, 432] on quentale-workspace at bounding box center [556, 427] width 1112 height 855
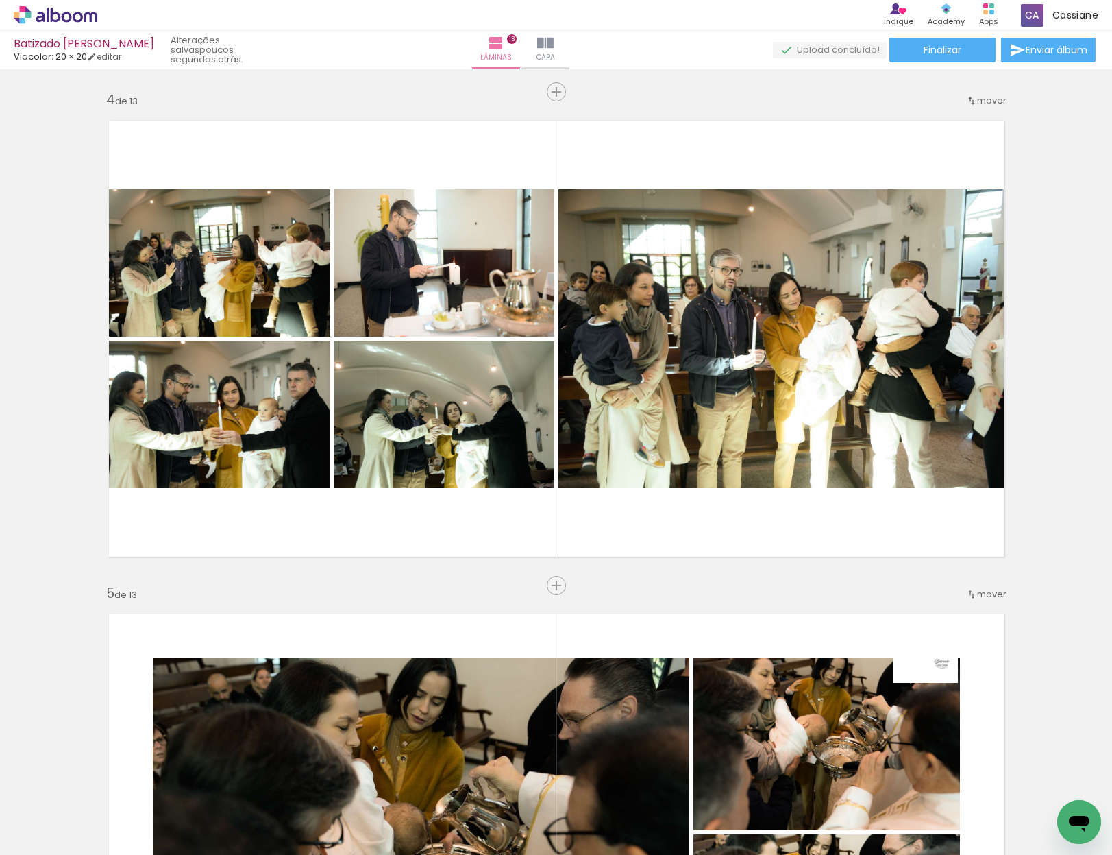
scroll to position [0, 5267]
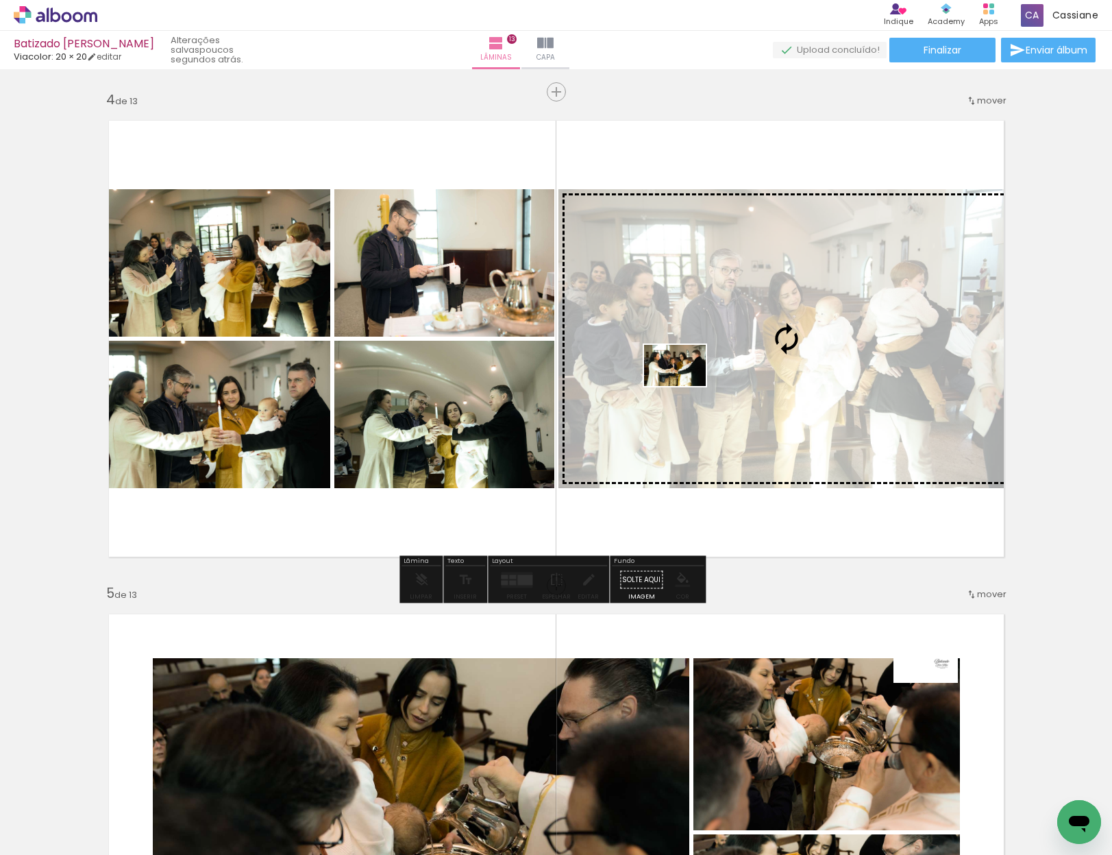
drag, startPoint x: 866, startPoint y: 819, endPoint x: 685, endPoint y: 386, distance: 469.5
click at [685, 386] on quentale-workspace at bounding box center [556, 427] width 1112 height 855
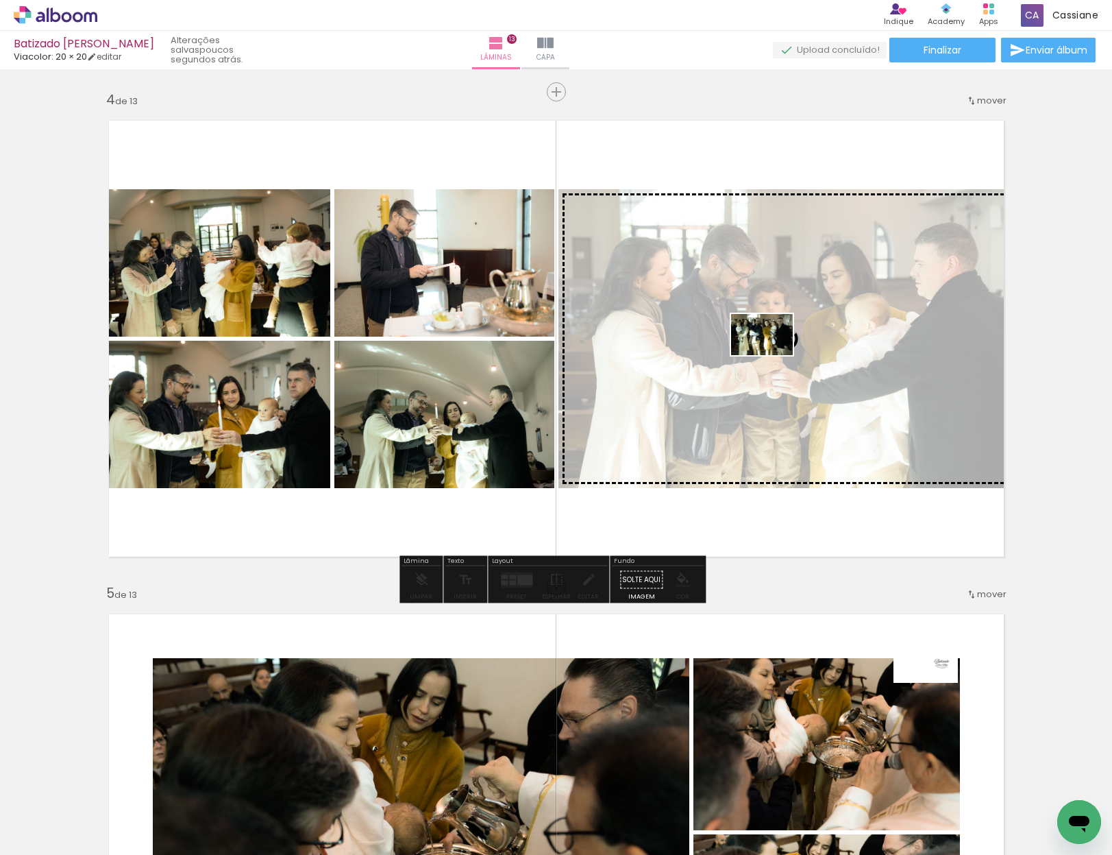
drag, startPoint x: 1010, startPoint y: 821, endPoint x: 772, endPoint y: 355, distance: 523.3
click at [772, 355] on quentale-workspace at bounding box center [556, 427] width 1112 height 855
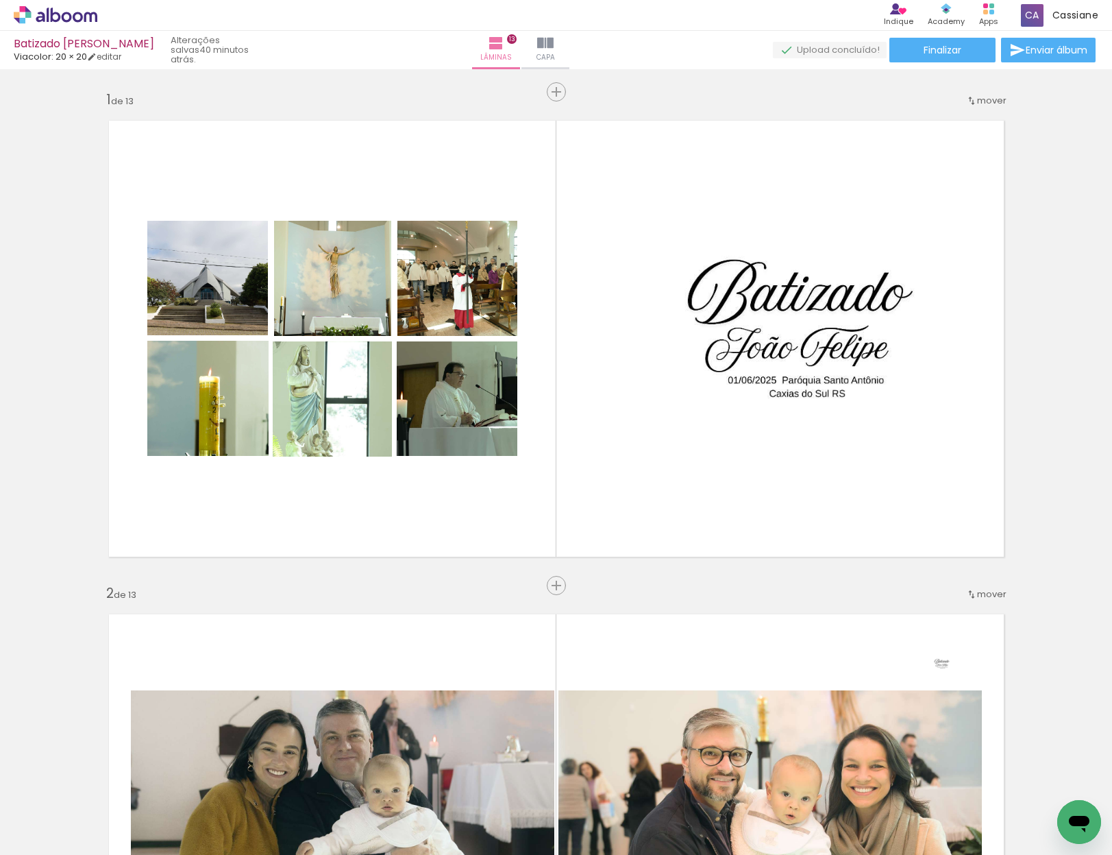
scroll to position [0, 5267]
click at [33, 831] on span "Adicionar Fotos" at bounding box center [48, 836] width 41 height 15
click at [0, 0] on input "file" at bounding box center [0, 0] width 0 height 0
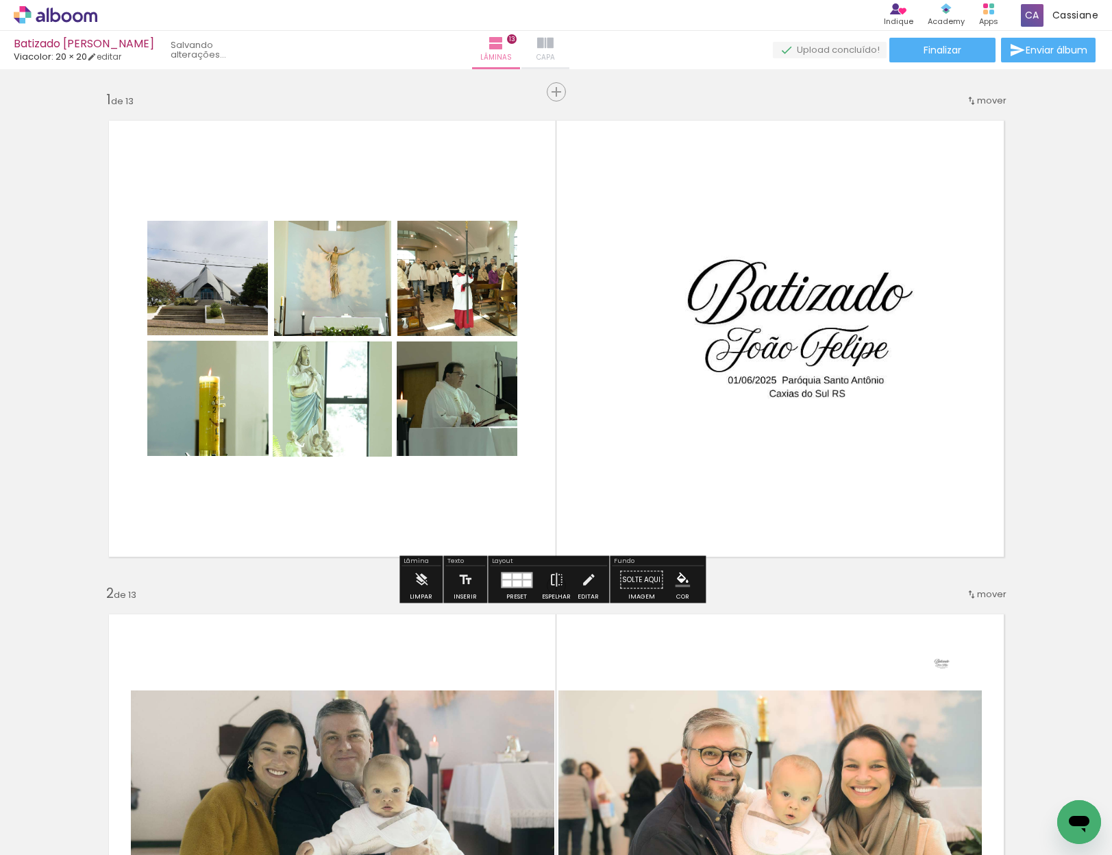
click at [554, 46] on iron-icon at bounding box center [545, 43] width 16 height 16
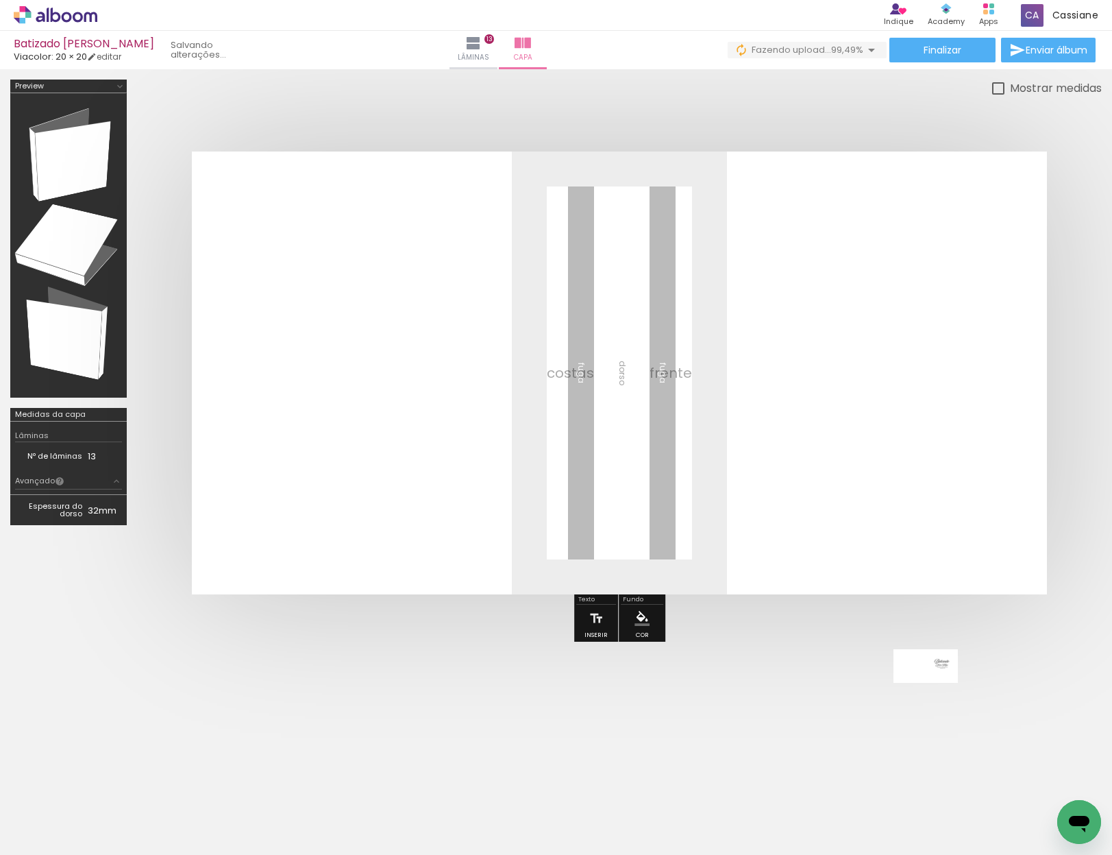
scroll to position [0, 14204]
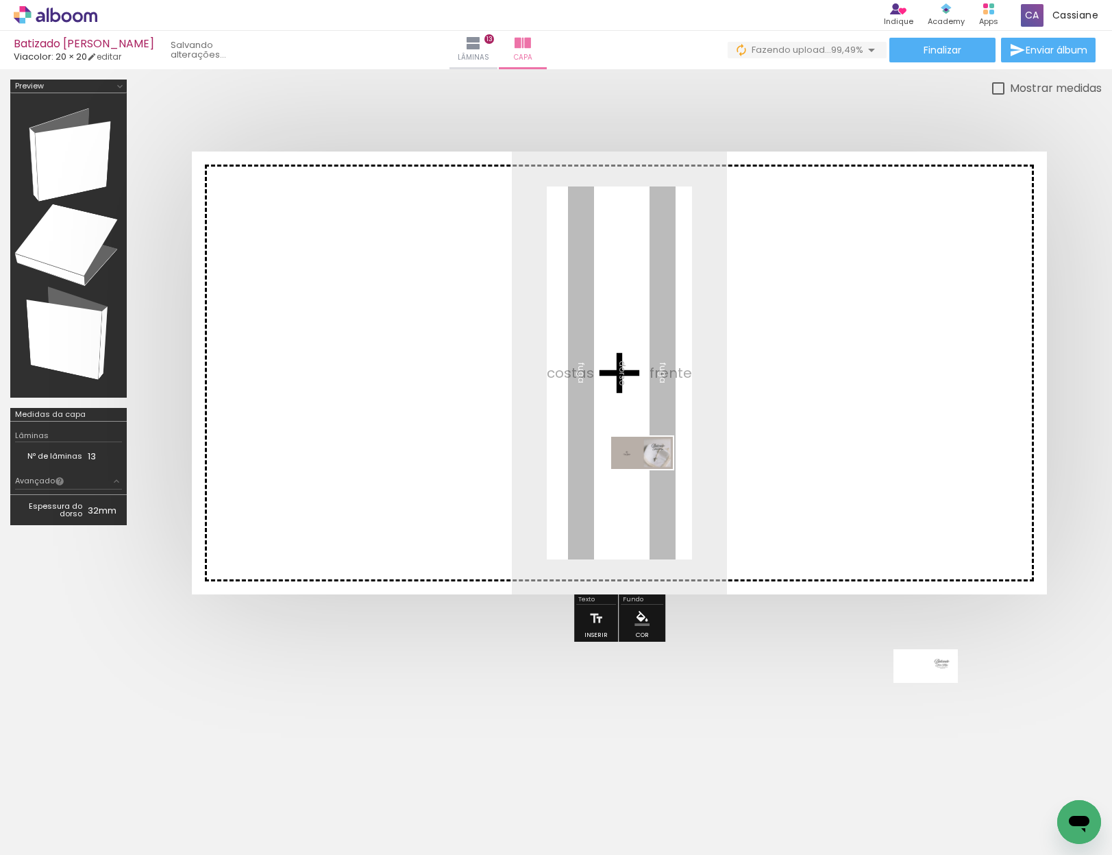
drag, startPoint x: 1048, startPoint y: 809, endPoint x: 652, endPoint y: 476, distance: 517.2
click at [652, 476] on quentale-workspace at bounding box center [556, 427] width 1112 height 855
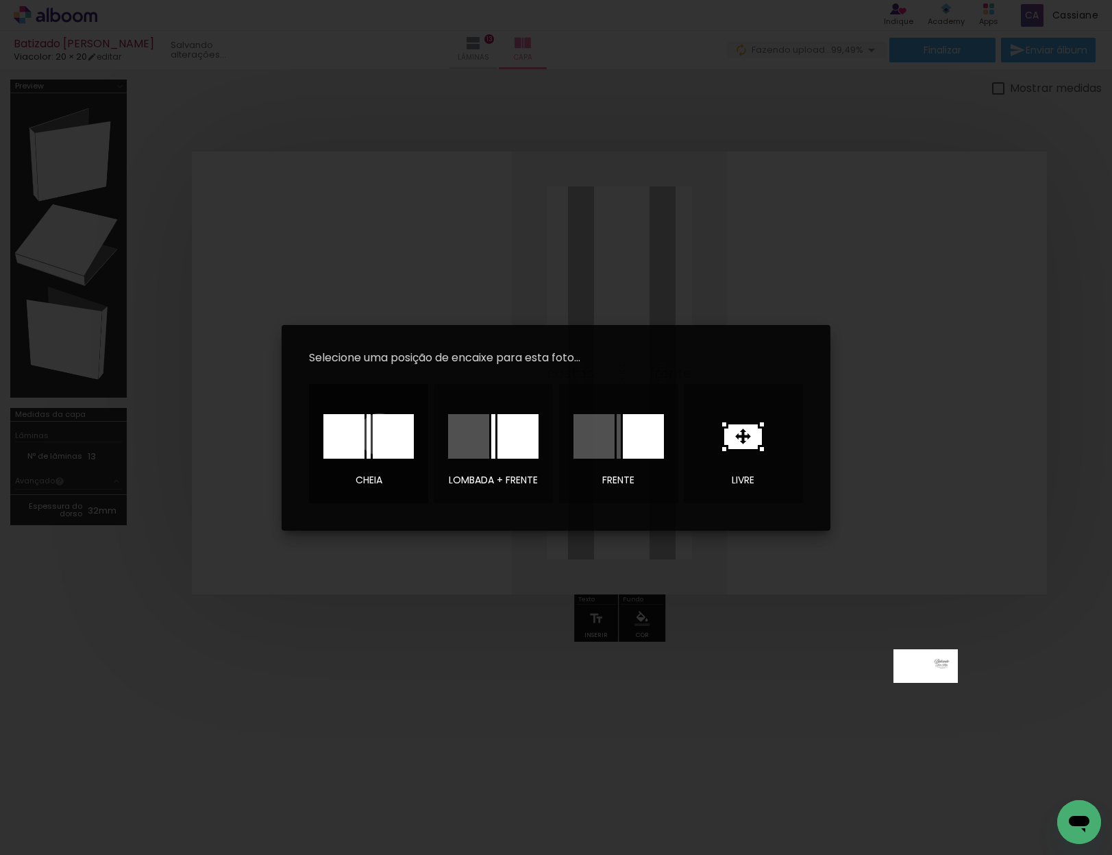
click at [380, 434] on div at bounding box center [393, 436] width 41 height 45
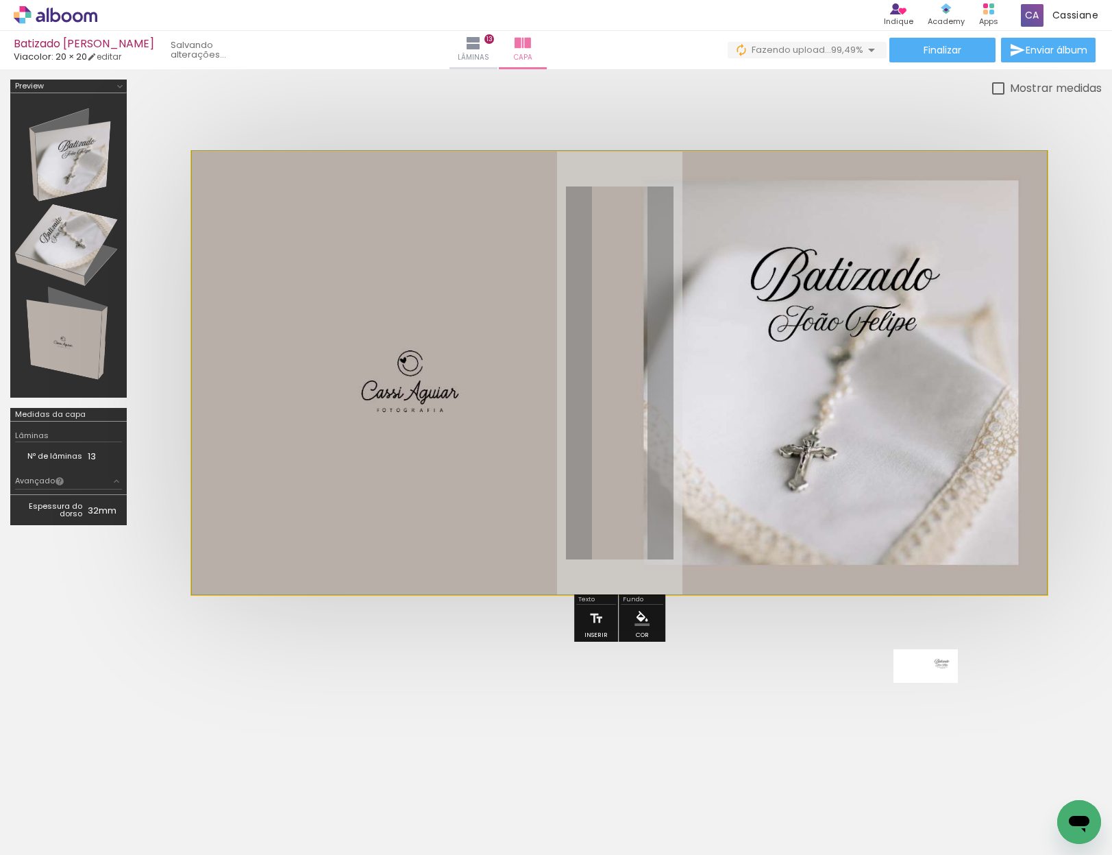
drag, startPoint x: 562, startPoint y: 435, endPoint x: 581, endPoint y: 427, distance: 20.6
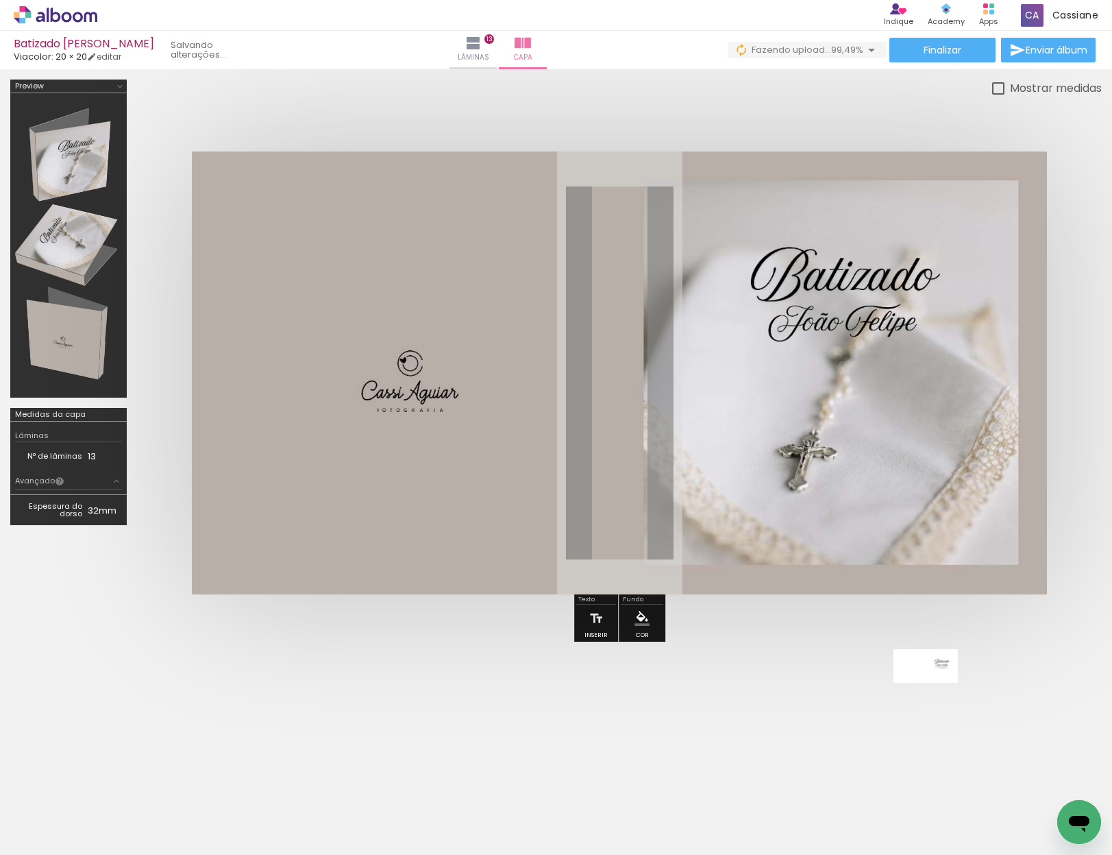
click at [937, 115] on div at bounding box center [619, 373] width 965 height 552
click at [950, 51] on span "Finalizar" at bounding box center [943, 50] width 38 height 10
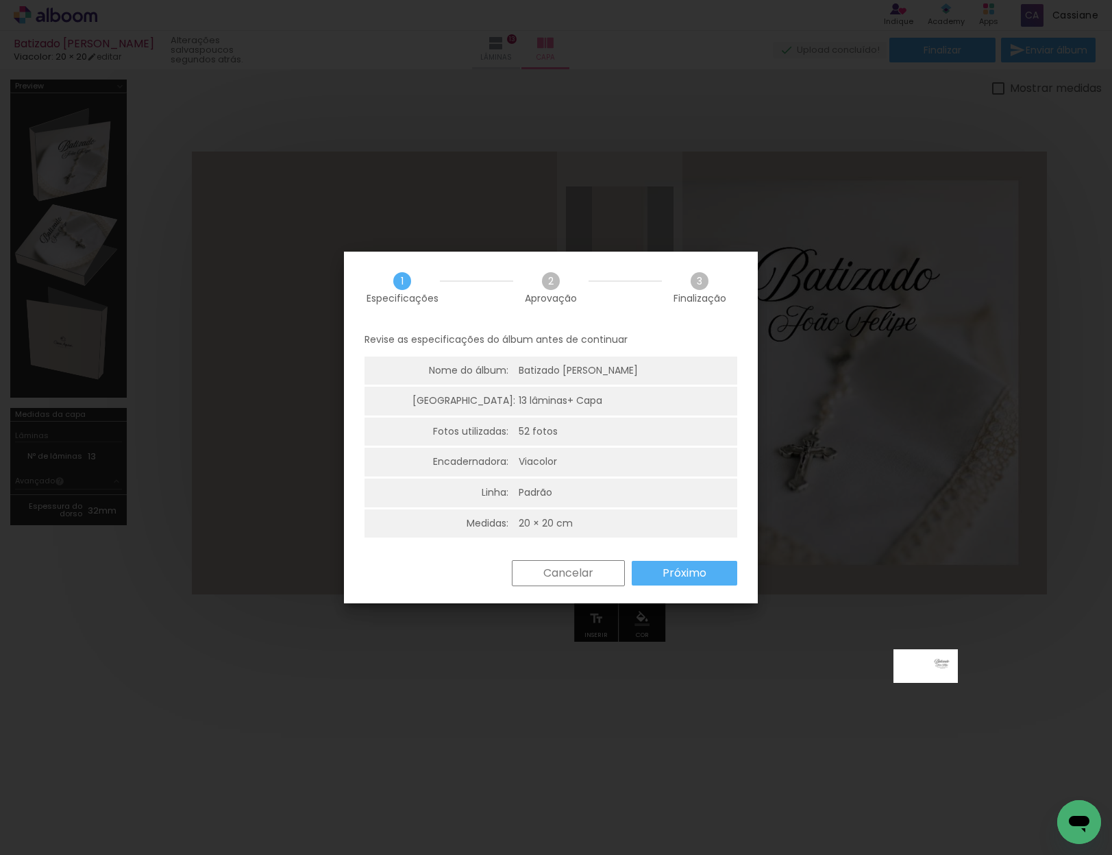
click at [0, 0] on slot "Próximo" at bounding box center [0, 0] width 0 height 0
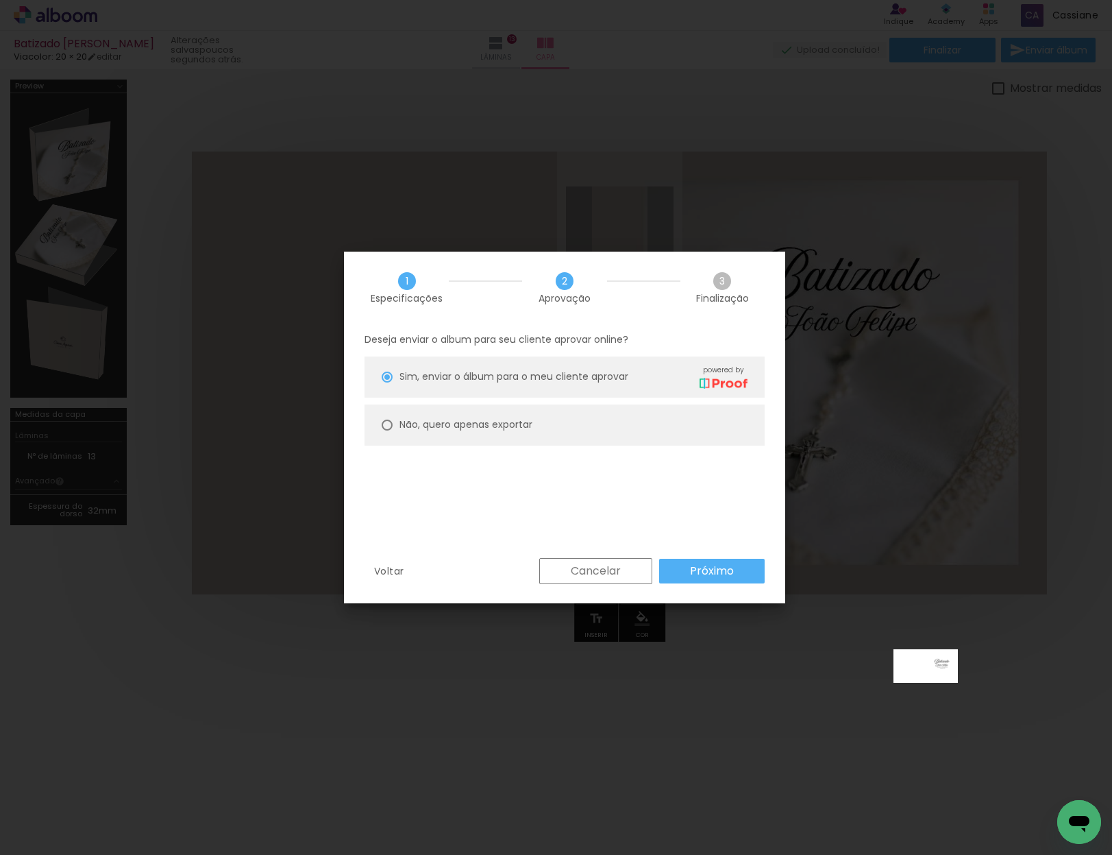
click at [0, 0] on slot "Não, quero apenas exportar" at bounding box center [0, 0] width 0 height 0
type paper-radio-button "on"
click at [0, 0] on slot "Próximo" at bounding box center [0, 0] width 0 height 0
type input "Alta, 300 DPI"
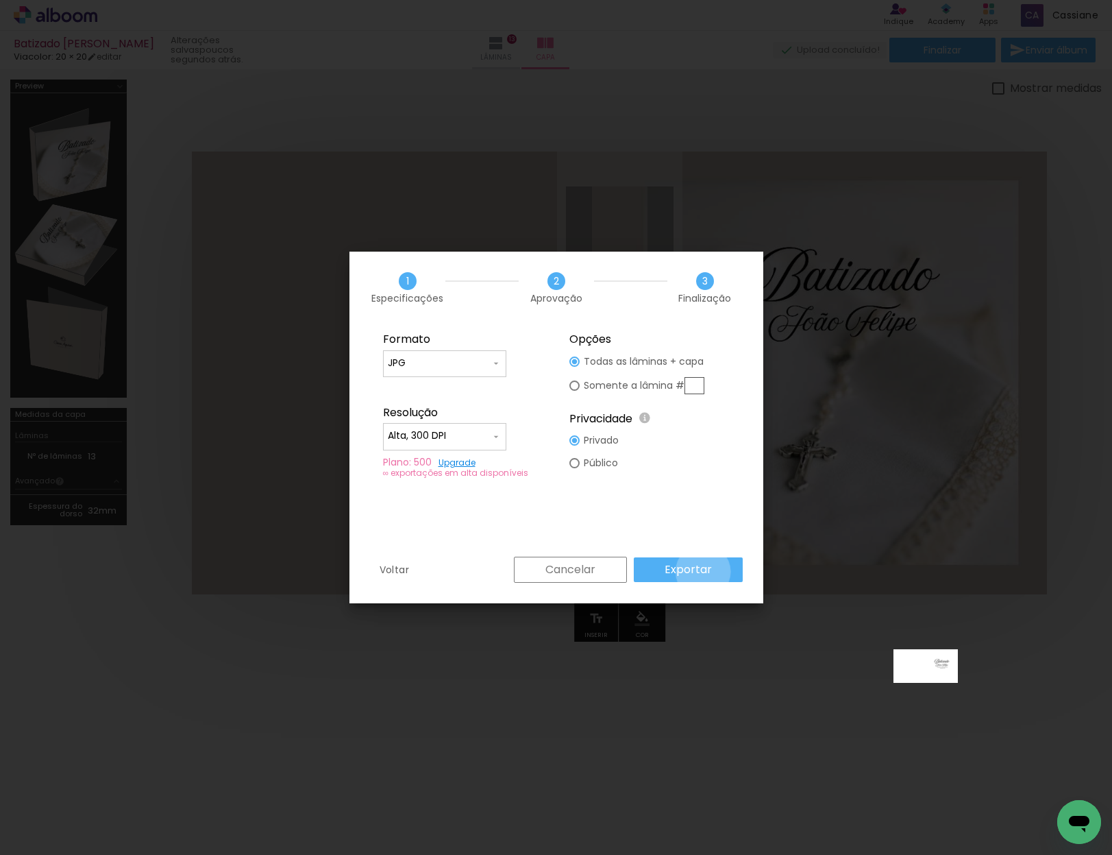
click at [0, 0] on slot "Exportar" at bounding box center [0, 0] width 0 height 0
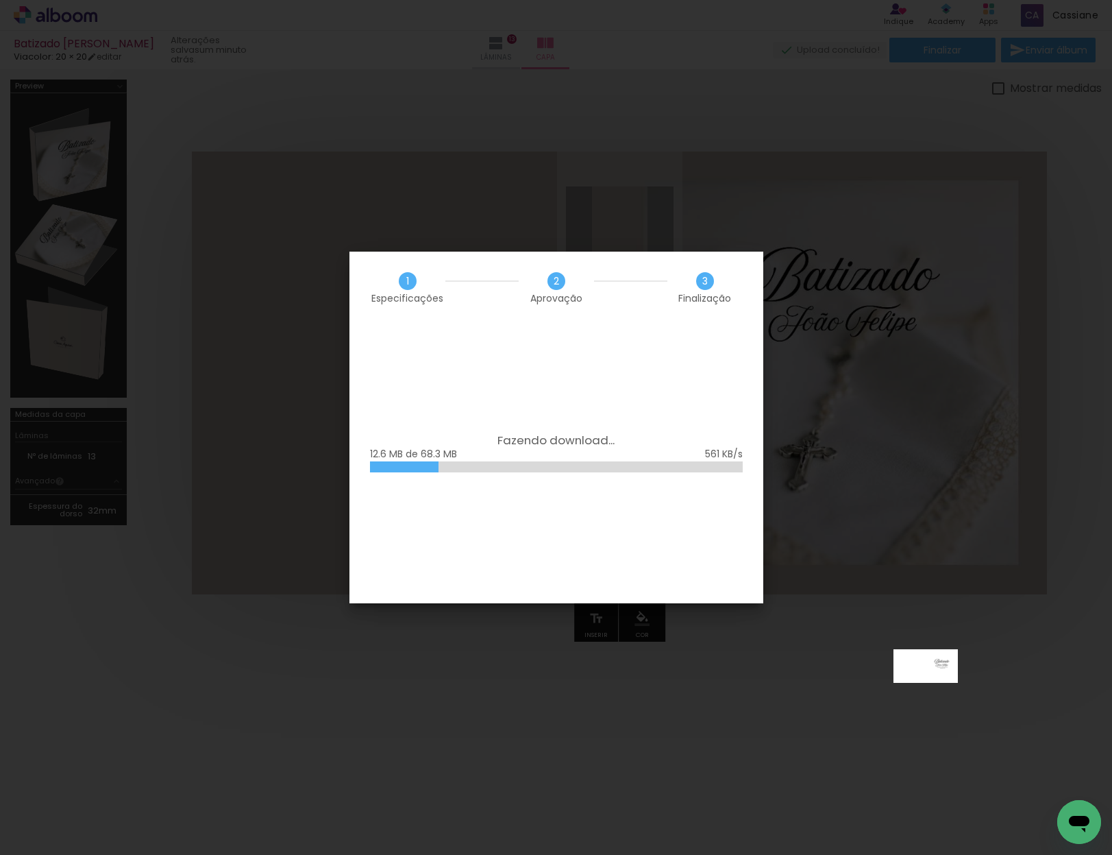
scroll to position [0, 14204]
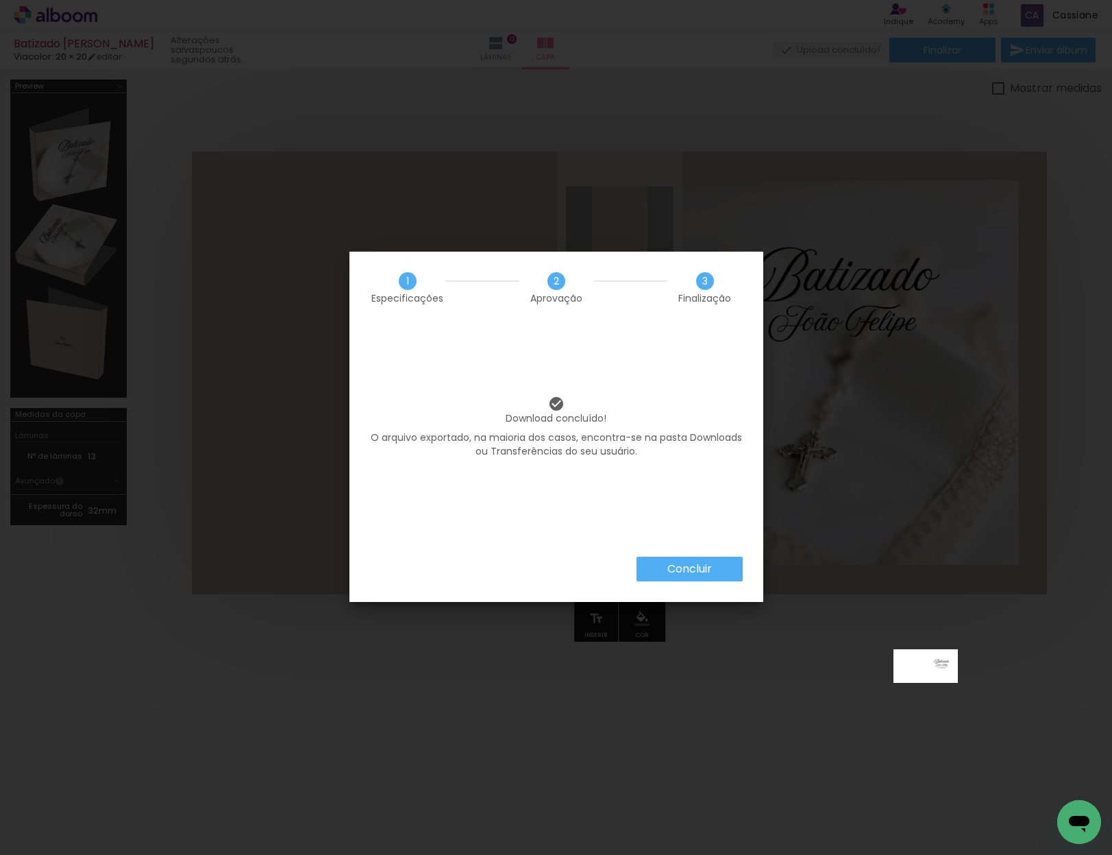
scroll to position [0, 14204]
click at [0, 0] on slot "Concluir" at bounding box center [0, 0] width 0 height 0
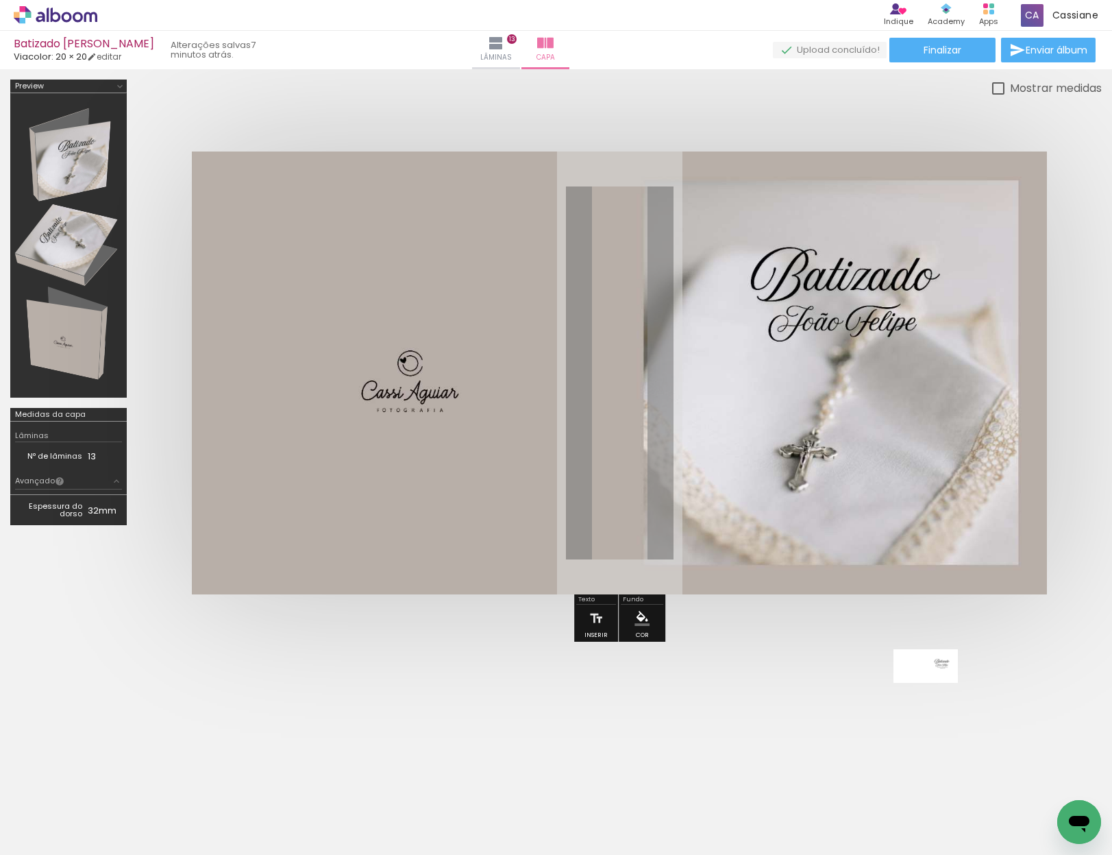
scroll to position [0, 14204]
